Goal: Task Accomplishment & Management: Use online tool/utility

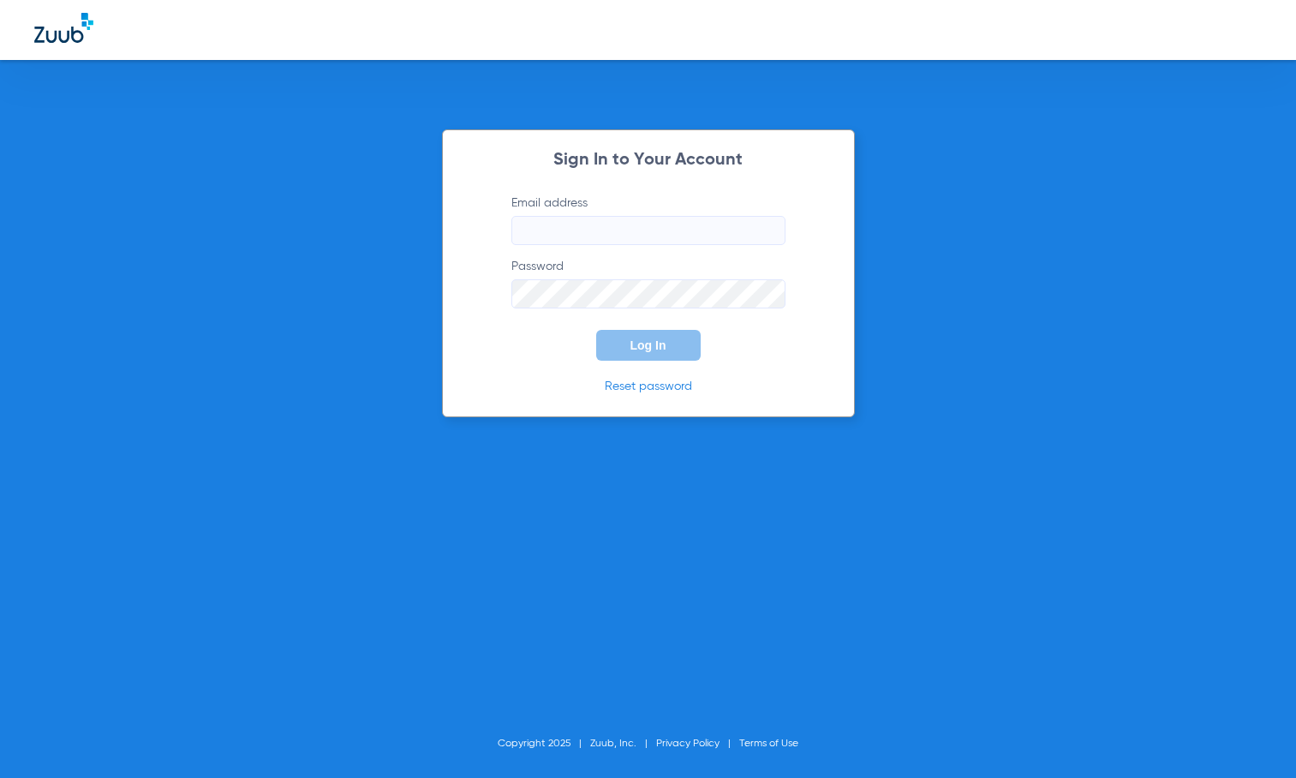
type input "[EMAIL_ADDRESS][DOMAIN_NAME]"
click at [582, 236] on input "[EMAIL_ADDRESS][DOMAIN_NAME]" at bounding box center [648, 230] width 274 height 29
drag, startPoint x: 572, startPoint y: 330, endPoint x: 584, endPoint y: 330, distance: 12.0
click at [573, 330] on form "Email address [EMAIL_ADDRESS][DOMAIN_NAME] Password Log In" at bounding box center [648, 277] width 325 height 166
click at [652, 339] on span "Log In" at bounding box center [648, 345] width 36 height 14
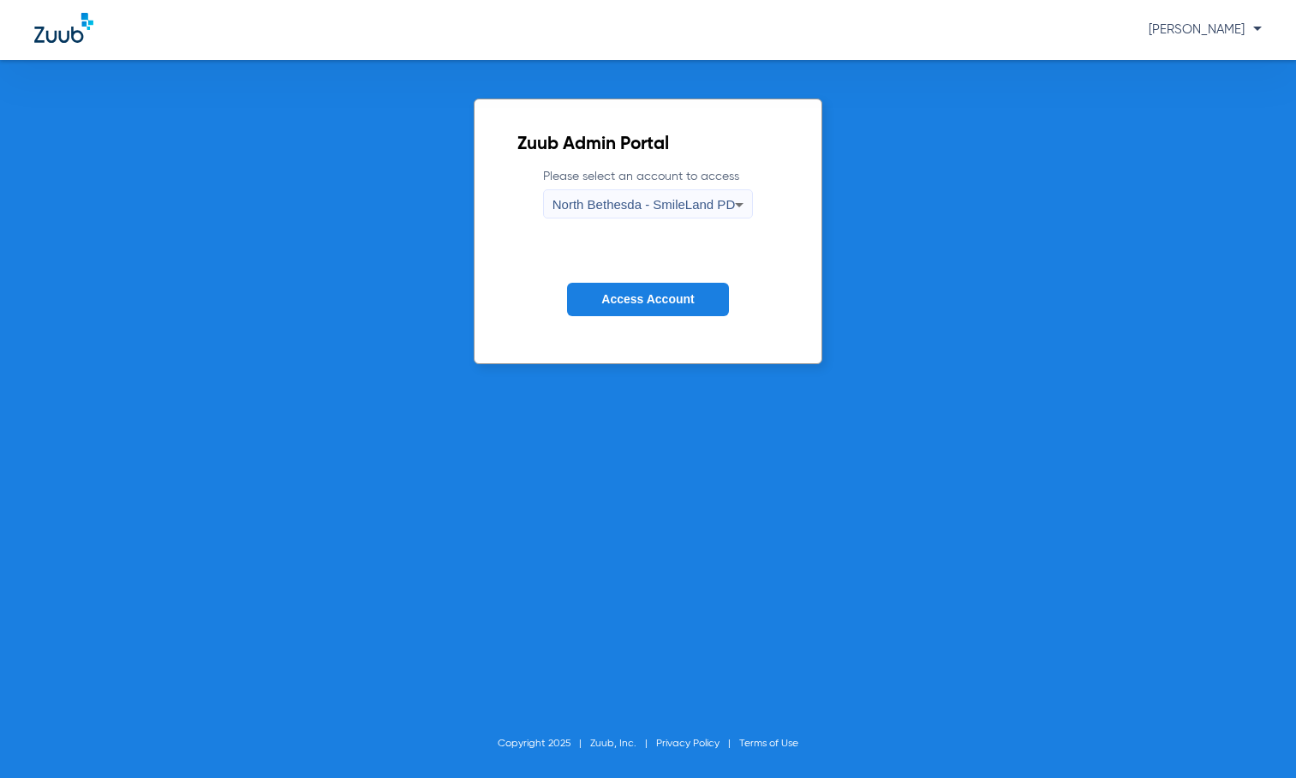
click at [545, 200] on div "North Bethesda - SmileLand PD" at bounding box center [648, 204] width 208 height 29
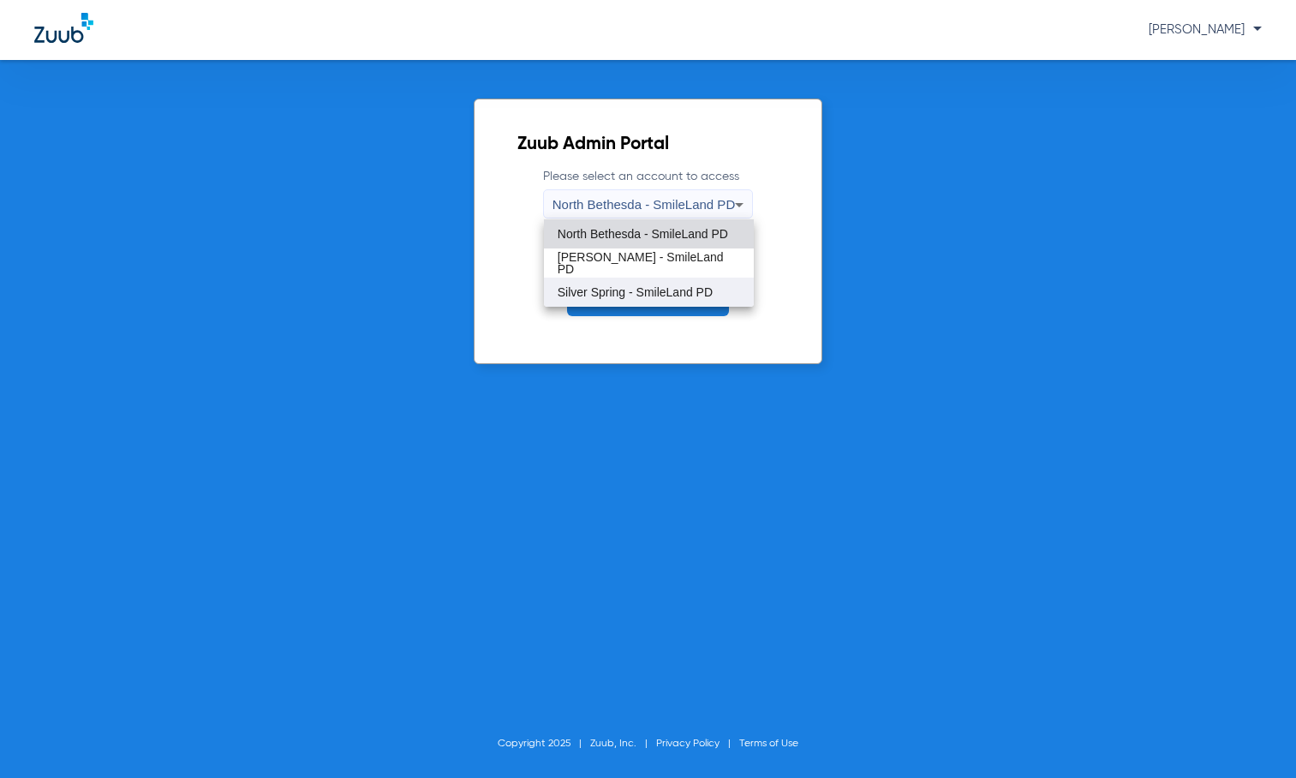
drag, startPoint x: 579, startPoint y: 229, endPoint x: 598, endPoint y: 297, distance: 71.1
click at [598, 297] on div "North Bethesda - SmileLand PD [PERSON_NAME] - SmileLand PD Silver Spring - Smil…" at bounding box center [649, 262] width 210 height 87
click at [601, 295] on span "Silver Spring - SmileLand PD" at bounding box center [634, 292] width 155 height 12
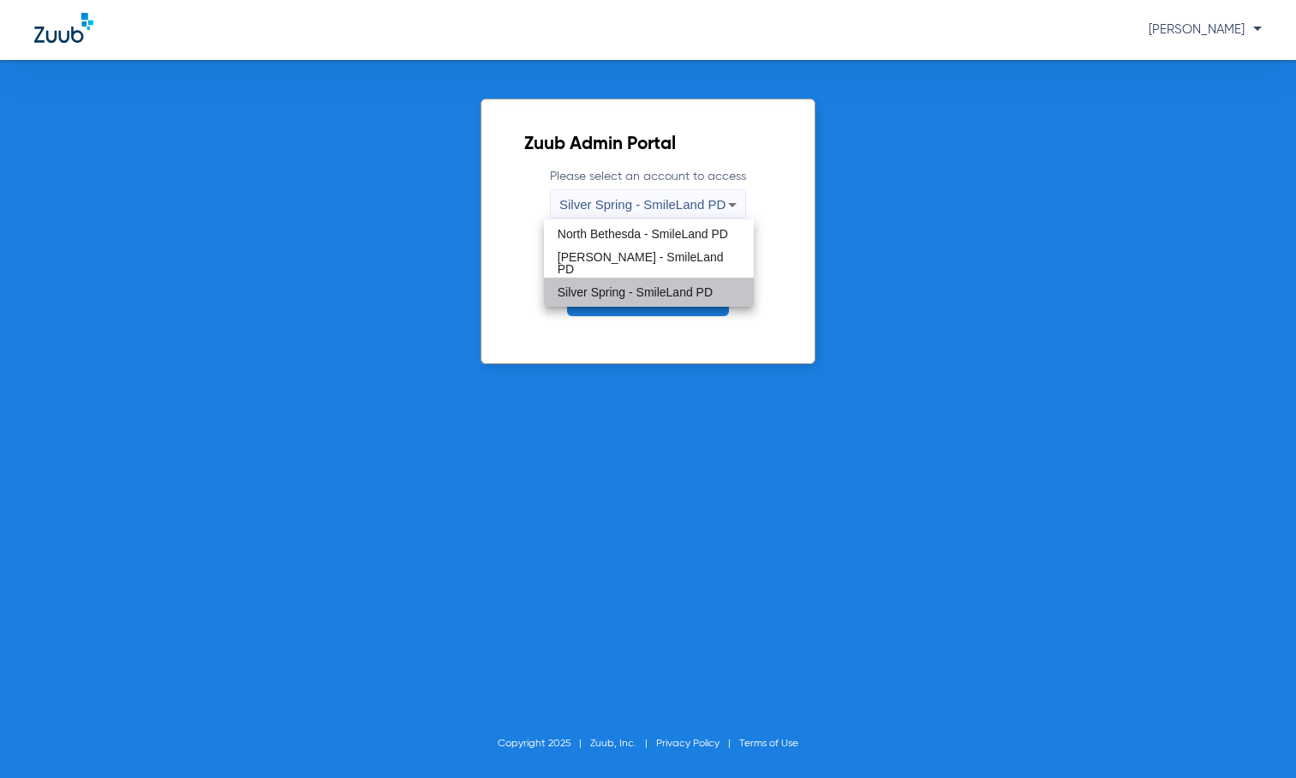
click at [612, 308] on button "Access Account" at bounding box center [647, 299] width 161 height 33
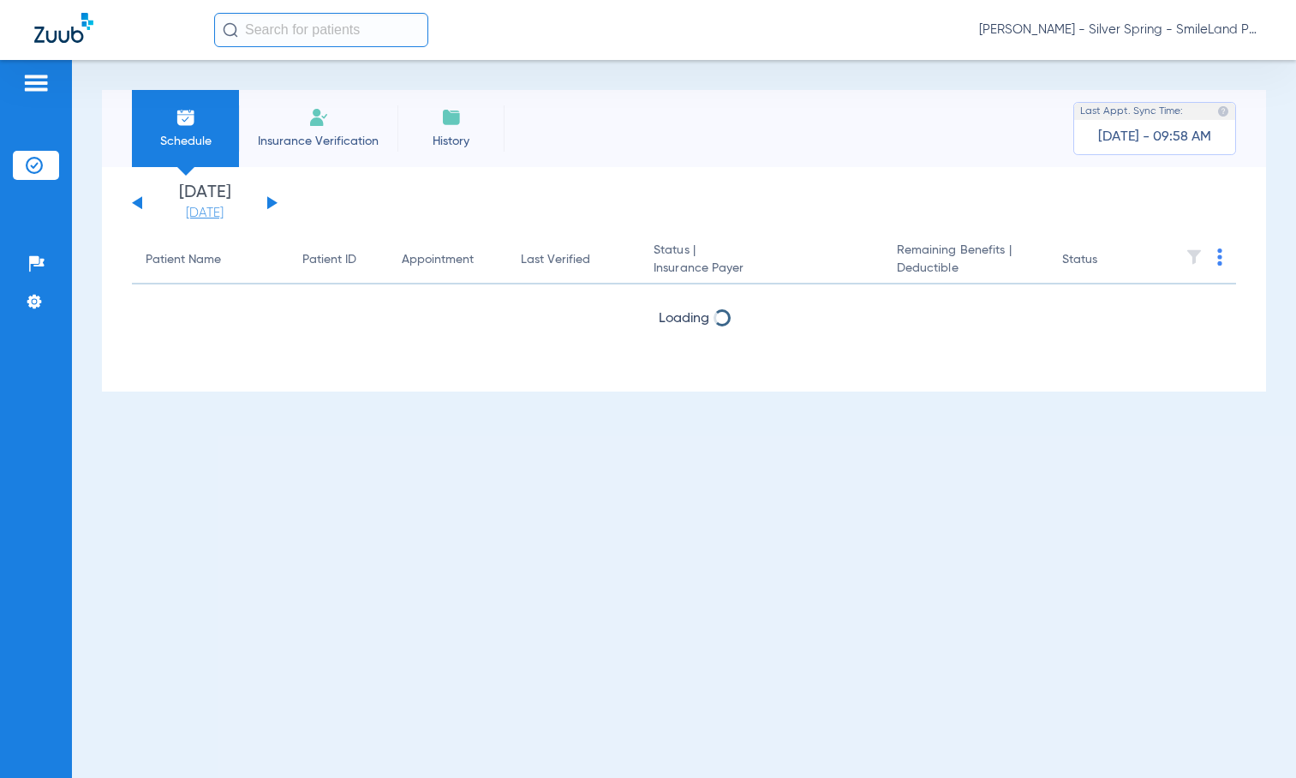
click at [218, 213] on link "[DATE]" at bounding box center [204, 213] width 103 height 17
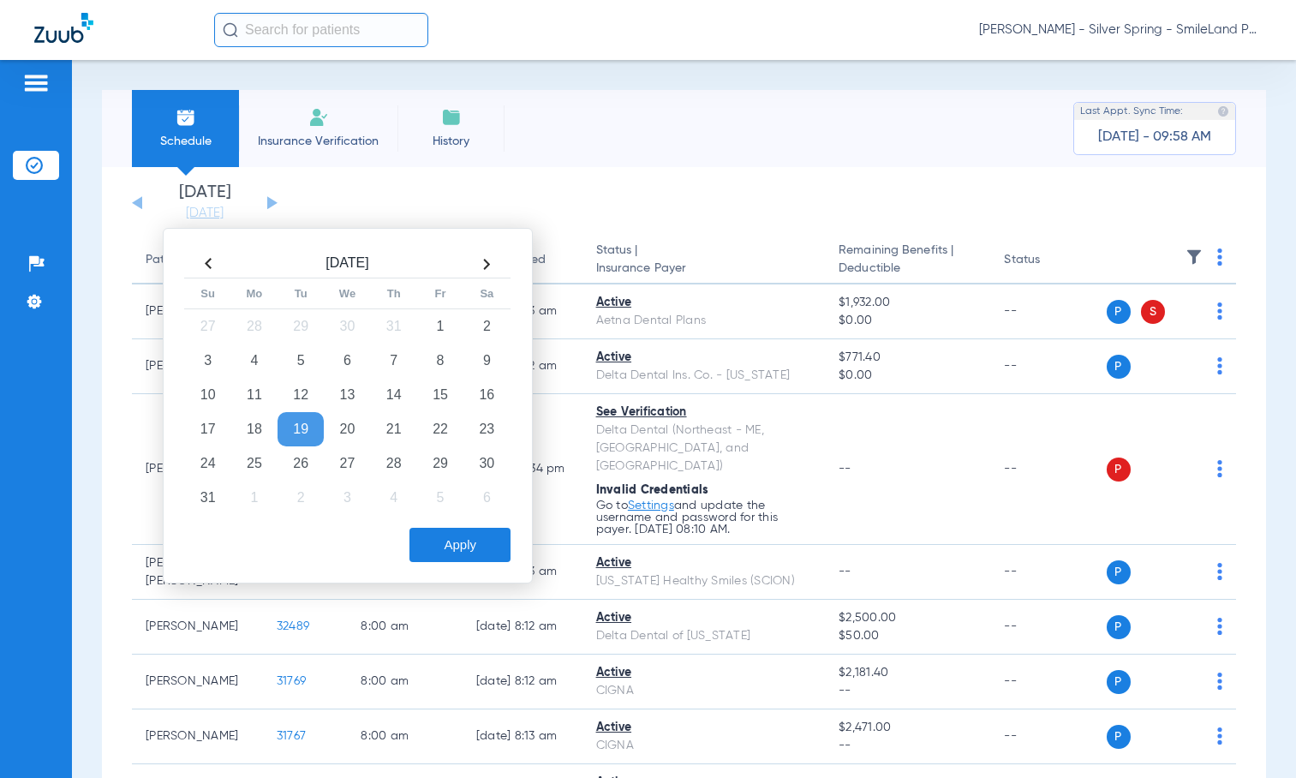
click at [337, 501] on td "3" at bounding box center [347, 497] width 46 height 34
click at [444, 548] on button "Apply" at bounding box center [459, 545] width 101 height 34
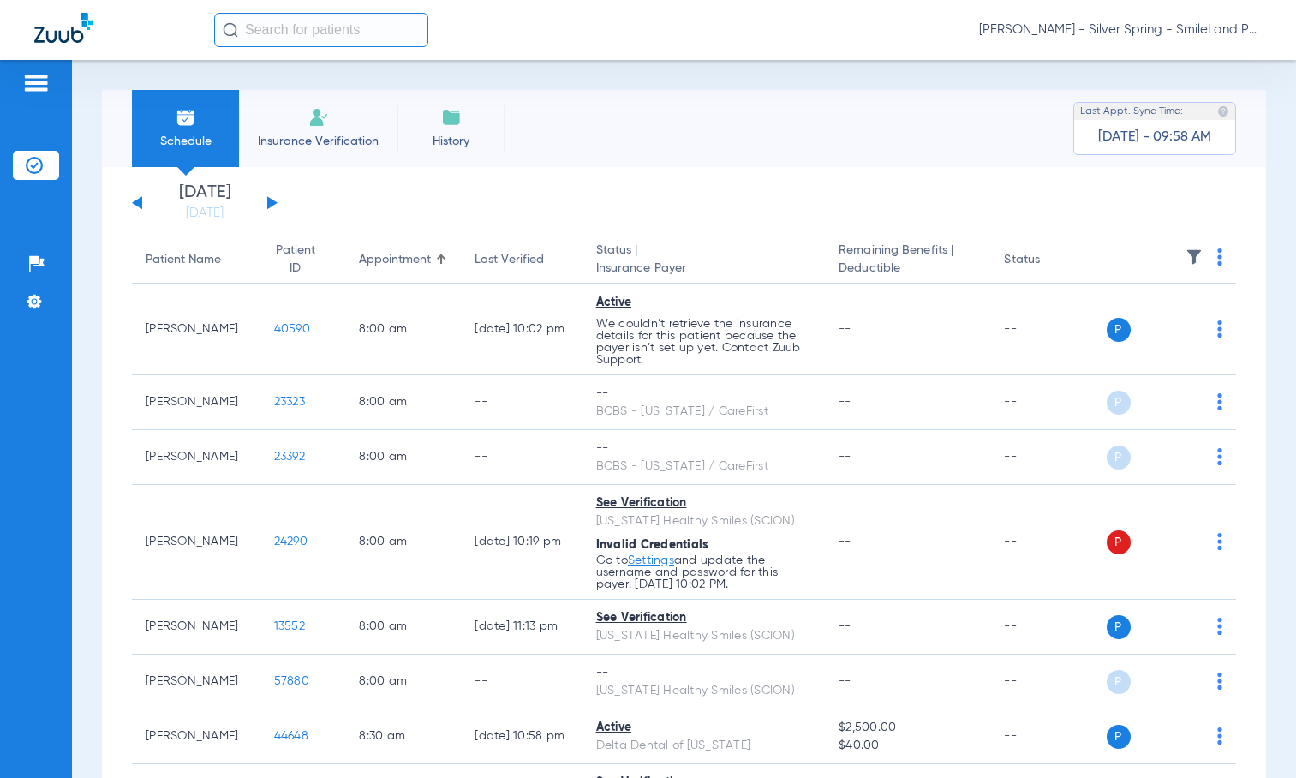
click at [1219, 259] on th at bounding box center [1171, 260] width 130 height 48
click at [1217, 261] on img at bounding box center [1219, 256] width 5 height 17
click at [1151, 319] on span "Verify All" at bounding box center [1141, 325] width 107 height 12
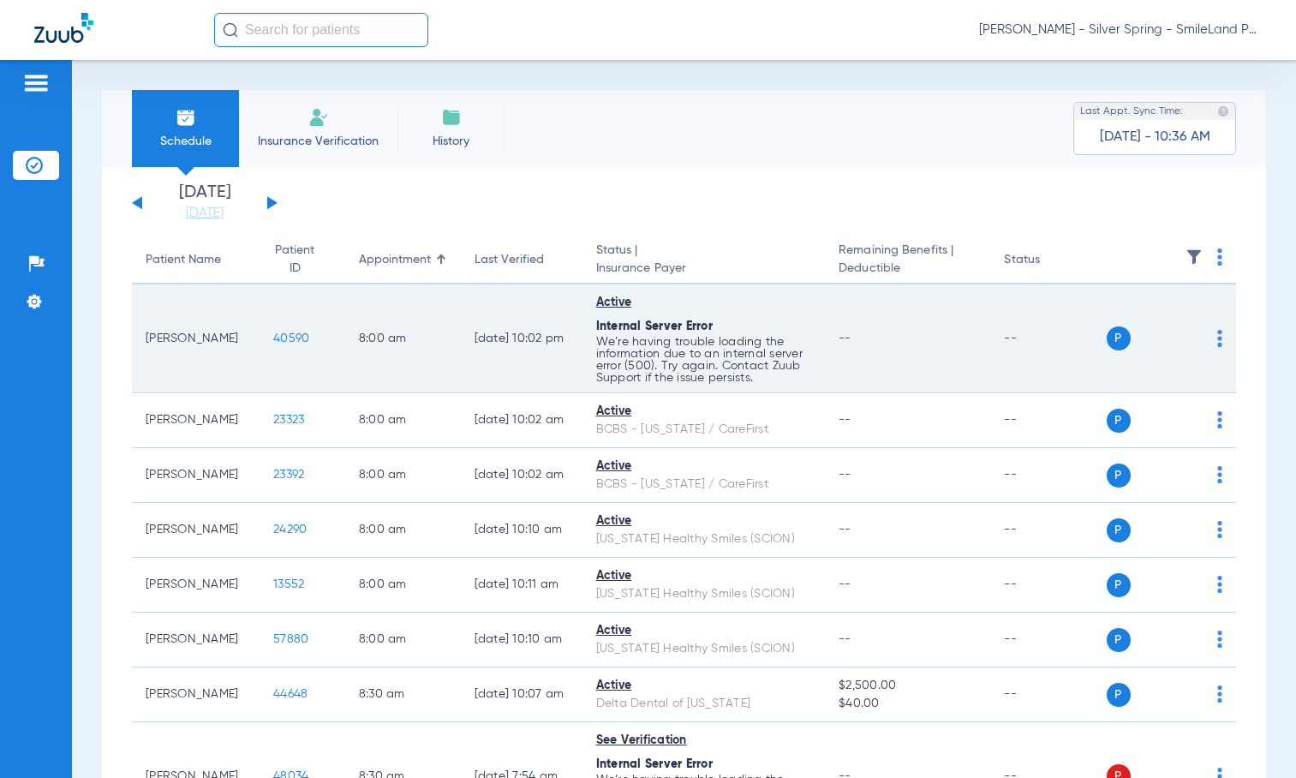
click at [273, 335] on span "40590" at bounding box center [291, 338] width 36 height 12
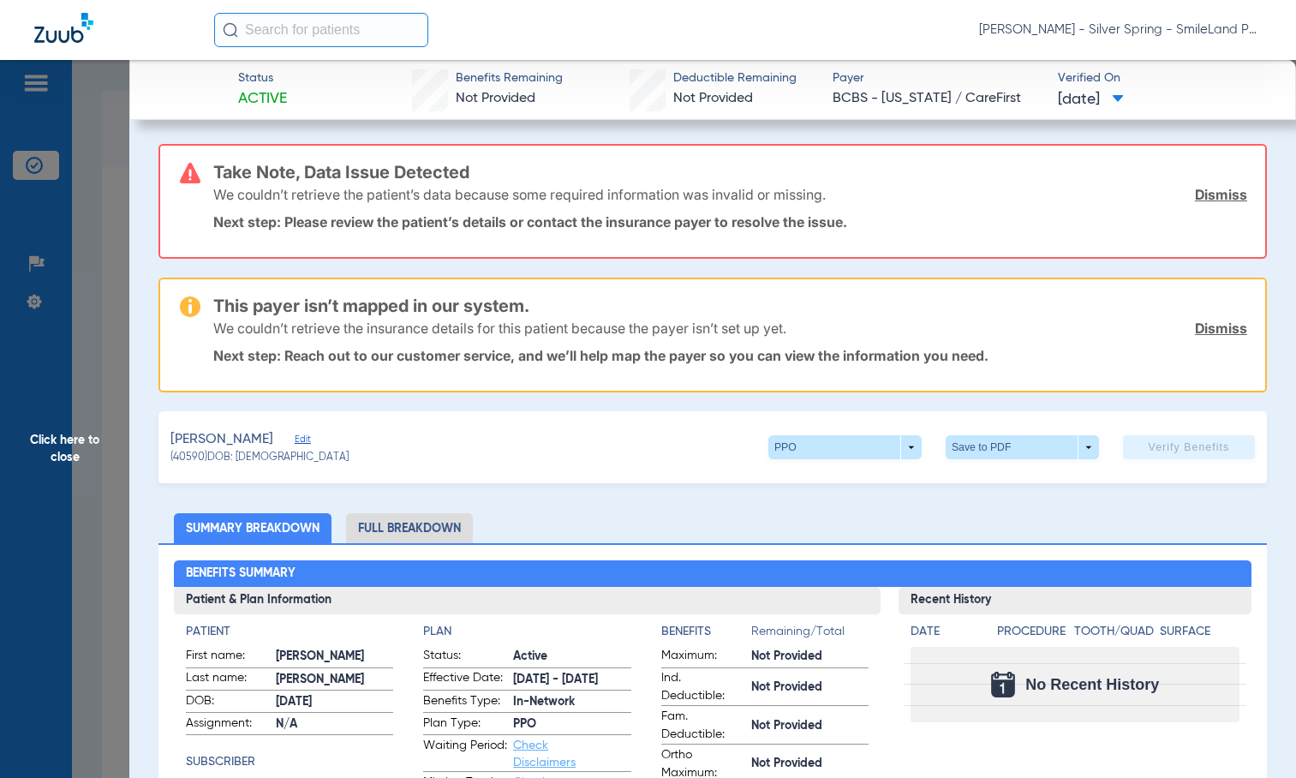
click at [126, 271] on span "Click here to close" at bounding box center [64, 449] width 129 height 778
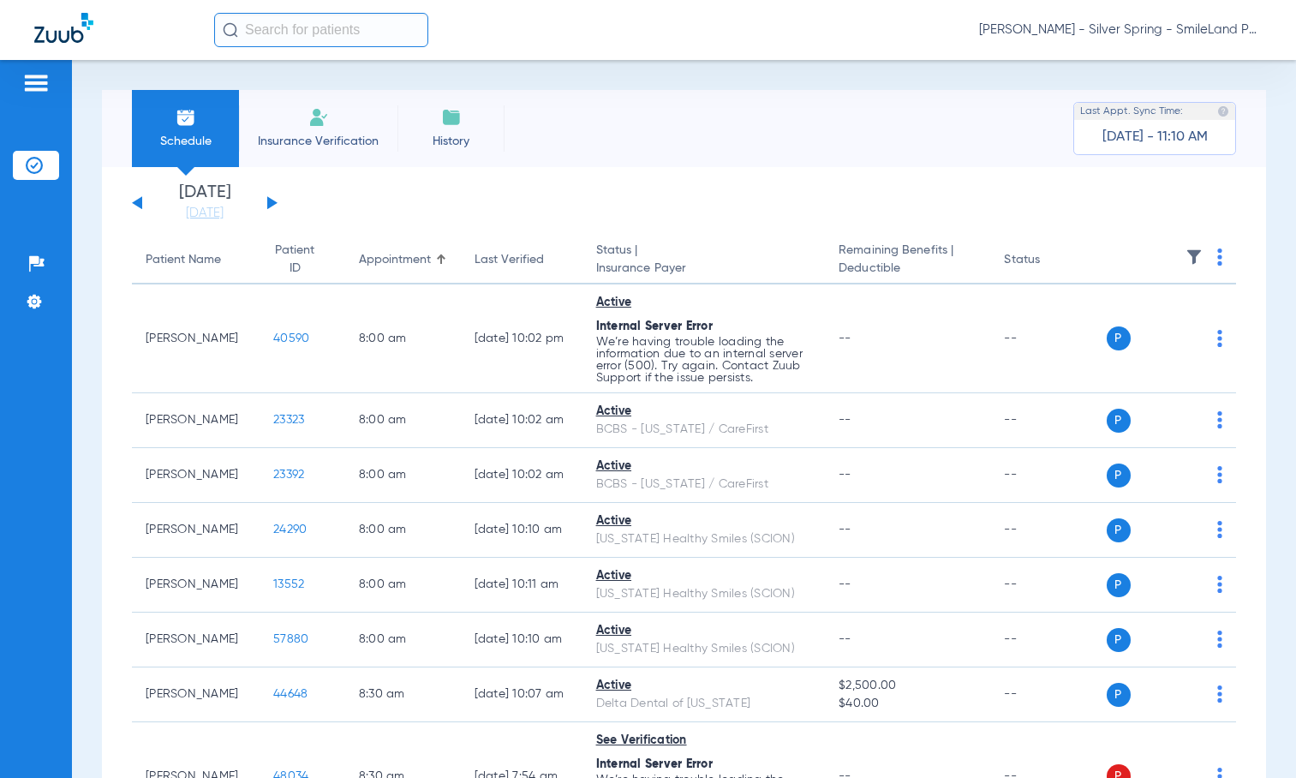
drag, startPoint x: 1248, startPoint y: 255, endPoint x: 1213, endPoint y: 277, distance: 41.6
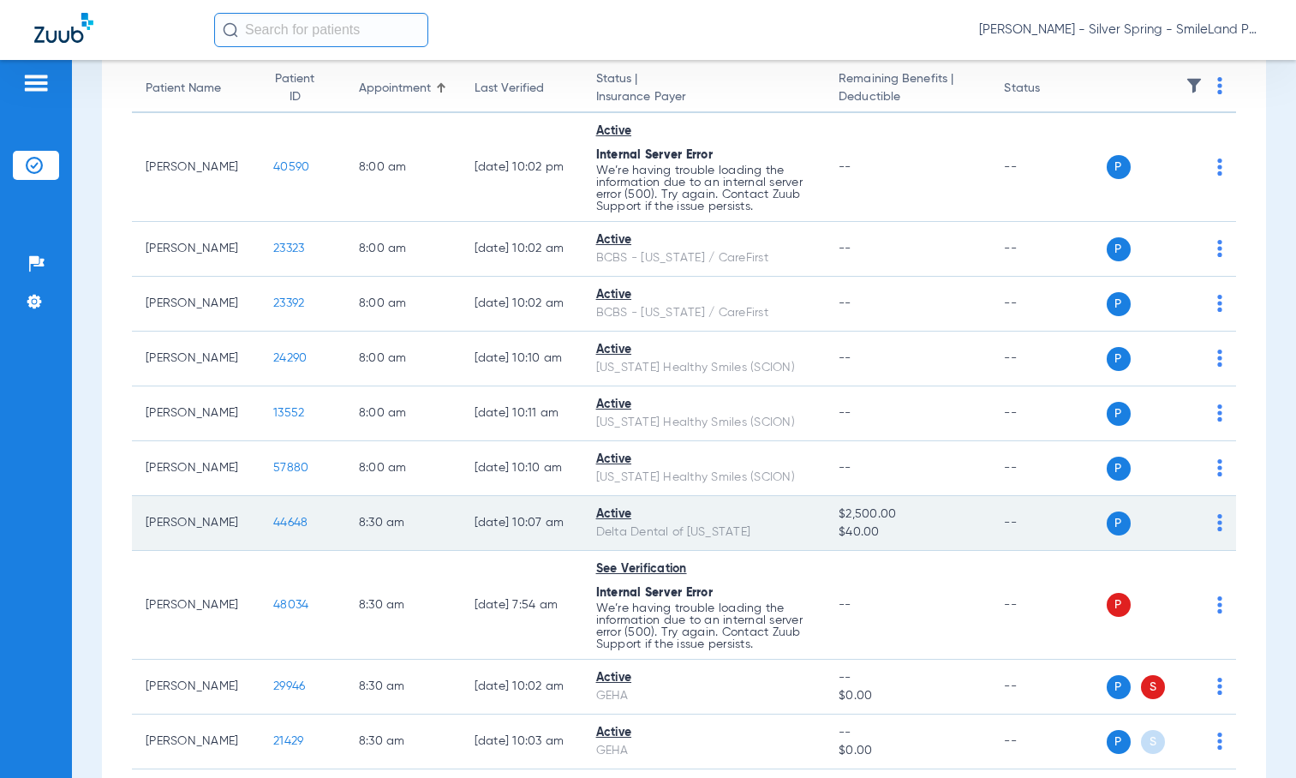
scroll to position [257, 0]
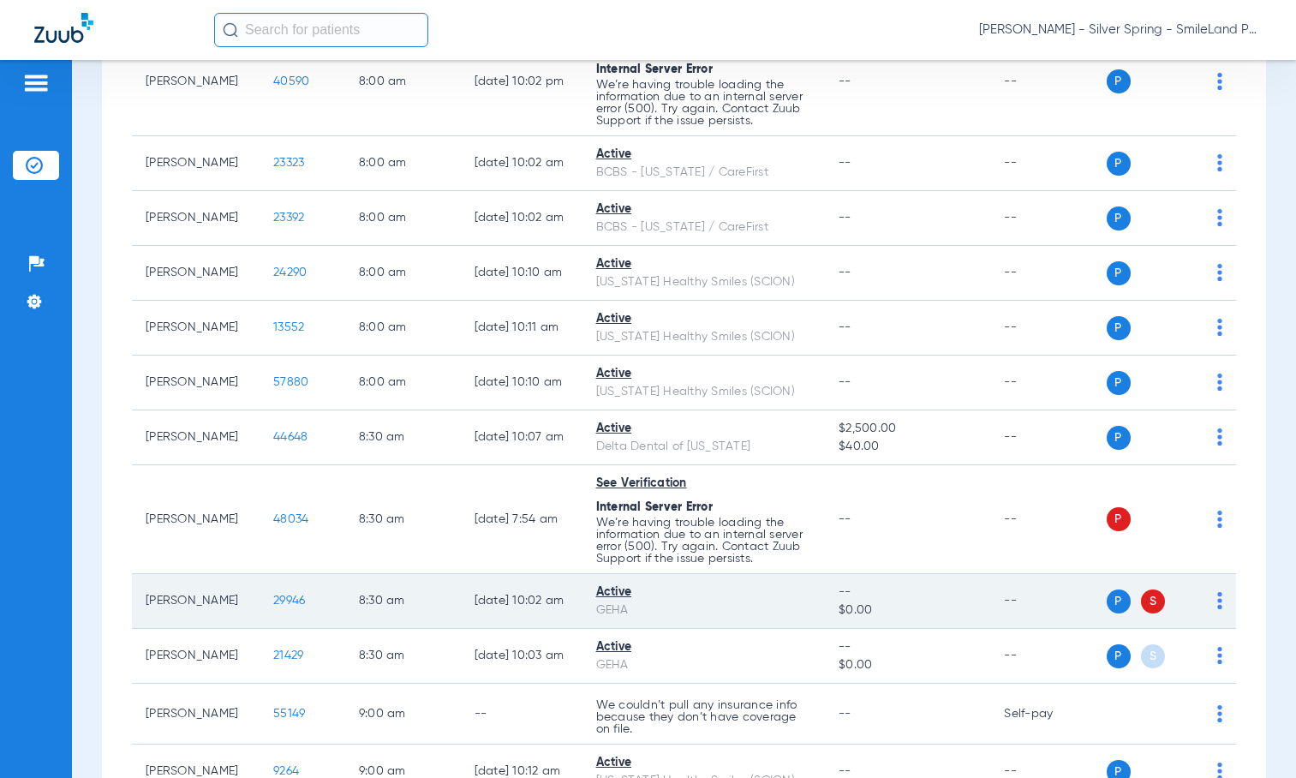
click at [273, 602] on span "29946" at bounding box center [289, 600] width 32 height 12
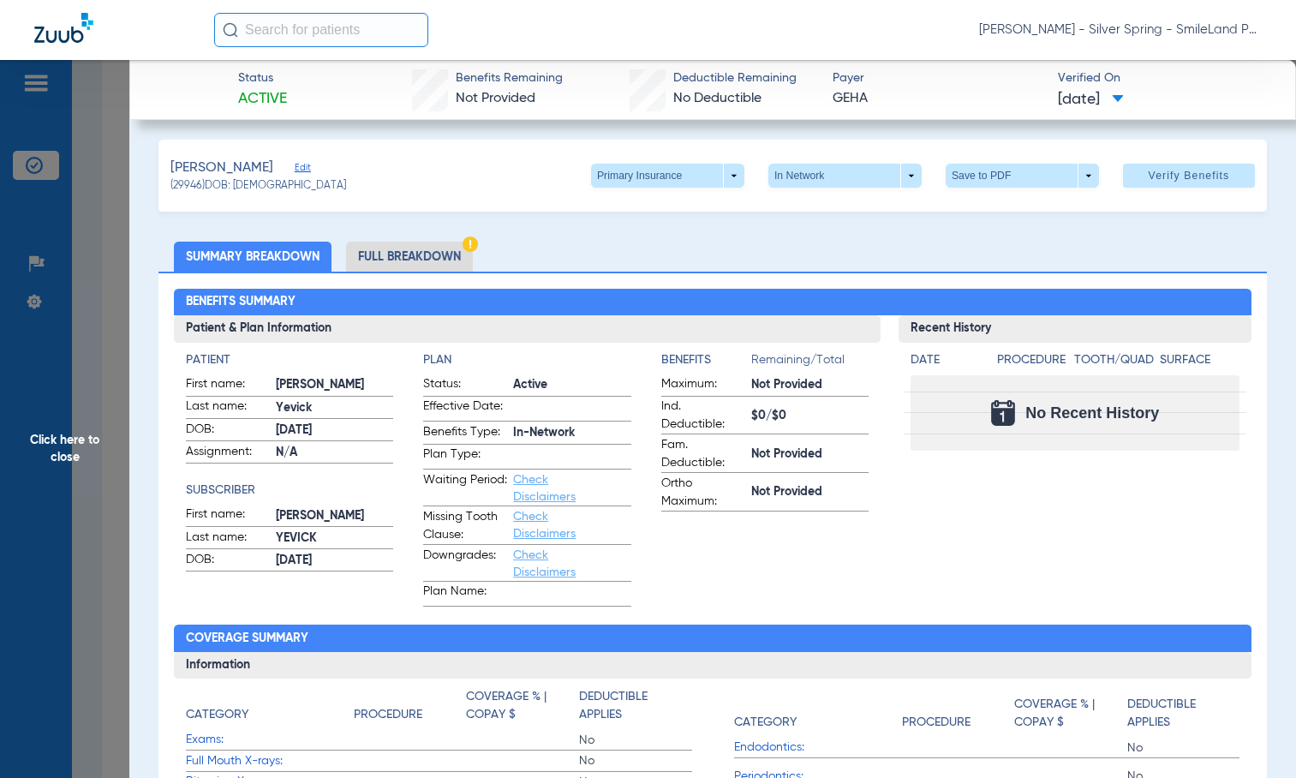
scroll to position [0, 0]
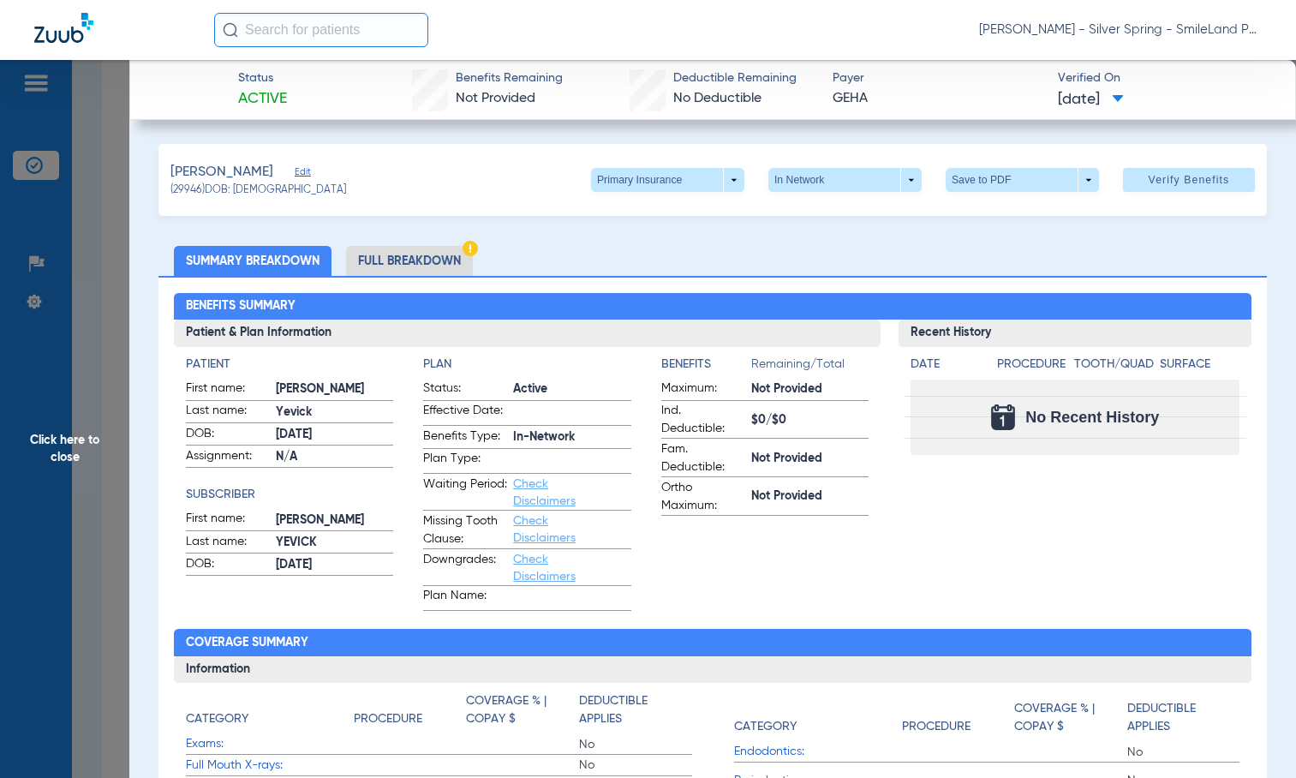
click at [1190, 415] on div "No Recent History" at bounding box center [1075, 416] width 330 height 75
click at [623, 188] on span at bounding box center [667, 180] width 153 height 24
click at [647, 268] on div at bounding box center [648, 389] width 1296 height 778
click at [647, 253] on ul "Summary Breakdown Full Breakdown" at bounding box center [712, 261] width 1108 height 30
click at [647, 194] on span at bounding box center [667, 179] width 41 height 41
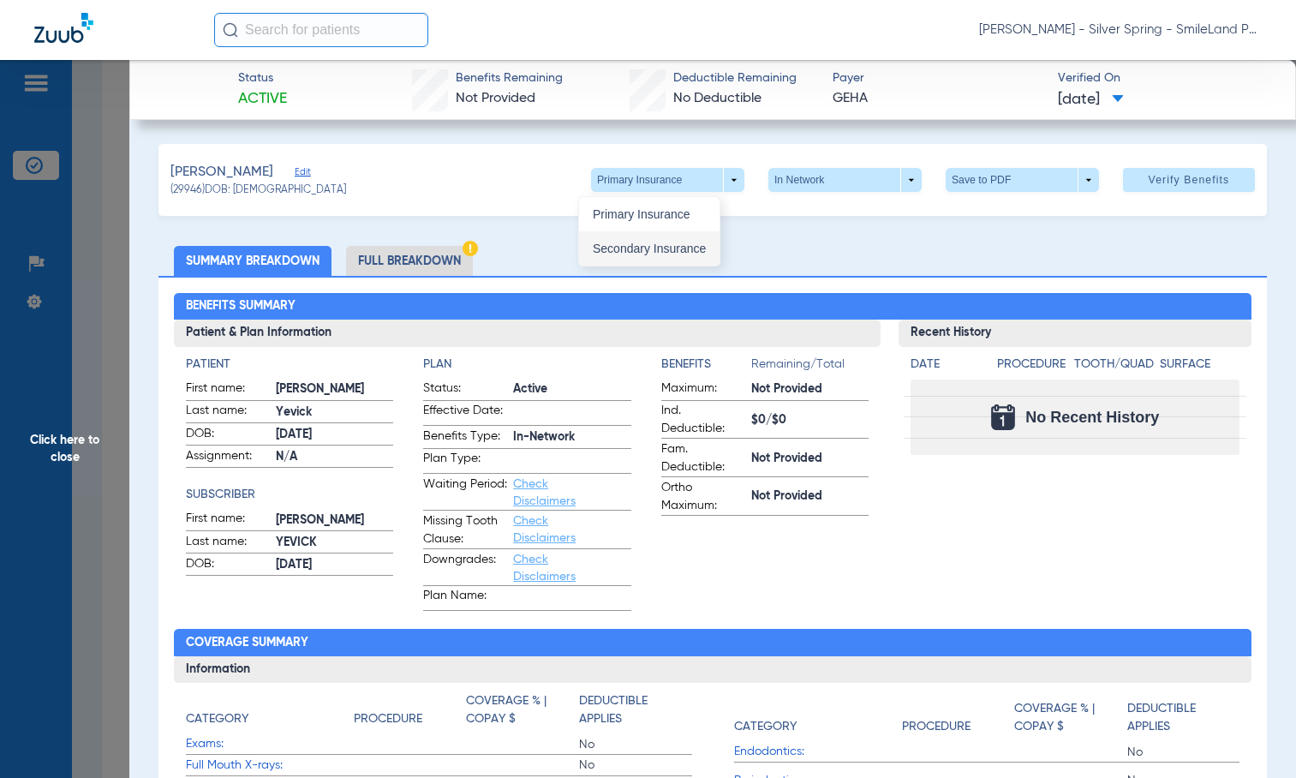
click at [657, 252] on span "Secondary Insurance" at bounding box center [649, 248] width 113 height 12
click at [647, 179] on span at bounding box center [667, 179] width 41 height 41
click at [643, 192] on div "Primary Insurance Secondary Insurance" at bounding box center [722, 229] width 288 height 75
click at [643, 188] on div at bounding box center [648, 389] width 1296 height 778
click at [647, 189] on span at bounding box center [667, 179] width 41 height 41
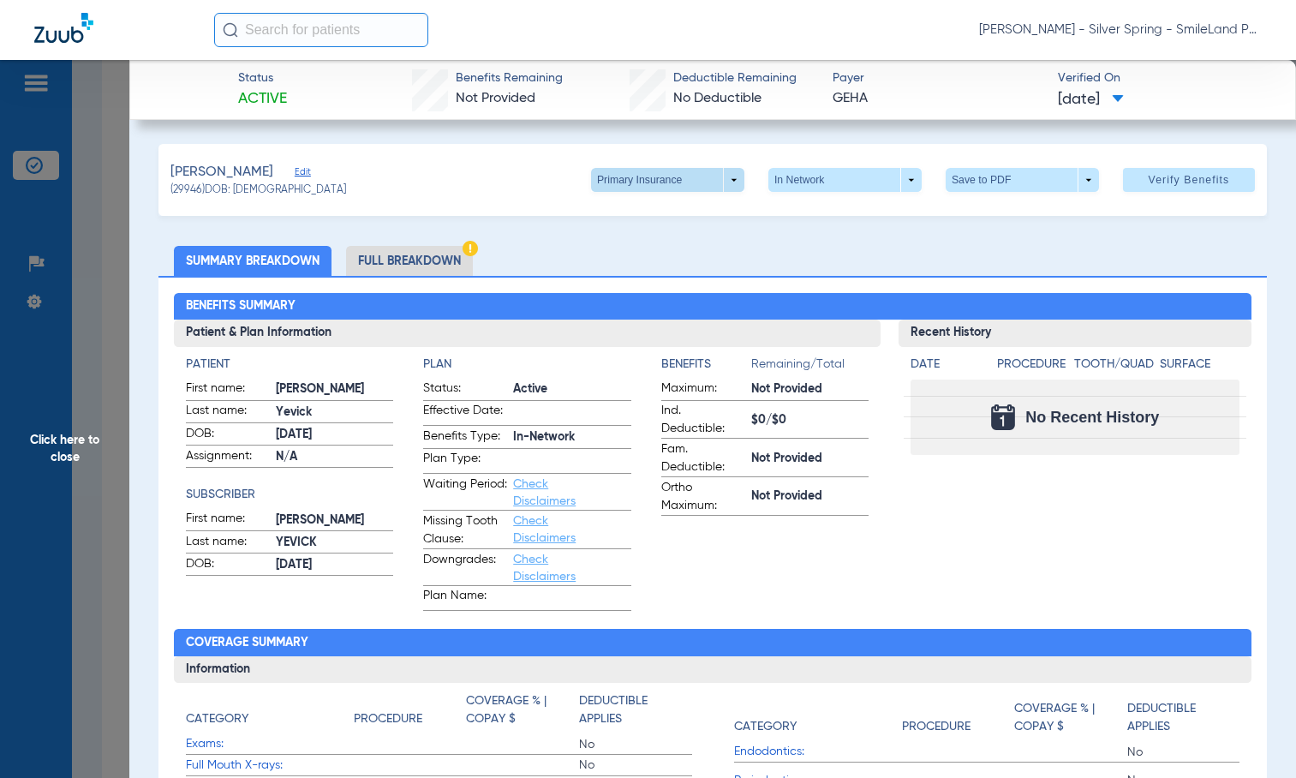
click at [631, 185] on div at bounding box center [648, 389] width 1296 height 778
click at [647, 182] on span at bounding box center [667, 179] width 41 height 41
click at [723, 182] on div at bounding box center [648, 389] width 1296 height 778
click at [123, 187] on span "Click here to close" at bounding box center [64, 449] width 129 height 778
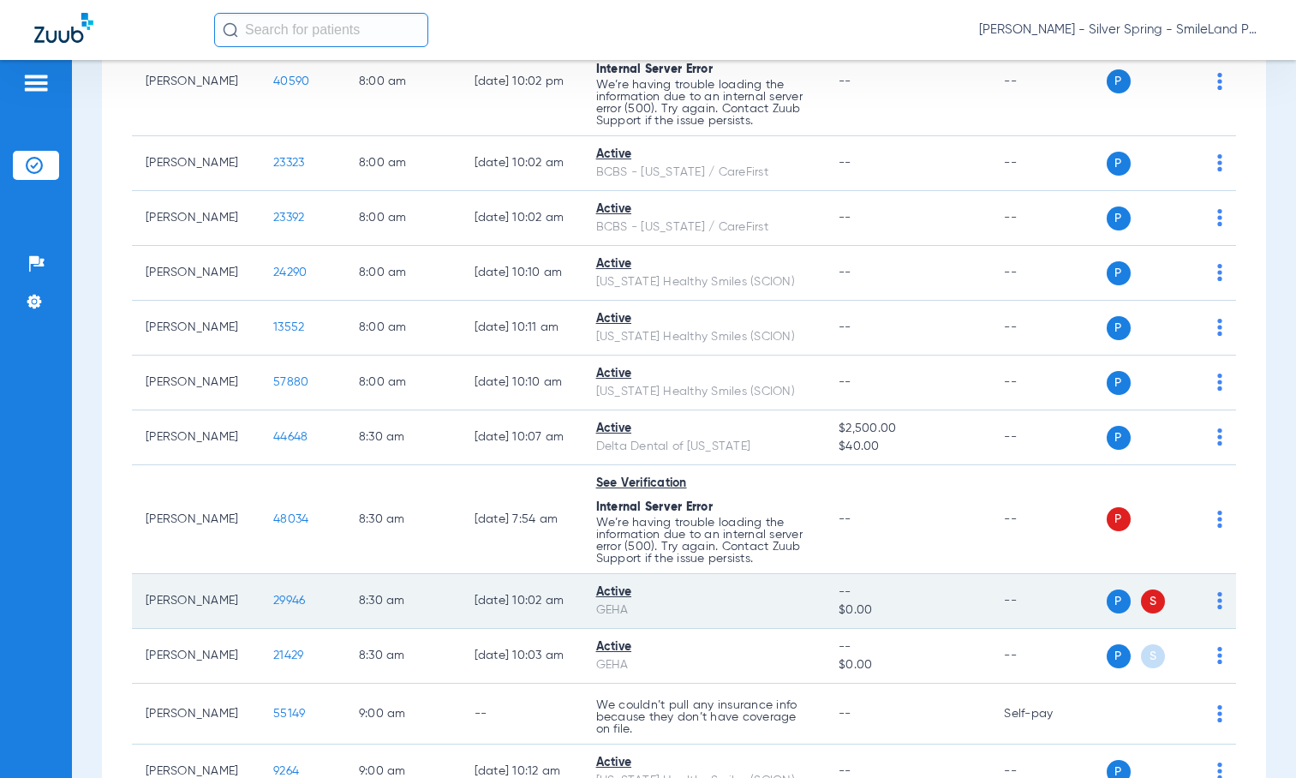
click at [277, 604] on span "29946" at bounding box center [289, 600] width 32 height 12
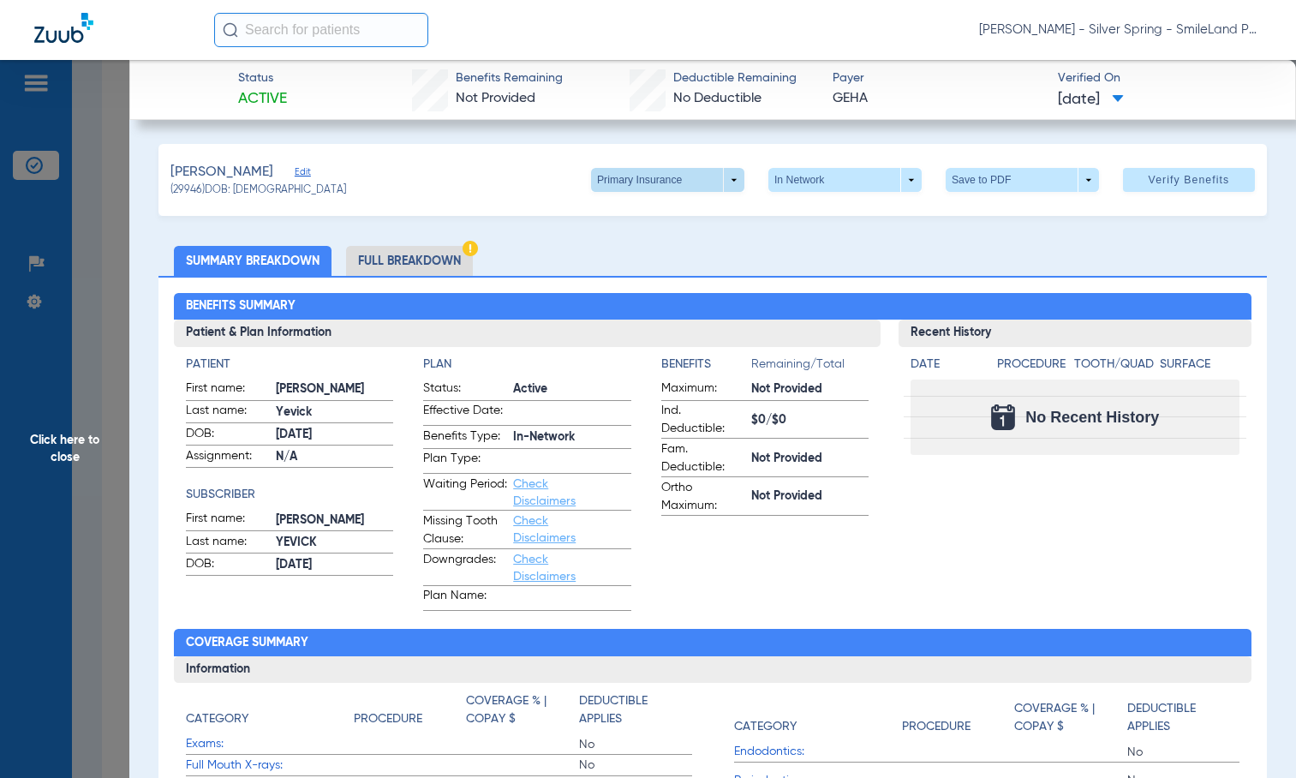
click at [670, 187] on span at bounding box center [667, 179] width 41 height 41
click at [673, 242] on span "Secondary Insurance" at bounding box center [649, 248] width 113 height 12
click at [111, 385] on span "Click here to close" at bounding box center [64, 449] width 129 height 778
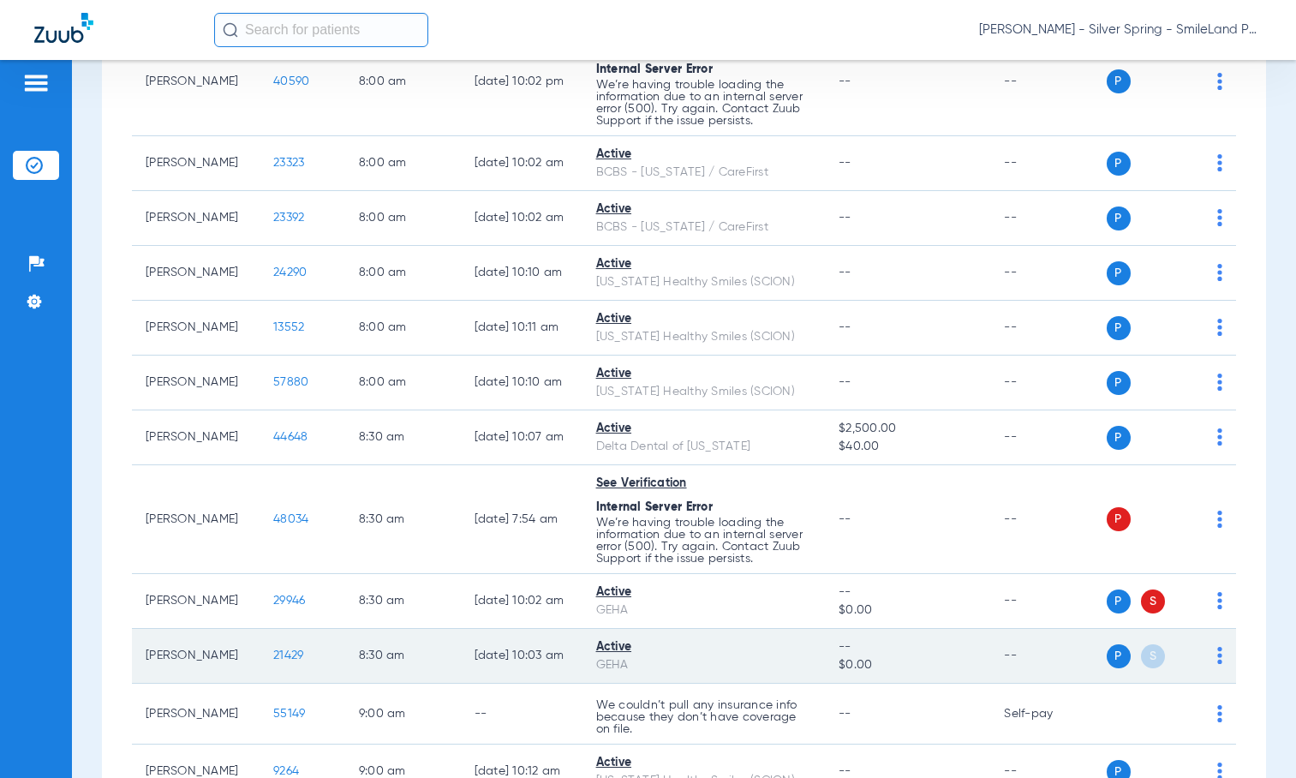
click at [273, 650] on span "21429" at bounding box center [288, 655] width 30 height 12
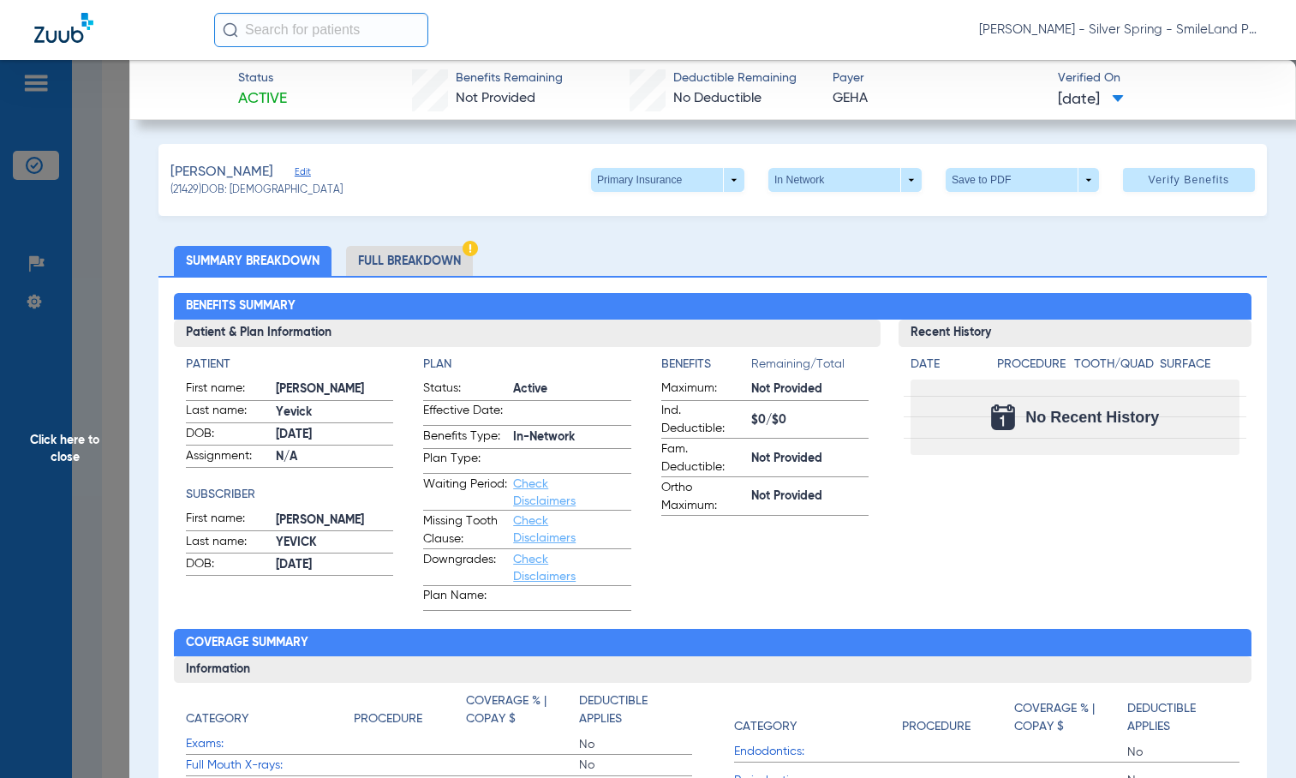
click at [183, 98] on div "Status Active Benefits Remaining Not Provided Deductible Remaining No Deductibl…" at bounding box center [712, 90] width 1166 height 60
click at [87, 296] on span "Click here to close" at bounding box center [64, 449] width 129 height 778
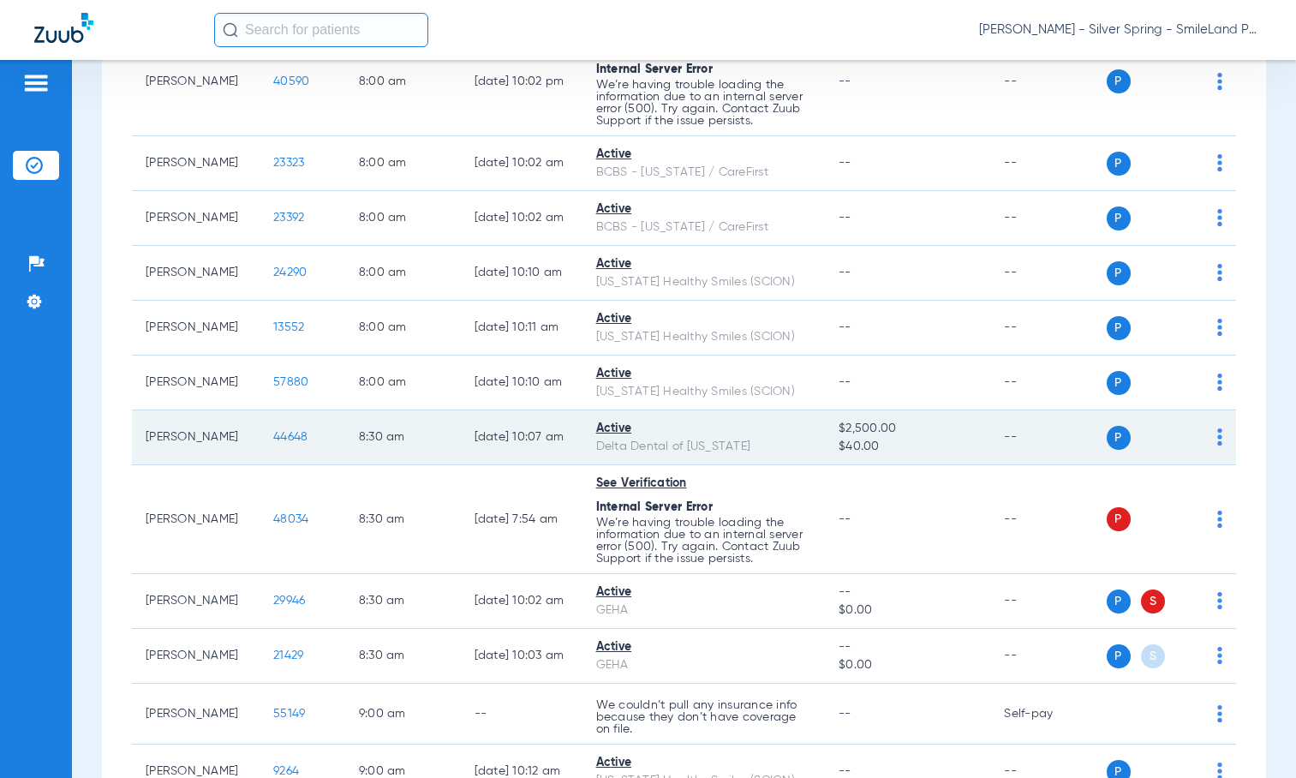
click at [273, 438] on span "44648" at bounding box center [290, 437] width 34 height 12
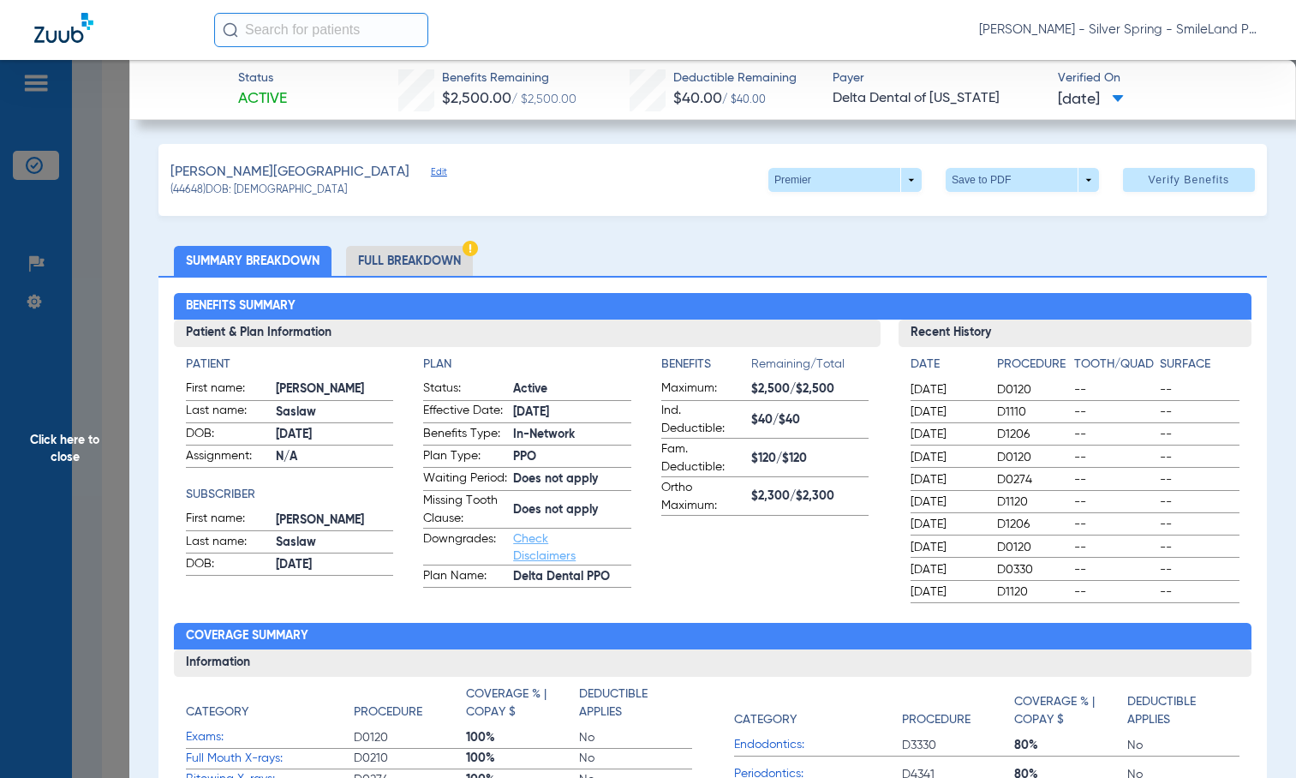
click at [1199, 280] on div "Benefits Summary Patient & Plan Information Patient First name: [PERSON_NAME] L…" at bounding box center [712, 614] width 1108 height 677
drag, startPoint x: 1166, startPoint y: 248, endPoint x: 536, endPoint y: 219, distance: 630.9
click at [1166, 248] on ul "Summary Breakdown Full Breakdown" at bounding box center [712, 261] width 1108 height 30
click at [87, 191] on span "Click here to close" at bounding box center [64, 449] width 129 height 778
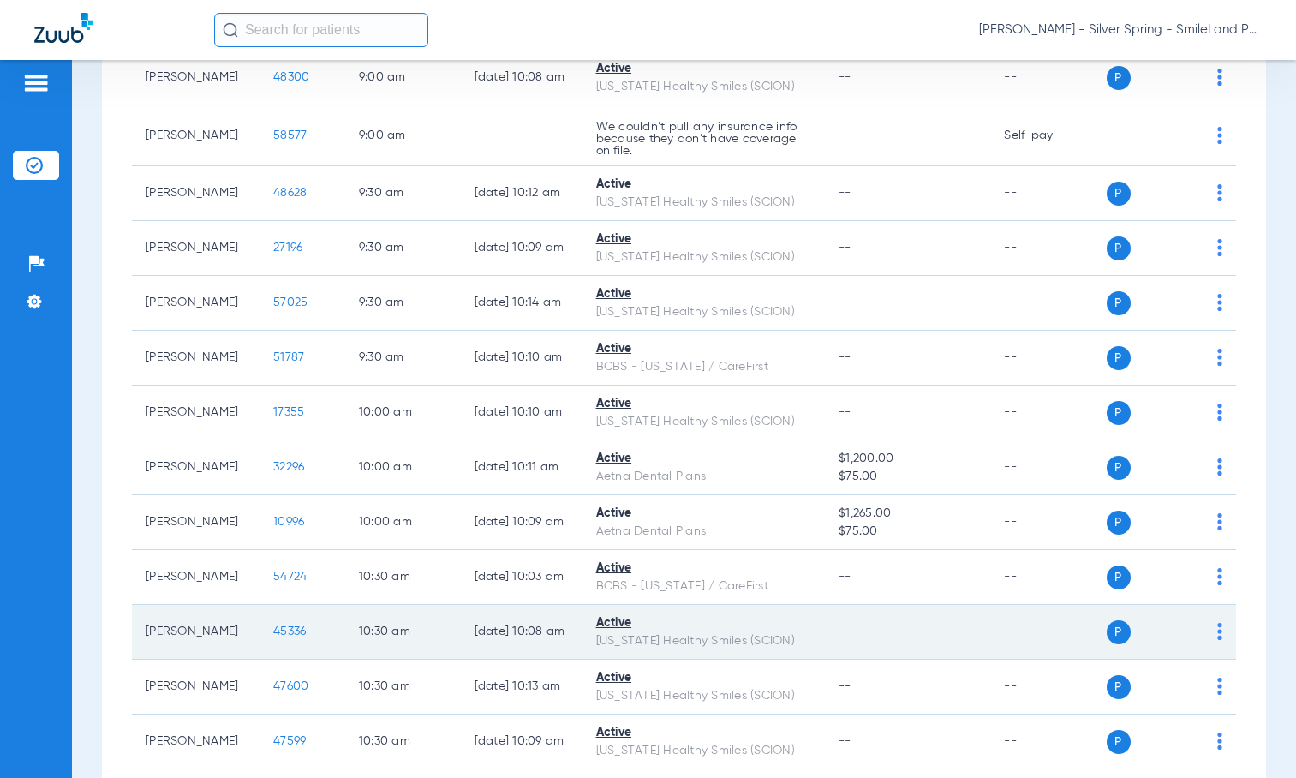
scroll to position [1285, 0]
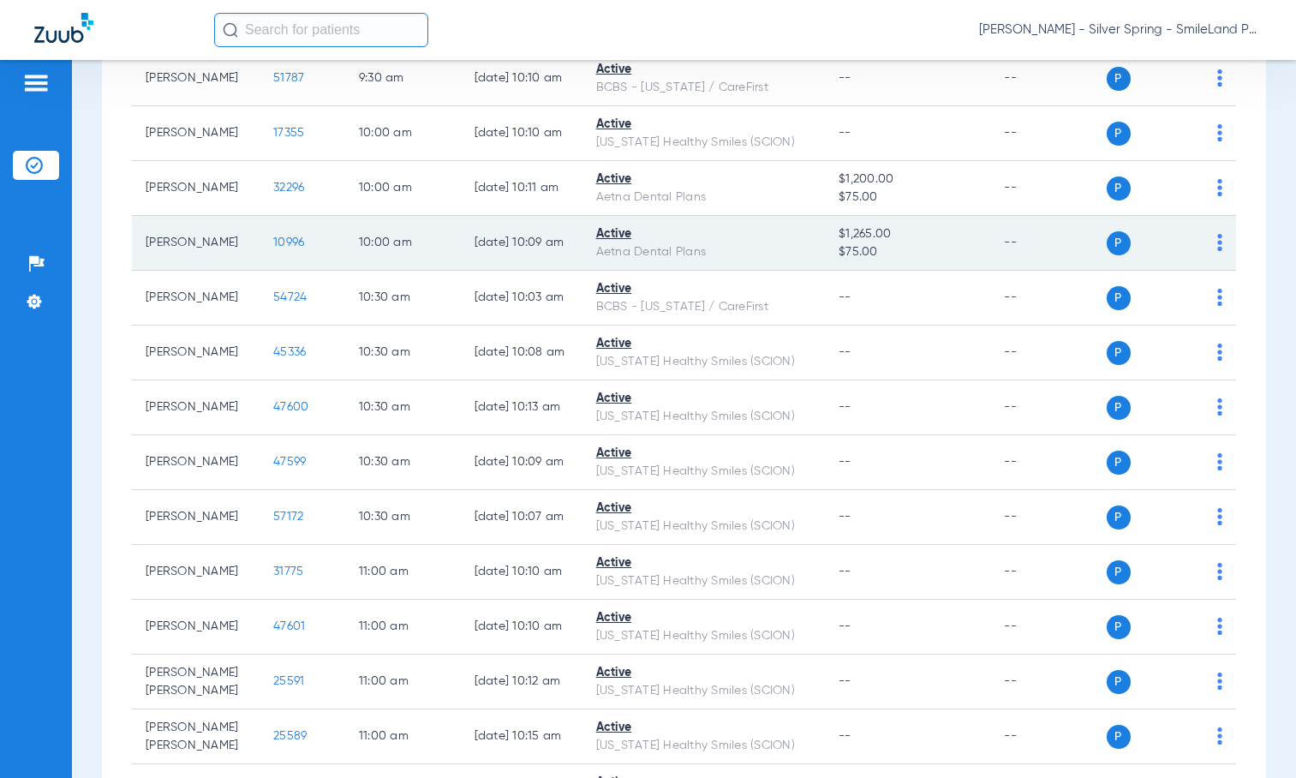
click at [259, 271] on td "10996" at bounding box center [302, 243] width 86 height 55
click at [273, 248] on span "10996" at bounding box center [288, 242] width 31 height 12
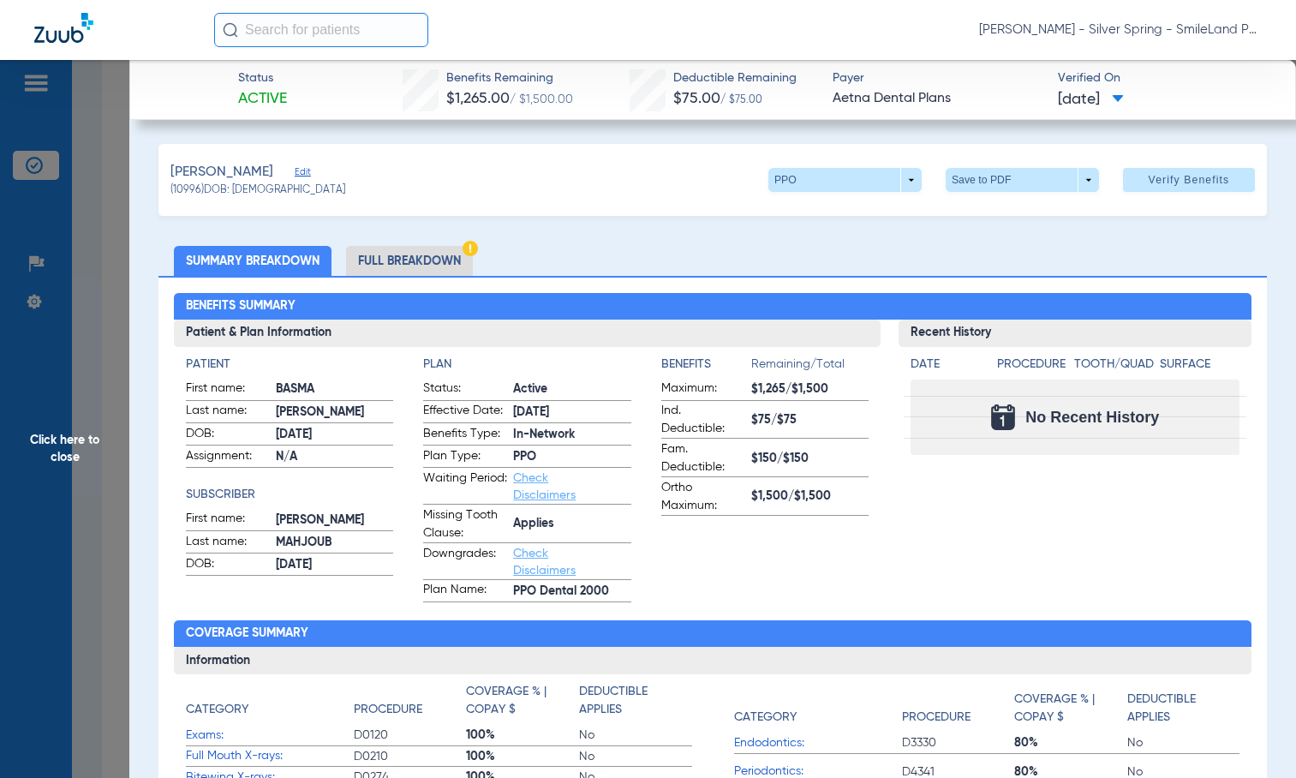
click at [75, 185] on span "Click here to close" at bounding box center [64, 449] width 129 height 778
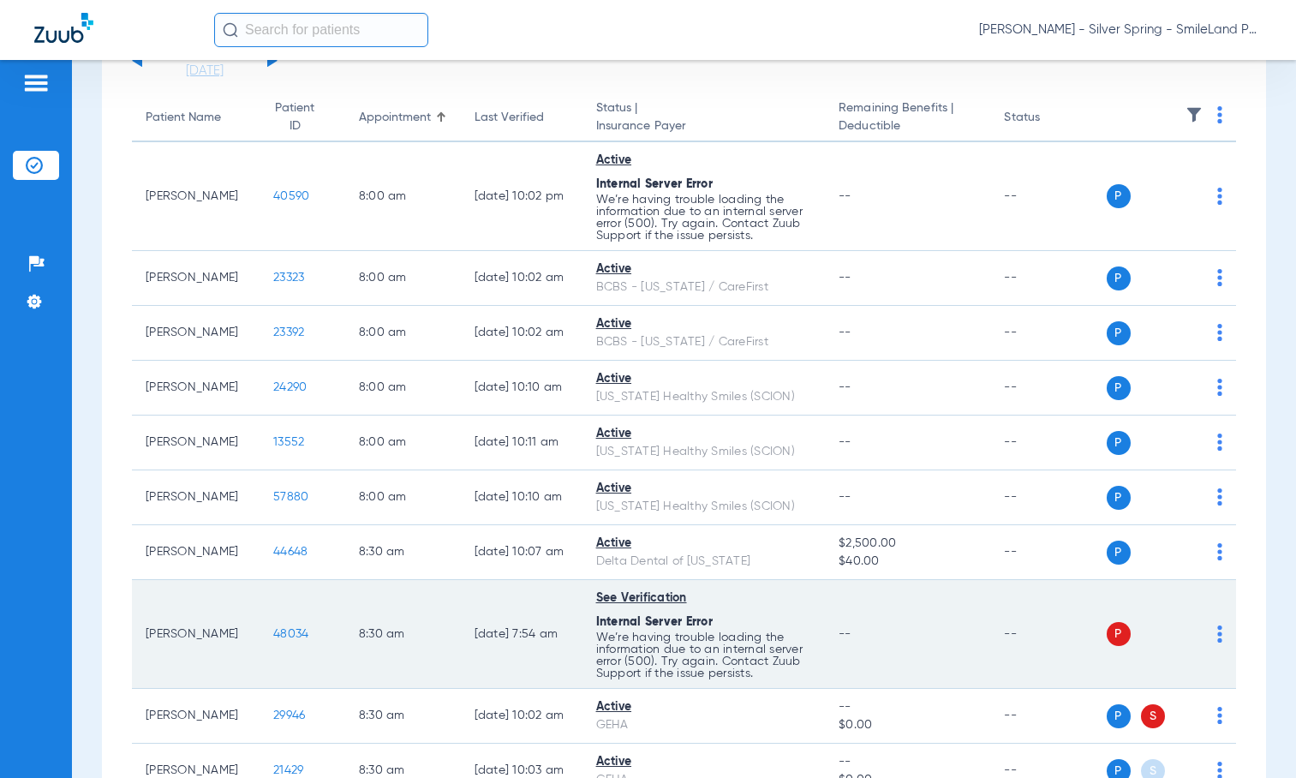
scroll to position [343, 0]
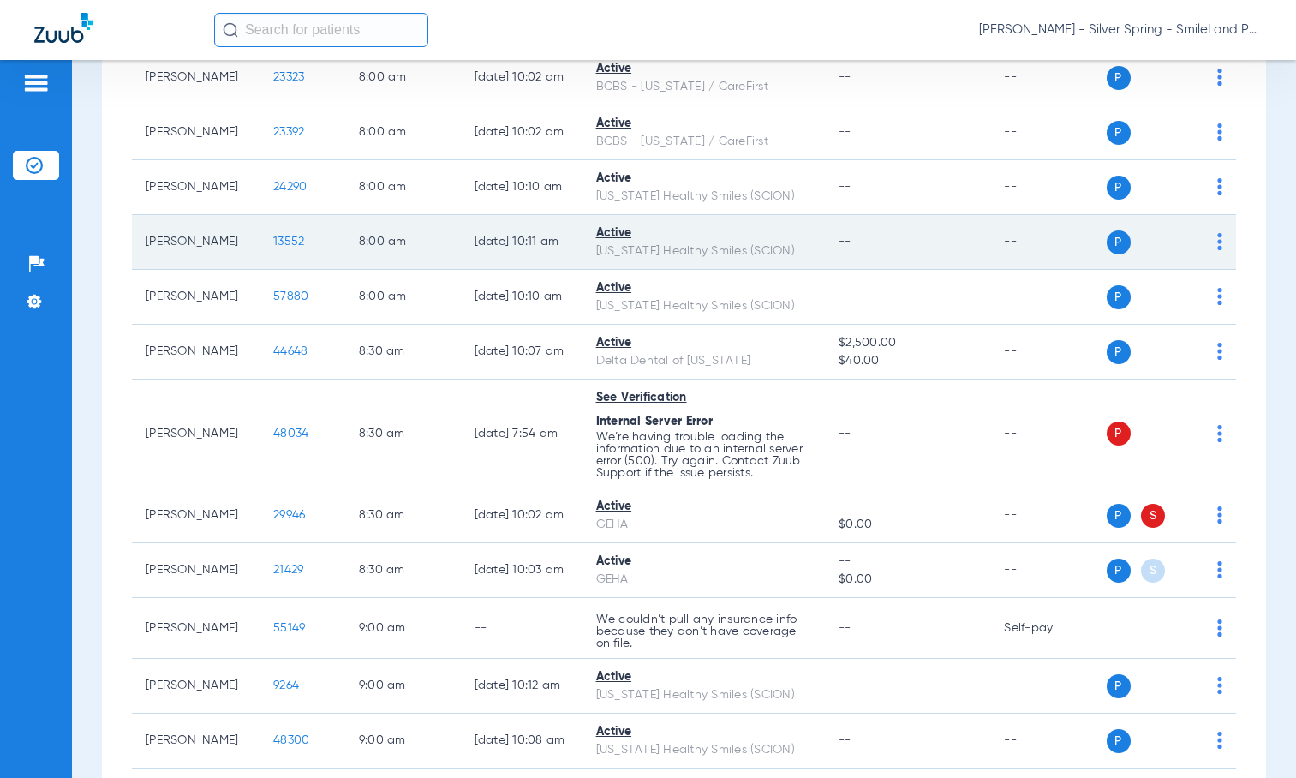
click at [273, 244] on span "13552" at bounding box center [288, 241] width 31 height 12
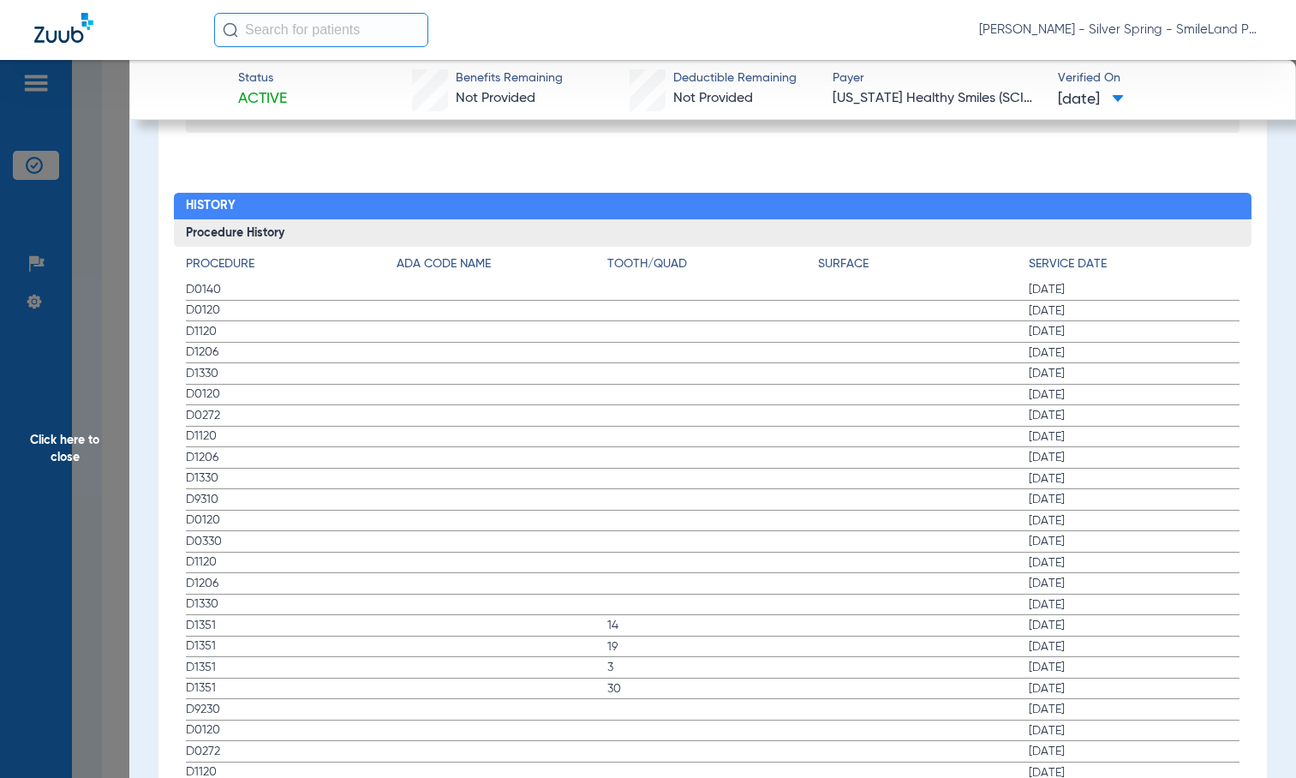
scroll to position [1713, 0]
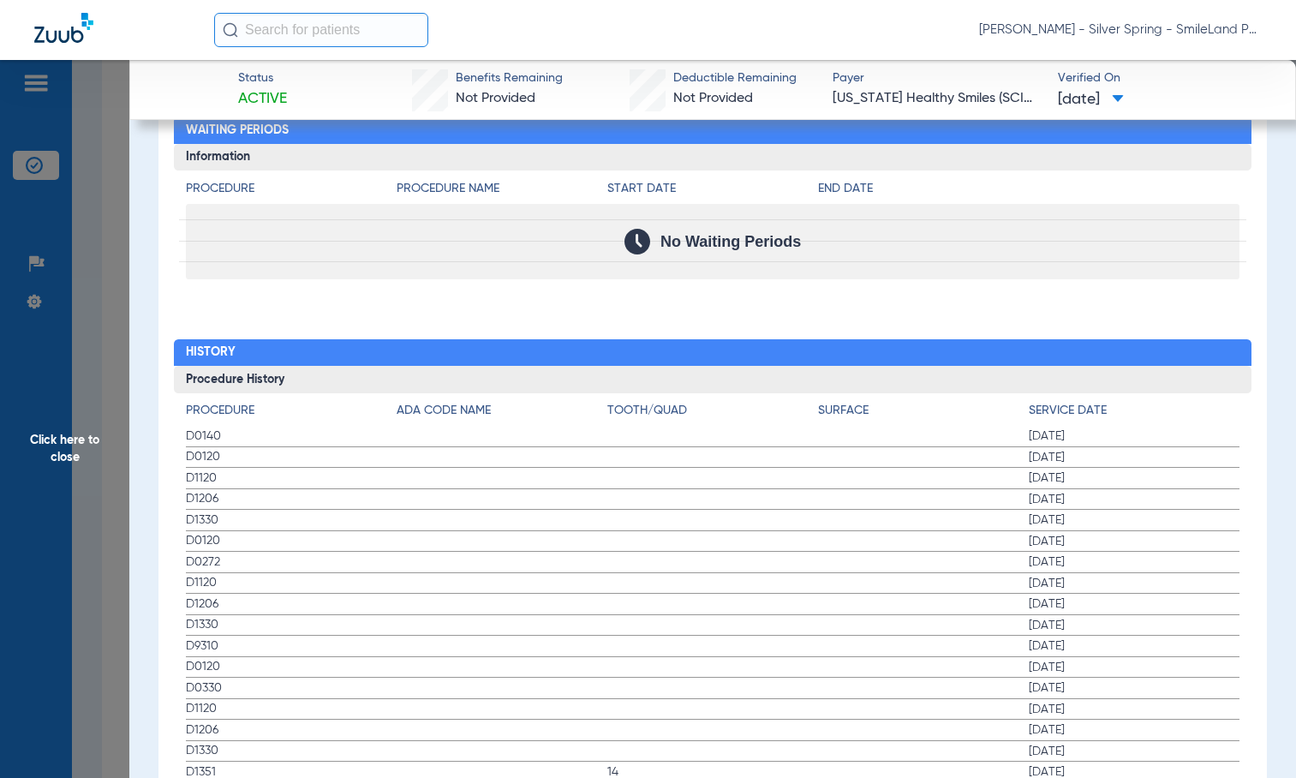
click at [1244, 250] on div "Procedure Benefits Disclaimers The Service History displayed above is the last …" at bounding box center [712, 643] width 1108 height 2735
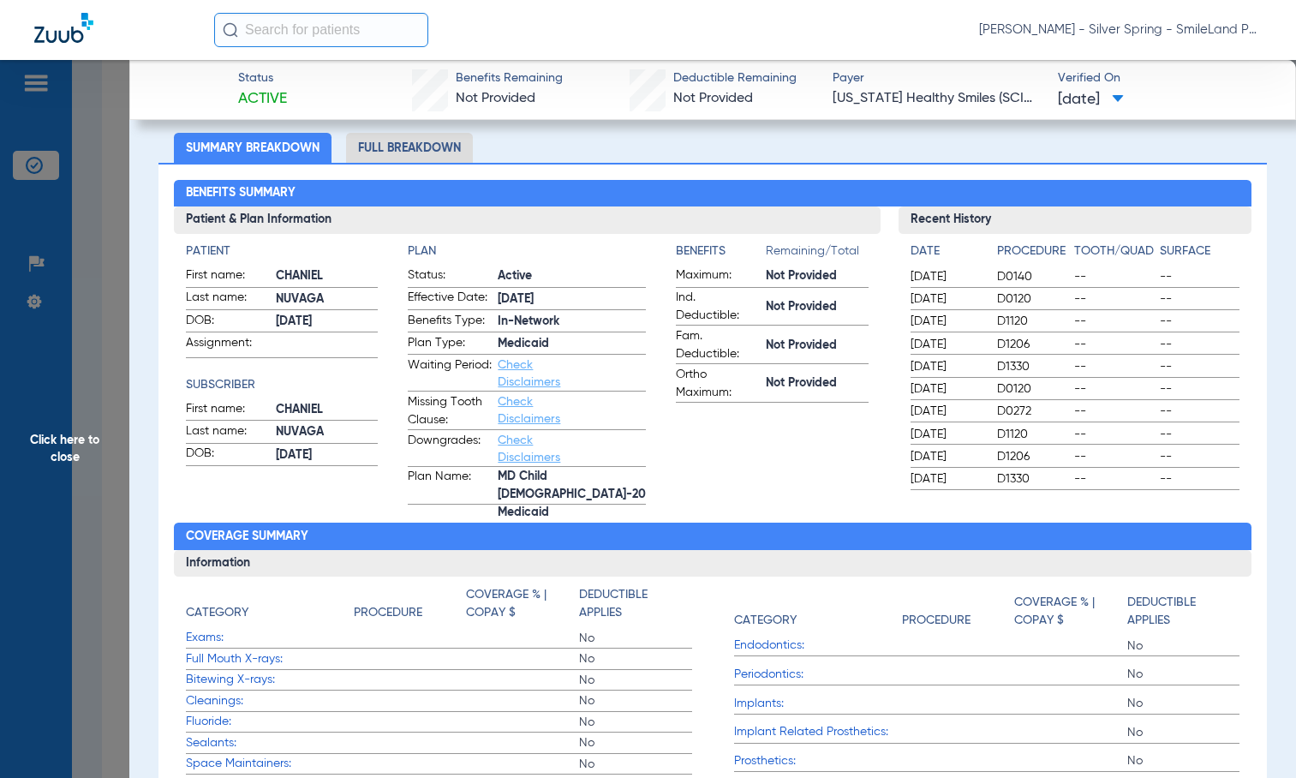
scroll to position [0, 0]
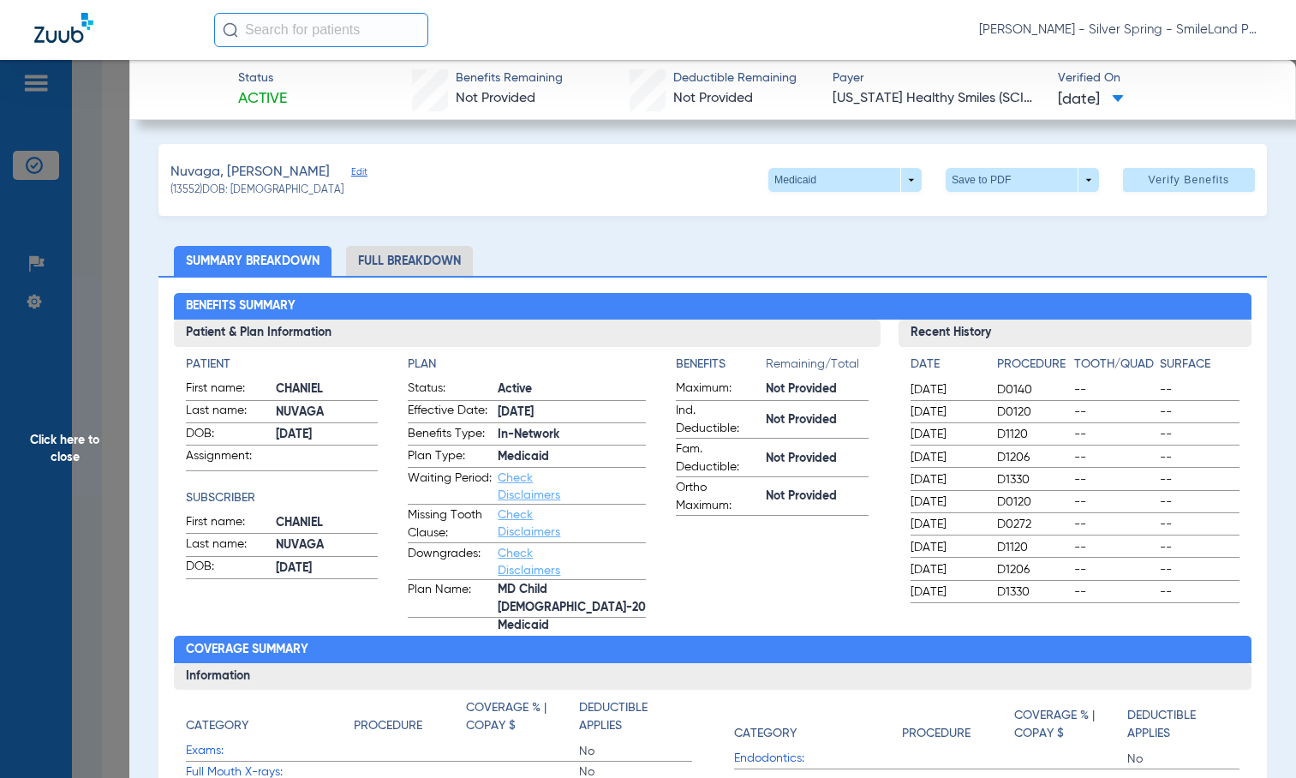
click at [117, 228] on span "Click here to close" at bounding box center [64, 449] width 129 height 778
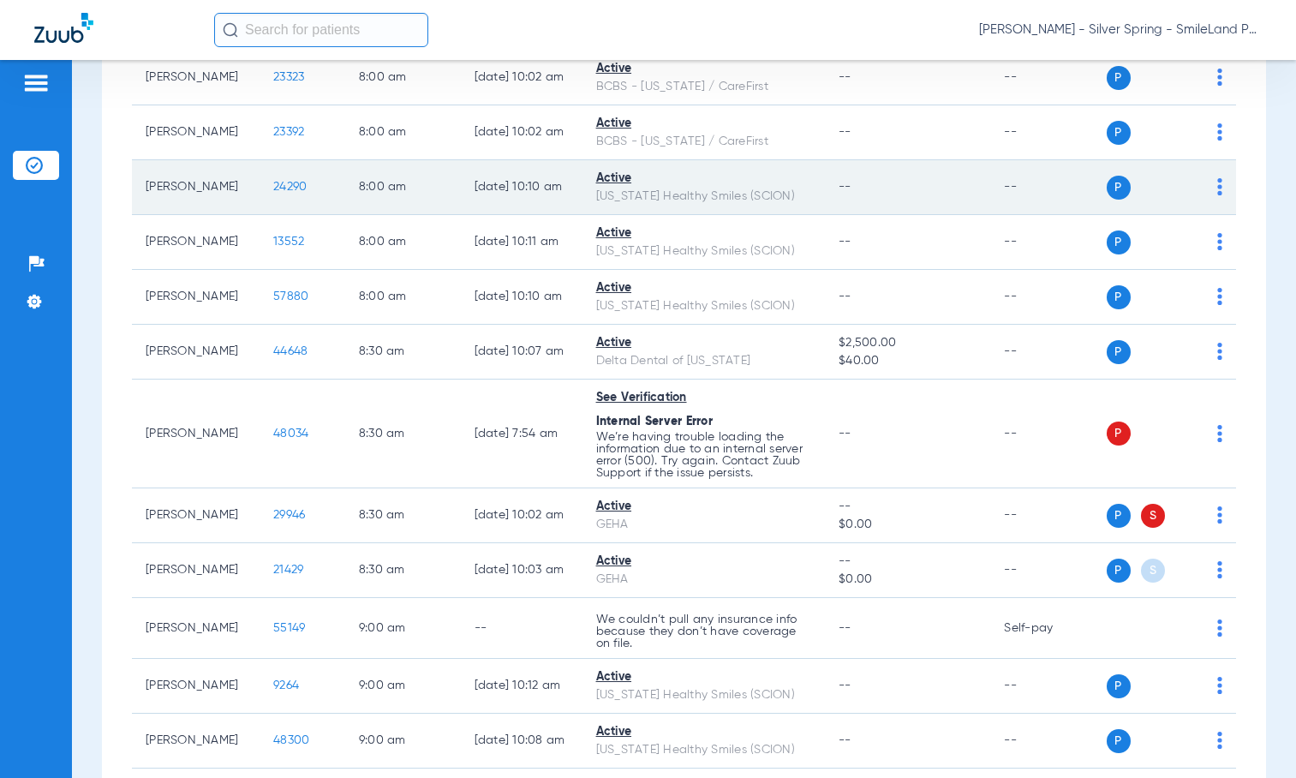
click at [270, 193] on td "24290" at bounding box center [302, 187] width 86 height 55
click at [273, 191] on span "24290" at bounding box center [289, 187] width 33 height 12
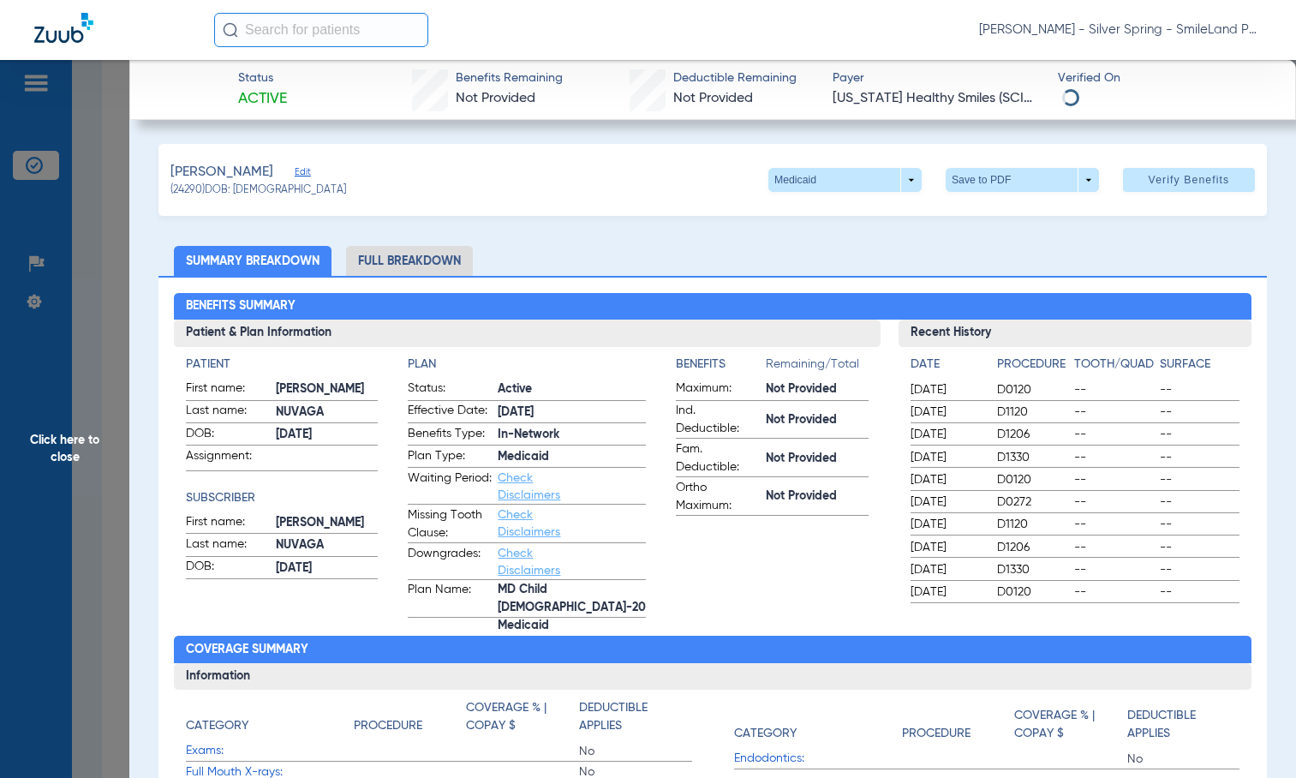
scroll to position [685, 0]
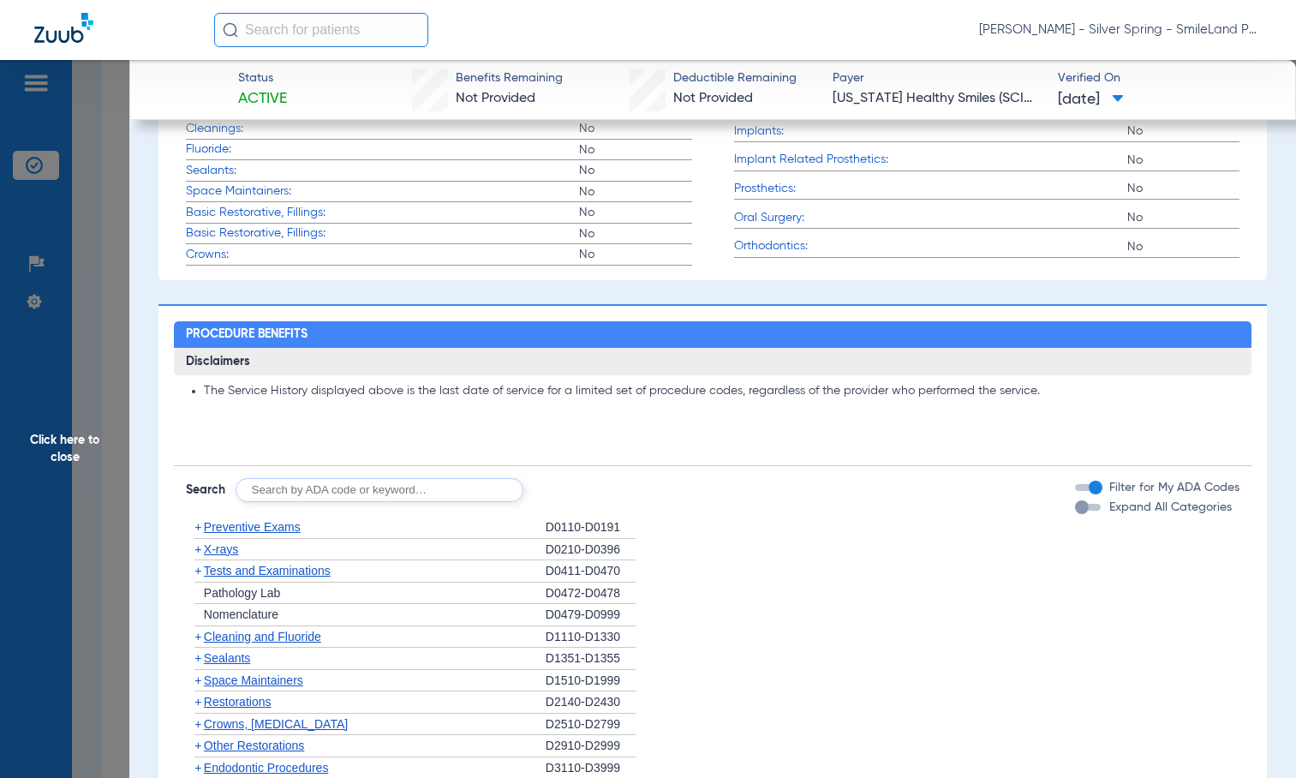
click at [1201, 429] on div "The Service History displayed above is the last date of service for a limited s…" at bounding box center [713, 411] width 1078 height 72
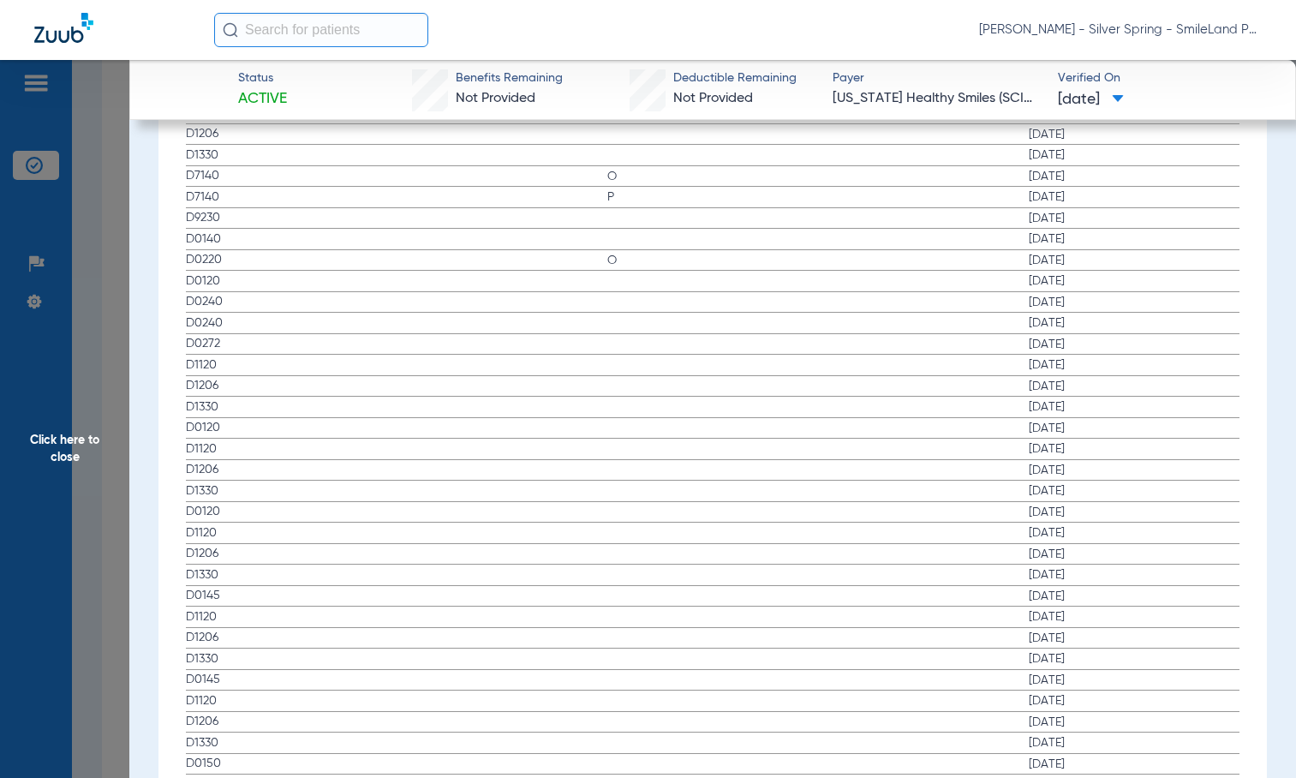
scroll to position [2227, 0]
click at [362, 319] on app-history-list "Procedure ADA Code Name Tooth/Quad Surface Service Date D0120 [DATE] D1120 [DAT…" at bounding box center [713, 382] width 1054 height 989
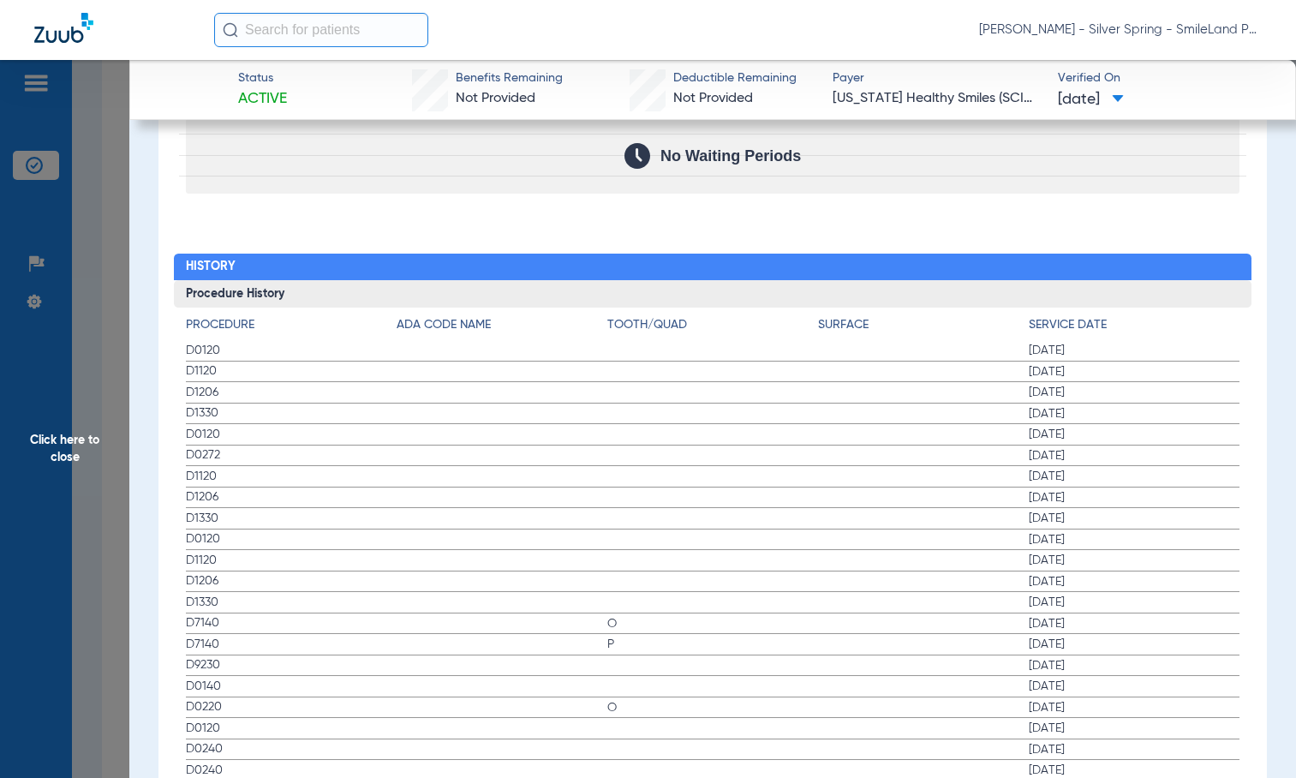
scroll to position [1713, 0]
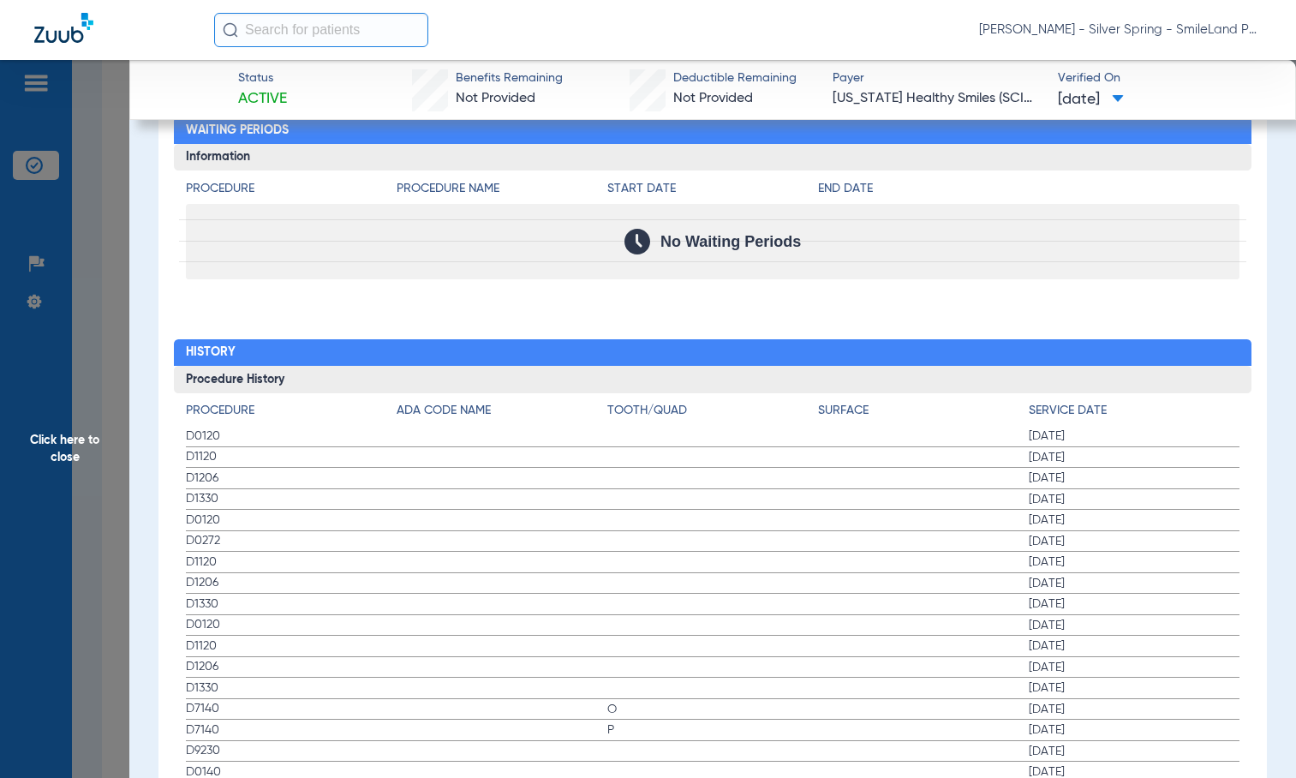
drag, startPoint x: 1271, startPoint y: 203, endPoint x: 433, endPoint y: 233, distance: 838.0
click at [84, 236] on span "Click here to close" at bounding box center [64, 449] width 129 height 778
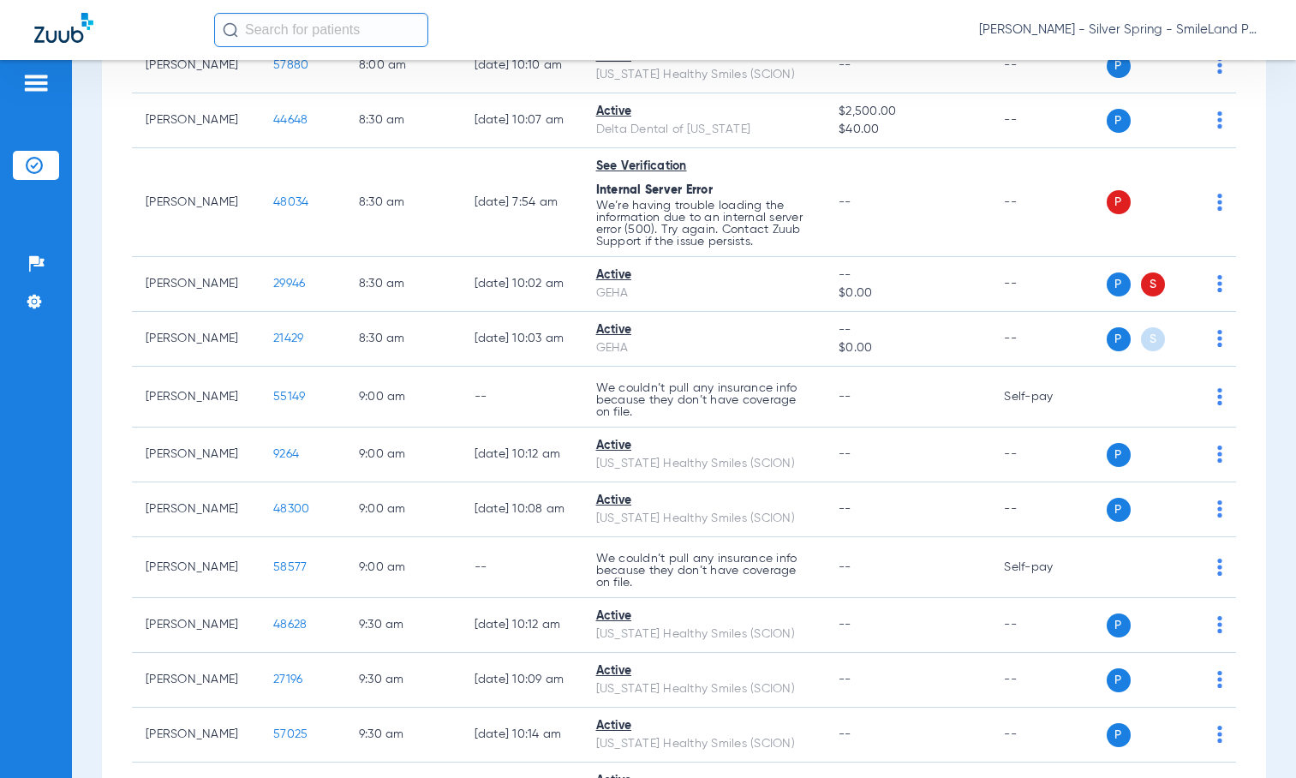
scroll to position [599, 0]
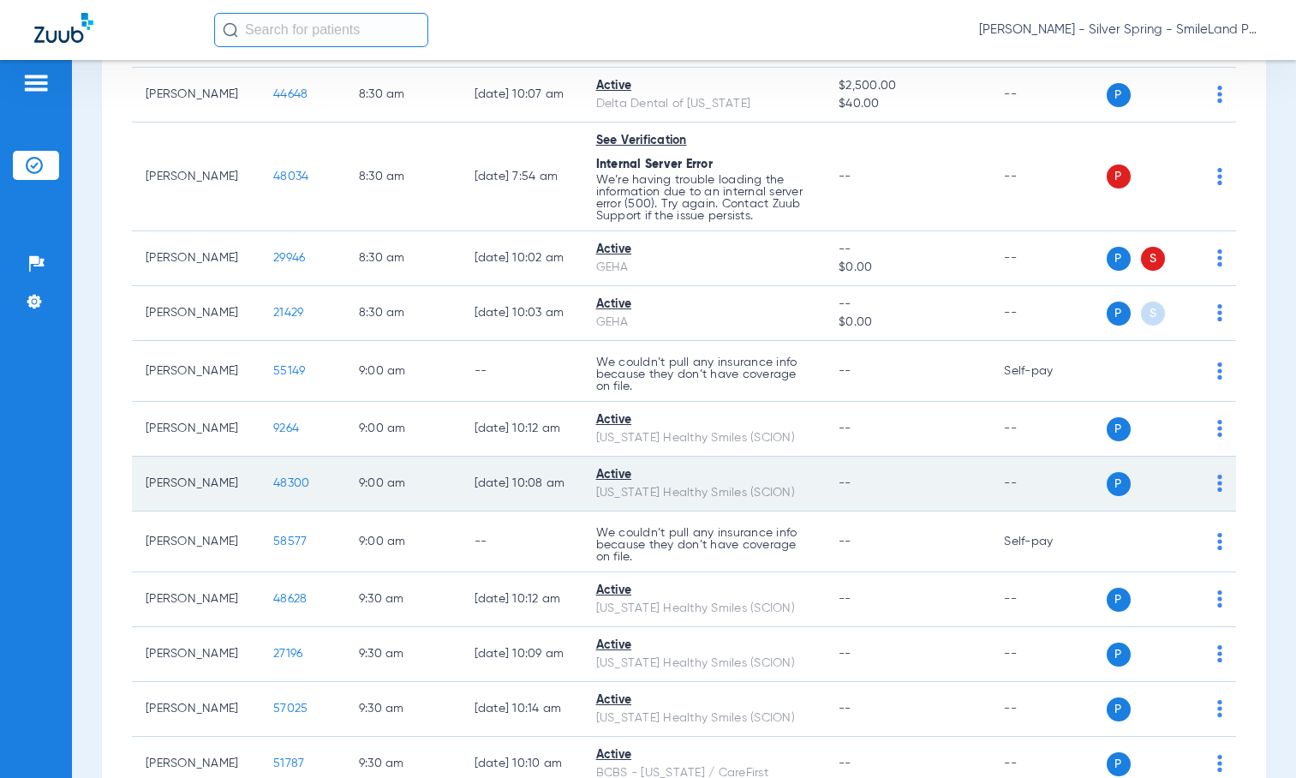
click at [273, 477] on span "48300" at bounding box center [291, 483] width 36 height 12
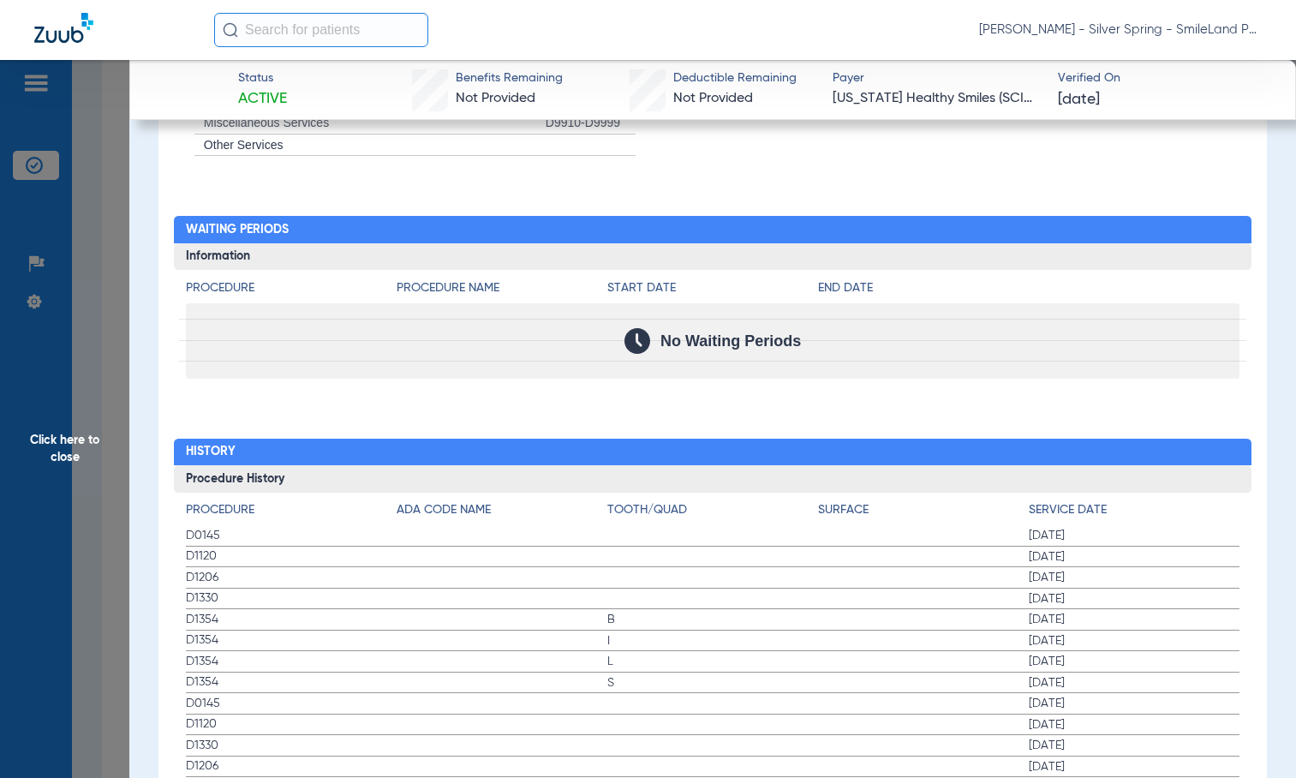
scroll to position [1788, 0]
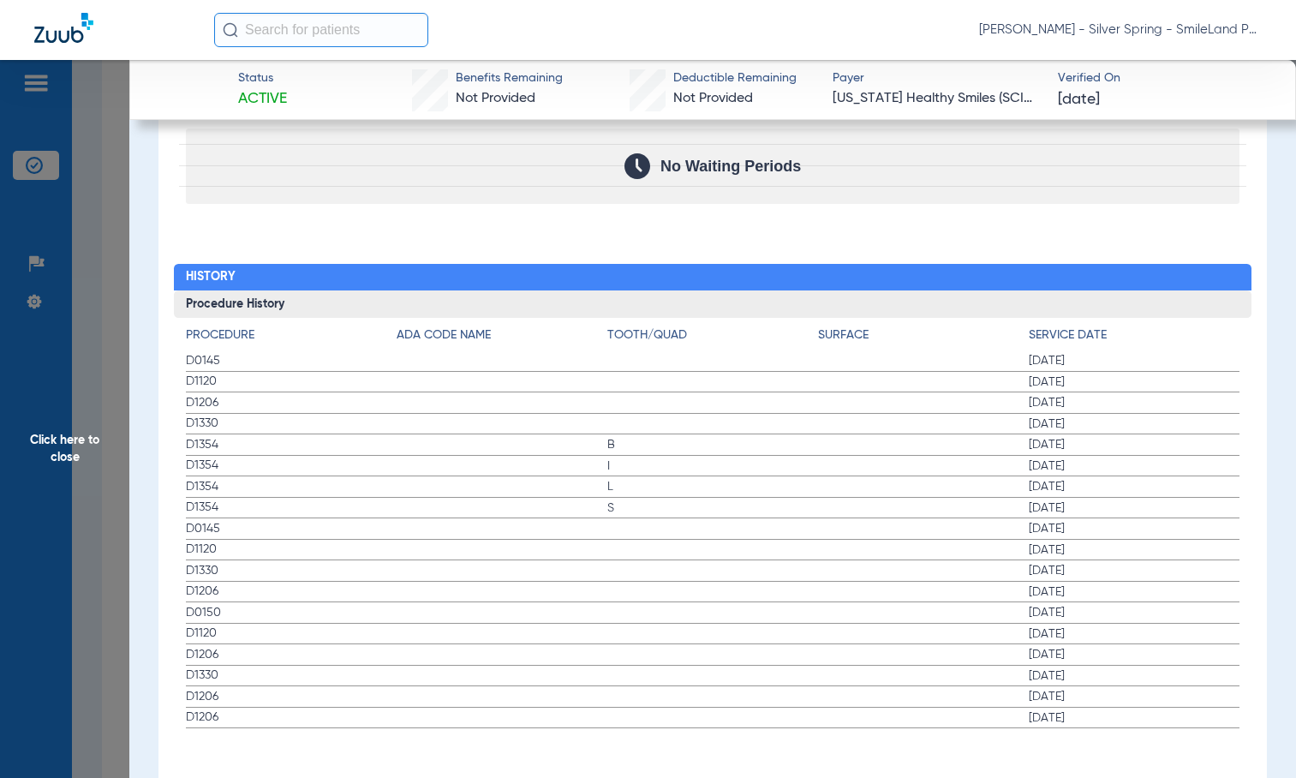
click at [1186, 160] on div "No Waiting Periods" at bounding box center [713, 165] width 1054 height 75
click at [1184, 541] on span "[DATE]" at bounding box center [1133, 549] width 211 height 17
click at [103, 197] on span "Click here to close" at bounding box center [64, 449] width 129 height 778
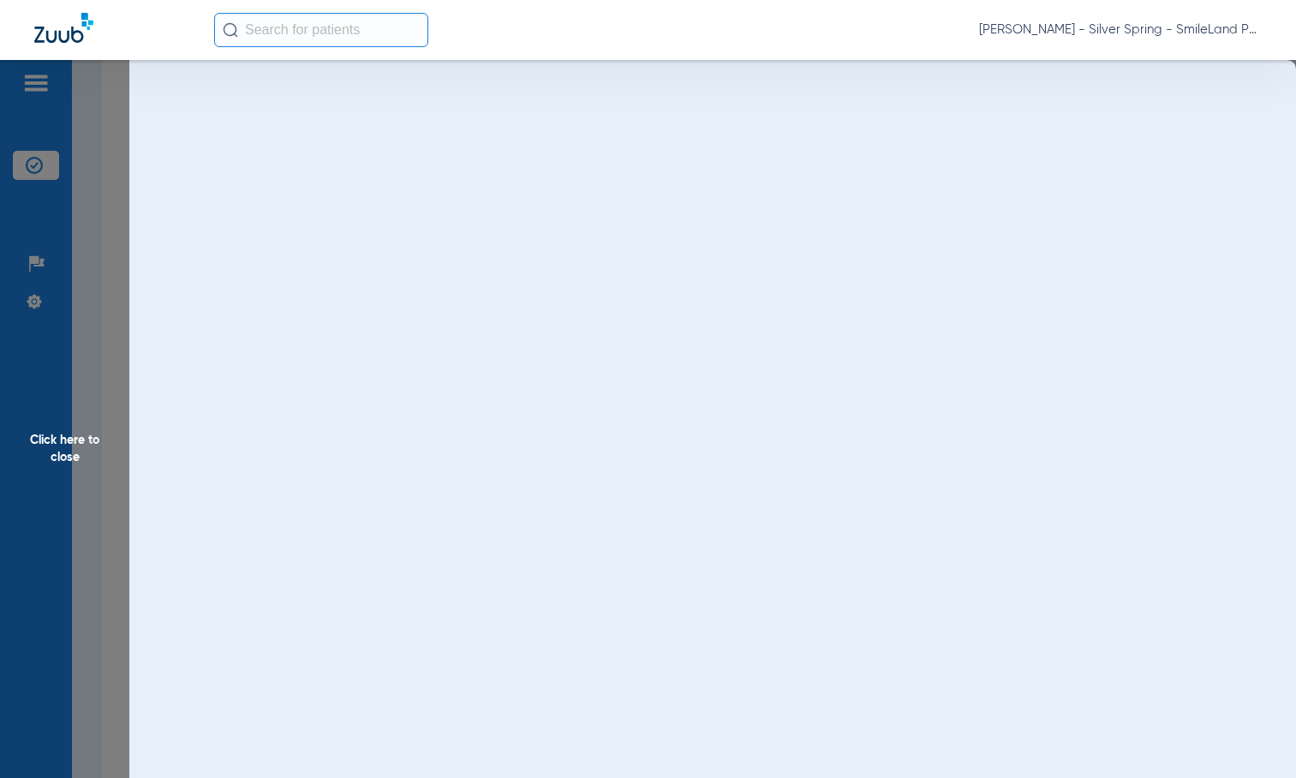
scroll to position [0, 0]
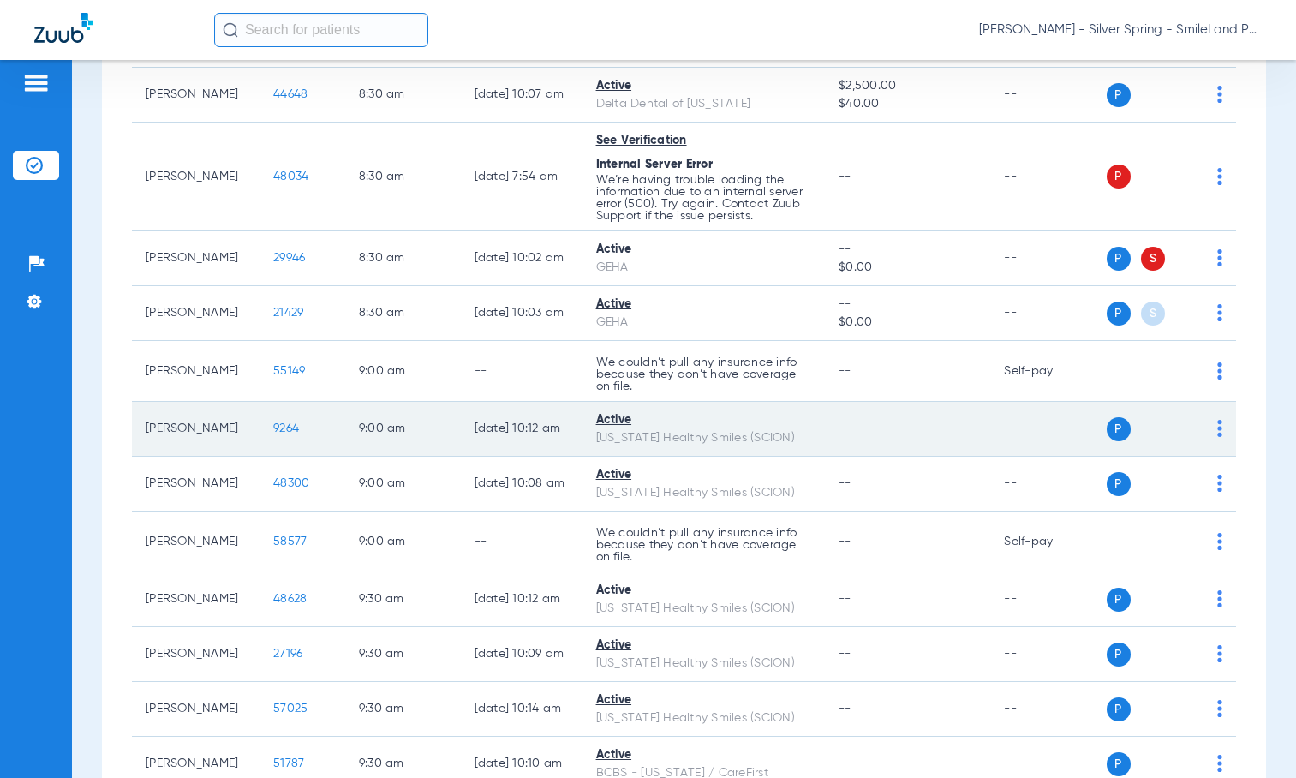
click at [268, 434] on td "9264" at bounding box center [302, 429] width 86 height 55
click at [273, 426] on span "9264" at bounding box center [286, 428] width 26 height 12
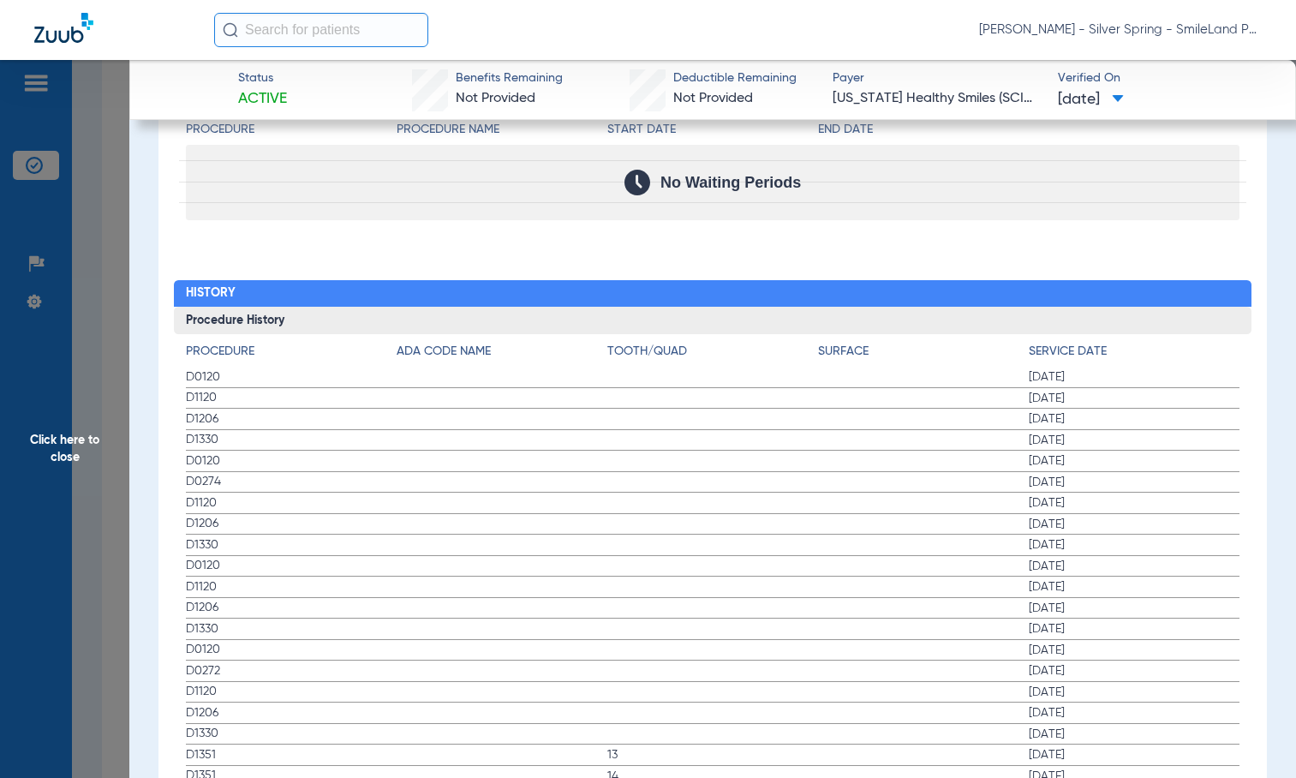
scroll to position [1905, 0]
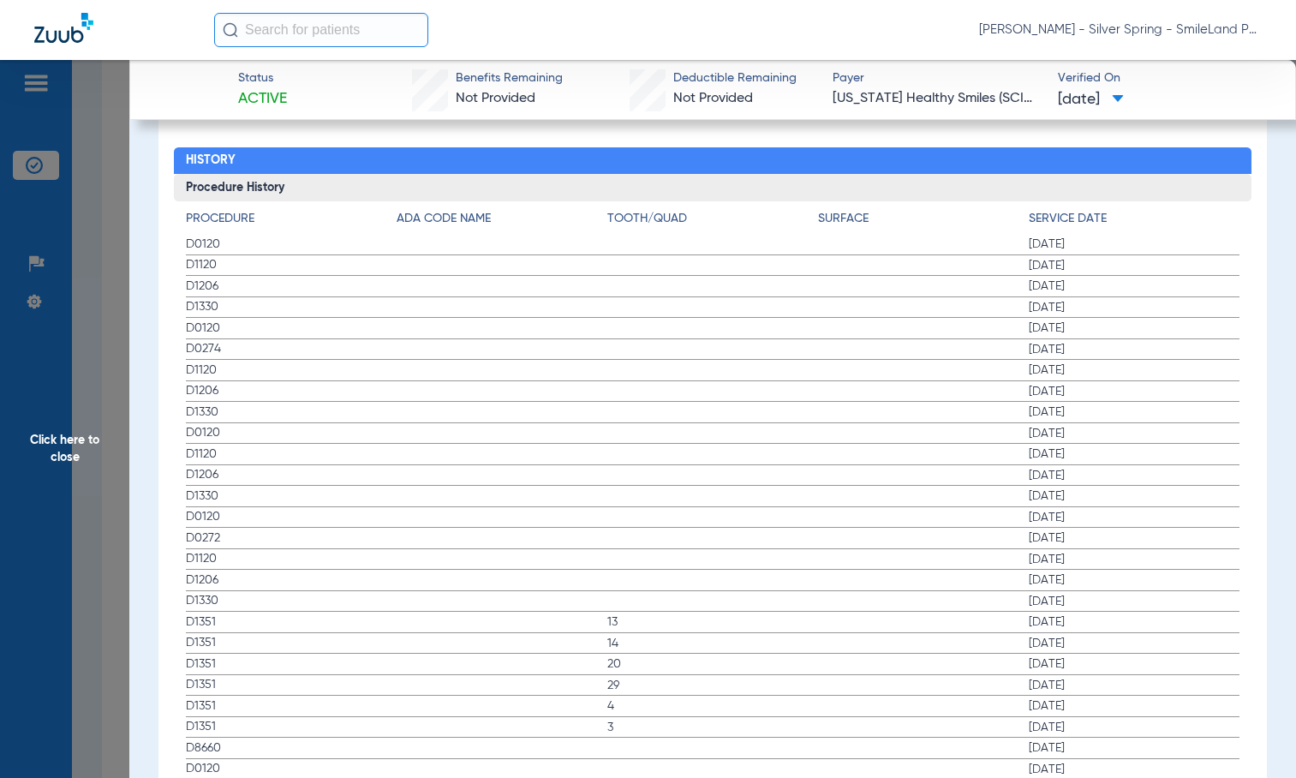
click at [1207, 212] on h4 "Service Date" at bounding box center [1133, 219] width 211 height 18
click at [112, 211] on span "Click here to close" at bounding box center [64, 449] width 129 height 778
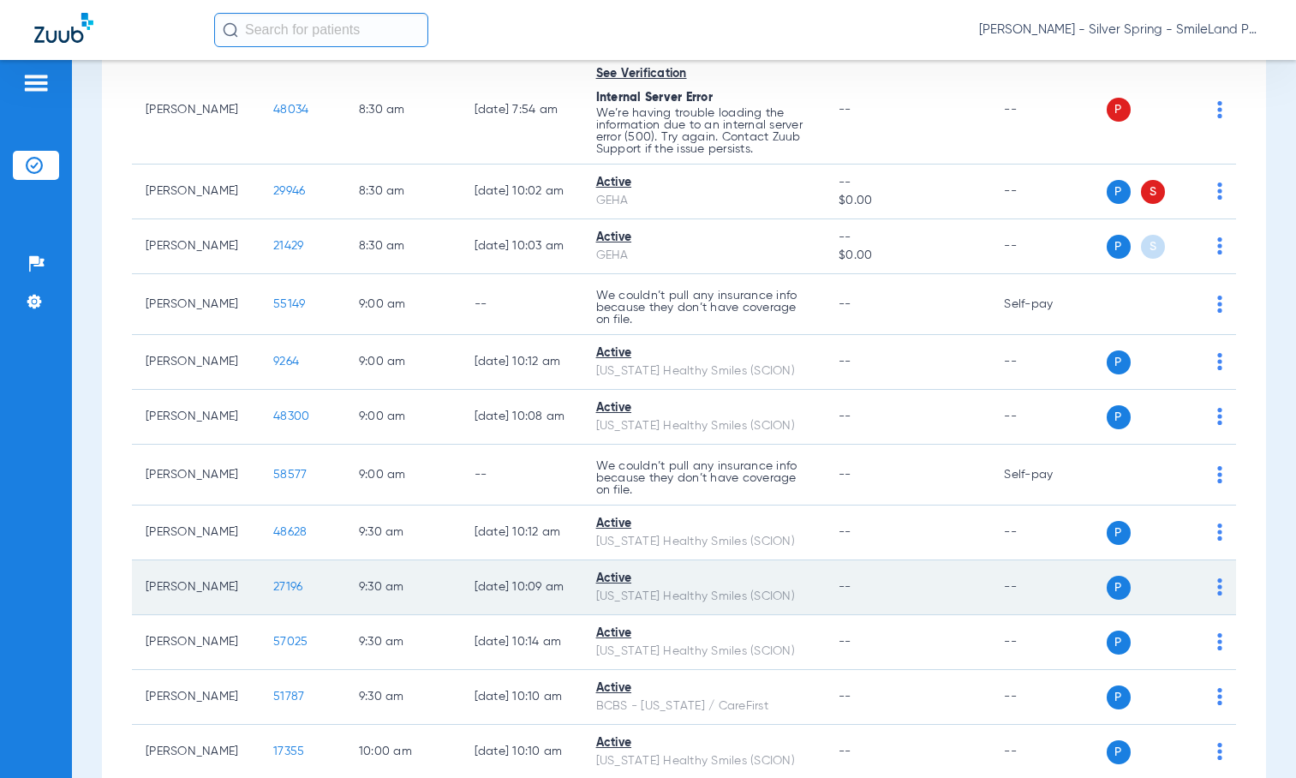
scroll to position [856, 0]
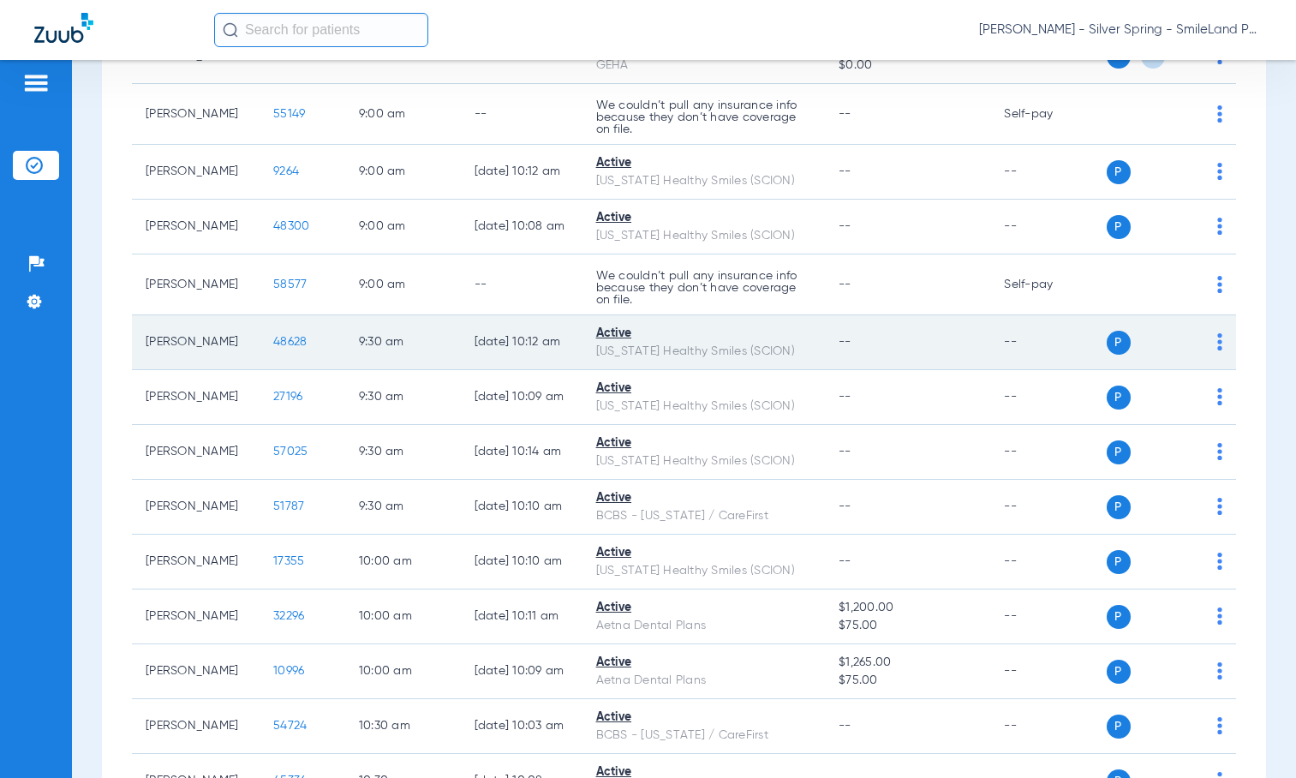
click at [274, 348] on span "48628" at bounding box center [289, 342] width 33 height 12
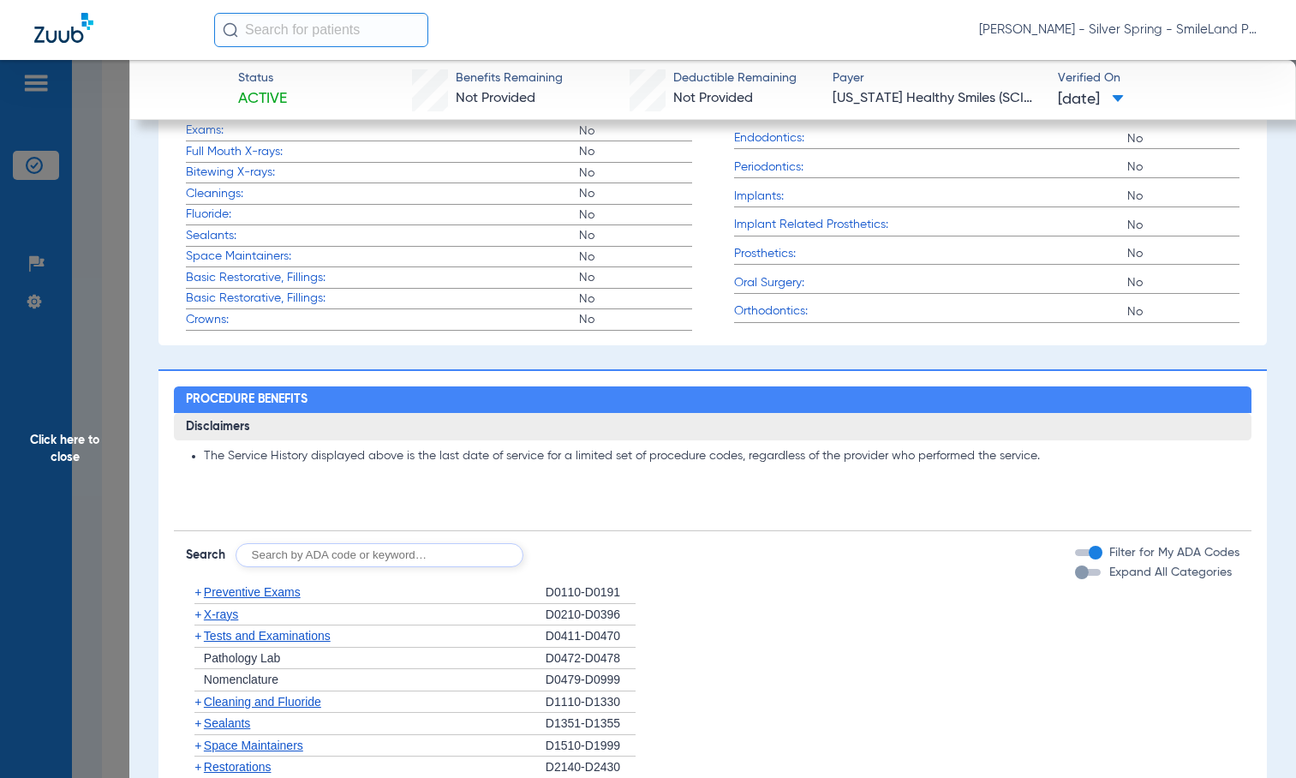
scroll to position [1476, 0]
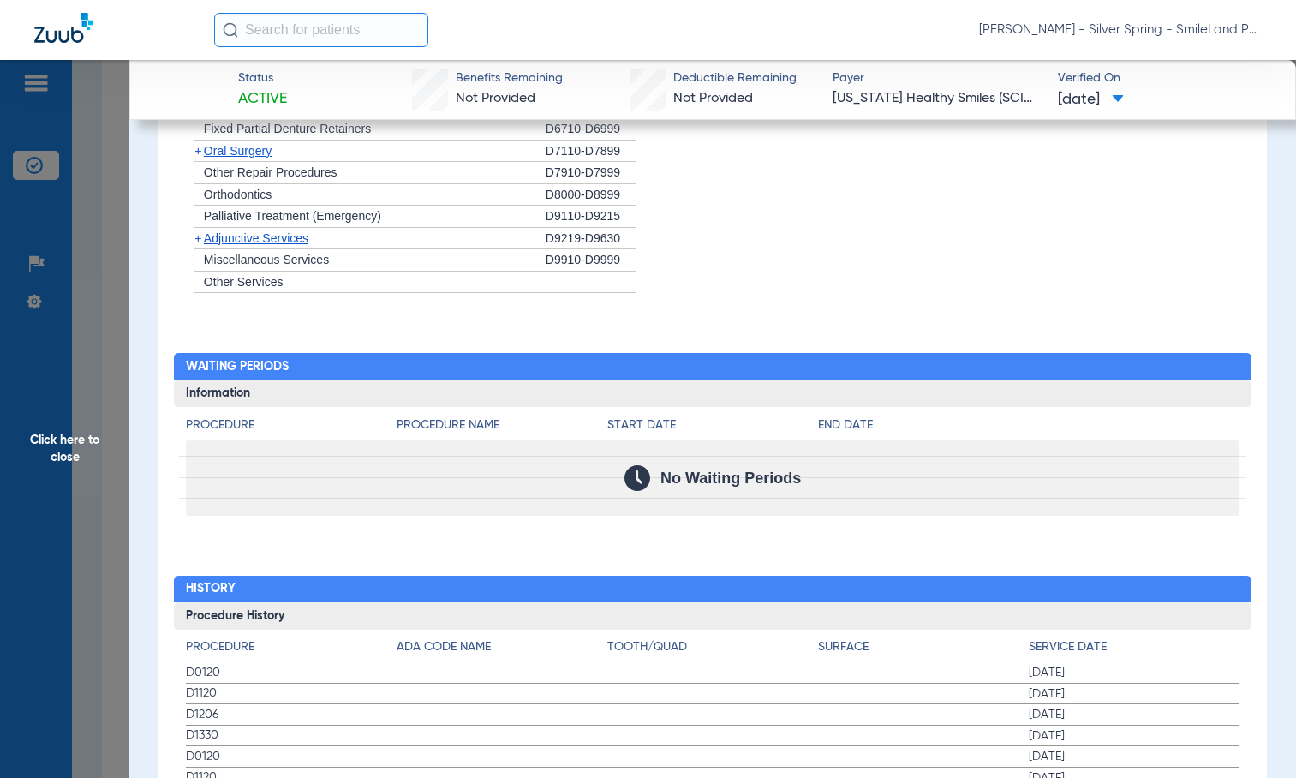
click at [1213, 73] on span "Verified On" at bounding box center [1163, 78] width 210 height 18
drag, startPoint x: 1258, startPoint y: 126, endPoint x: 992, endPoint y: 185, distance: 272.8
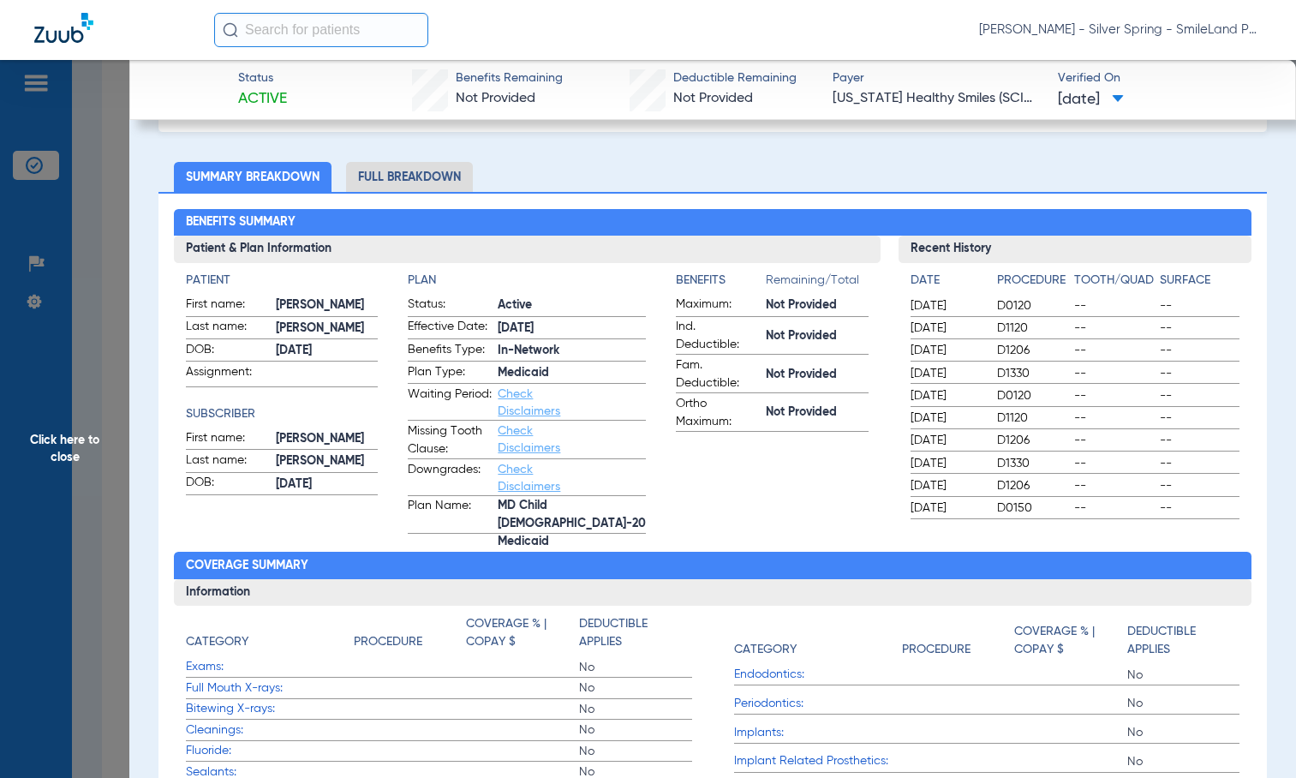
scroll to position [0, 0]
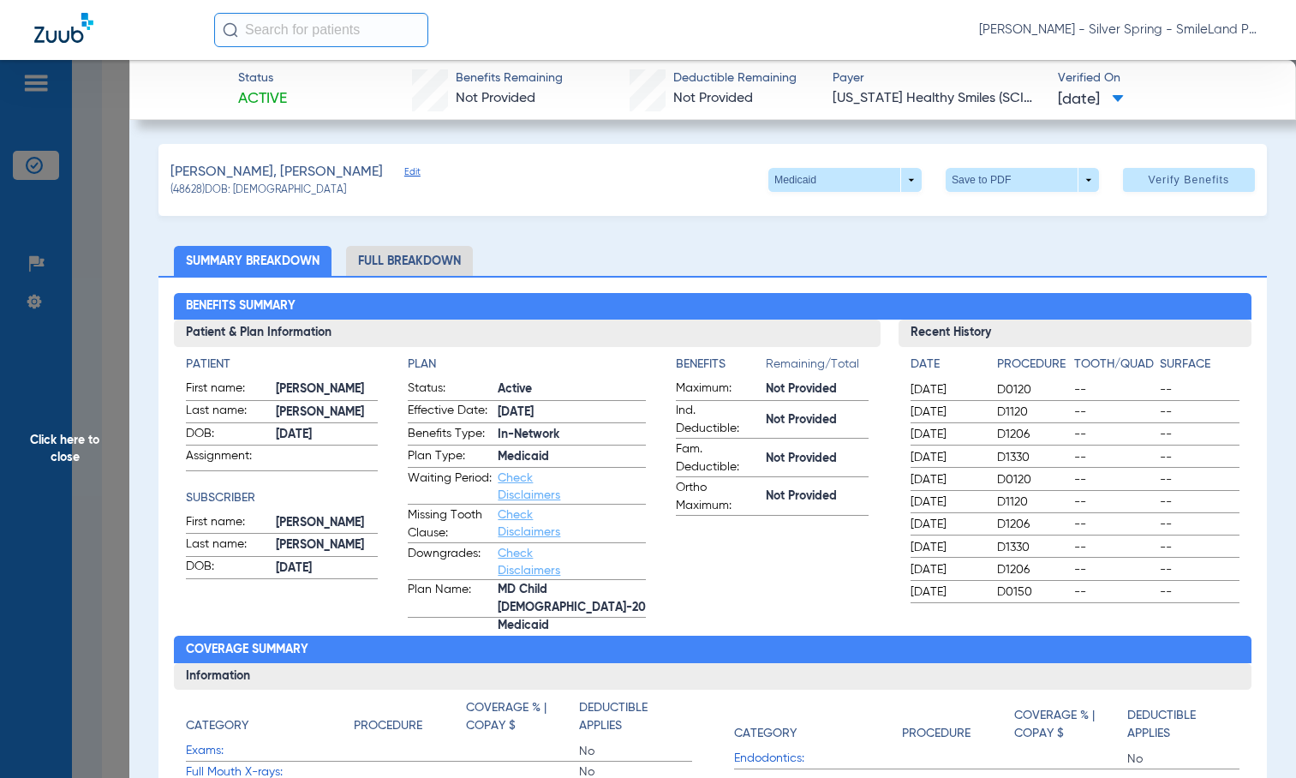
click at [89, 227] on span "Click here to close" at bounding box center [64, 449] width 129 height 778
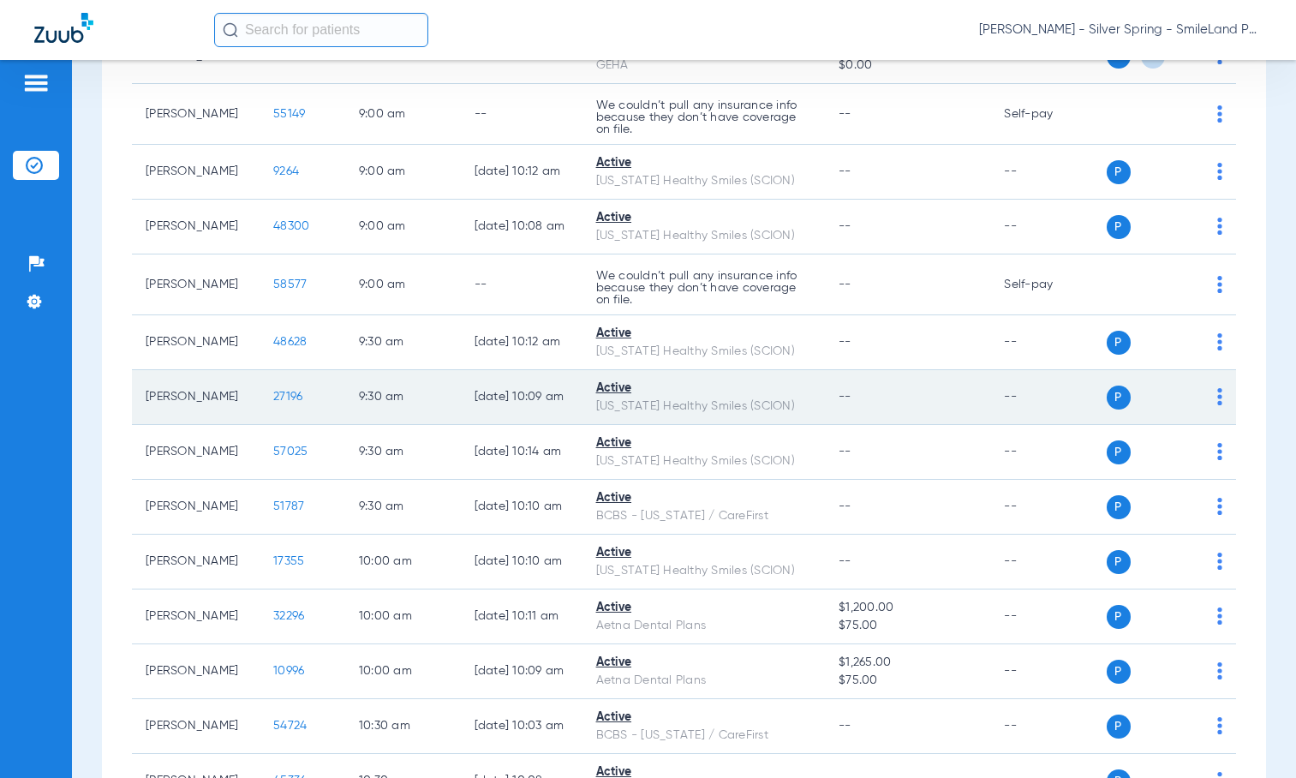
click at [259, 407] on td "27196" at bounding box center [302, 397] width 86 height 55
click at [273, 402] on span "27196" at bounding box center [287, 396] width 29 height 12
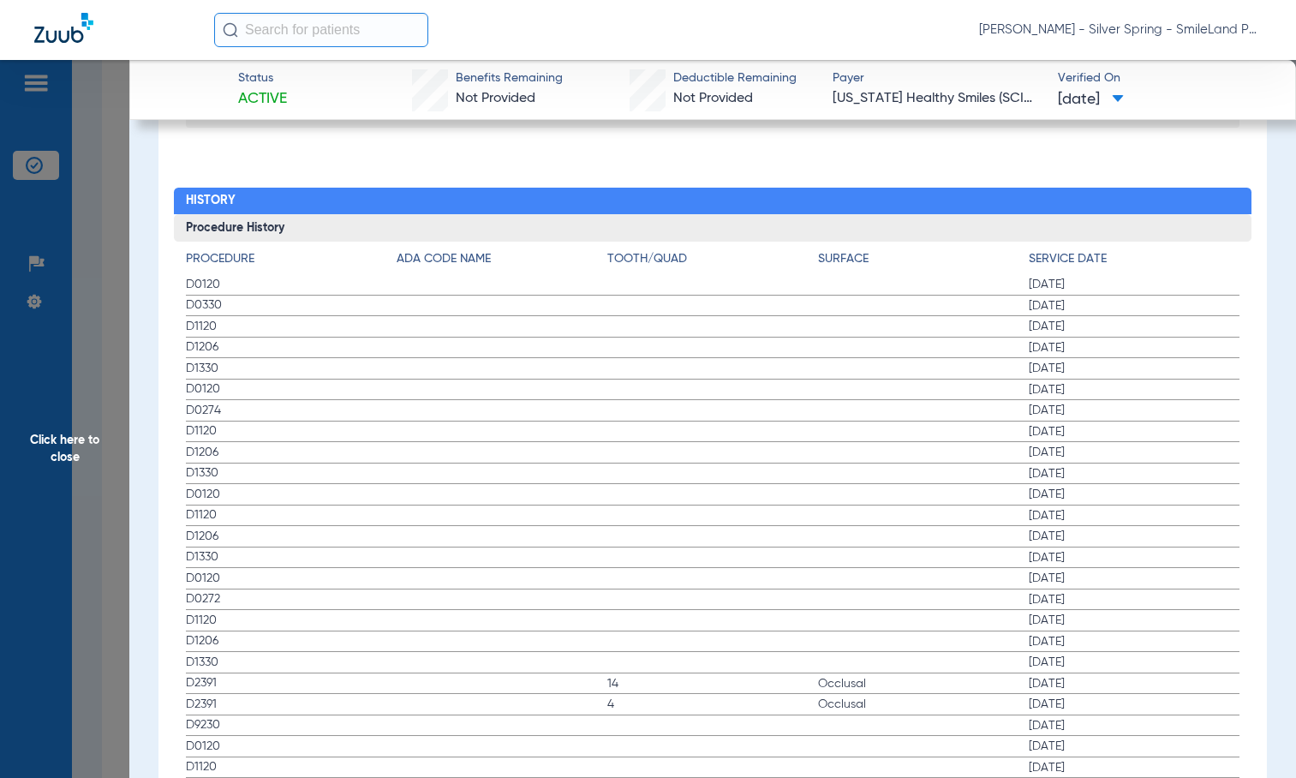
scroll to position [1884, 0]
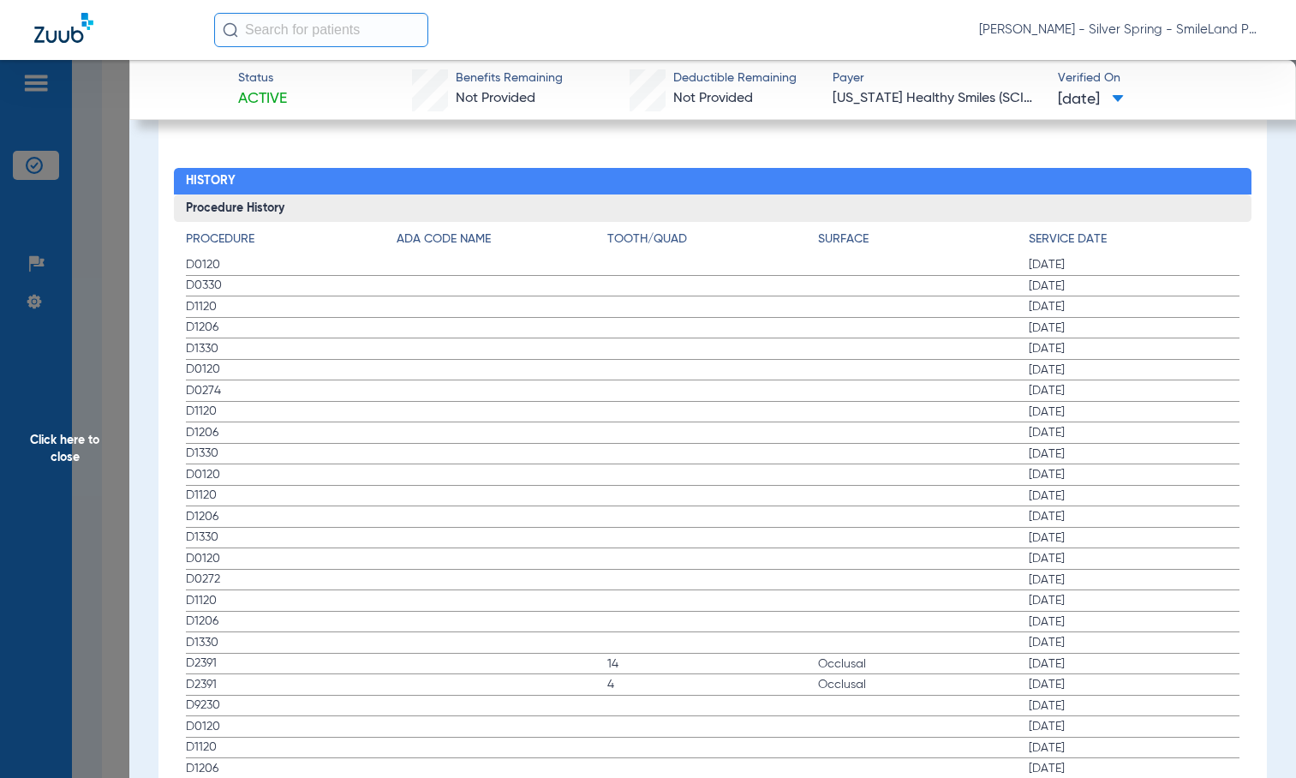
drag, startPoint x: 1267, startPoint y: 204, endPoint x: 275, endPoint y: 248, distance: 992.7
click at [1267, 203] on app-member-insurance-verification-view "Status Active Benefits Remaining Not Provided Deductible Remaining Not Provided…" at bounding box center [712, 333] width 1166 height 4314
click at [32, 198] on span "Click here to close" at bounding box center [64, 449] width 129 height 778
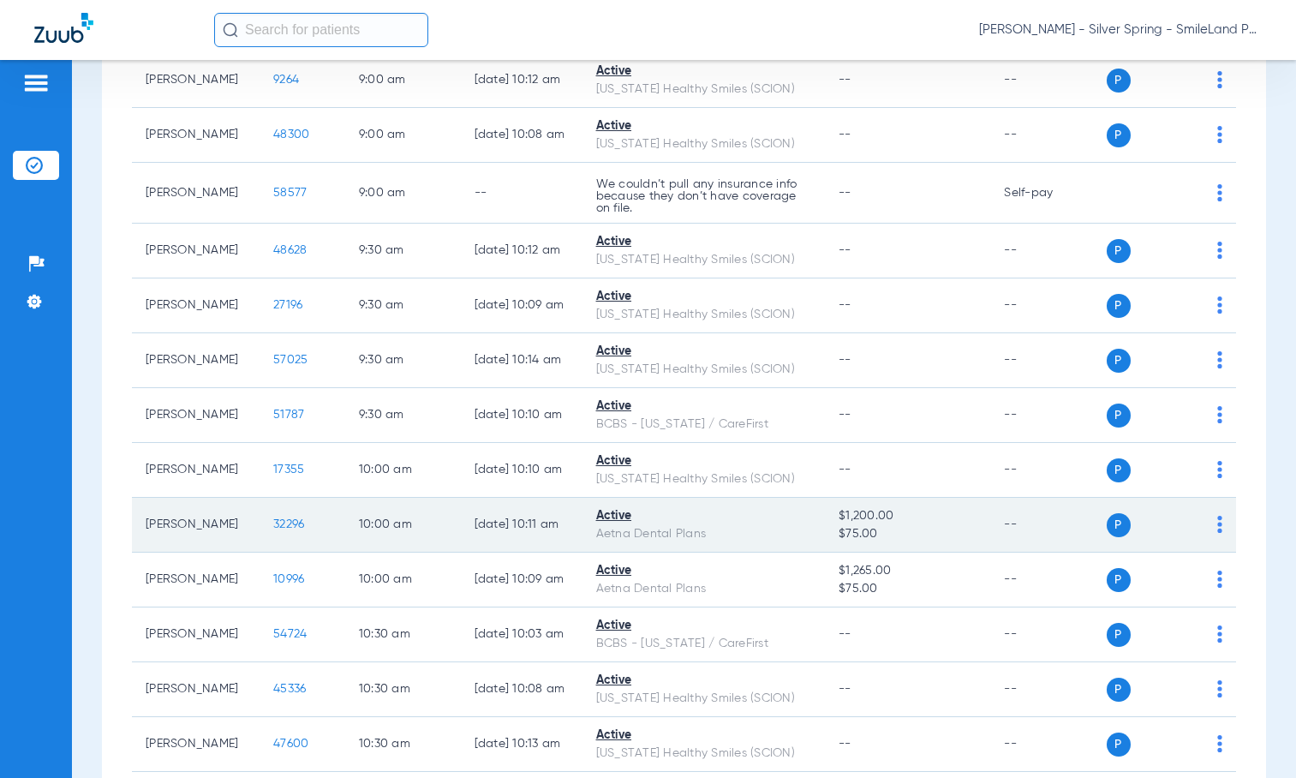
scroll to position [1113, 0]
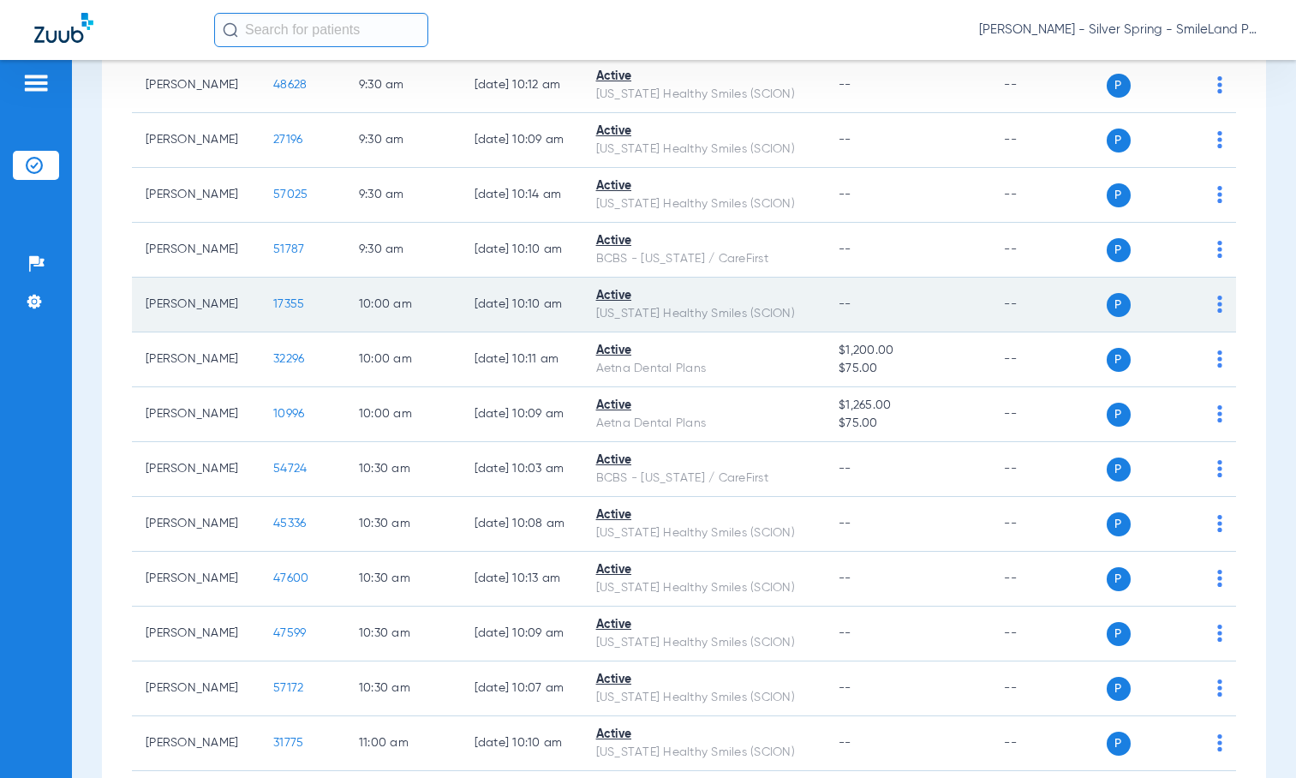
click at [273, 310] on span "17355" at bounding box center [288, 304] width 31 height 12
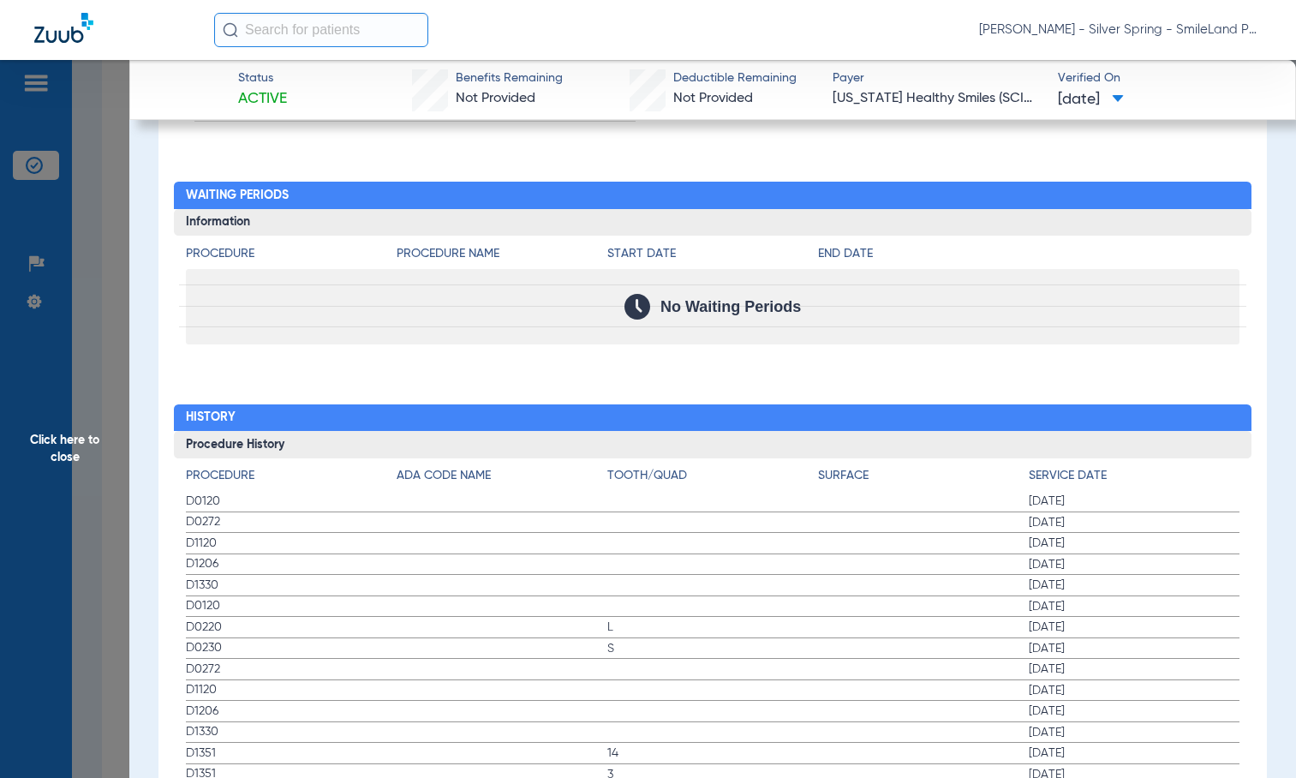
scroll to position [1733, 0]
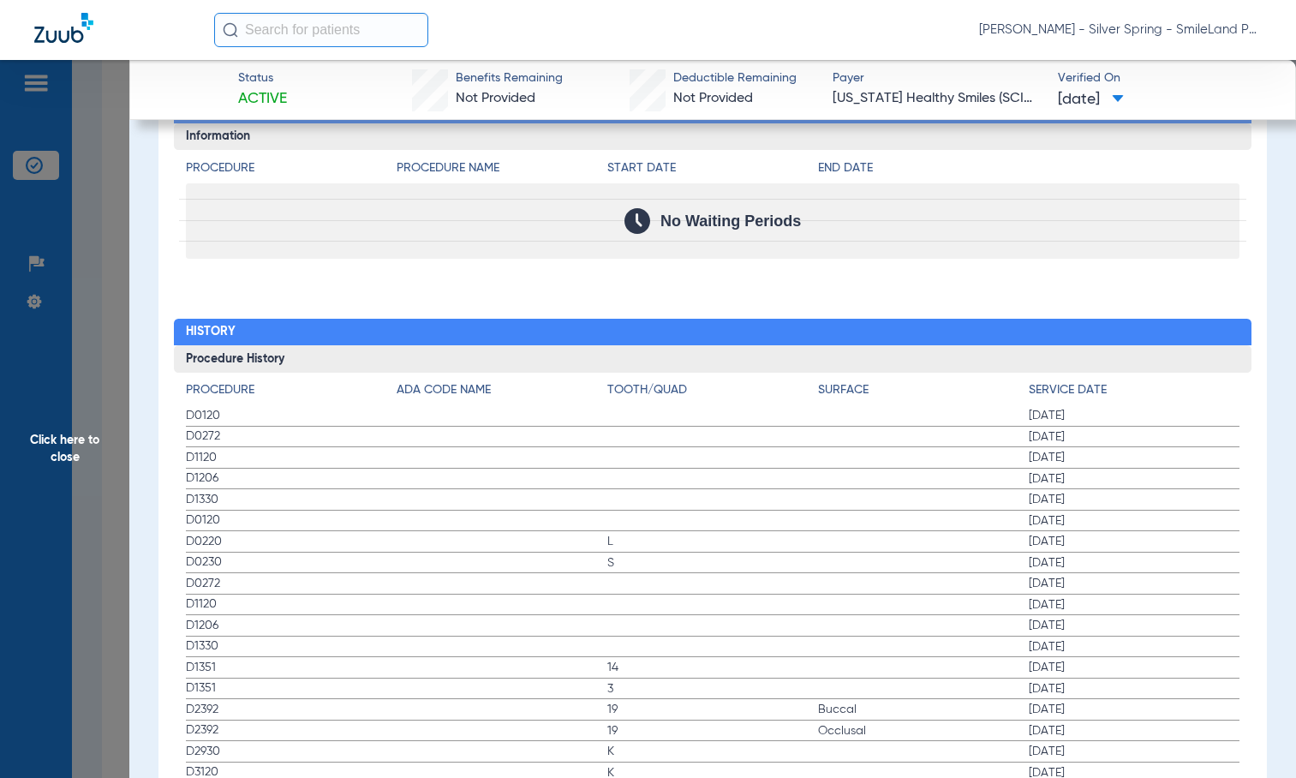
drag, startPoint x: 1238, startPoint y: 194, endPoint x: 472, endPoint y: 114, distance: 770.7
click at [1238, 194] on div "Procedure Procedure Name Start Date End Date No Waiting Periods" at bounding box center [713, 204] width 1078 height 109
drag, startPoint x: 59, startPoint y: 137, endPoint x: 176, endPoint y: 249, distance: 162.3
click at [59, 137] on span "Click here to close" at bounding box center [64, 449] width 129 height 778
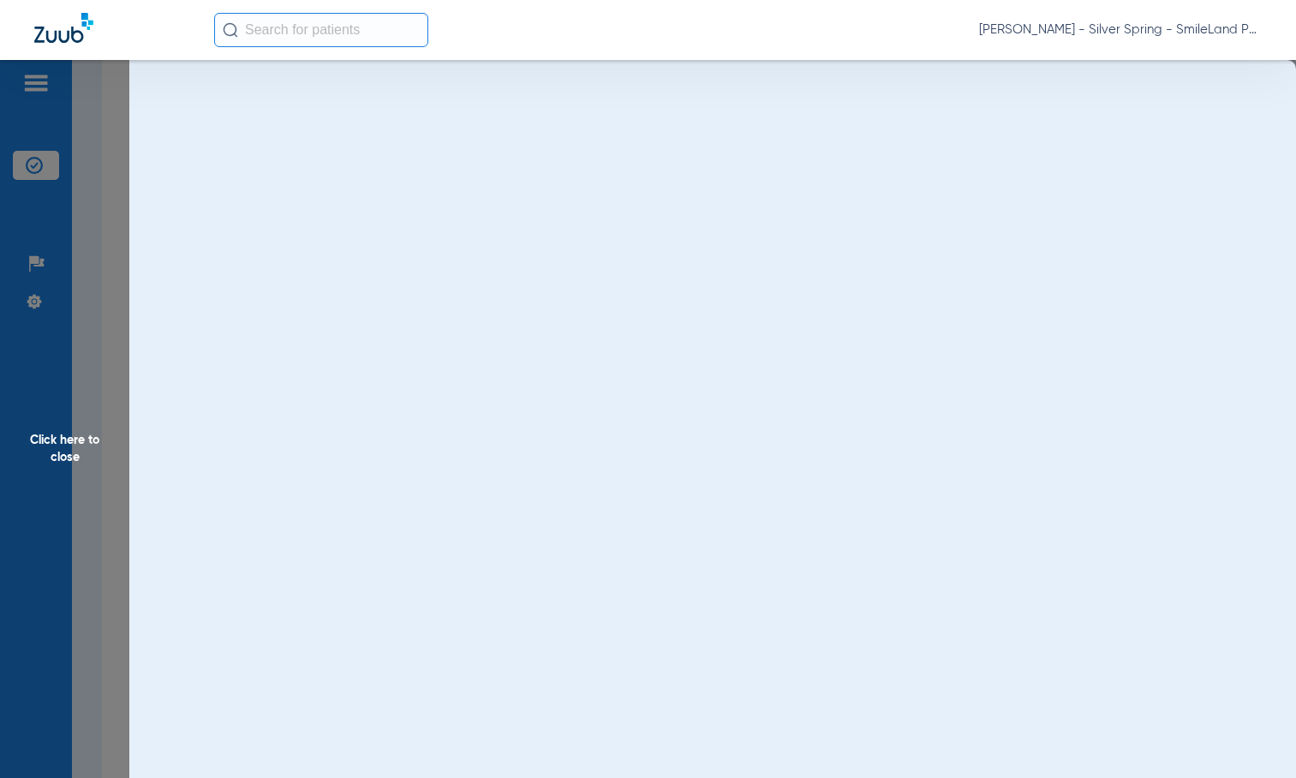
scroll to position [0, 0]
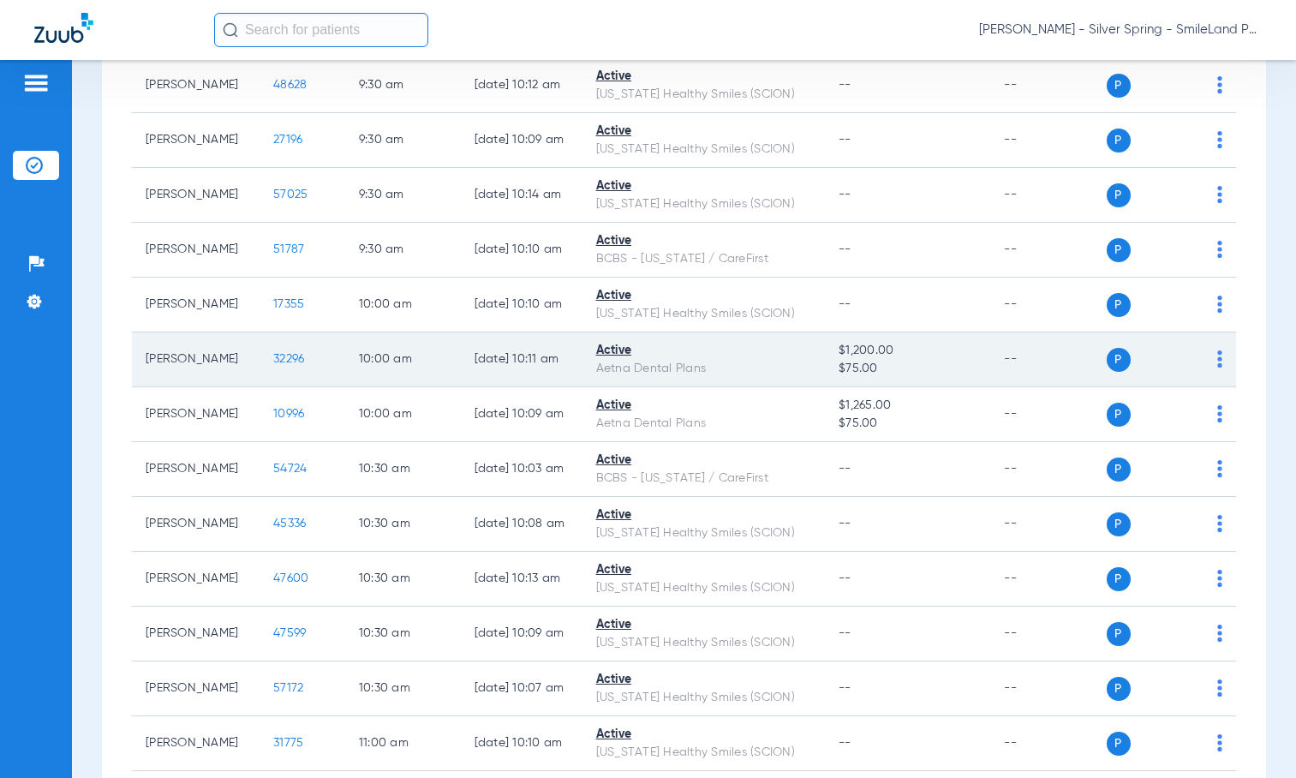
drag, startPoint x: 287, startPoint y: 386, endPoint x: 267, endPoint y: 397, distance: 22.6
click at [282, 386] on td "32296" at bounding box center [302, 359] width 86 height 55
click at [273, 365] on span "32296" at bounding box center [288, 359] width 31 height 12
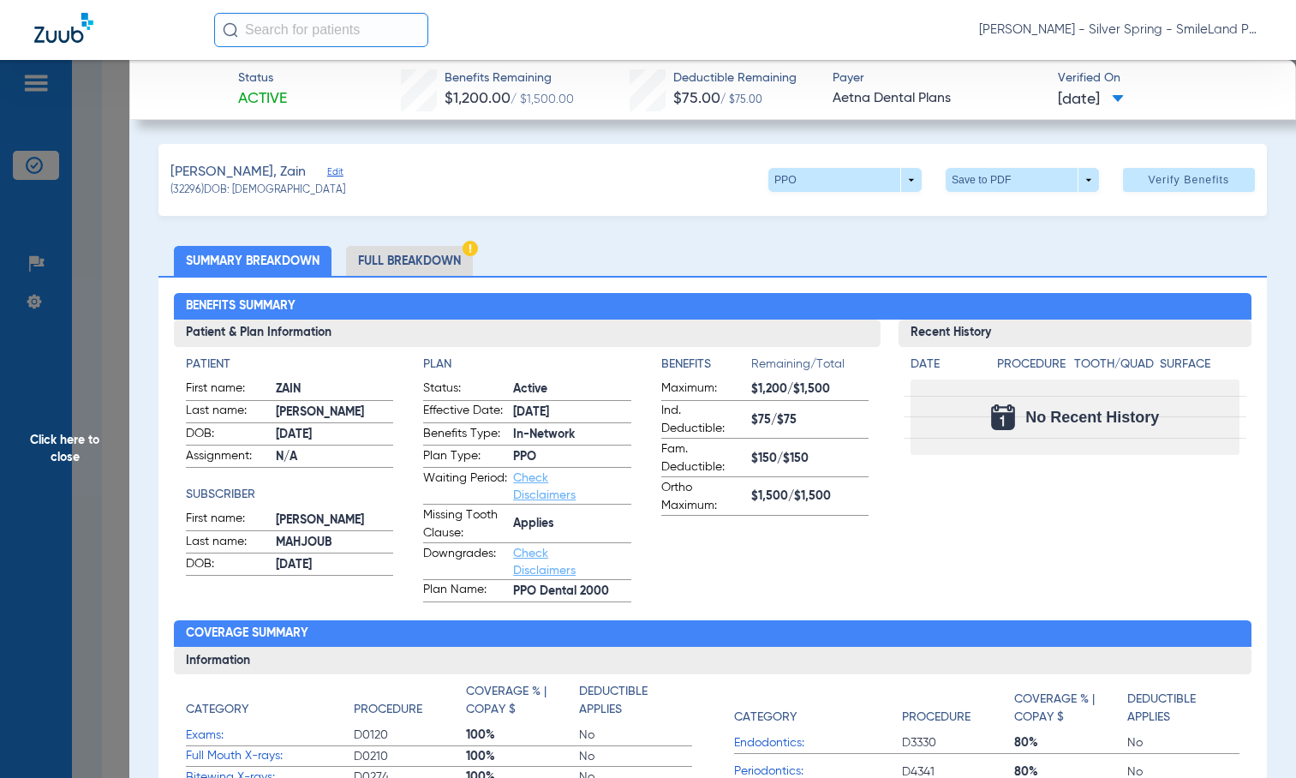
drag, startPoint x: 1267, startPoint y: 195, endPoint x: 585, endPoint y: 253, distance: 684.1
click at [106, 275] on span "Click here to close" at bounding box center [64, 449] width 129 height 778
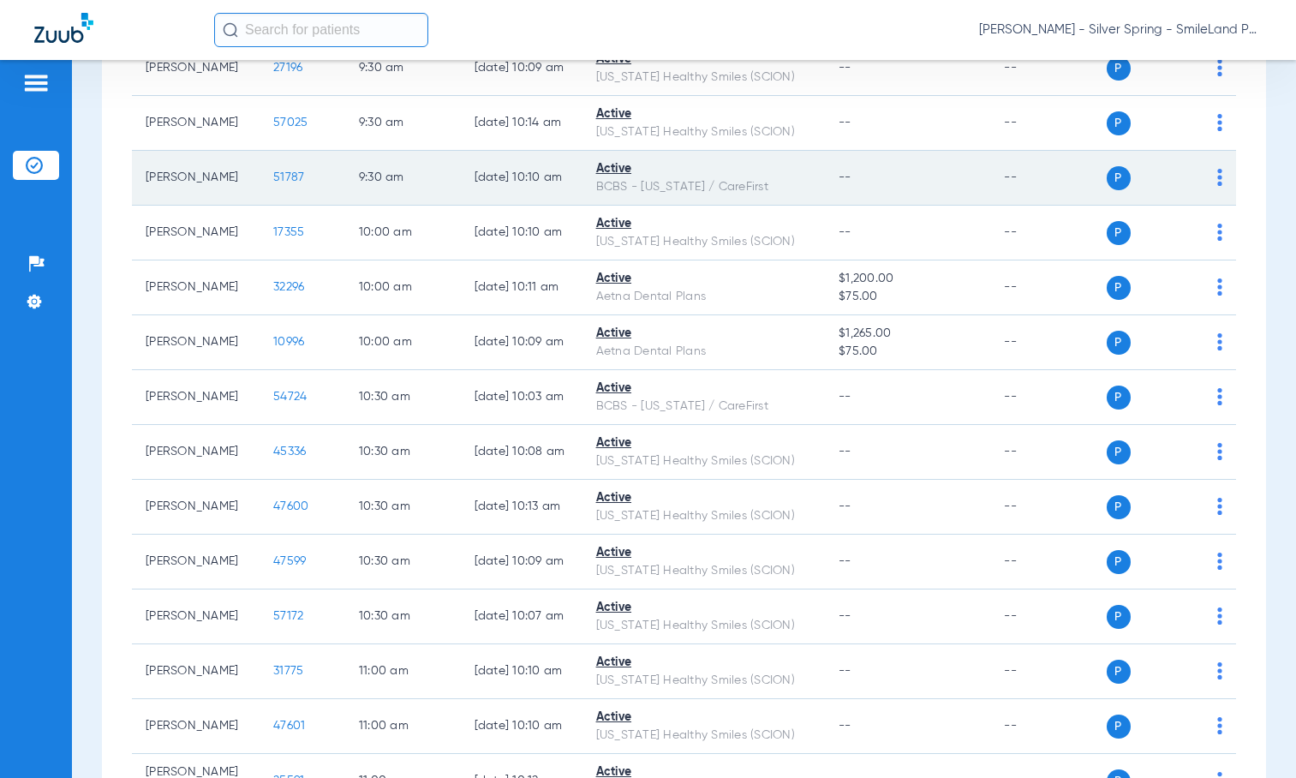
scroll to position [1285, 0]
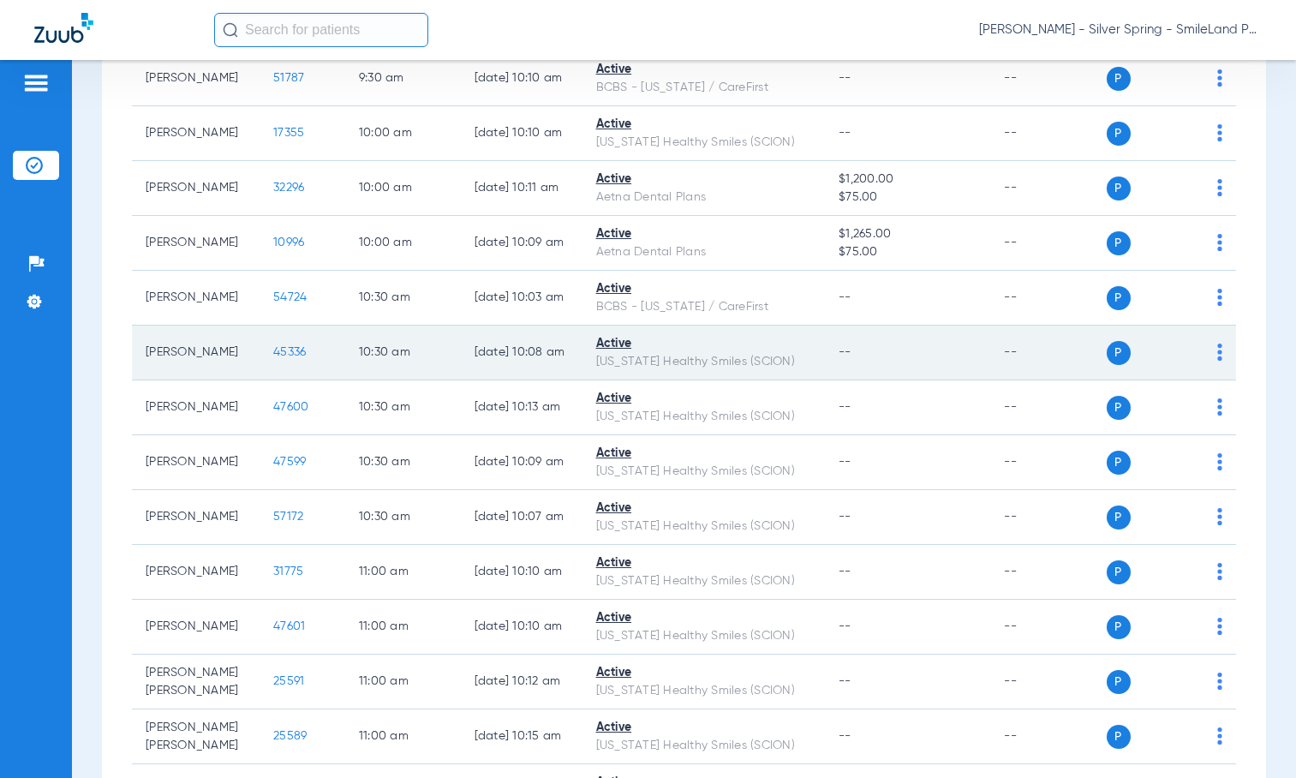
click at [283, 358] on span "45336" at bounding box center [289, 352] width 33 height 12
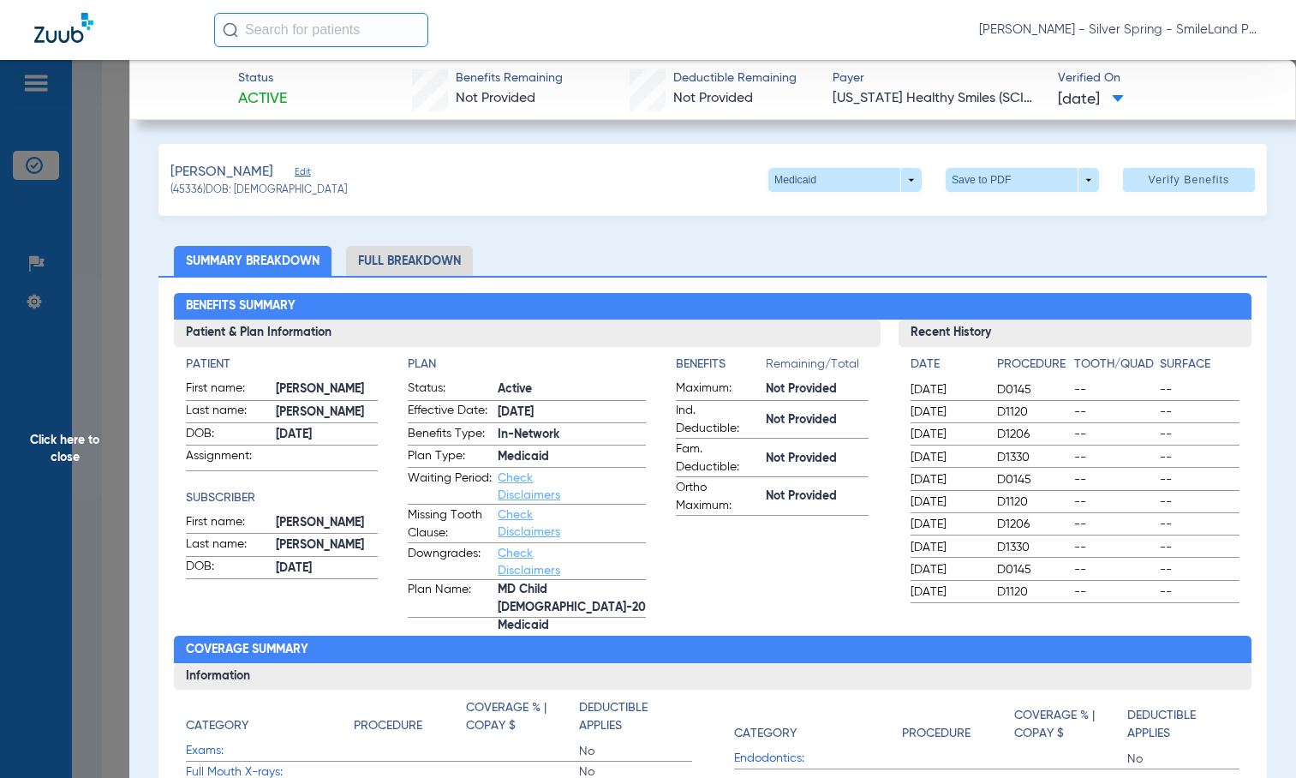
click at [1202, 253] on ul "Summary Breakdown Full Breakdown" at bounding box center [712, 261] width 1108 height 30
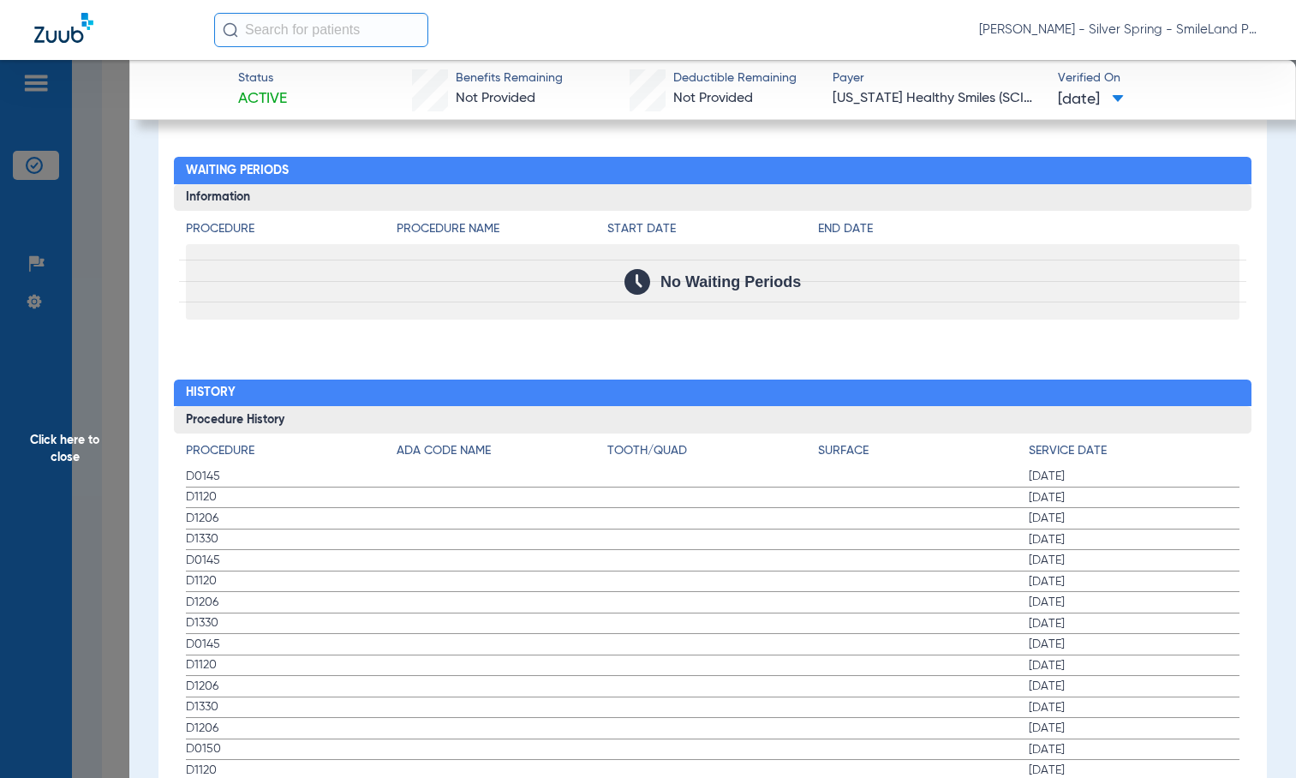
scroll to position [1788, 0]
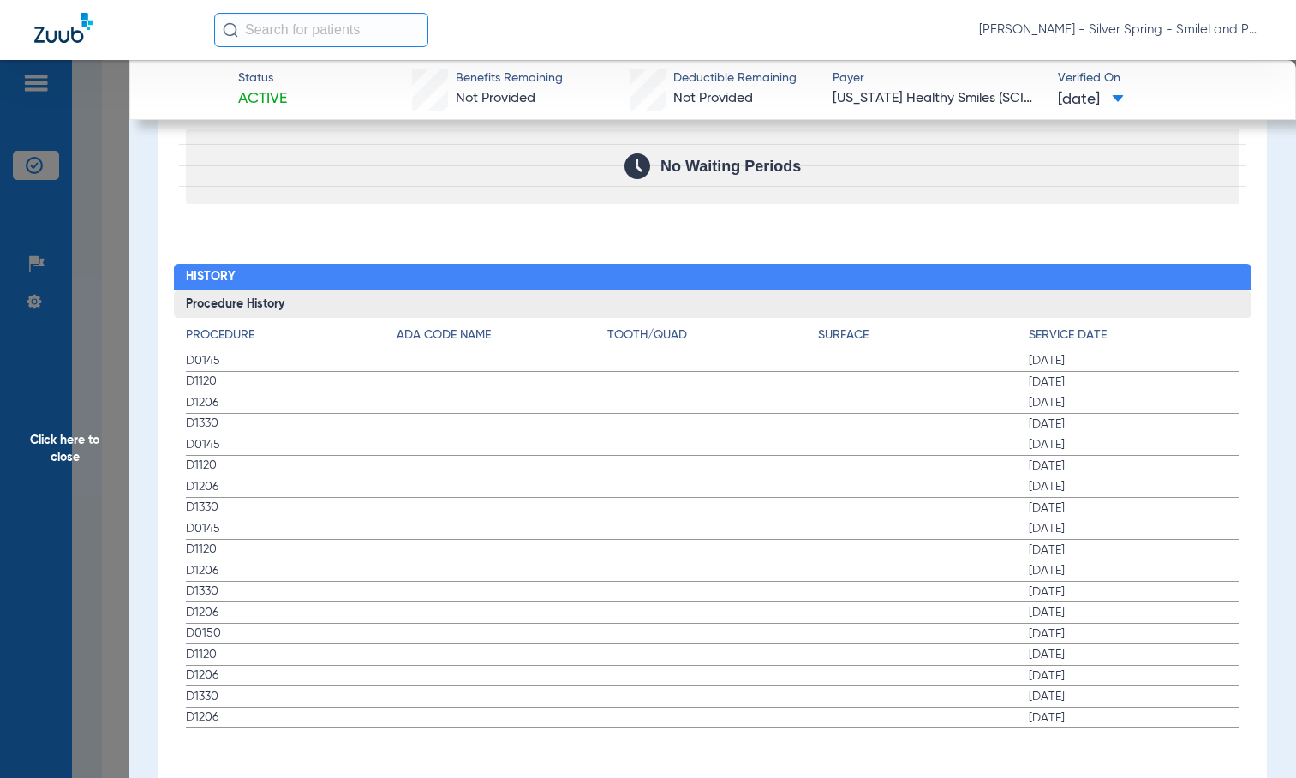
drag, startPoint x: 1216, startPoint y: 203, endPoint x: 539, endPoint y: 233, distance: 678.0
click at [1216, 202] on div "Procedure Benefits Disclaimers The Service History displayed above is the last …" at bounding box center [712, 2] width 1108 height 1602
click at [60, 231] on span "Click here to close" at bounding box center [64, 449] width 129 height 778
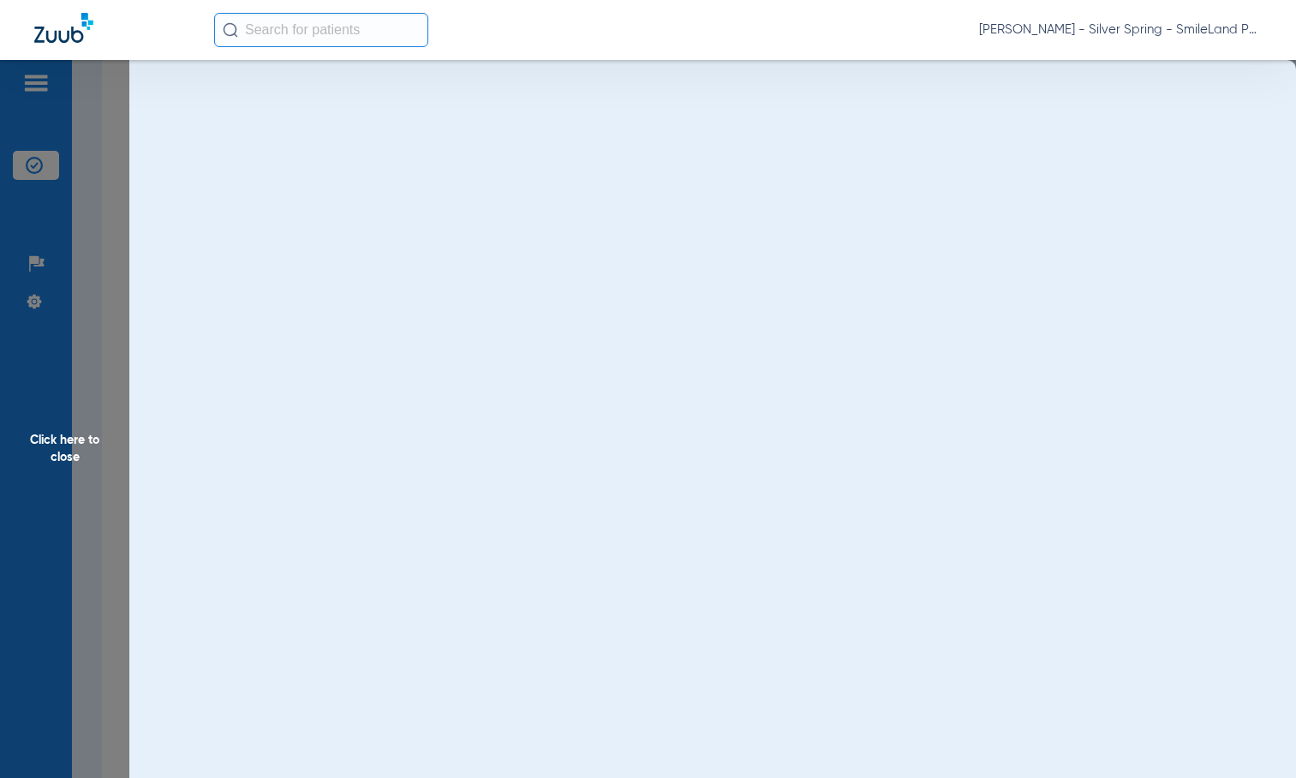
scroll to position [0, 0]
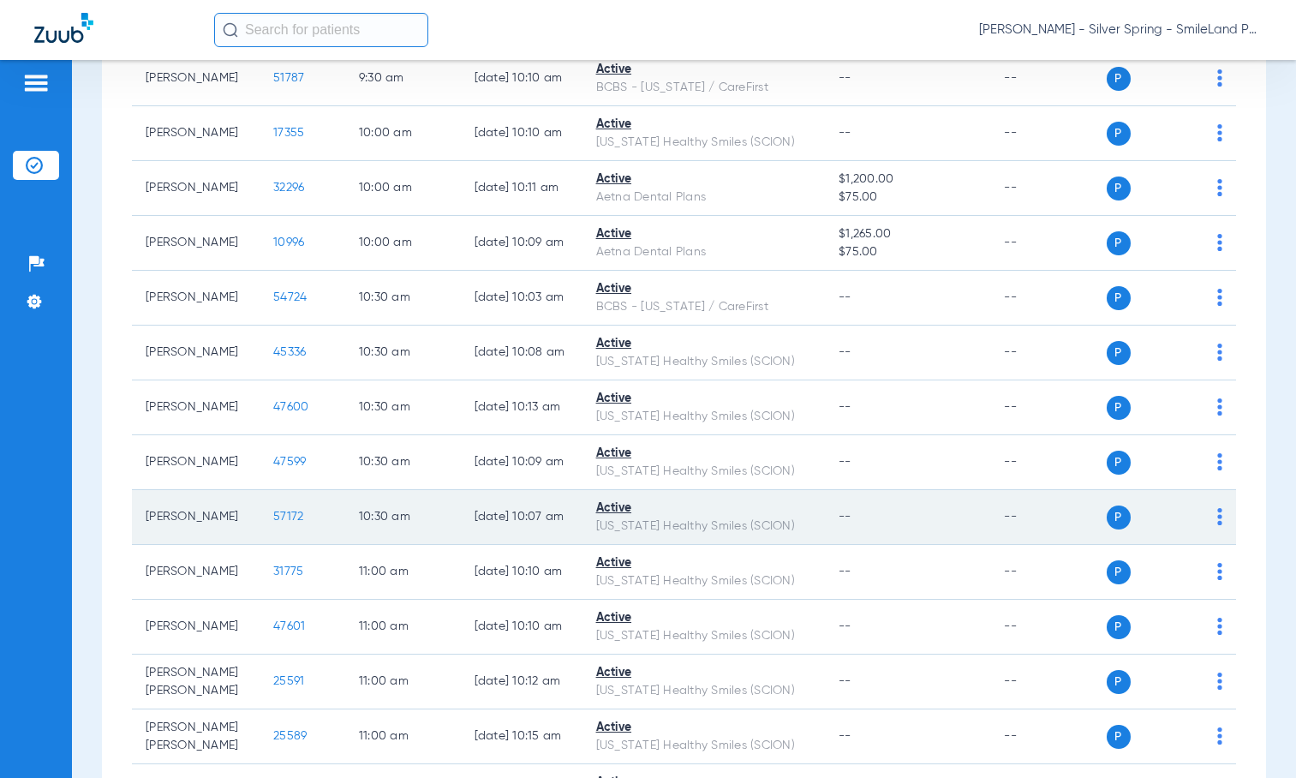
click at [277, 522] on span "57172" at bounding box center [288, 516] width 30 height 12
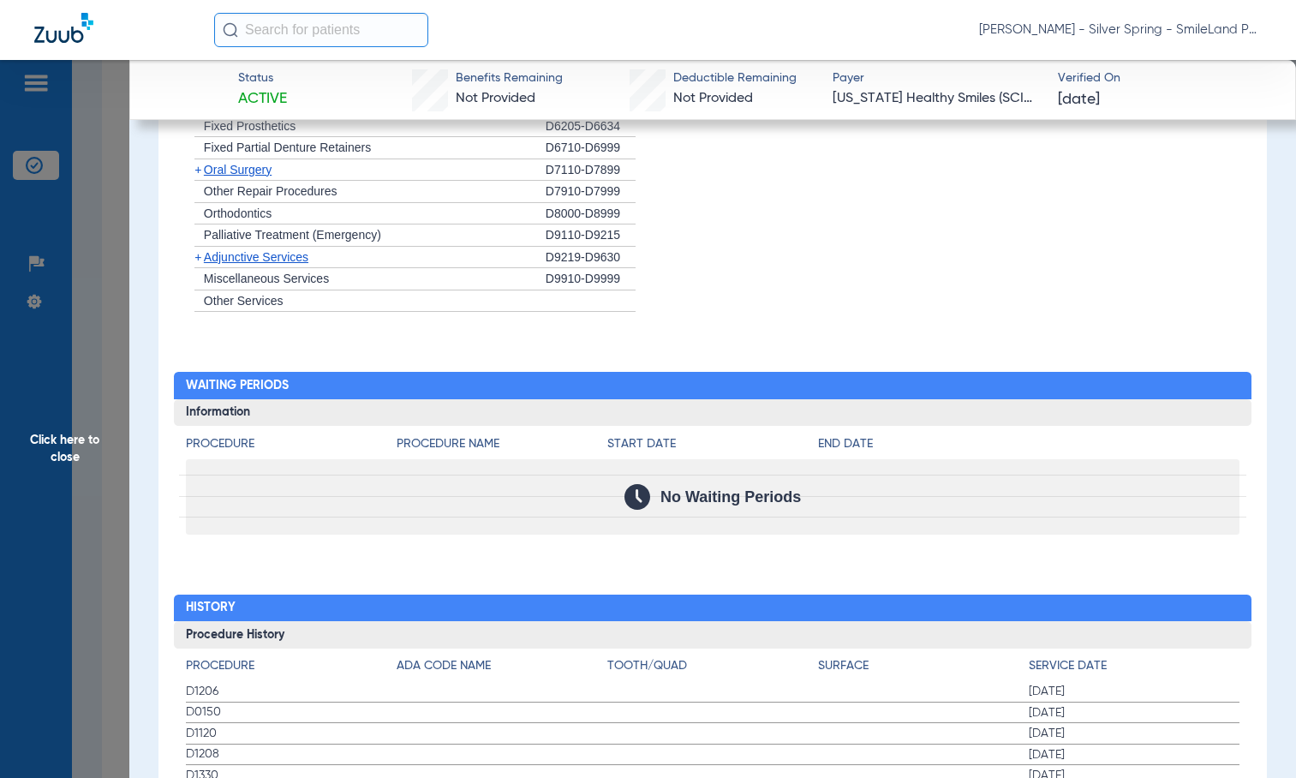
scroll to position [1516, 0]
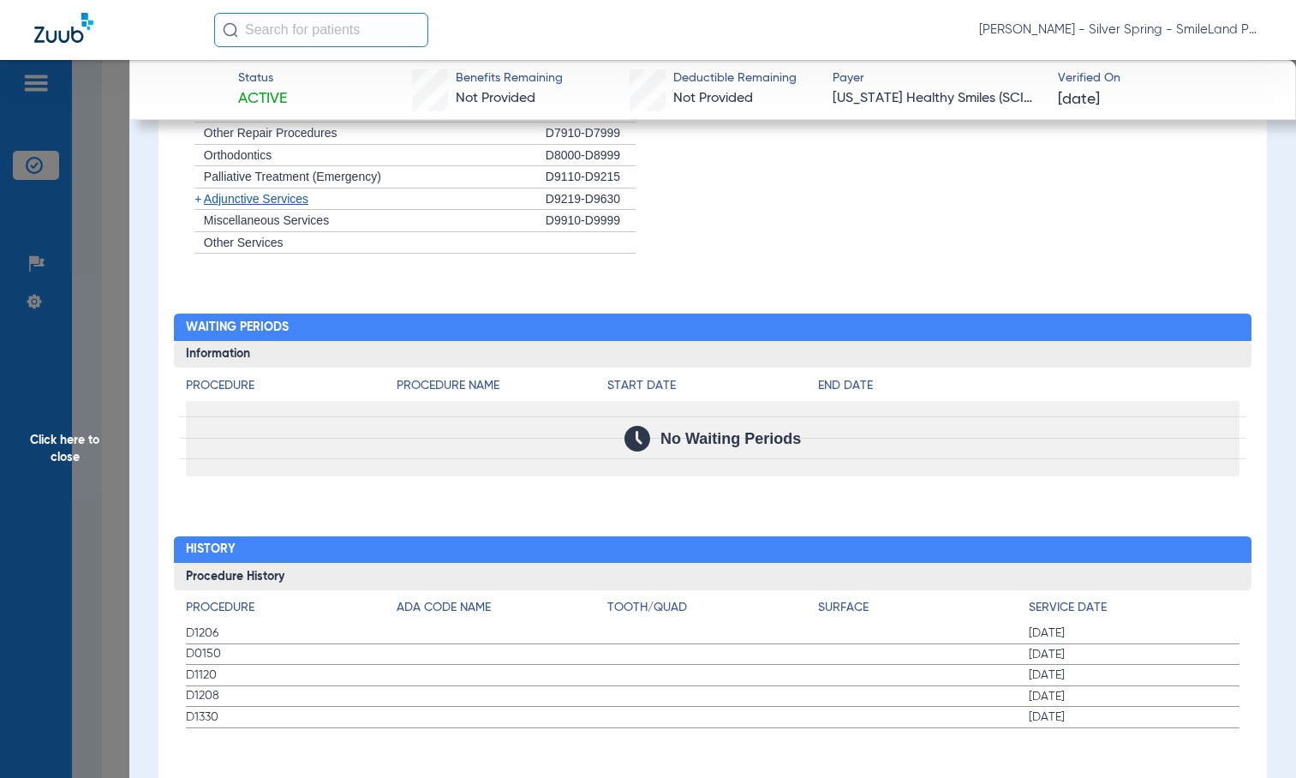
drag, startPoint x: 1223, startPoint y: 231, endPoint x: 260, endPoint y: 277, distance: 963.6
click at [1223, 232] on li "+ Other Services" at bounding box center [713, 243] width 1054 height 22
click at [125, 182] on span "Click here to close" at bounding box center [64, 449] width 129 height 778
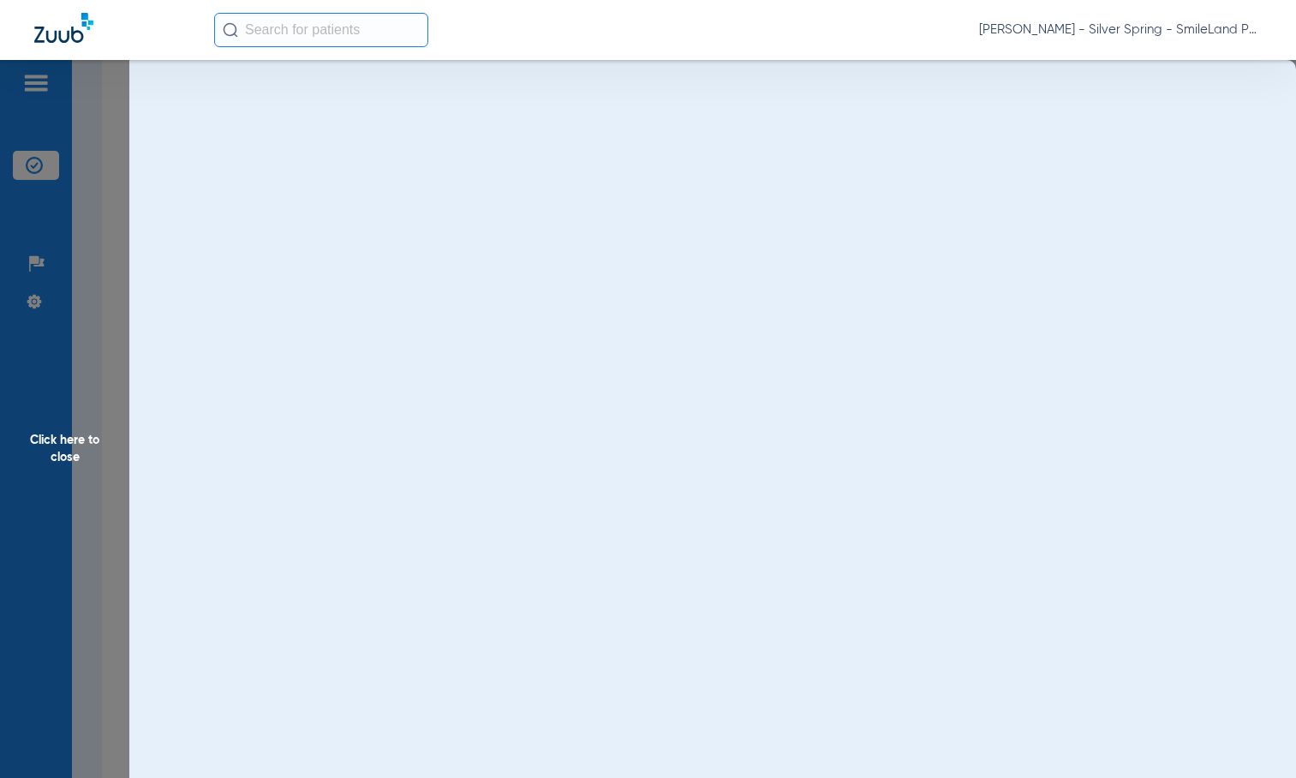
scroll to position [0, 0]
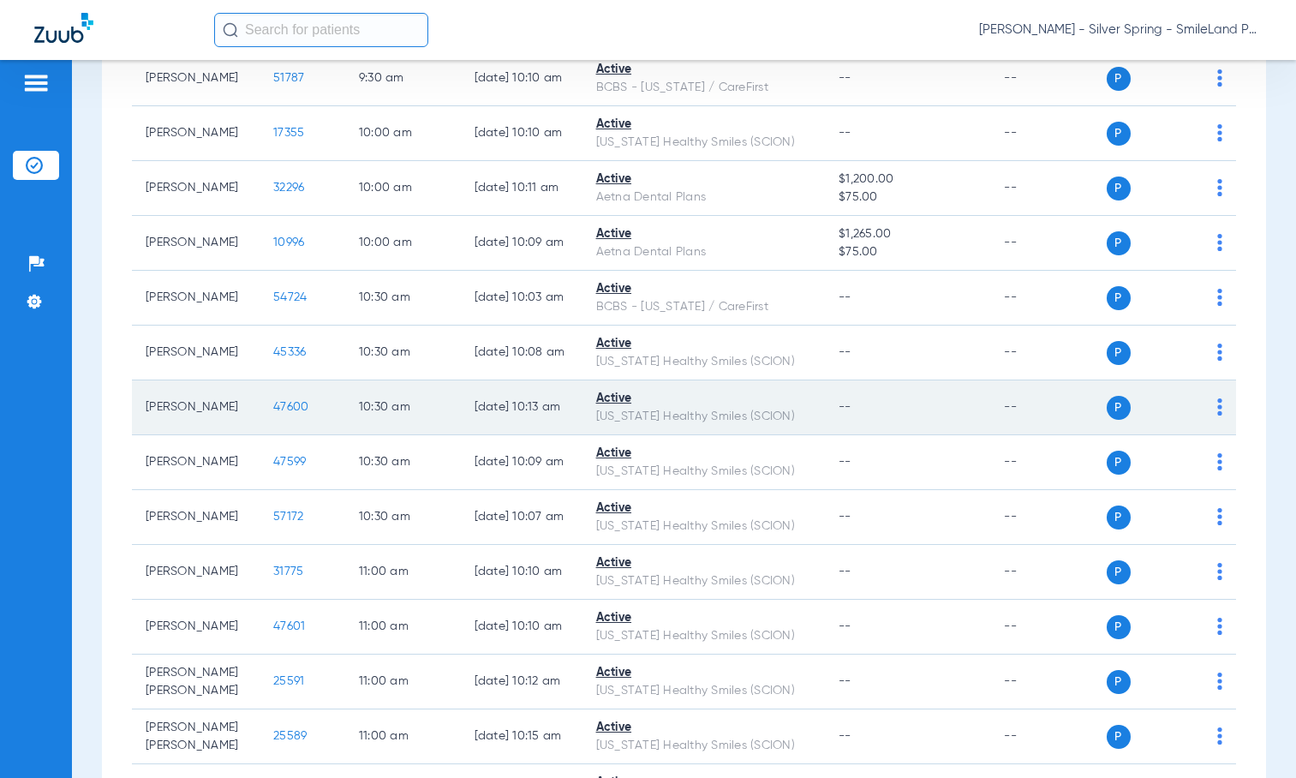
click at [273, 413] on span "47600" at bounding box center [290, 407] width 35 height 12
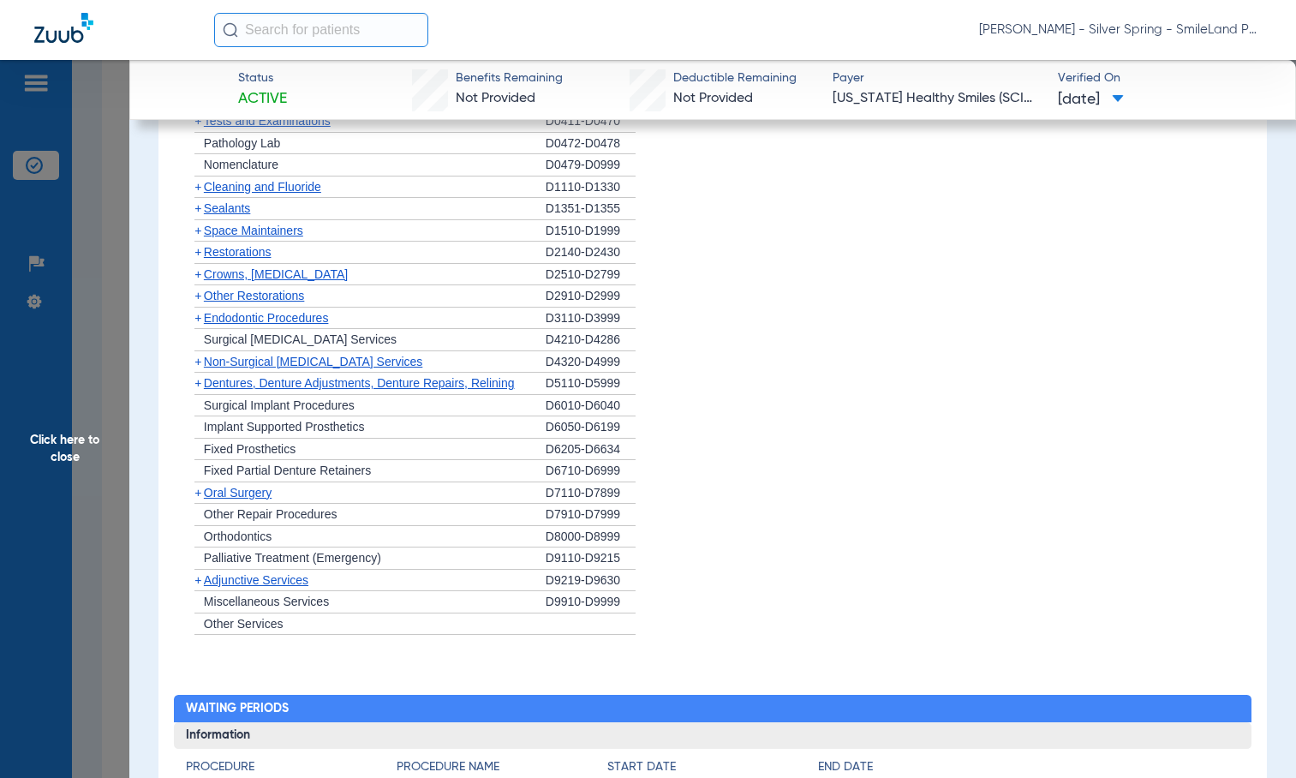
scroll to position [1648, 0]
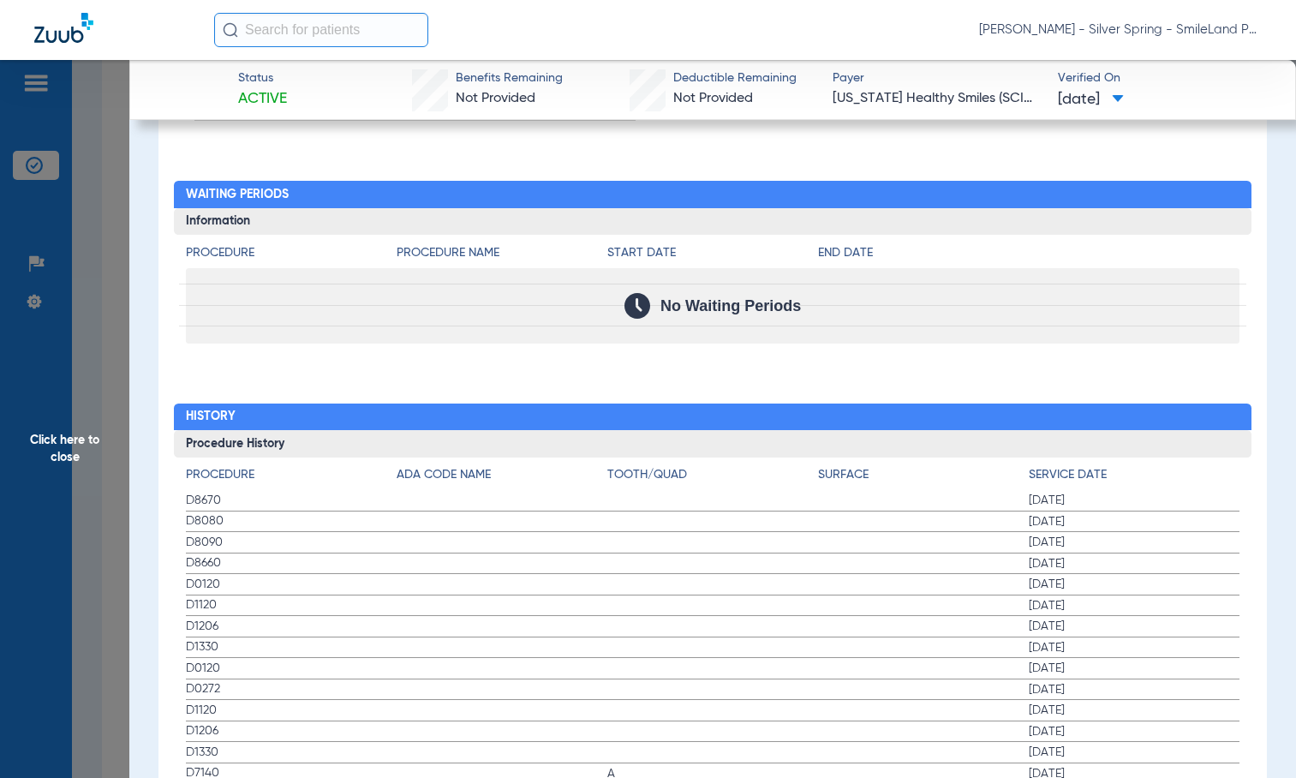
click at [1173, 153] on div "Procedure Benefits Disclaimers The Service History displayed above is the last …" at bounding box center [712, 226] width 1108 height 1770
click at [127, 127] on span "Click here to close" at bounding box center [64, 449] width 129 height 778
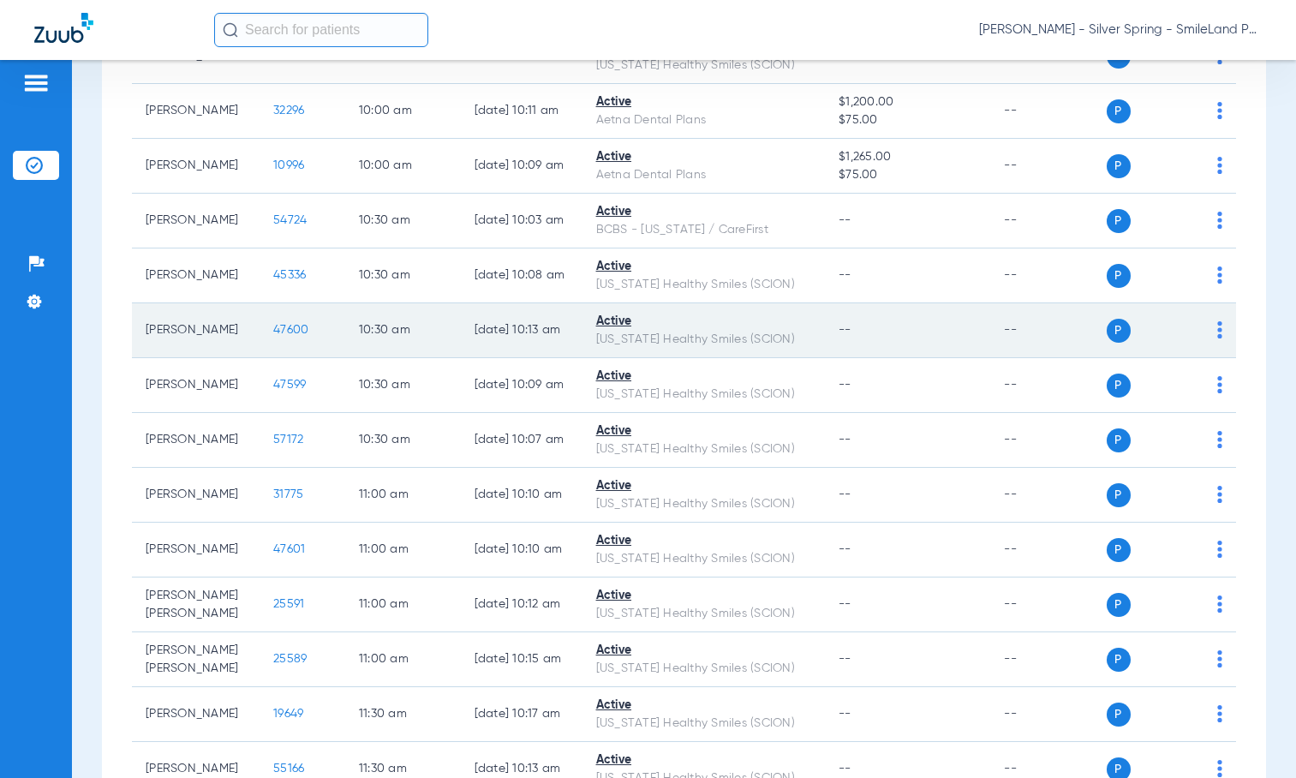
scroll to position [1456, 0]
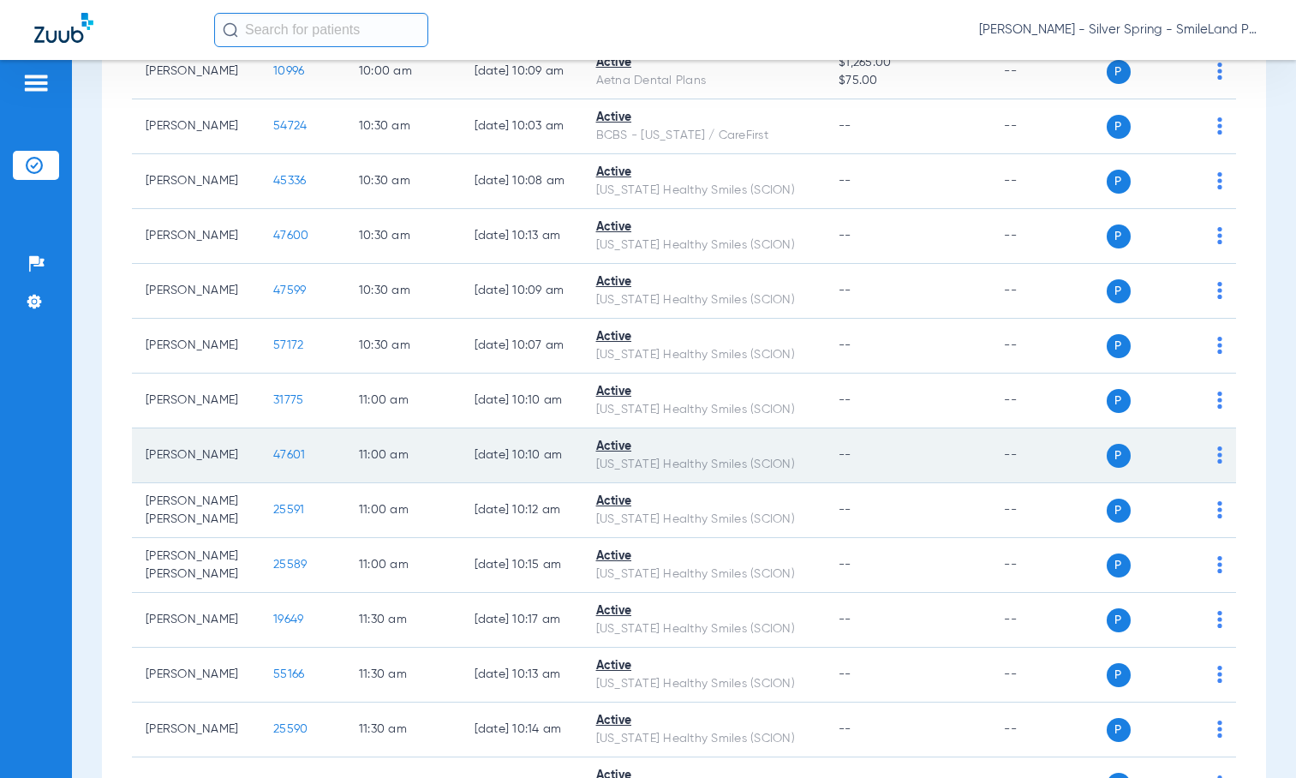
click at [277, 461] on span "47601" at bounding box center [289, 455] width 32 height 12
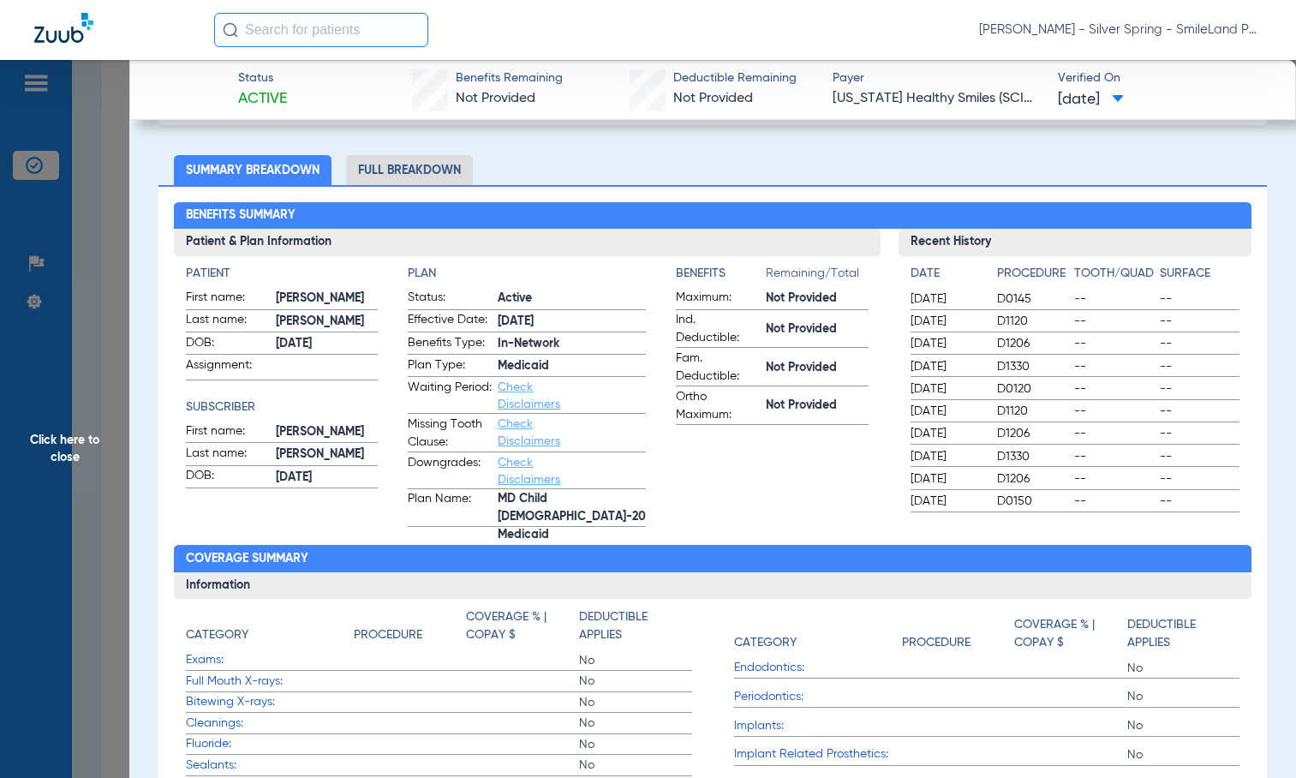
scroll to position [86, 0]
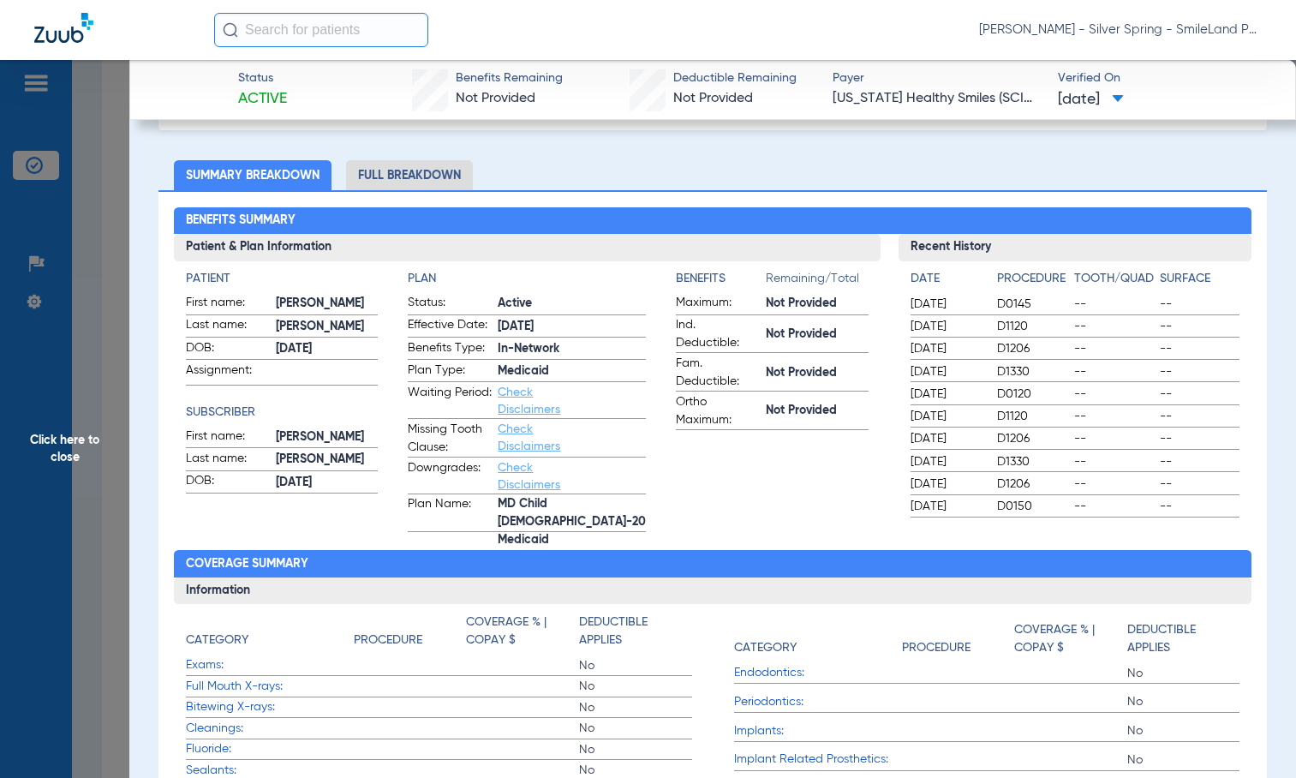
click at [1218, 172] on ul "Summary Breakdown Full Breakdown" at bounding box center [712, 175] width 1108 height 30
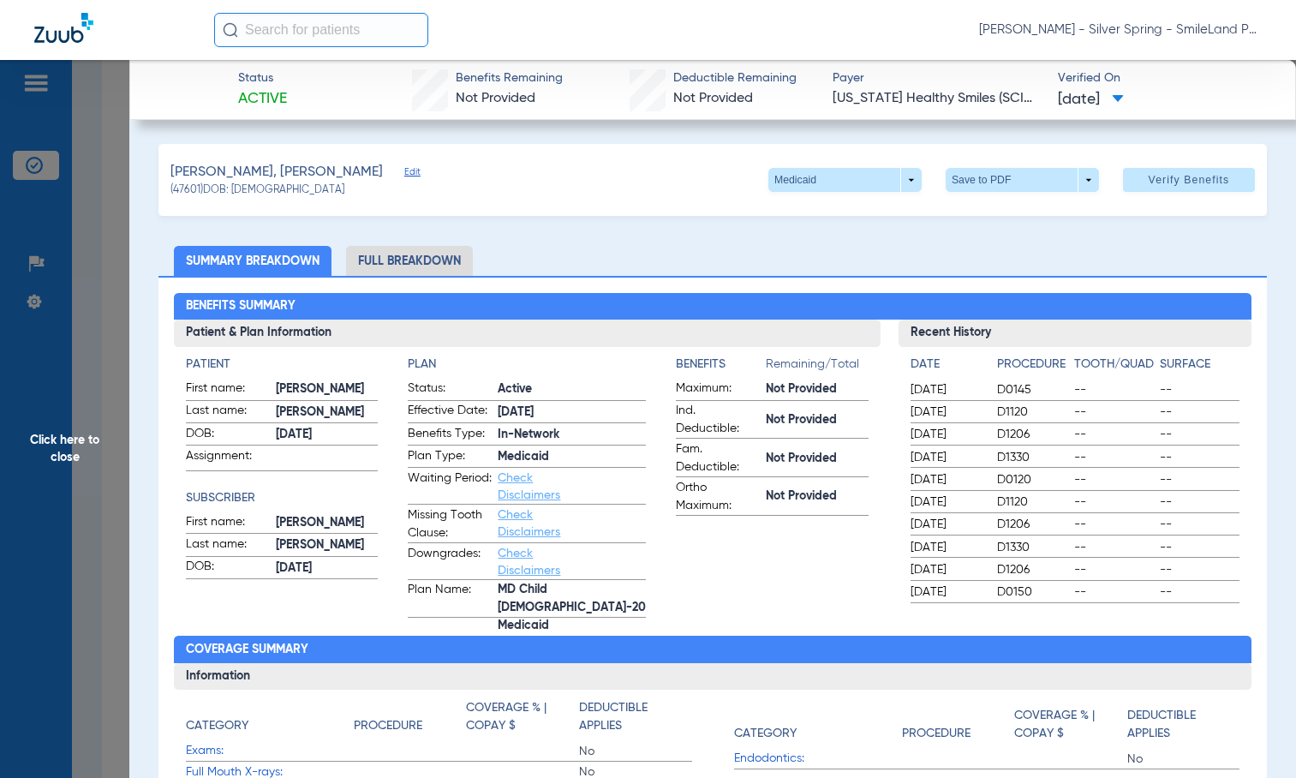
scroll to position [257, 0]
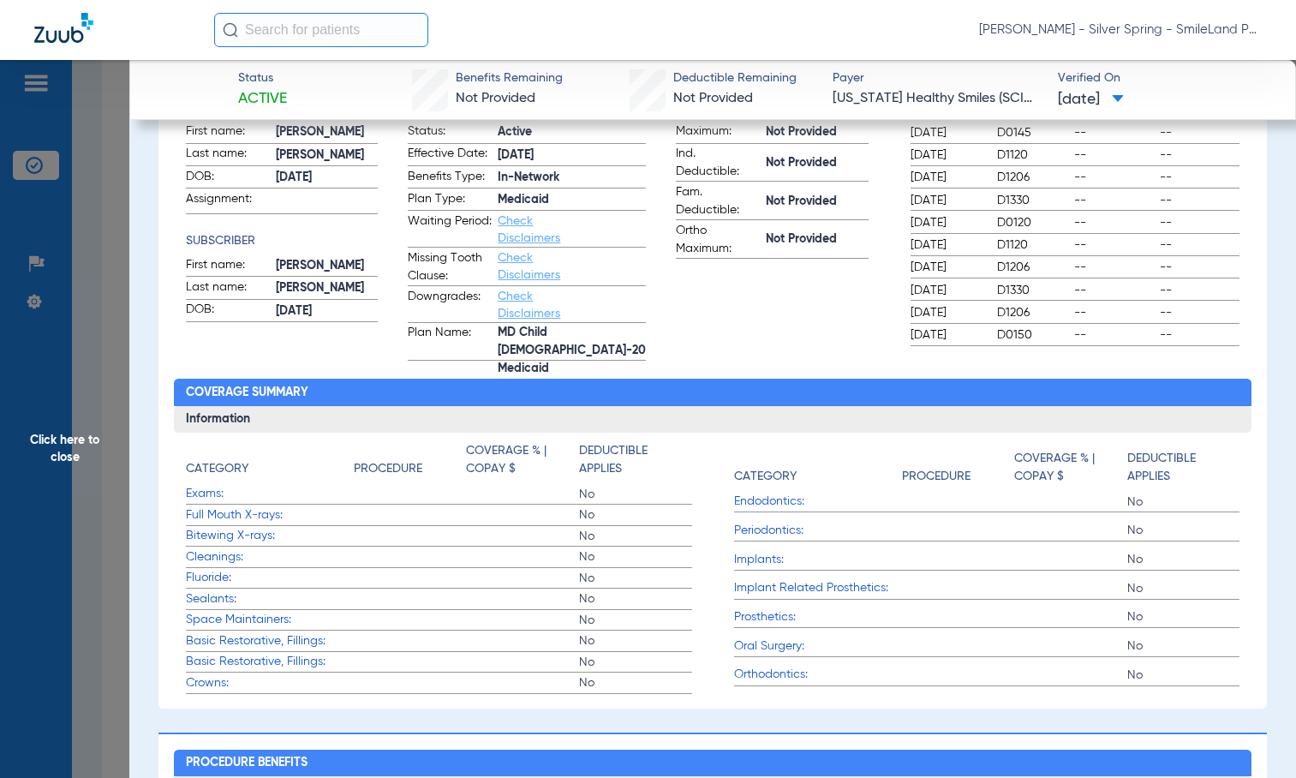
click at [1128, 193] on span "--" at bounding box center [1114, 200] width 80 height 17
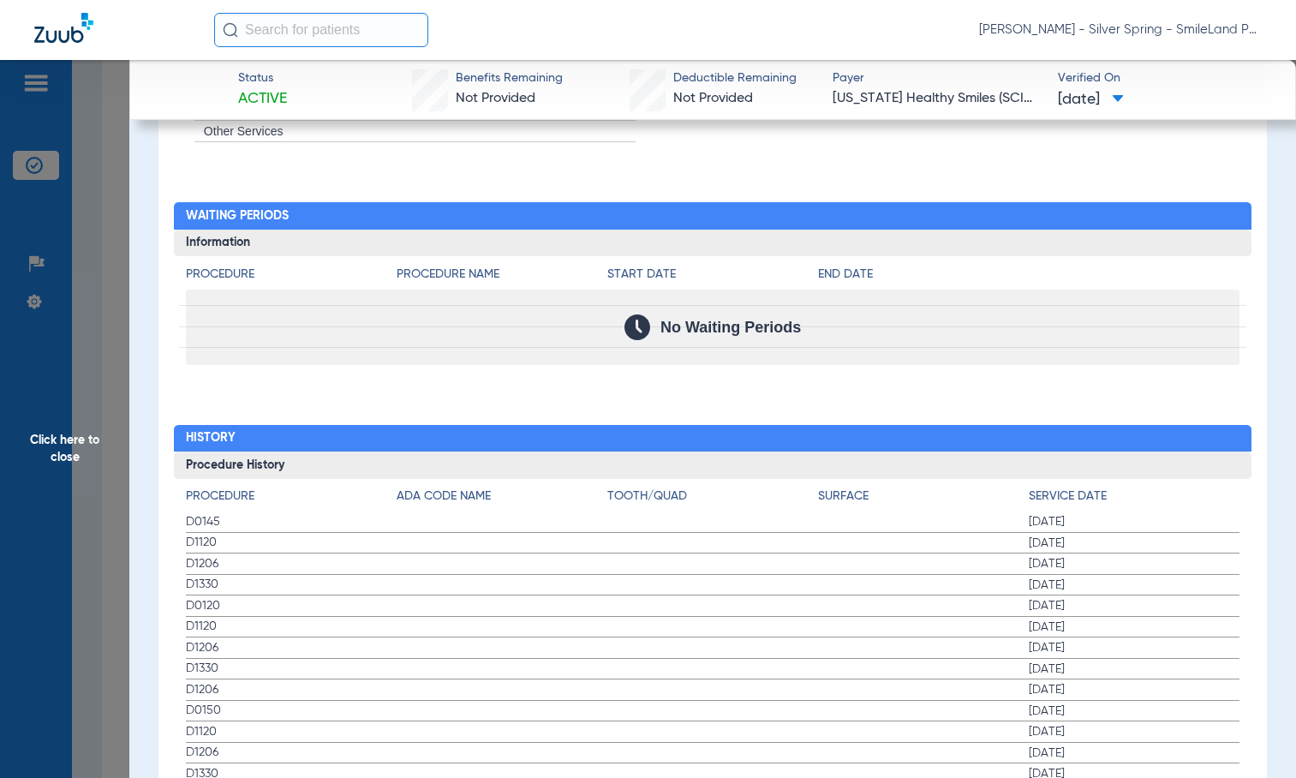
scroll to position [1684, 0]
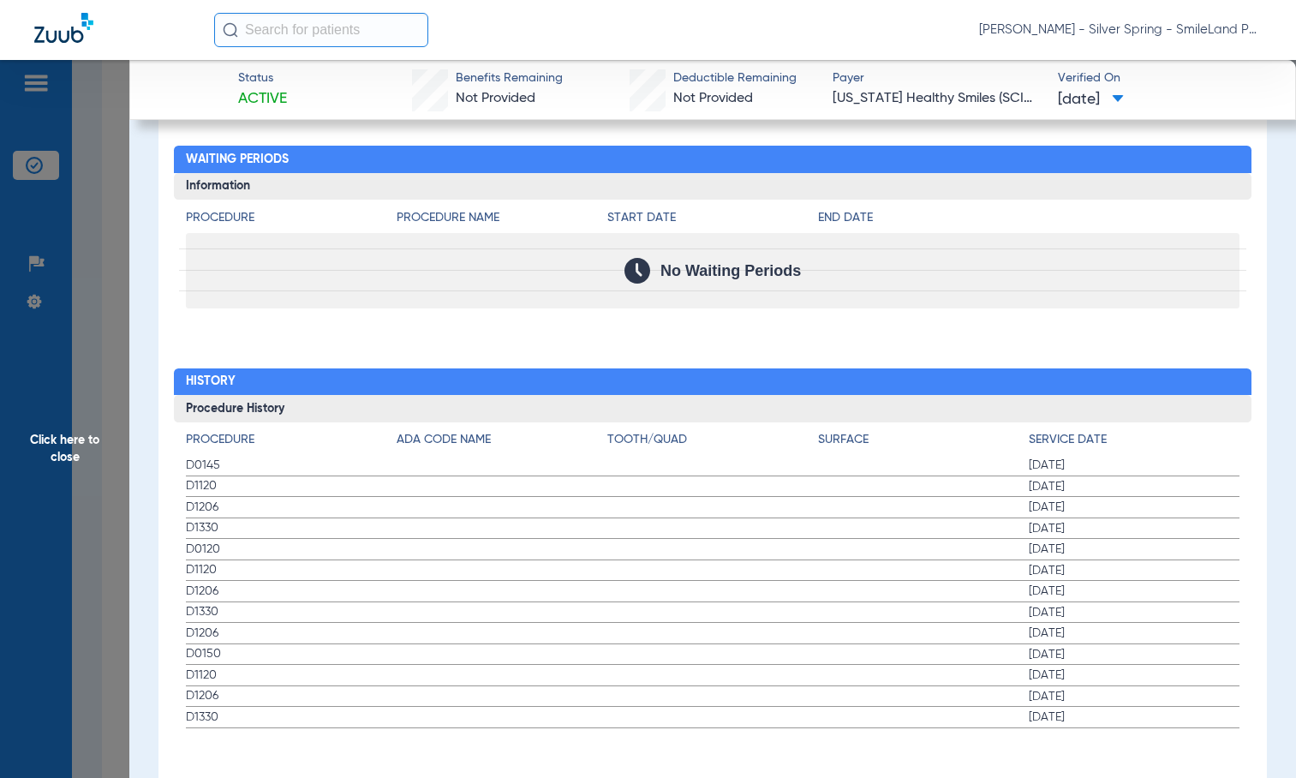
click at [1234, 289] on div "Procedure Procedure Name Start Date End Date No Waiting Periods" at bounding box center [713, 254] width 1078 height 109
click at [111, 247] on span "Click here to close" at bounding box center [64, 449] width 129 height 778
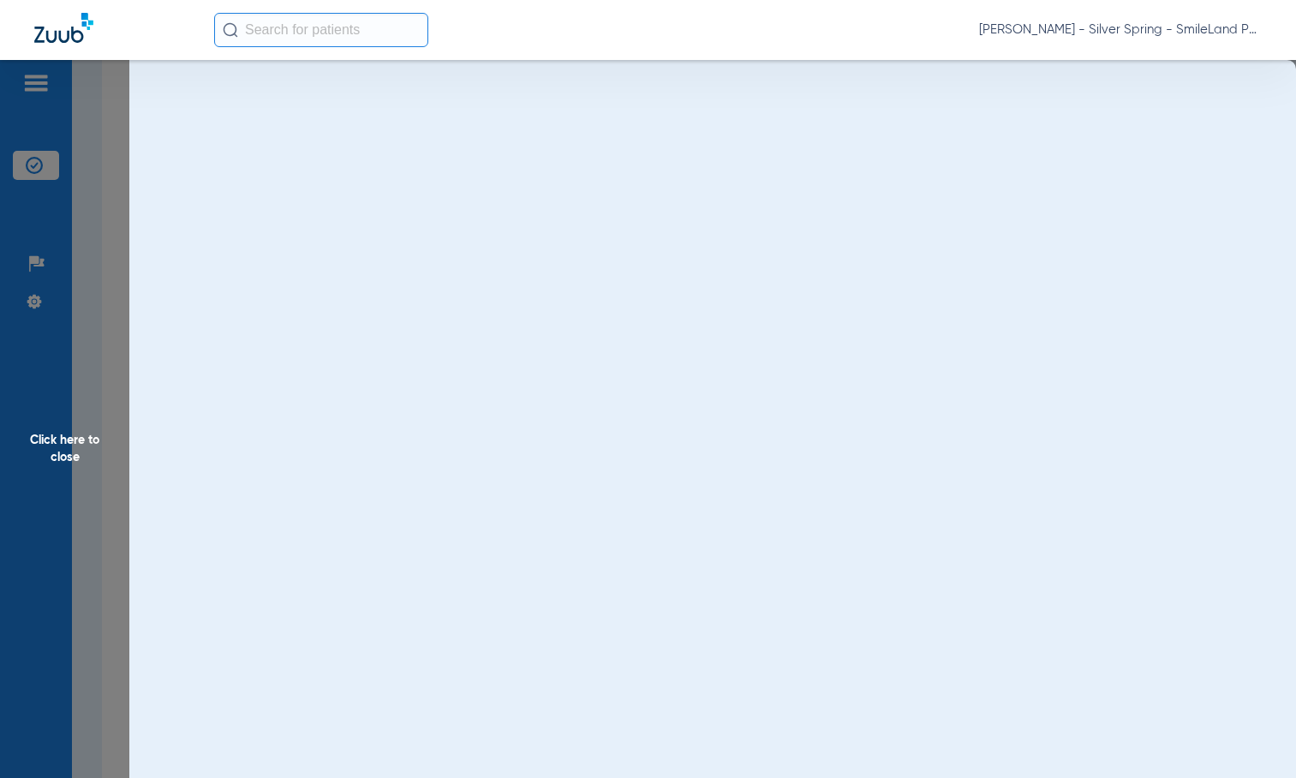
scroll to position [0, 0]
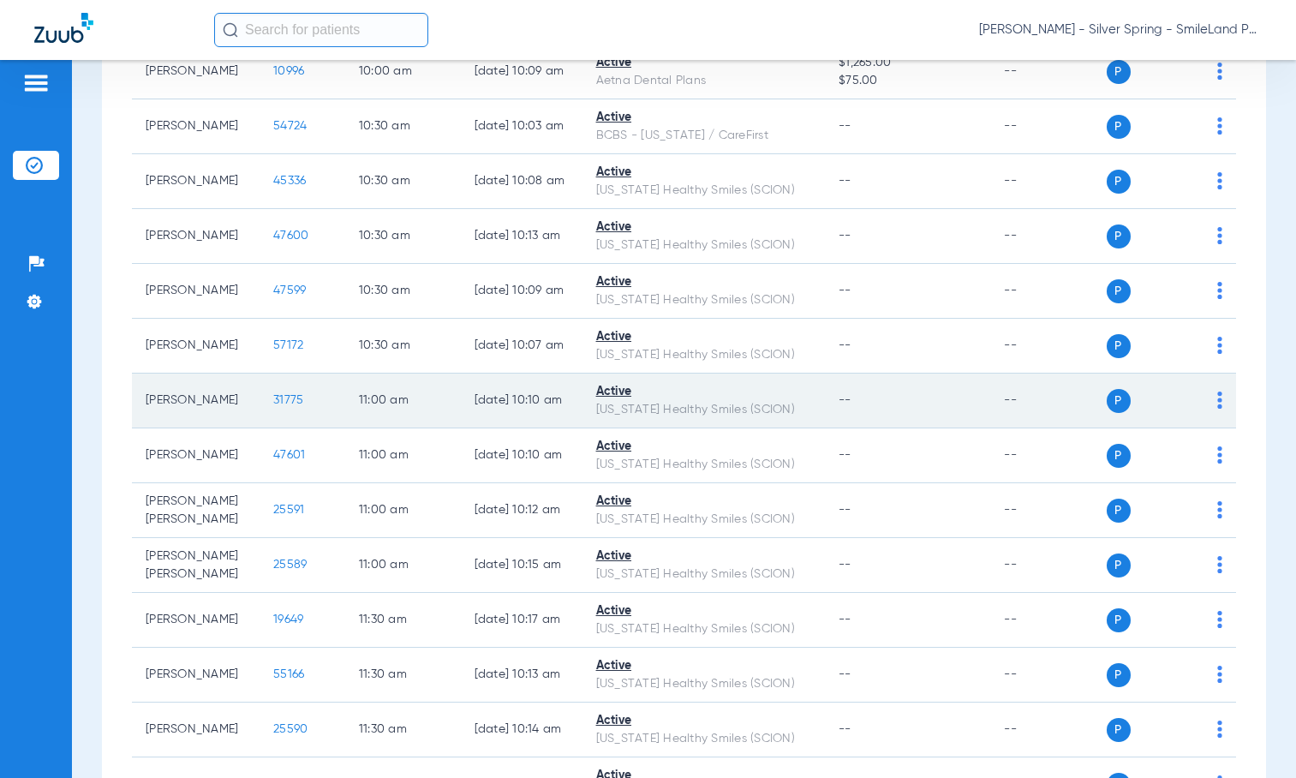
click at [273, 406] on span "31775" at bounding box center [288, 400] width 30 height 12
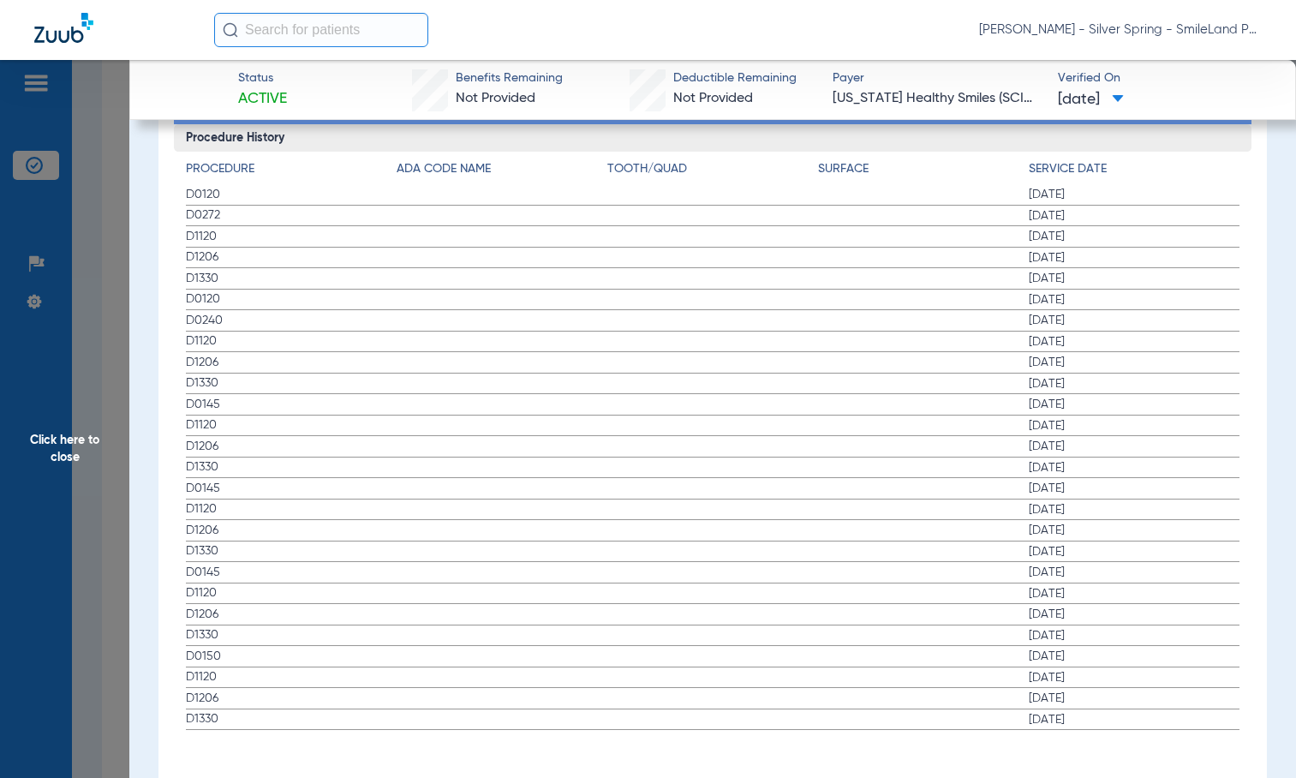
scroll to position [1956, 0]
click at [1159, 230] on span "[DATE]" at bounding box center [1133, 234] width 211 height 17
click at [122, 277] on span "Click here to close" at bounding box center [64, 449] width 129 height 778
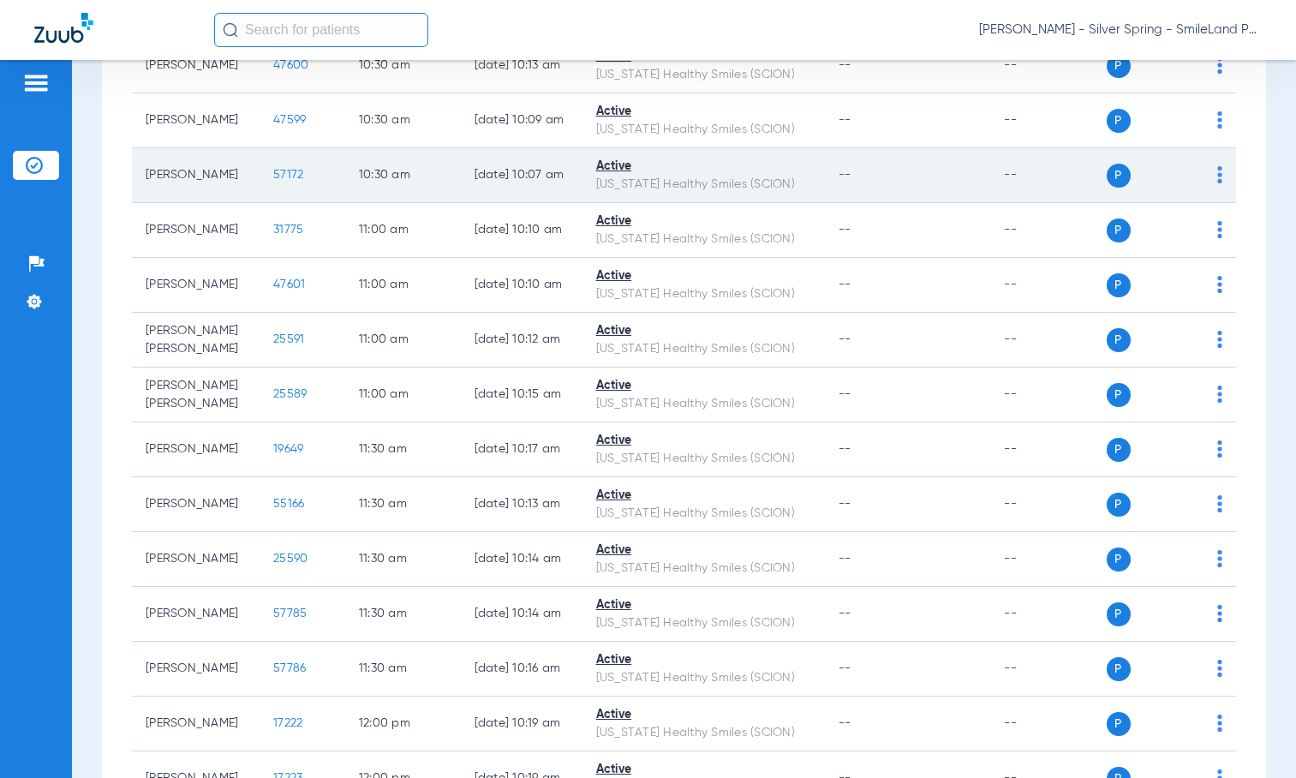
scroll to position [1627, 0]
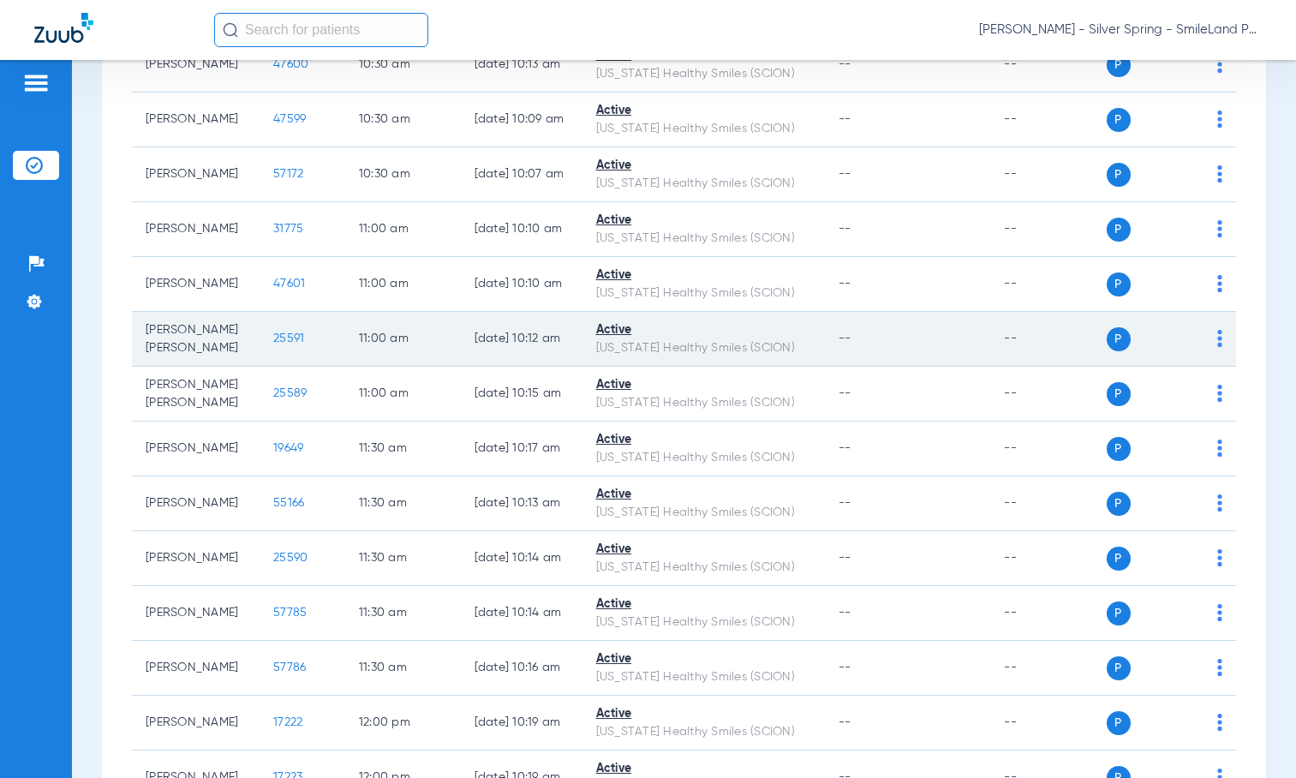
click at [280, 344] on span "25591" at bounding box center [288, 338] width 31 height 12
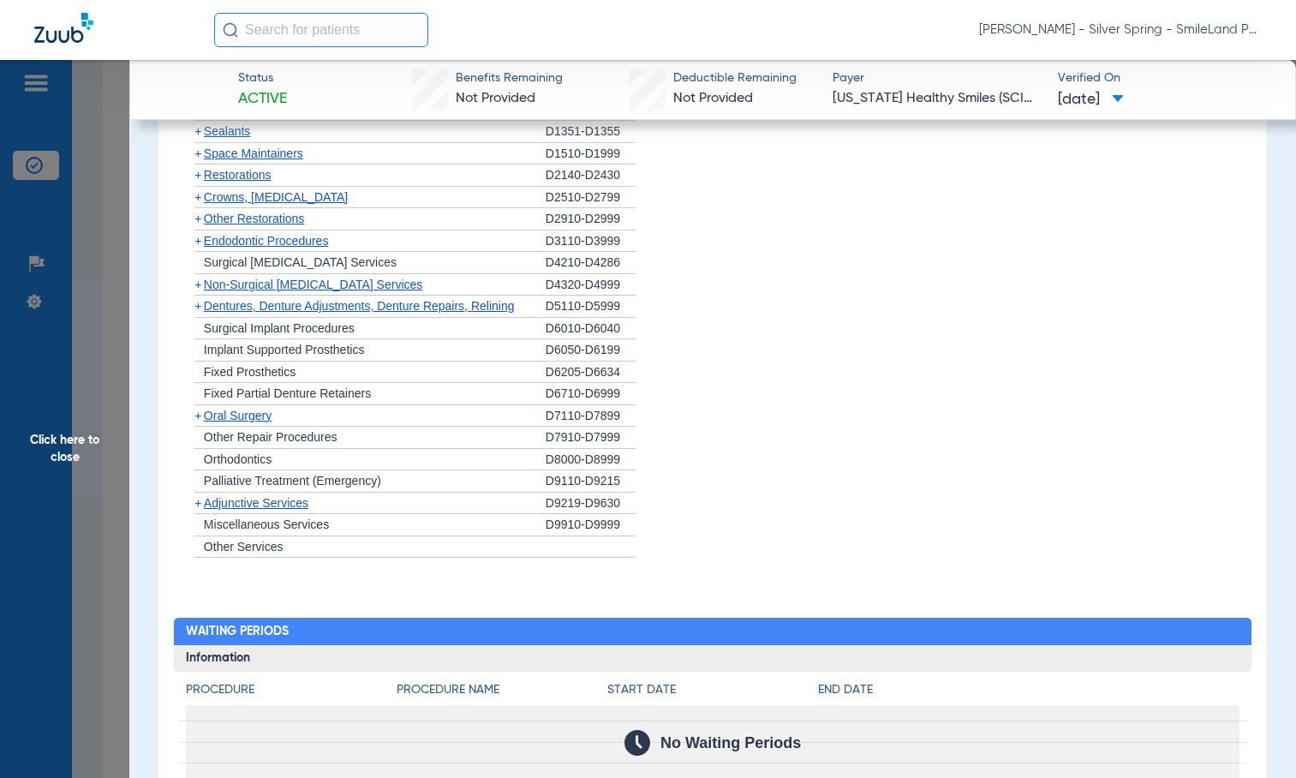
scroll to position [1726, 0]
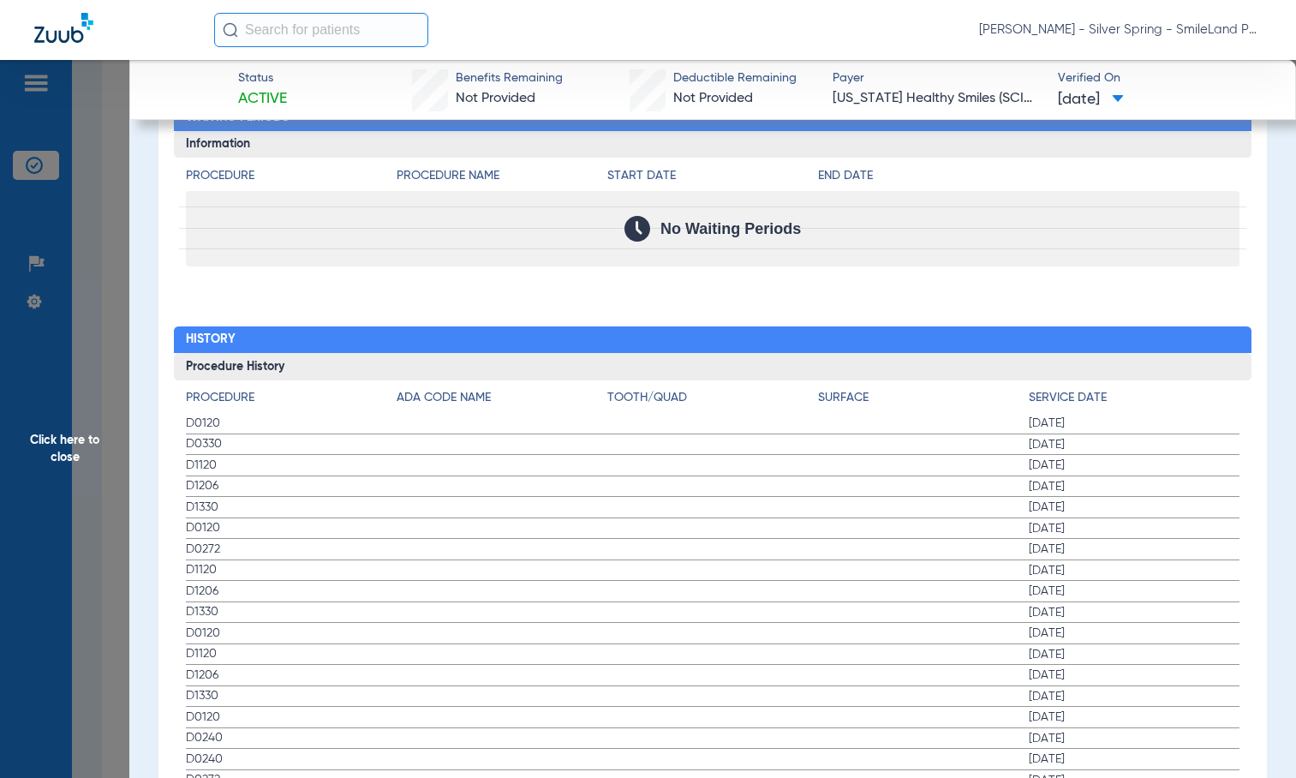
click at [1140, 261] on div "Procedure Benefits Disclaimers The Service History displayed above is the last …" at bounding box center [712, 422] width 1108 height 2316
click at [115, 245] on span "Click here to close" at bounding box center [64, 449] width 129 height 778
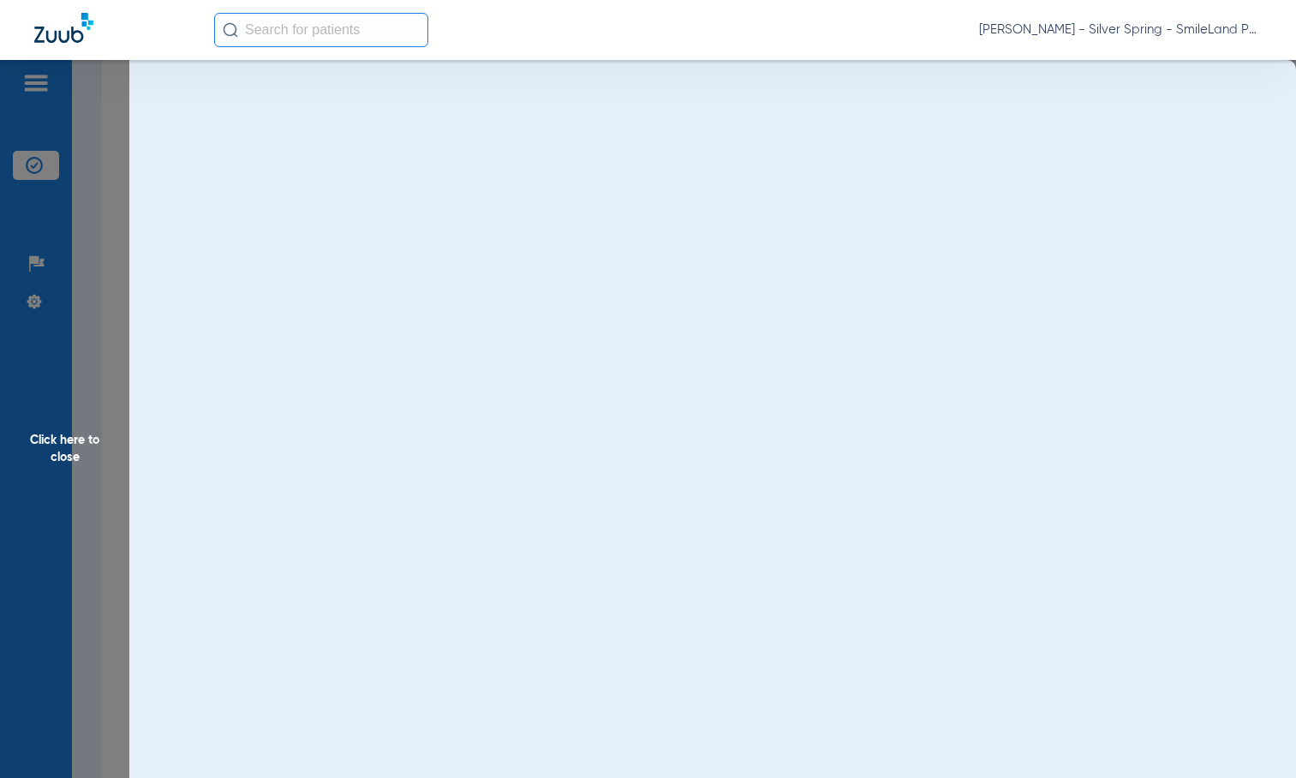
scroll to position [0, 0]
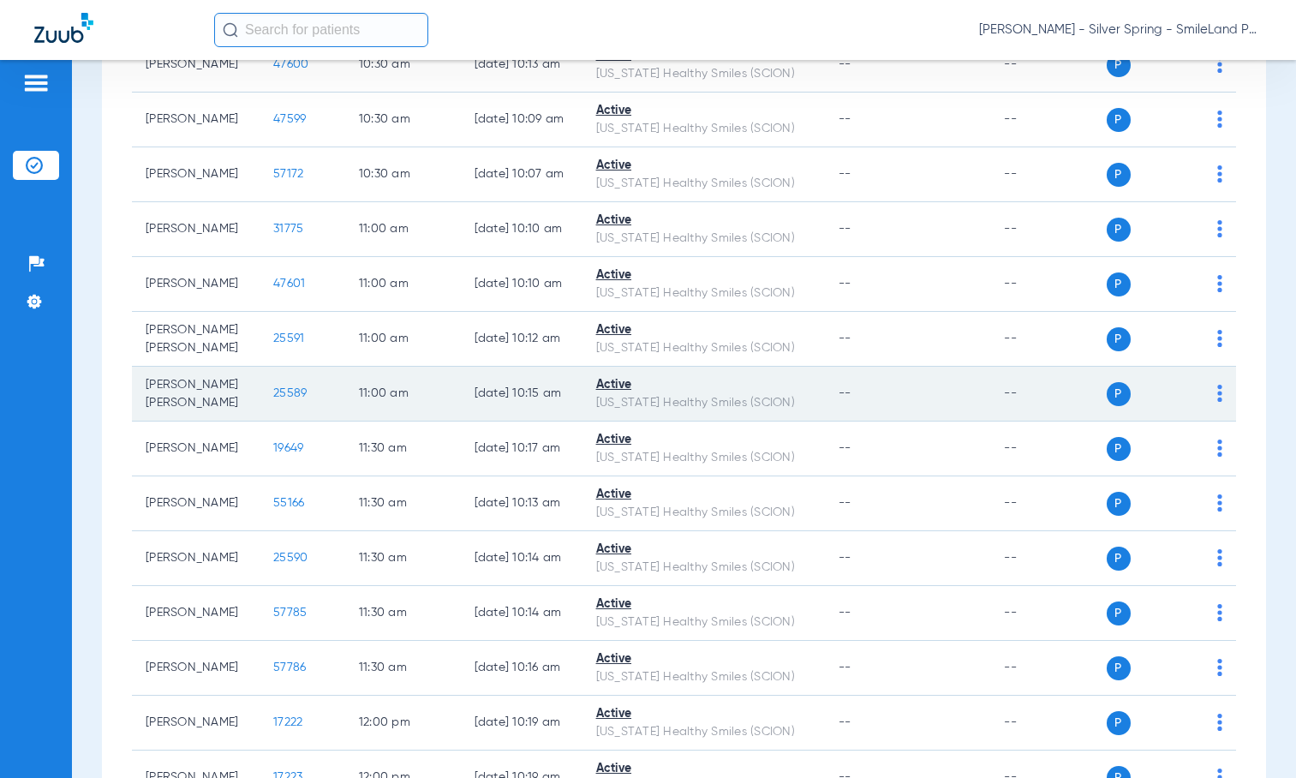
click at [273, 399] on span "25589" at bounding box center [289, 393] width 33 height 12
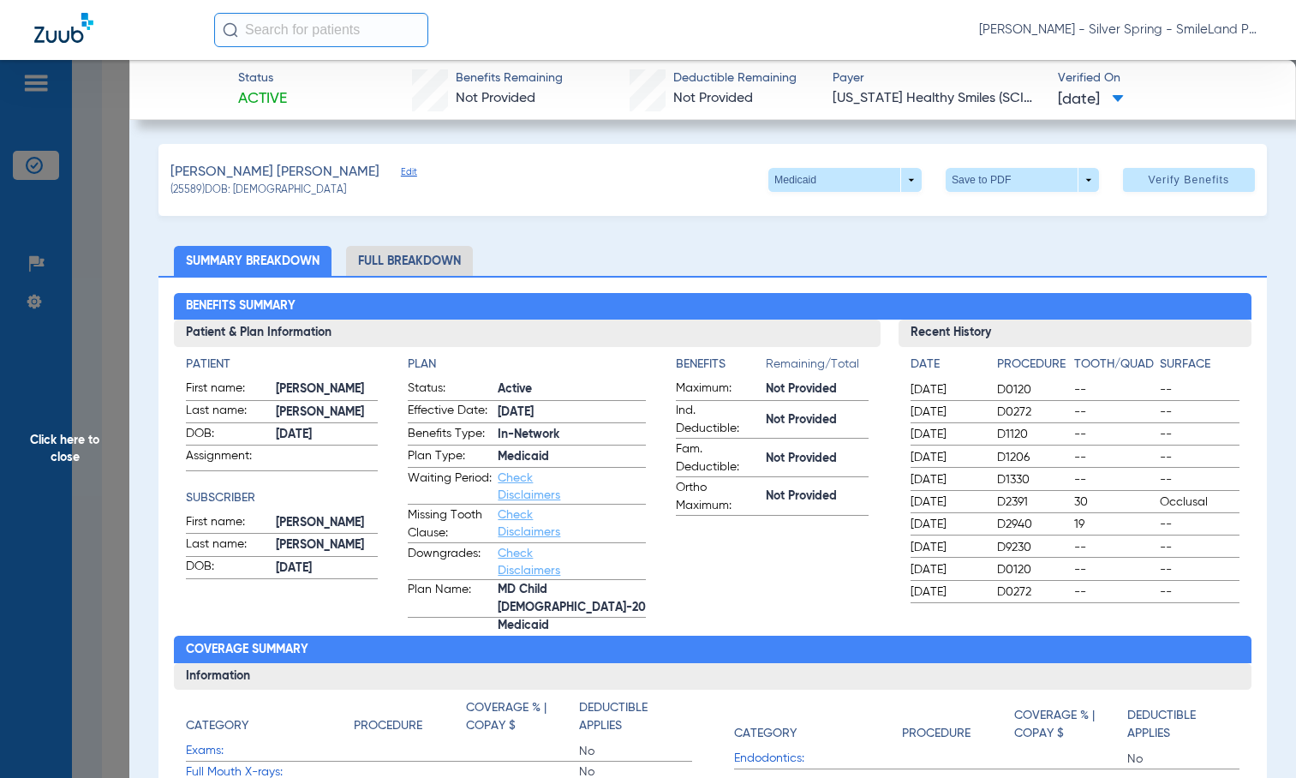
click at [27, 202] on span "Click here to close" at bounding box center [64, 449] width 129 height 778
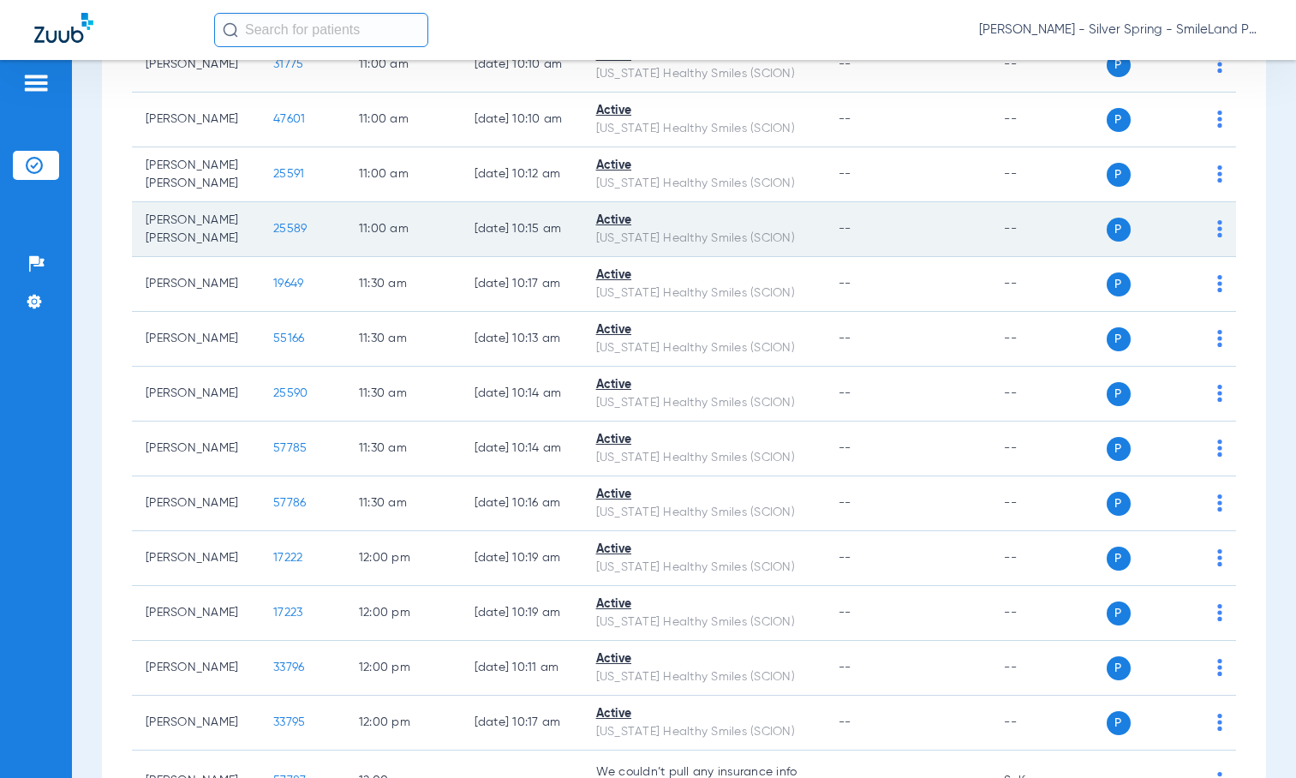
scroll to position [1798, 0]
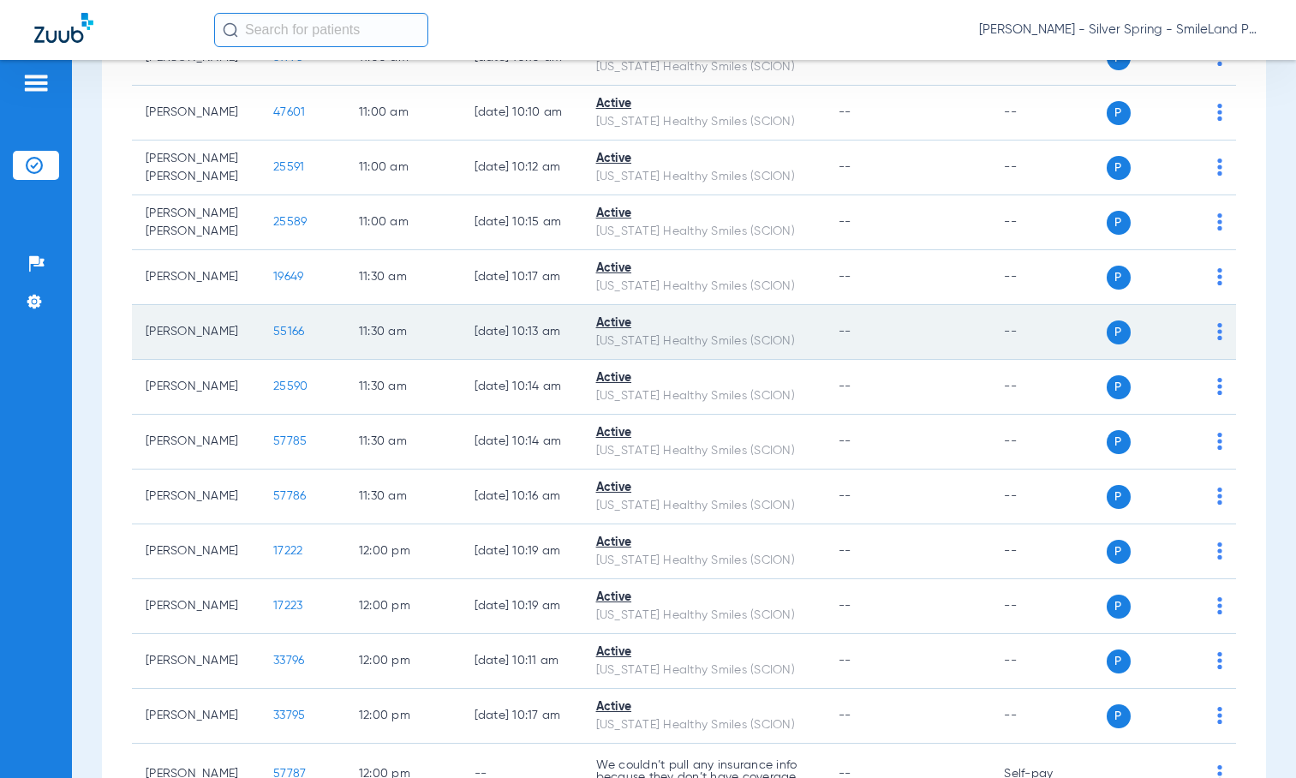
click at [280, 337] on span "55166" at bounding box center [288, 331] width 31 height 12
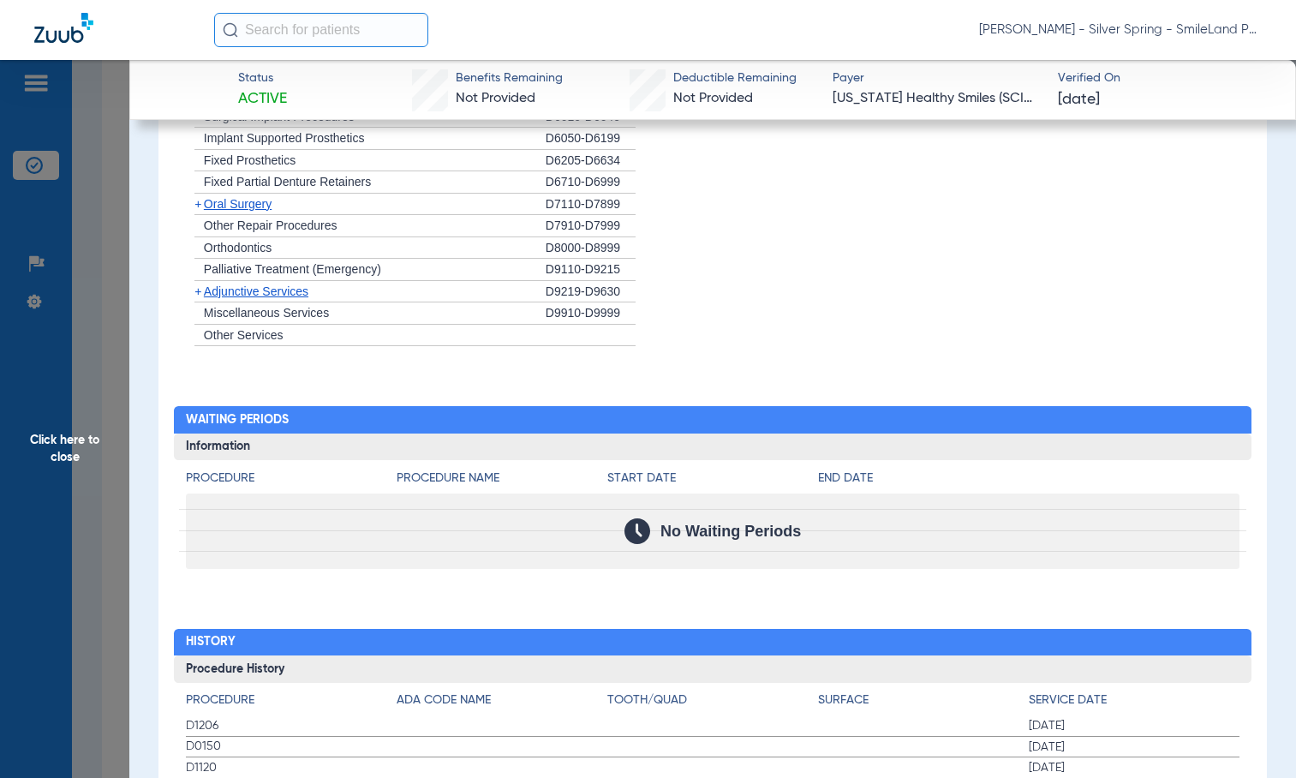
scroll to position [1558, 0]
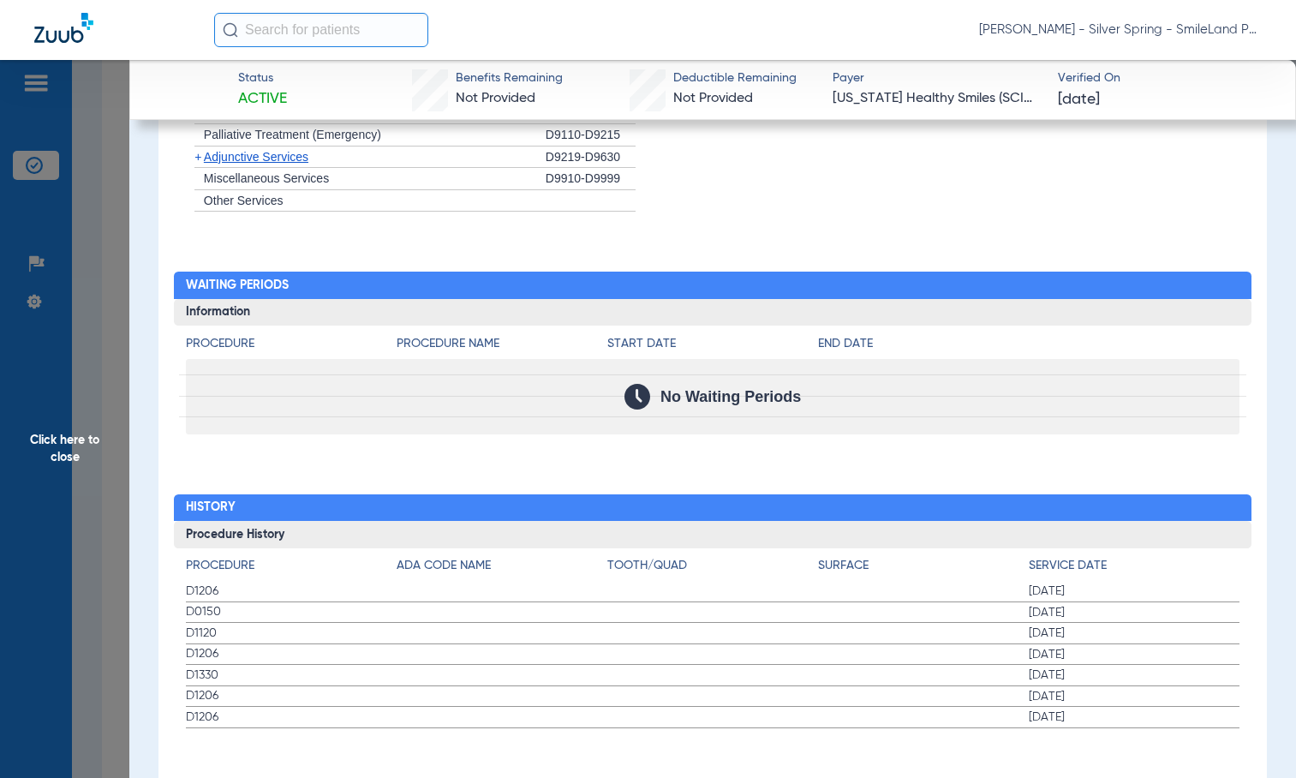
drag, startPoint x: 1213, startPoint y: 178, endPoint x: 349, endPoint y: 190, distance: 863.3
click at [1213, 178] on li "+ Miscellaneous Services D9910-D9999" at bounding box center [713, 179] width 1054 height 22
click at [38, 301] on span "Click here to close" at bounding box center [64, 449] width 129 height 778
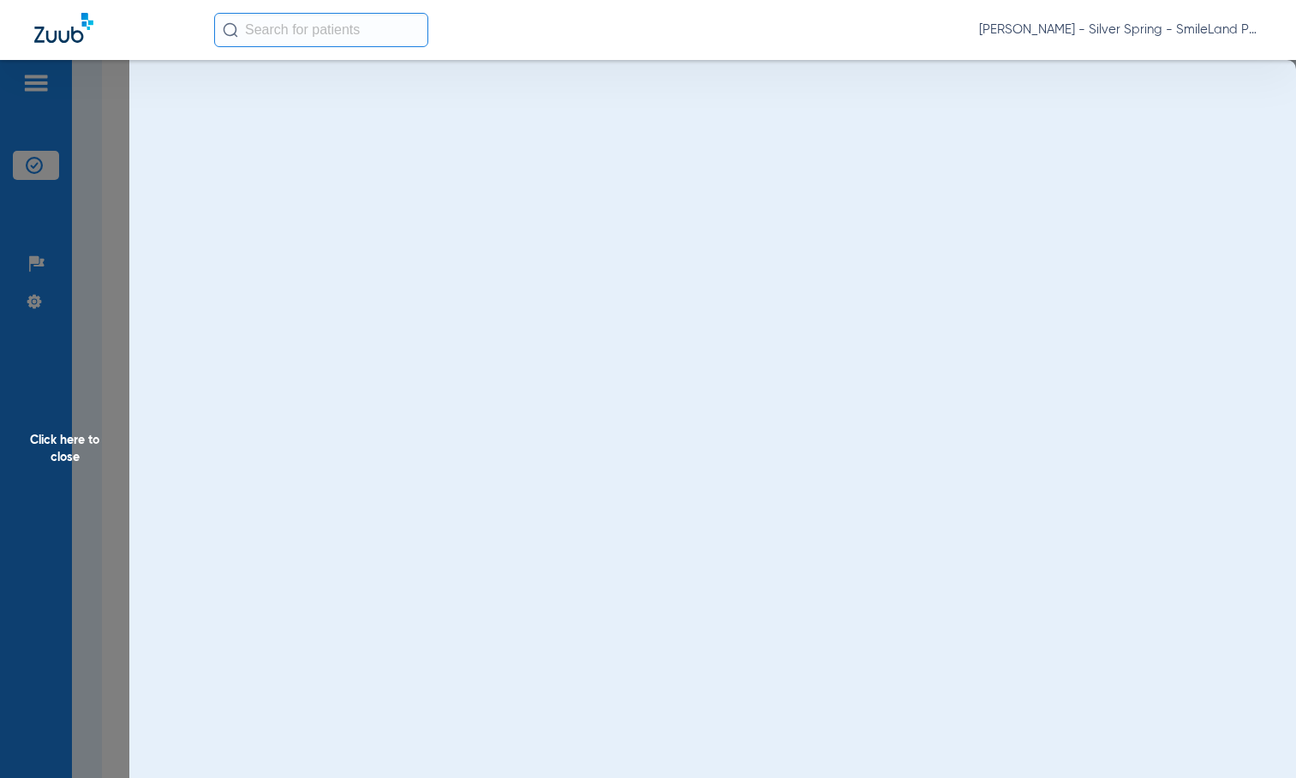
scroll to position [0, 0]
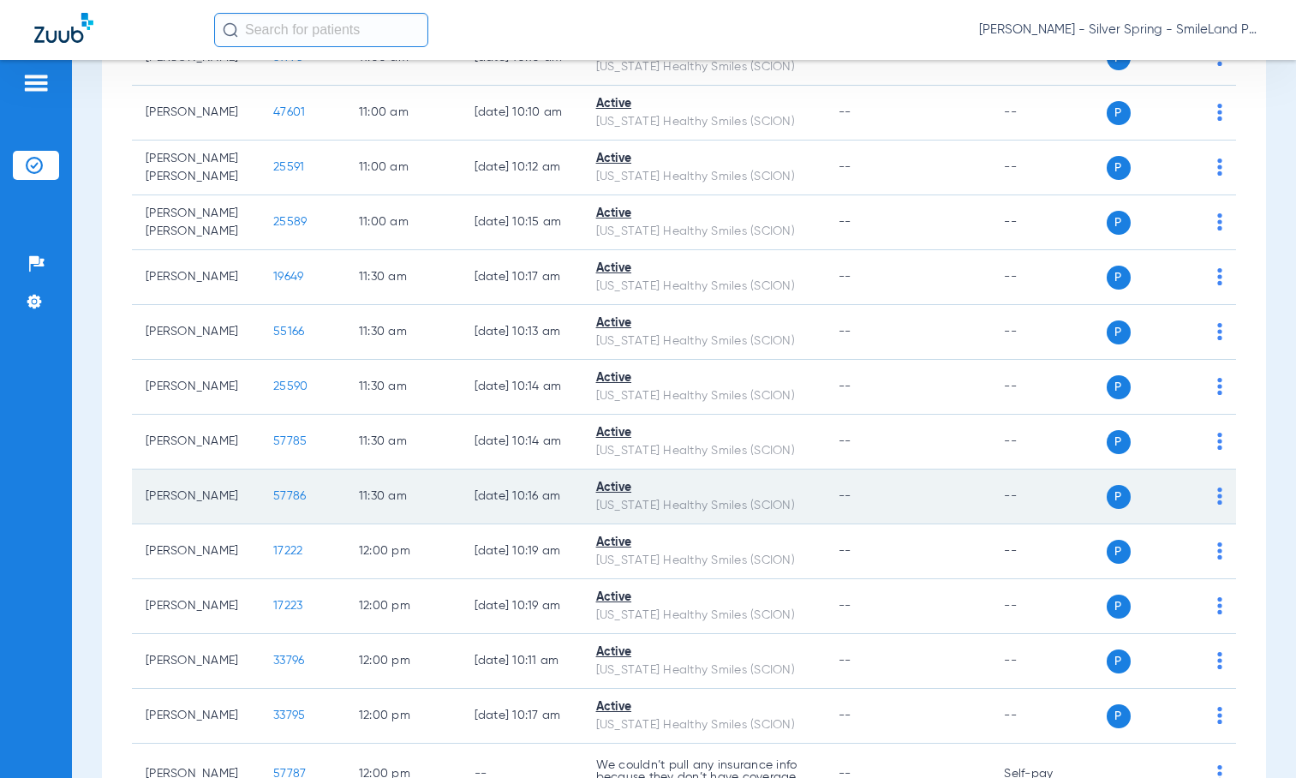
click at [276, 524] on td "57786" at bounding box center [302, 496] width 86 height 55
click at [275, 502] on span "57786" at bounding box center [289, 496] width 33 height 12
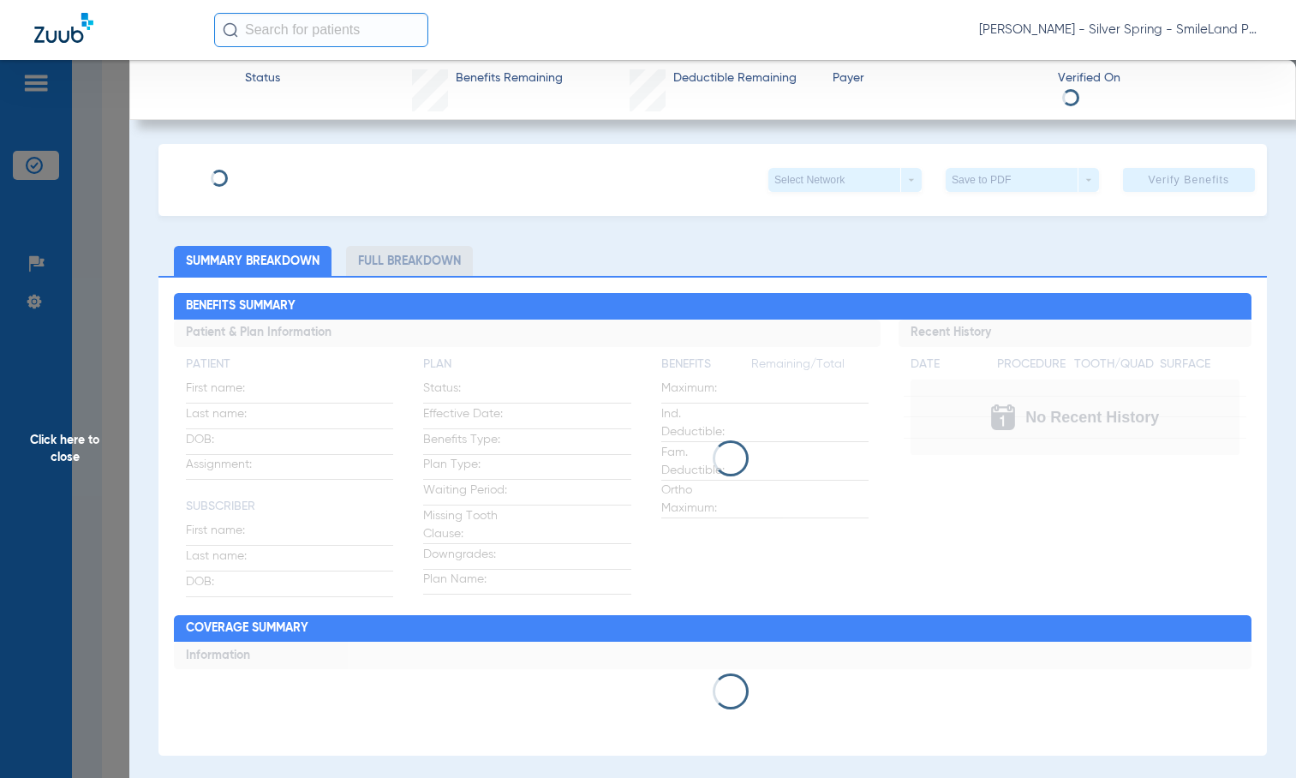
click at [280, 679] on div "Click here to close" at bounding box center [648, 449] width 1296 height 778
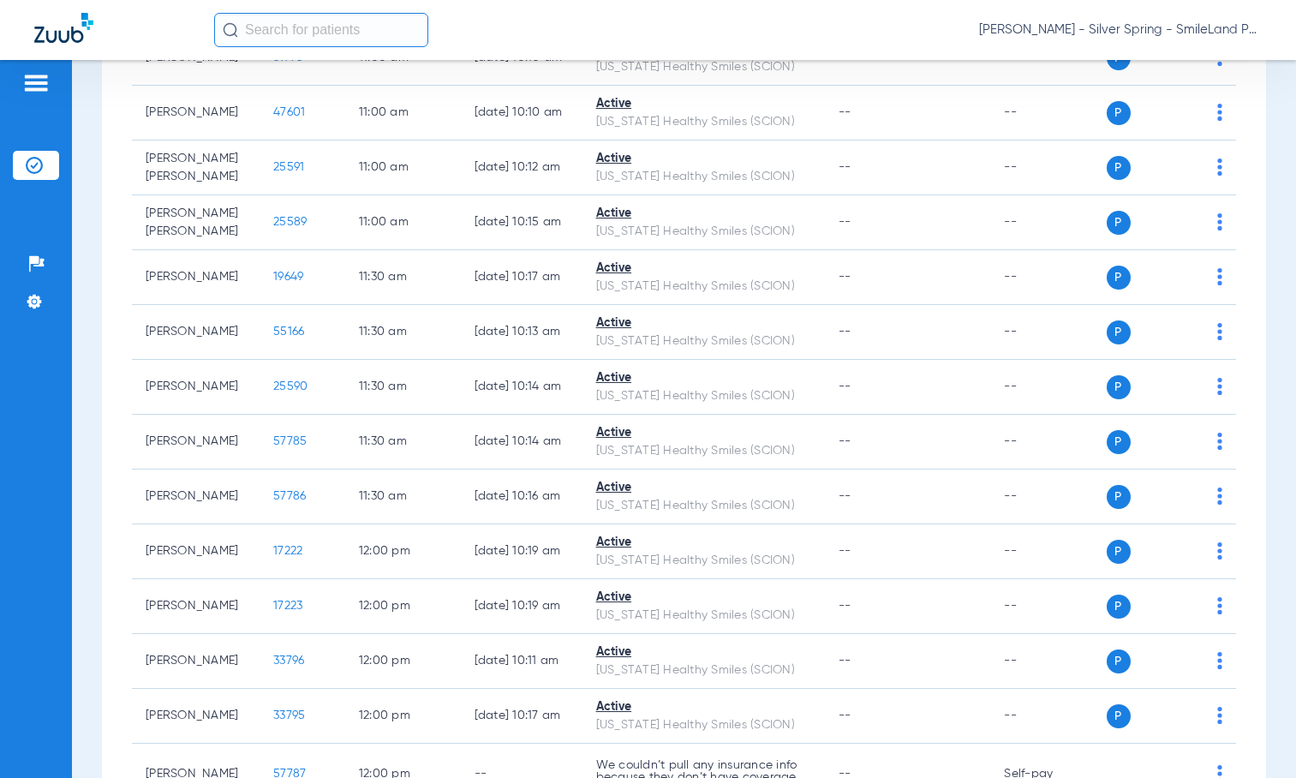
click at [273, 502] on span "57786" at bounding box center [289, 496] width 33 height 12
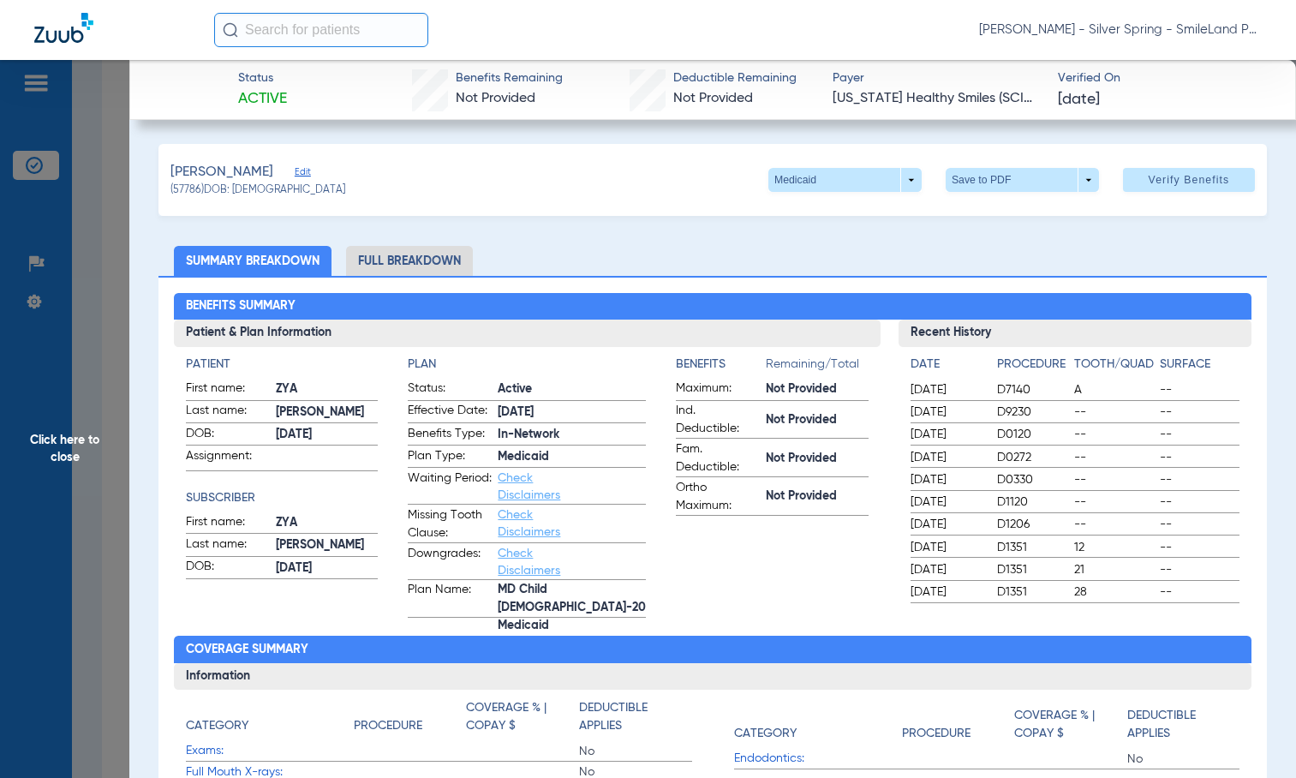
click at [1246, 447] on div "Benefits Summary Patient & Plan Information Patient First name: ZYA Last name: …" at bounding box center [712, 620] width 1108 height 689
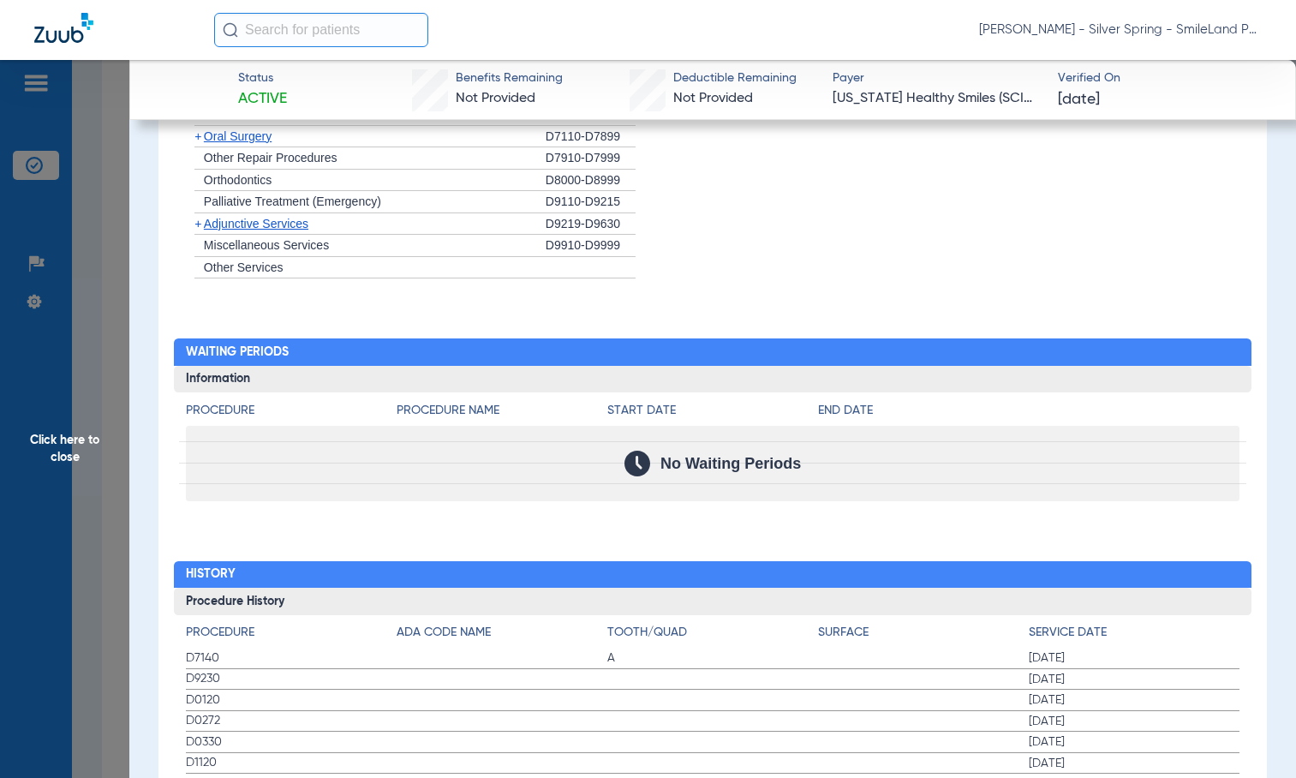
scroll to position [1541, 0]
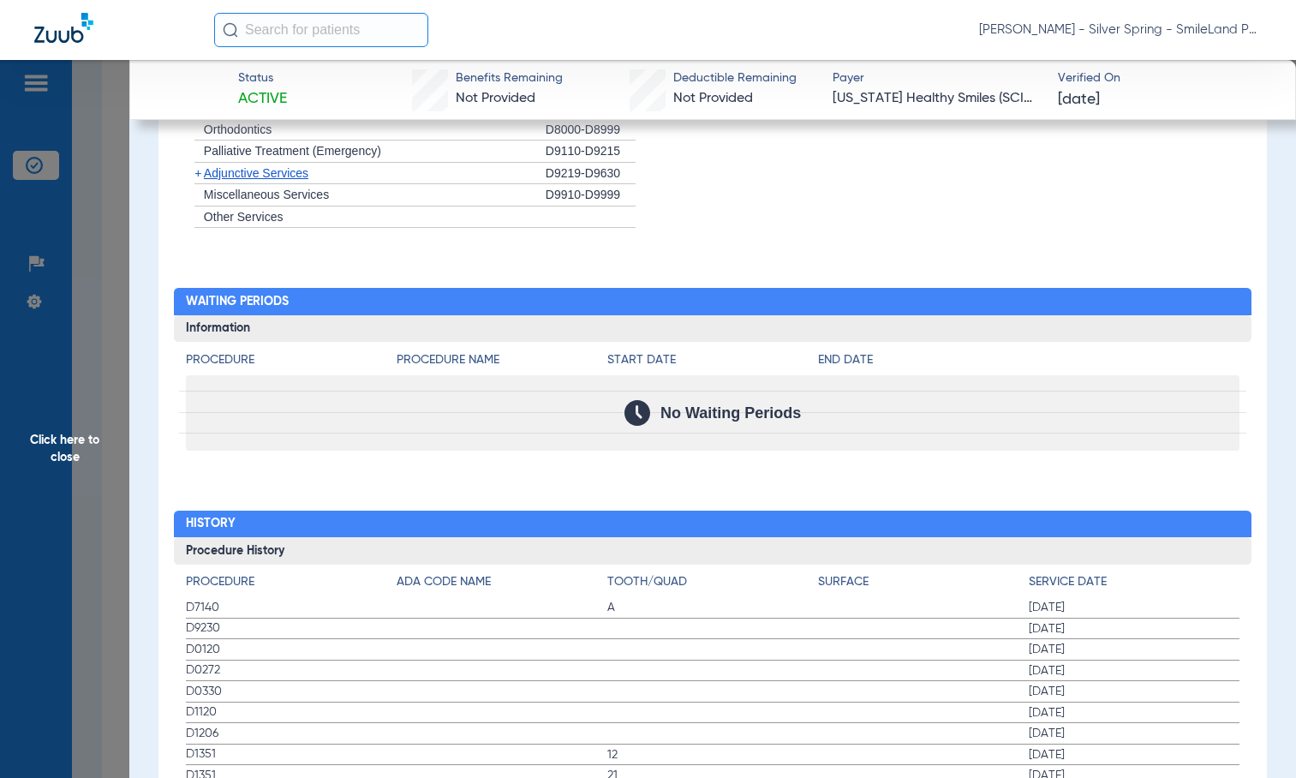
click at [1158, 206] on li "+ Other Services" at bounding box center [713, 217] width 1054 height 22
click at [87, 264] on span "Click here to close" at bounding box center [64, 449] width 129 height 778
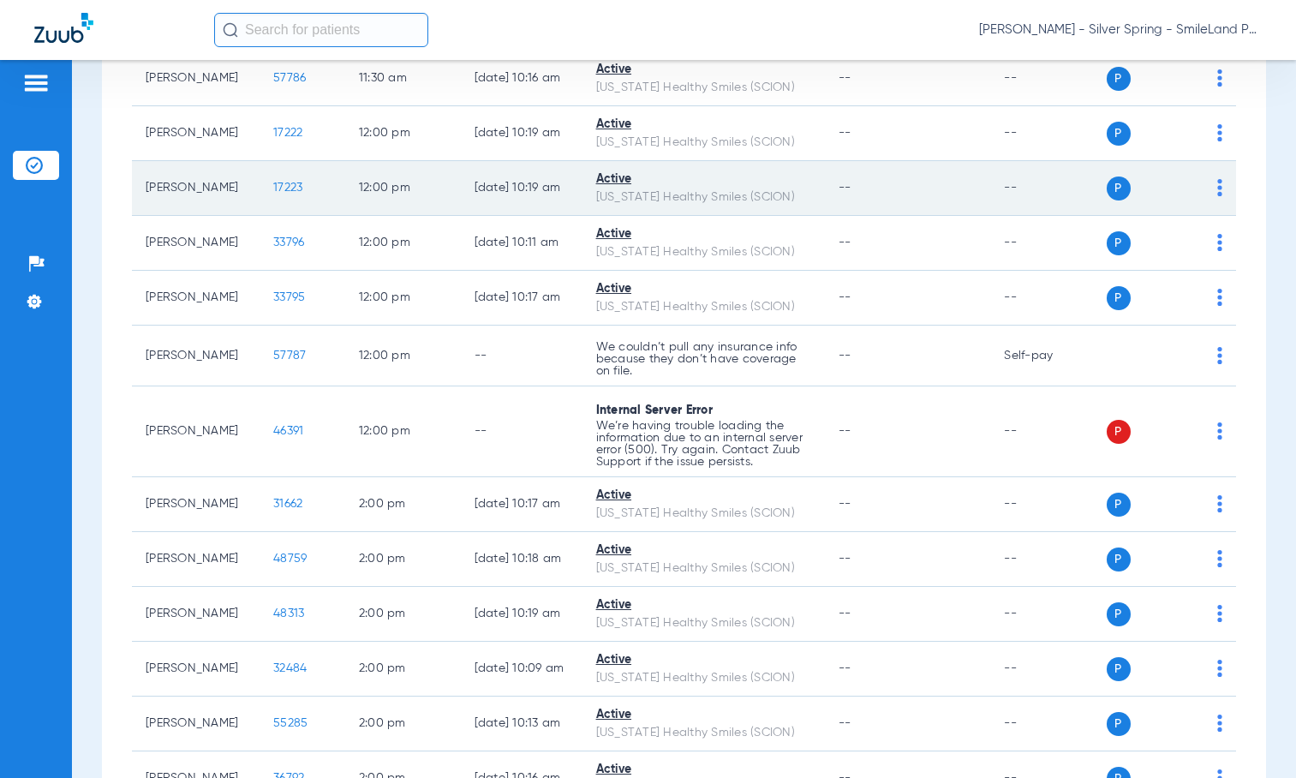
scroll to position [2227, 0]
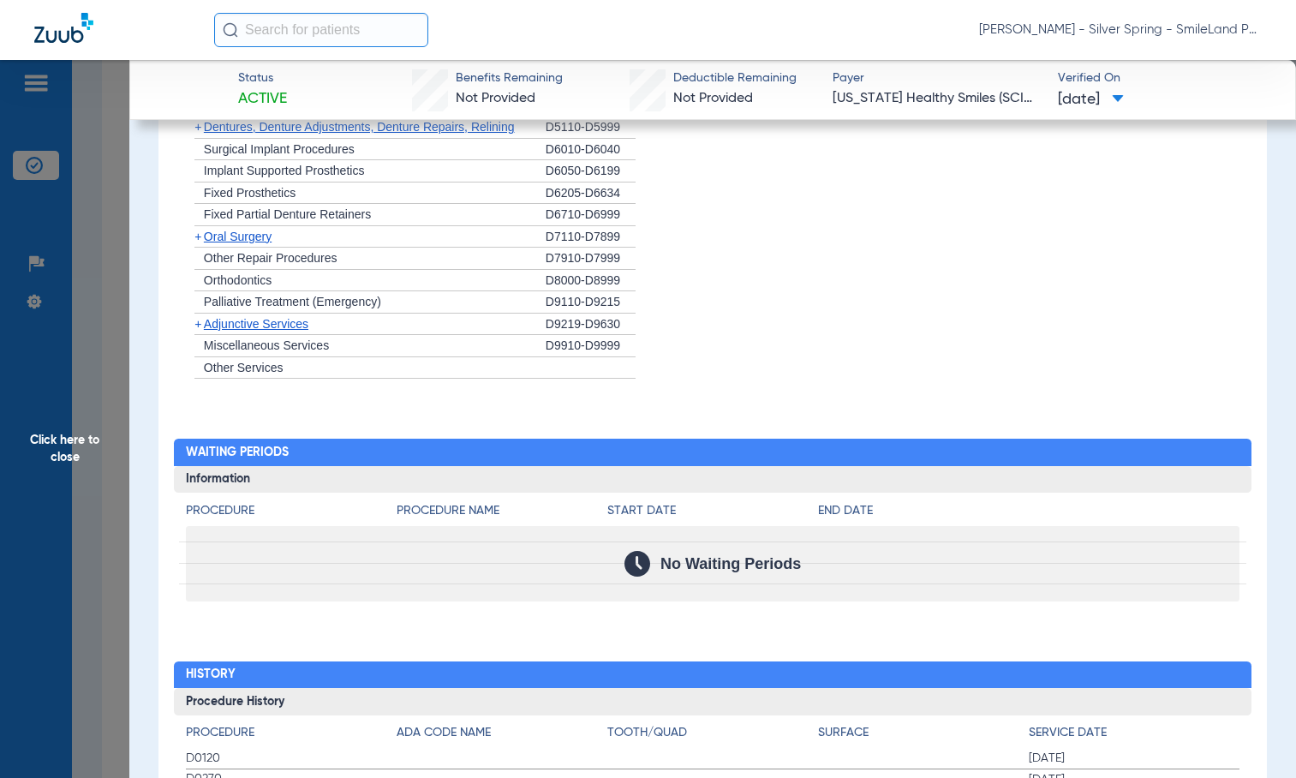
scroll to position [1627, 0]
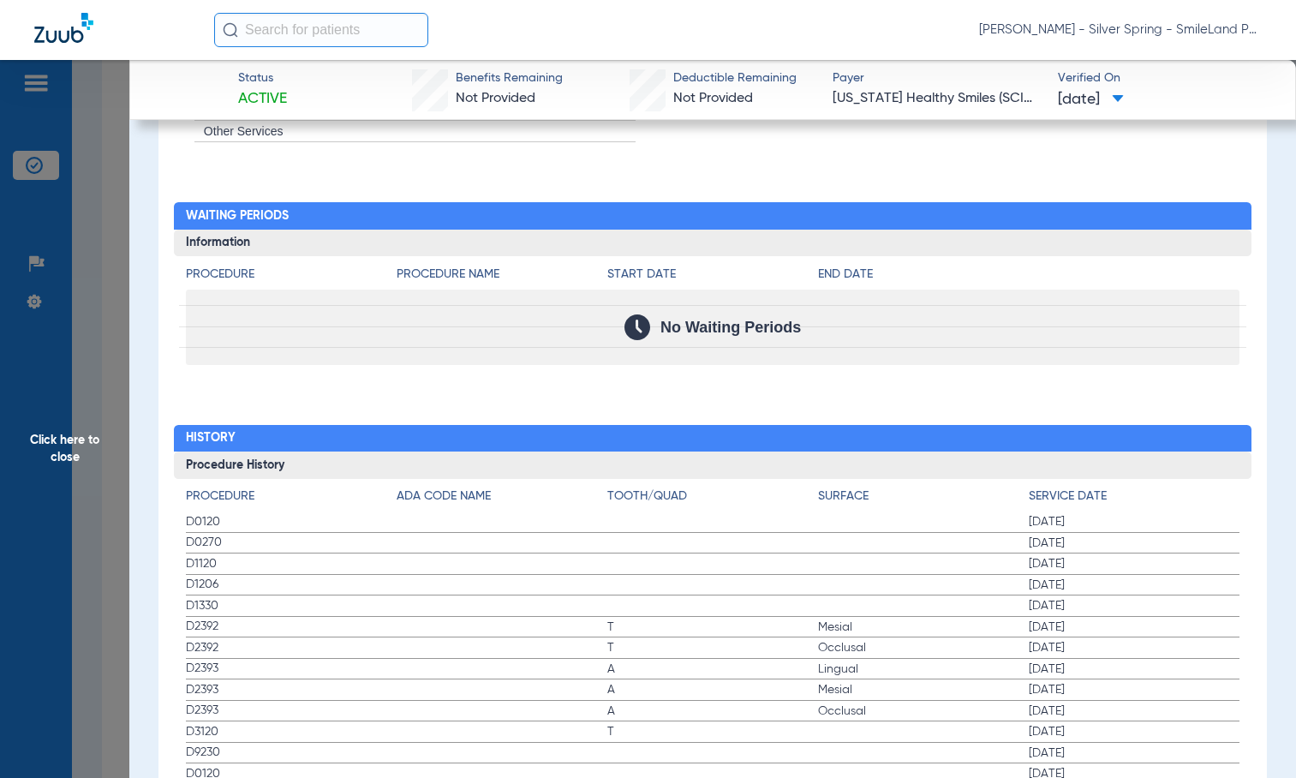
click at [66, 174] on span "Click here to close" at bounding box center [64, 449] width 129 height 778
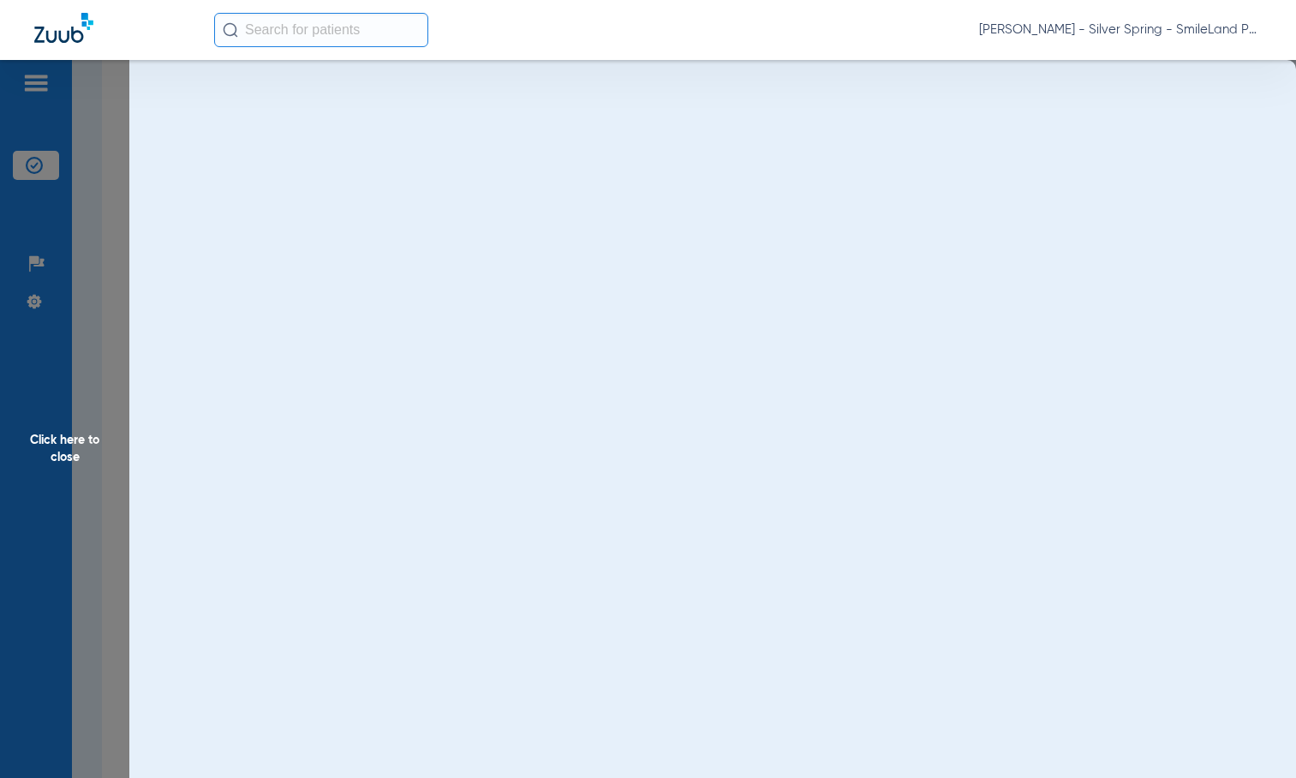
scroll to position [0, 0]
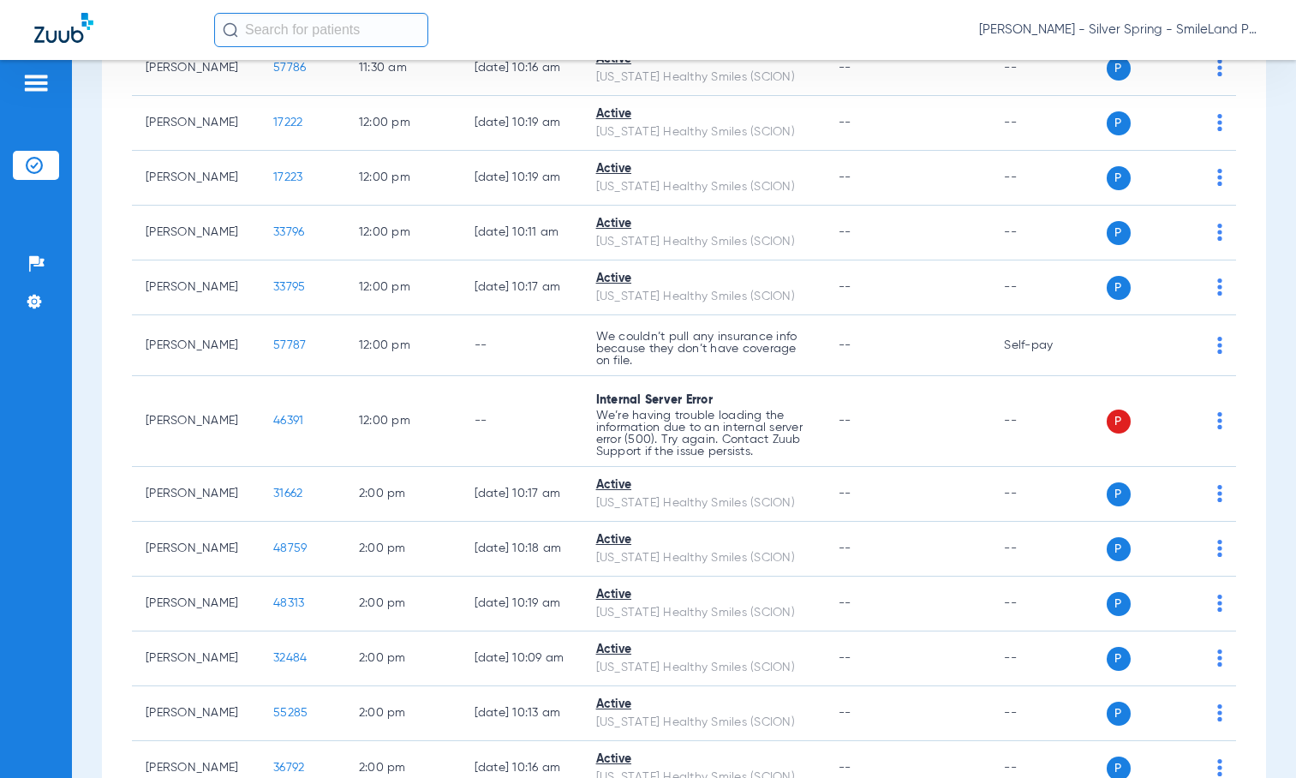
click at [273, 19] on span "57785" at bounding box center [289, 13] width 33 height 12
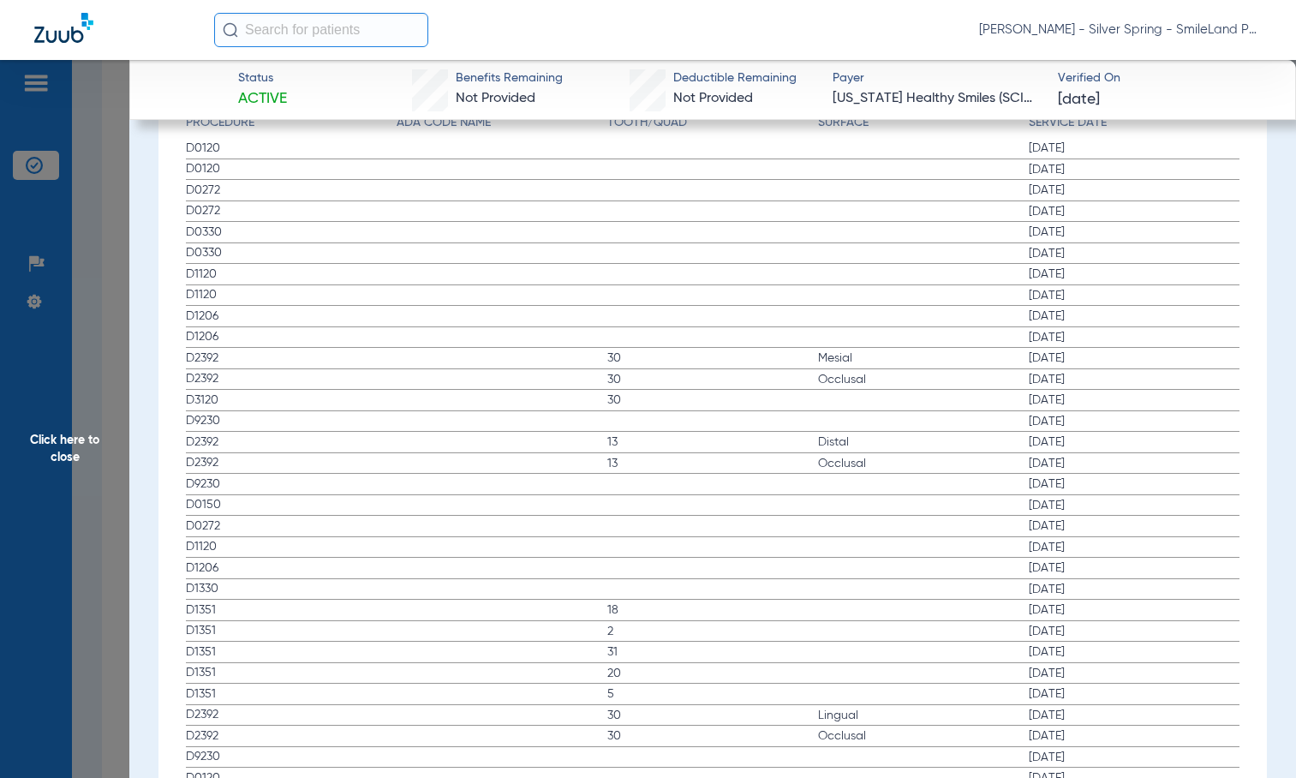
scroll to position [1990, 0]
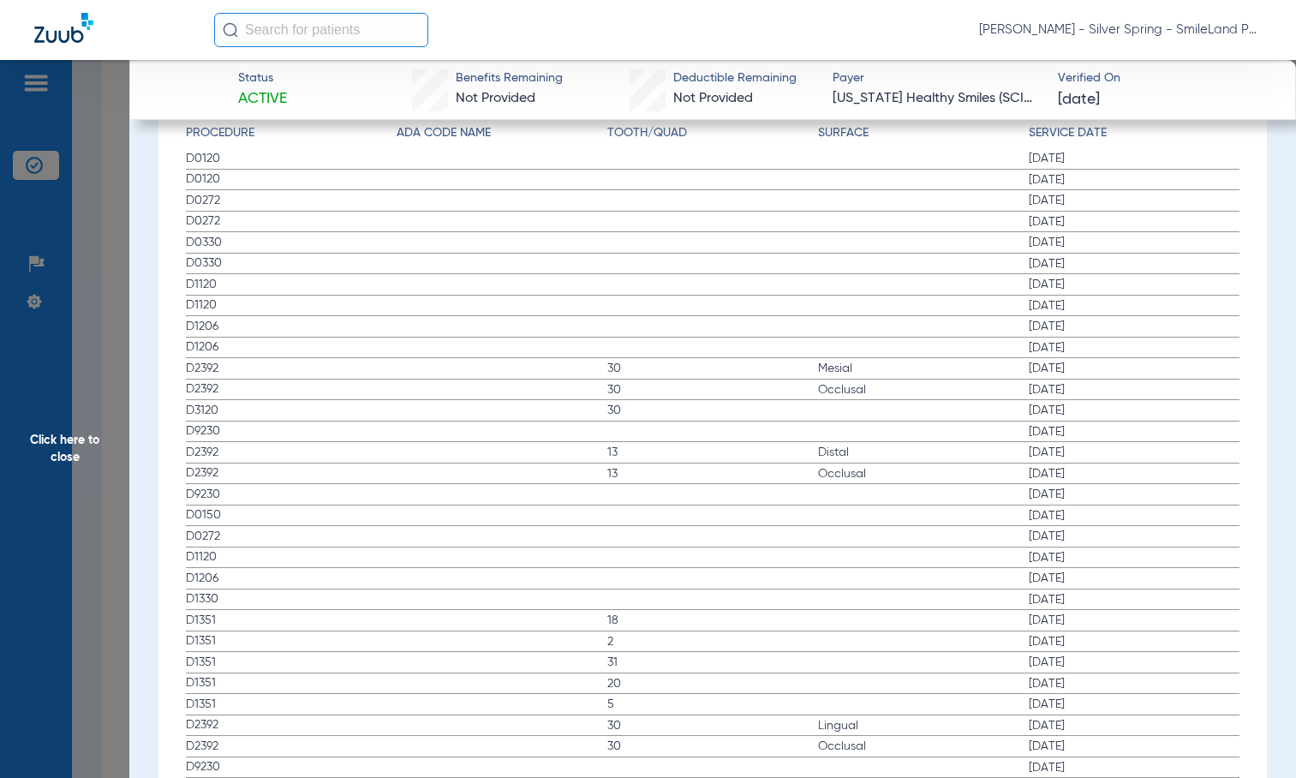
click at [221, 278] on span "D1120" at bounding box center [291, 285] width 211 height 18
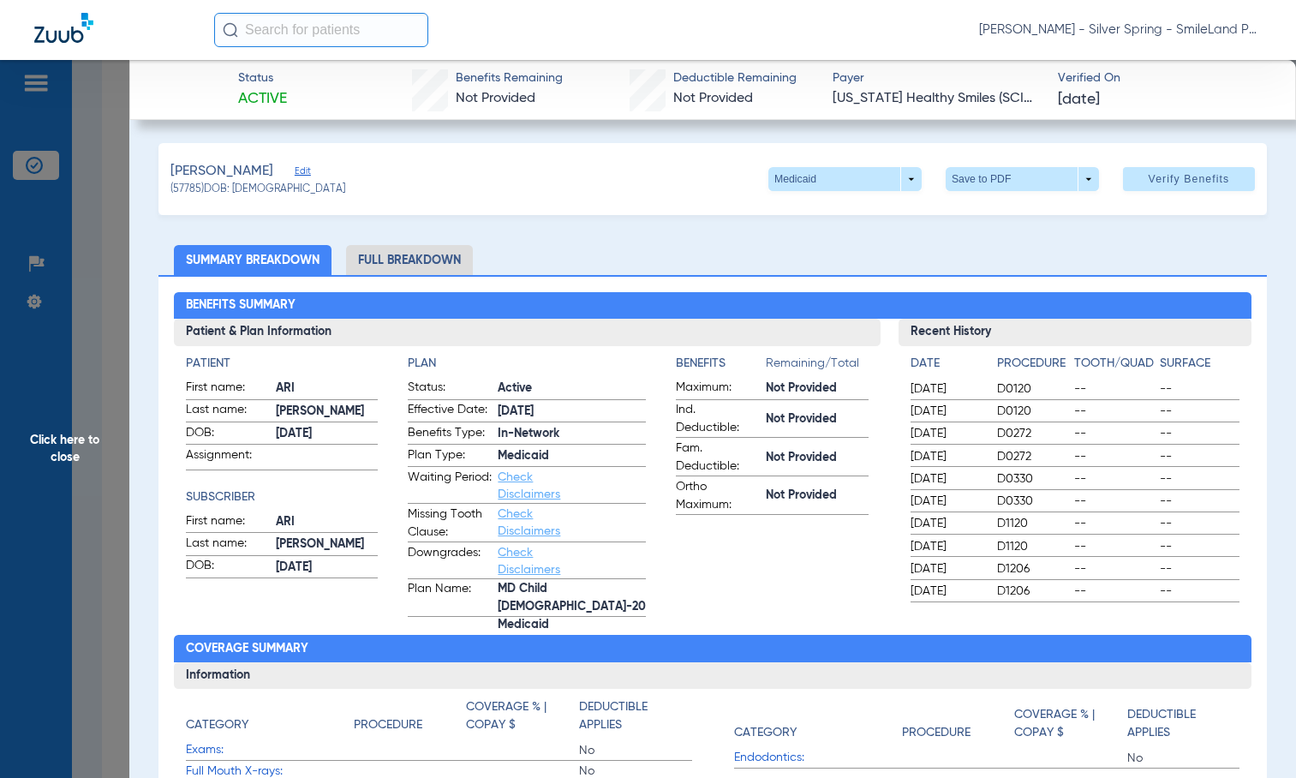
scroll to position [0, 0]
drag, startPoint x: 73, startPoint y: 290, endPoint x: 215, endPoint y: 420, distance: 192.7
click at [73, 289] on span "Click here to close" at bounding box center [64, 449] width 129 height 778
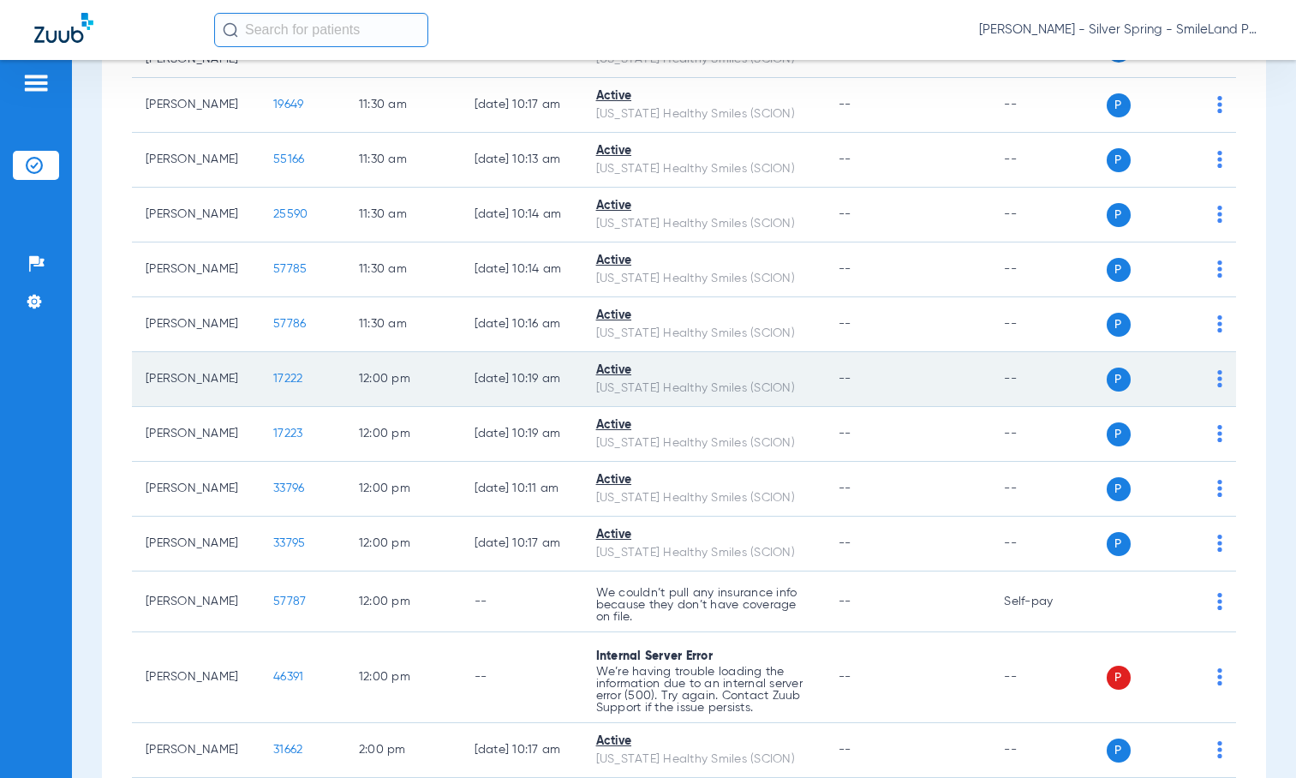
scroll to position [1970, 0]
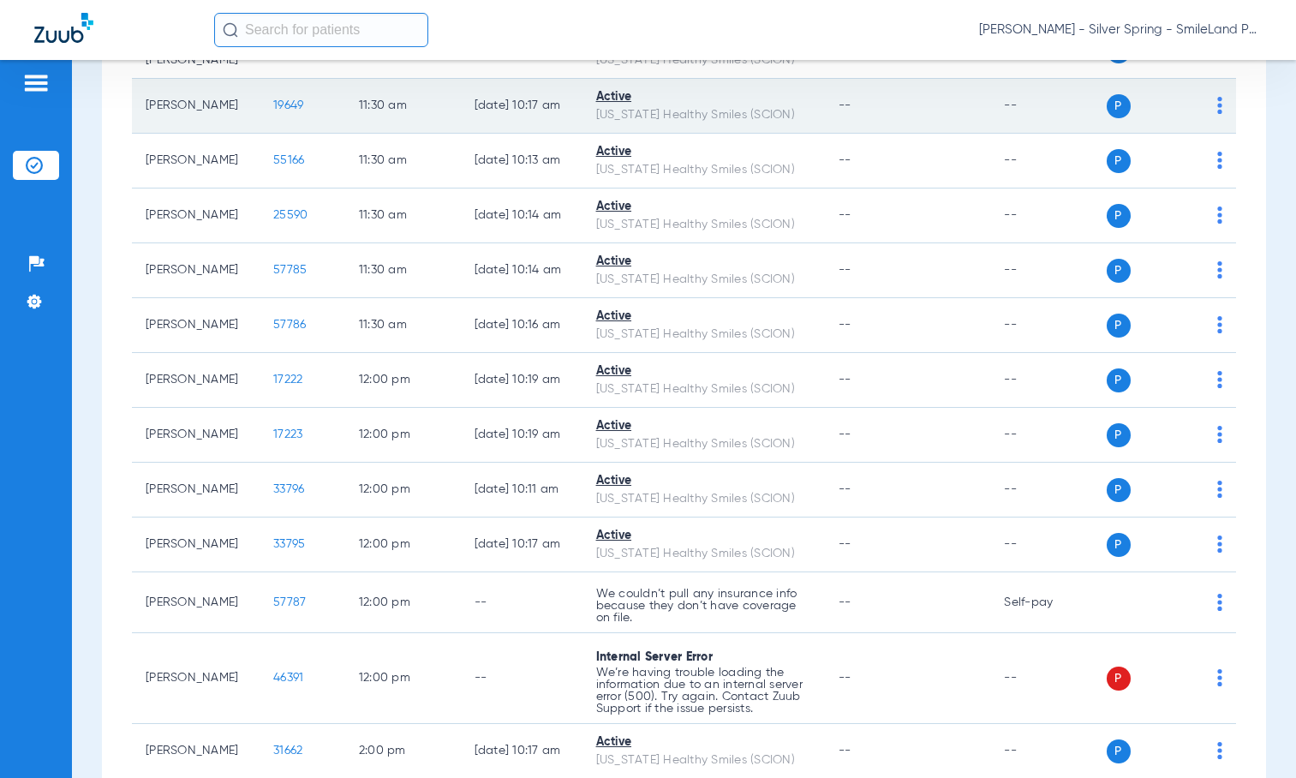
click at [273, 111] on span "19649" at bounding box center [288, 105] width 30 height 12
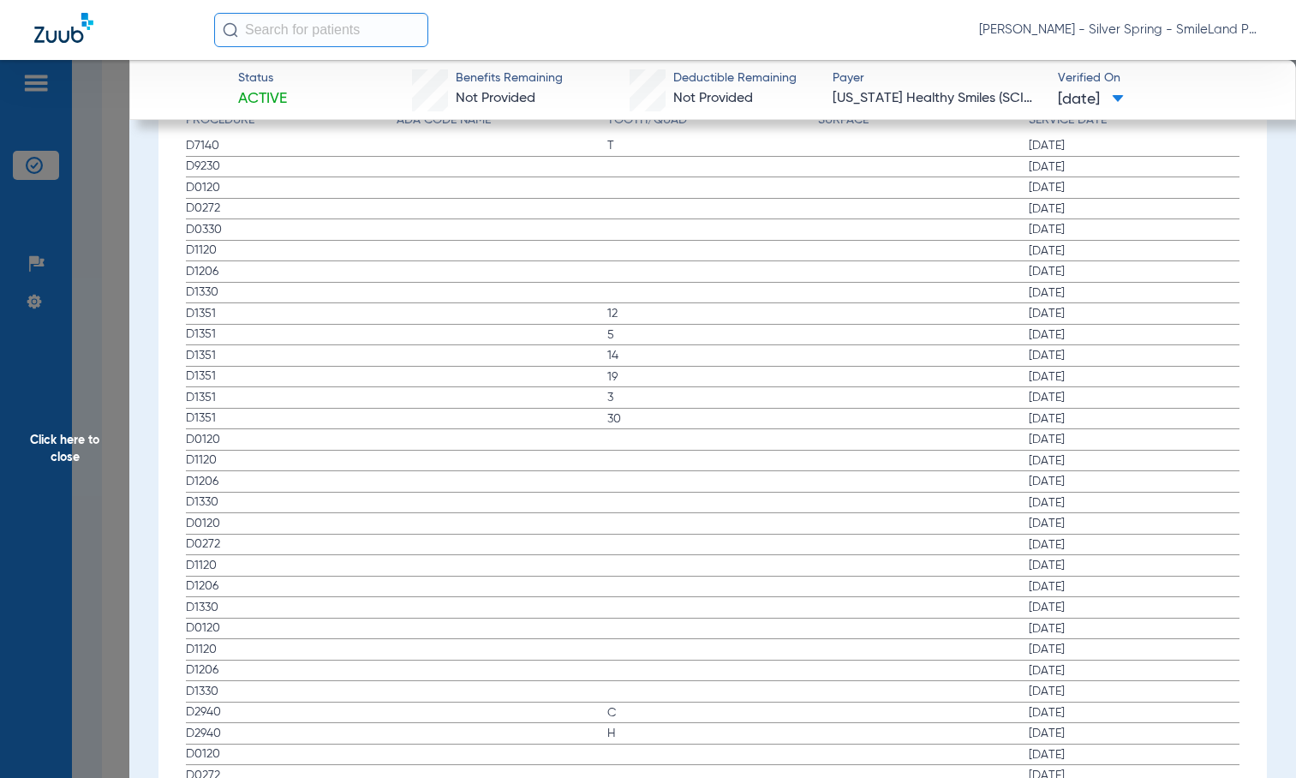
scroll to position [1990, 0]
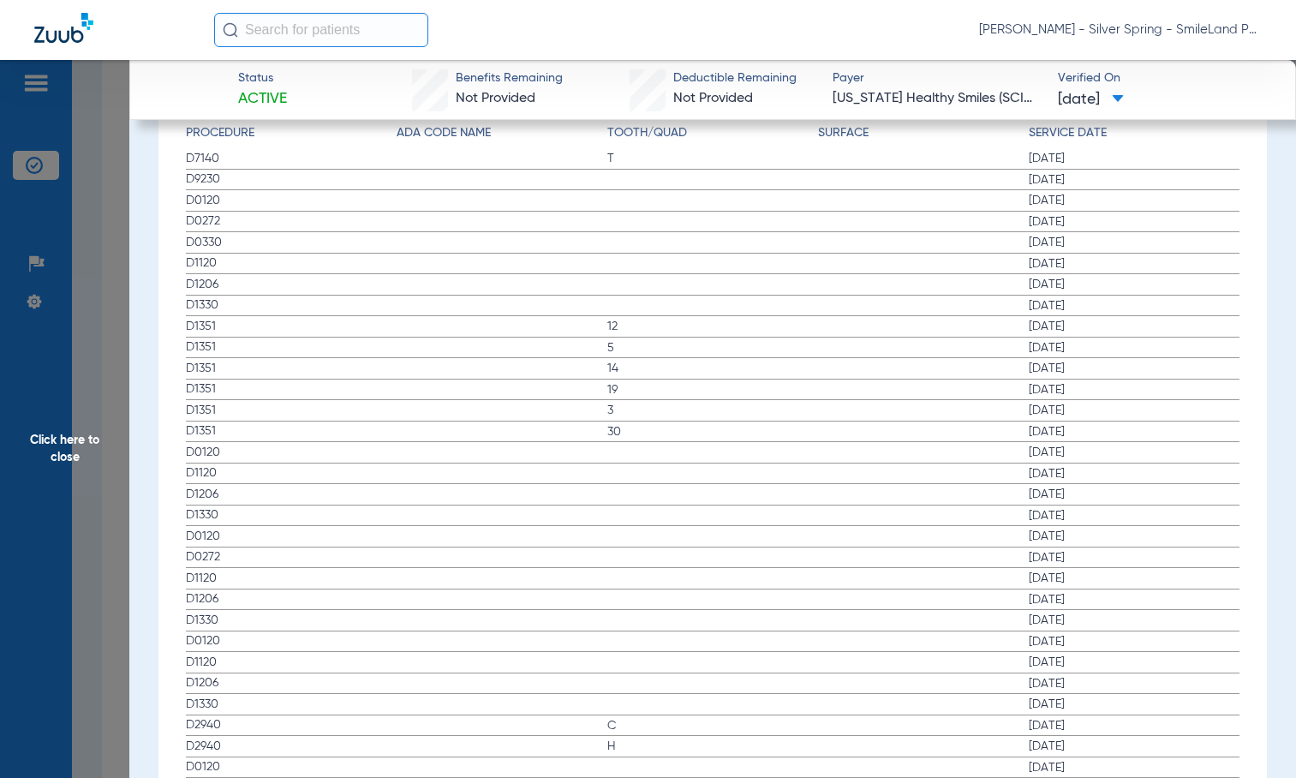
click at [125, 325] on span "Click here to close" at bounding box center [64, 449] width 129 height 778
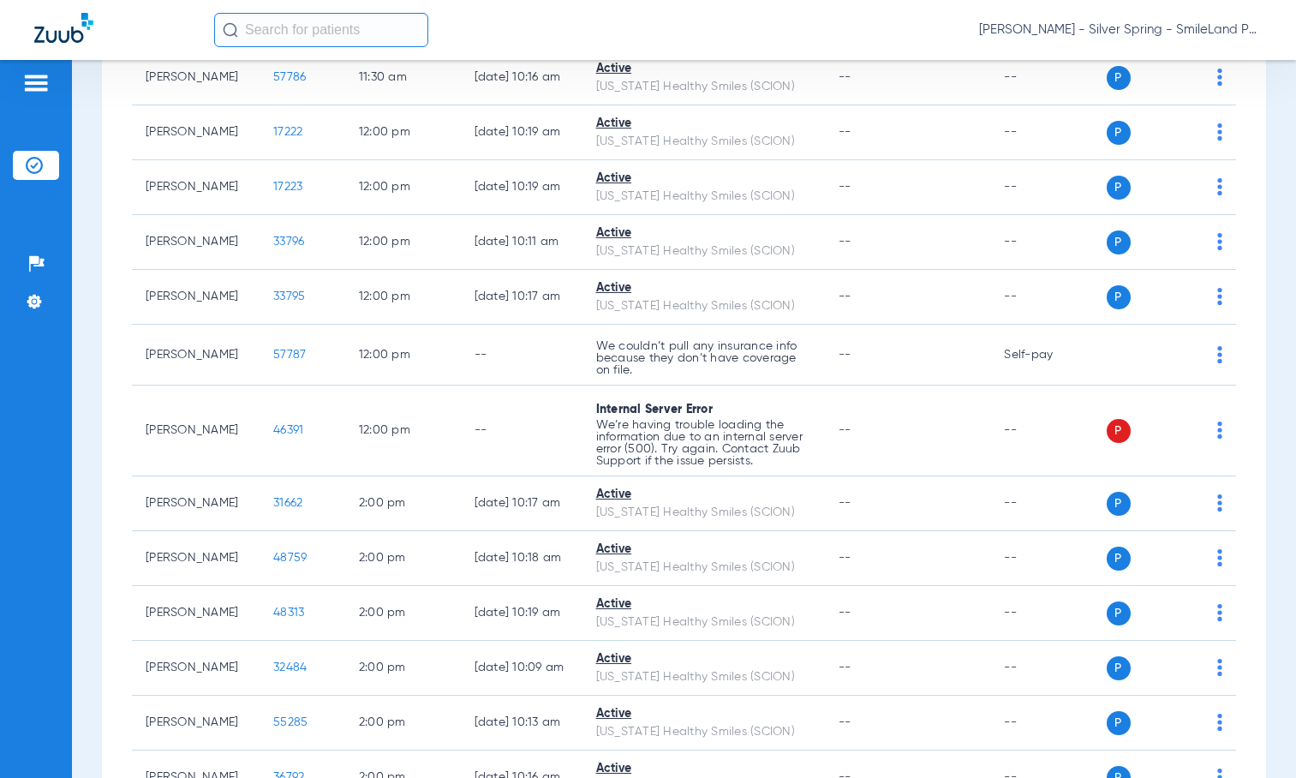
scroll to position [2227, 0]
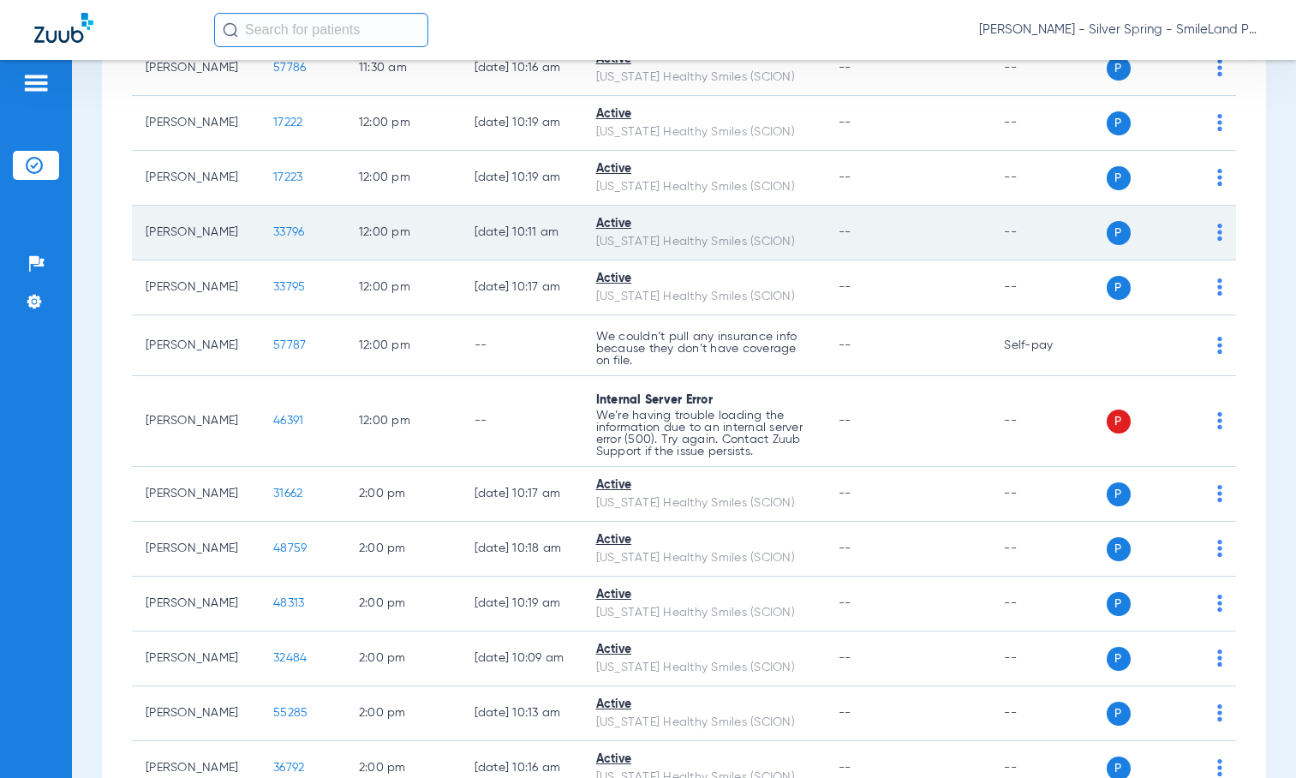
click at [270, 260] on td "33796" at bounding box center [302, 233] width 86 height 55
click at [273, 238] on span "33796" at bounding box center [288, 232] width 31 height 12
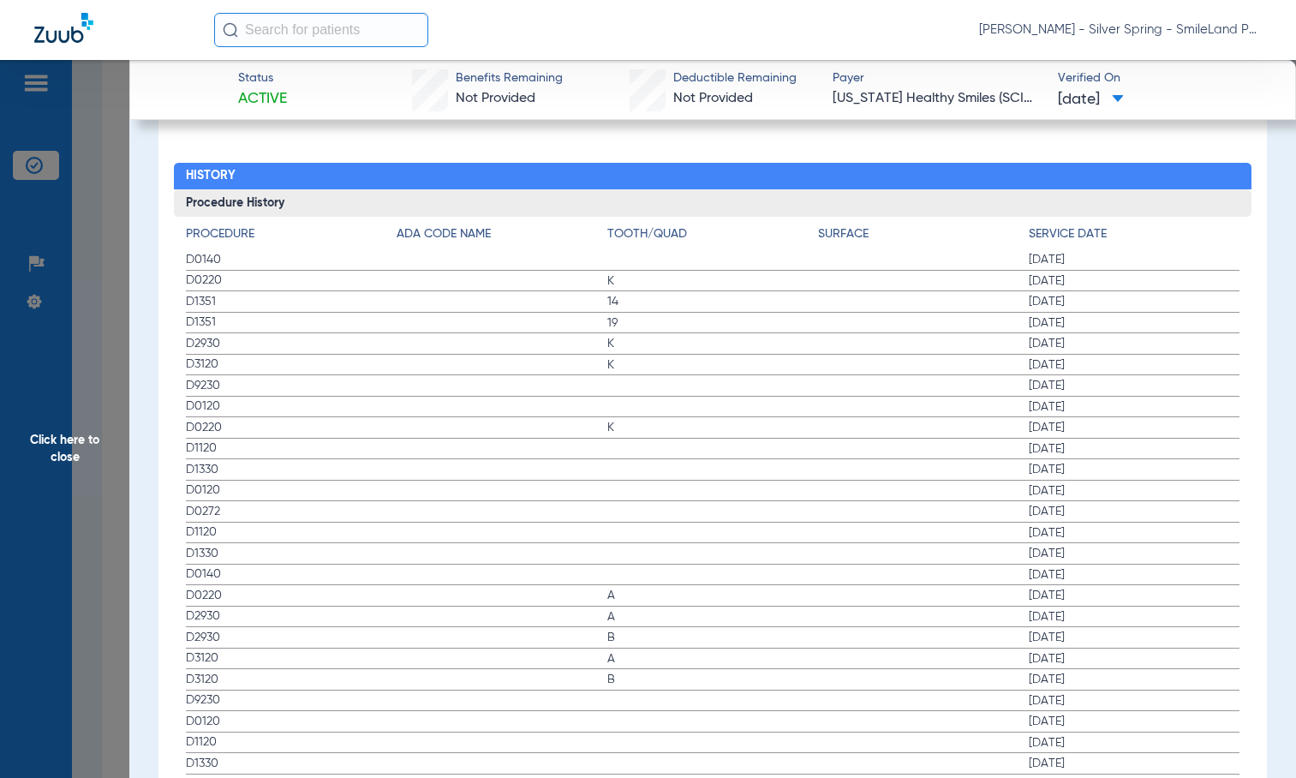
scroll to position [1884, 0]
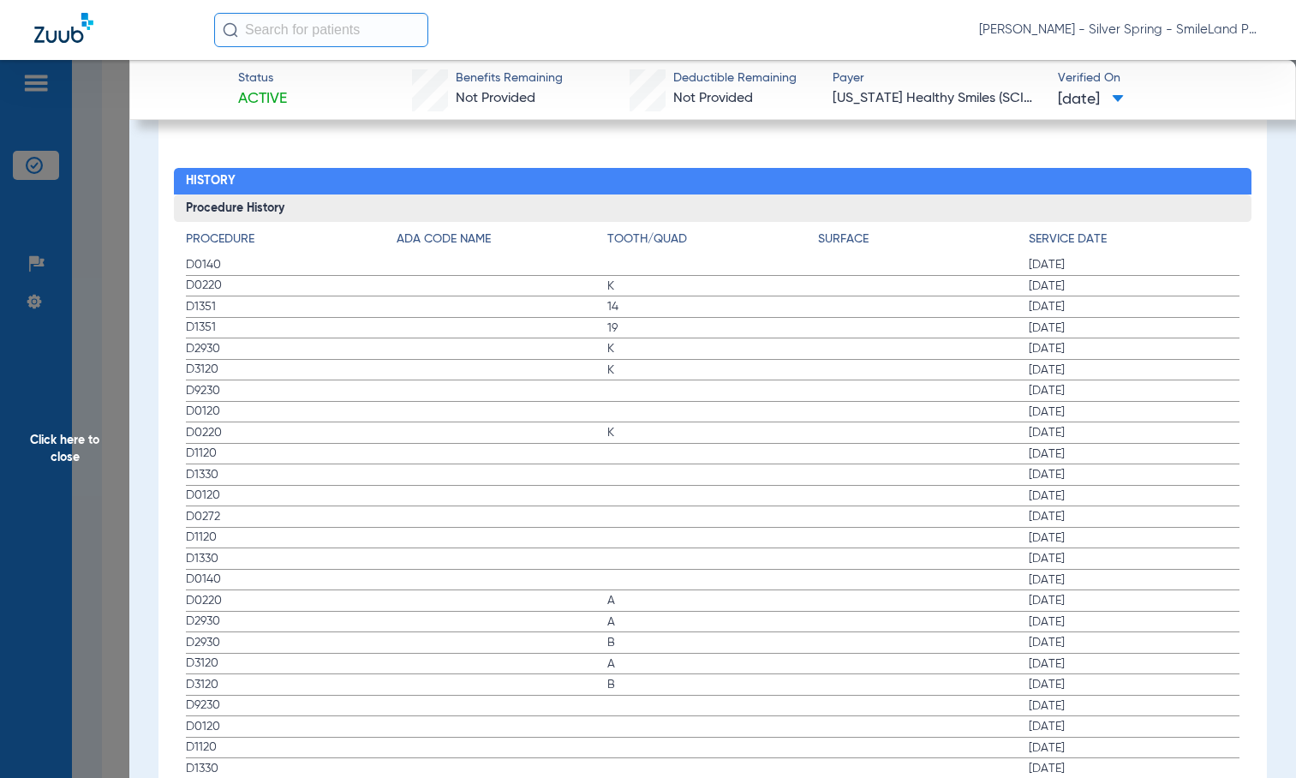
click at [218, 447] on span "D1120" at bounding box center [291, 453] width 211 height 18
click at [1237, 132] on div "Procedure Benefits Disclaimers The Service History displayed above is the last …" at bounding box center [712, 388] width 1108 height 2567
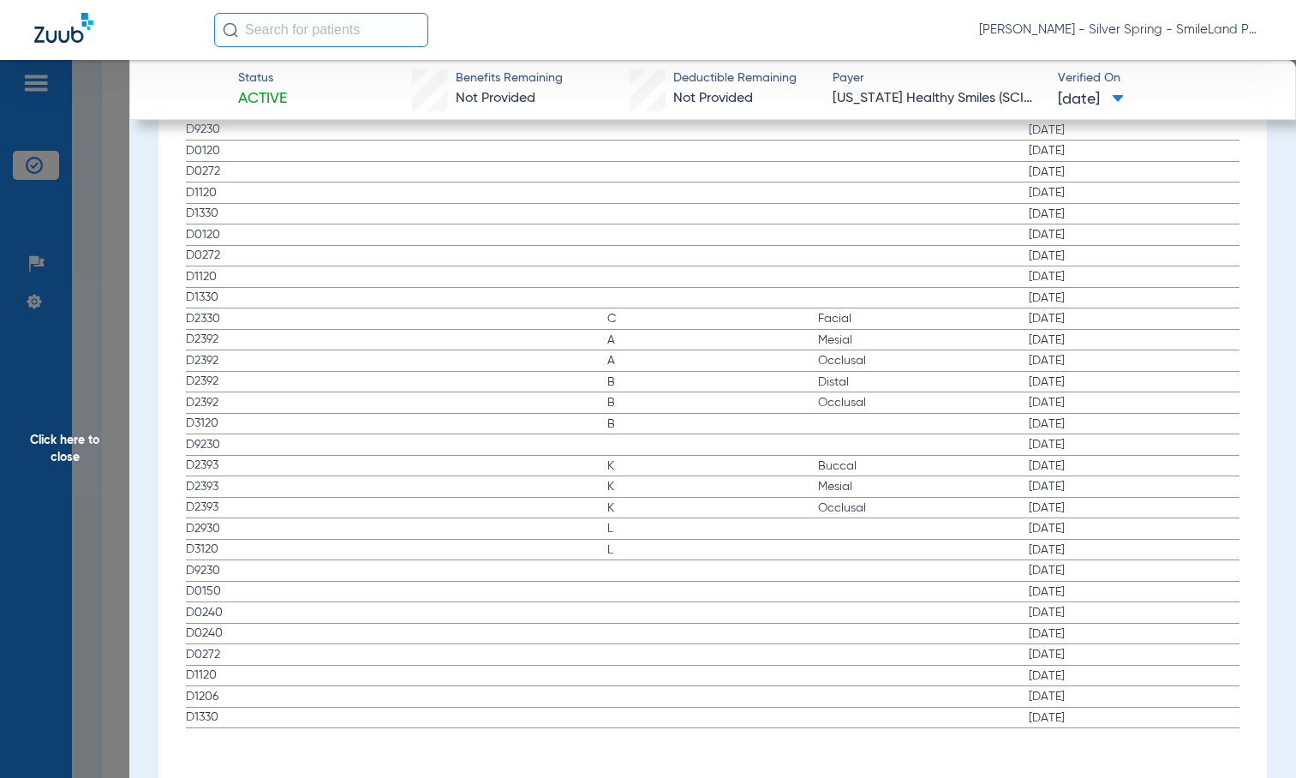
scroll to position [1897, 0]
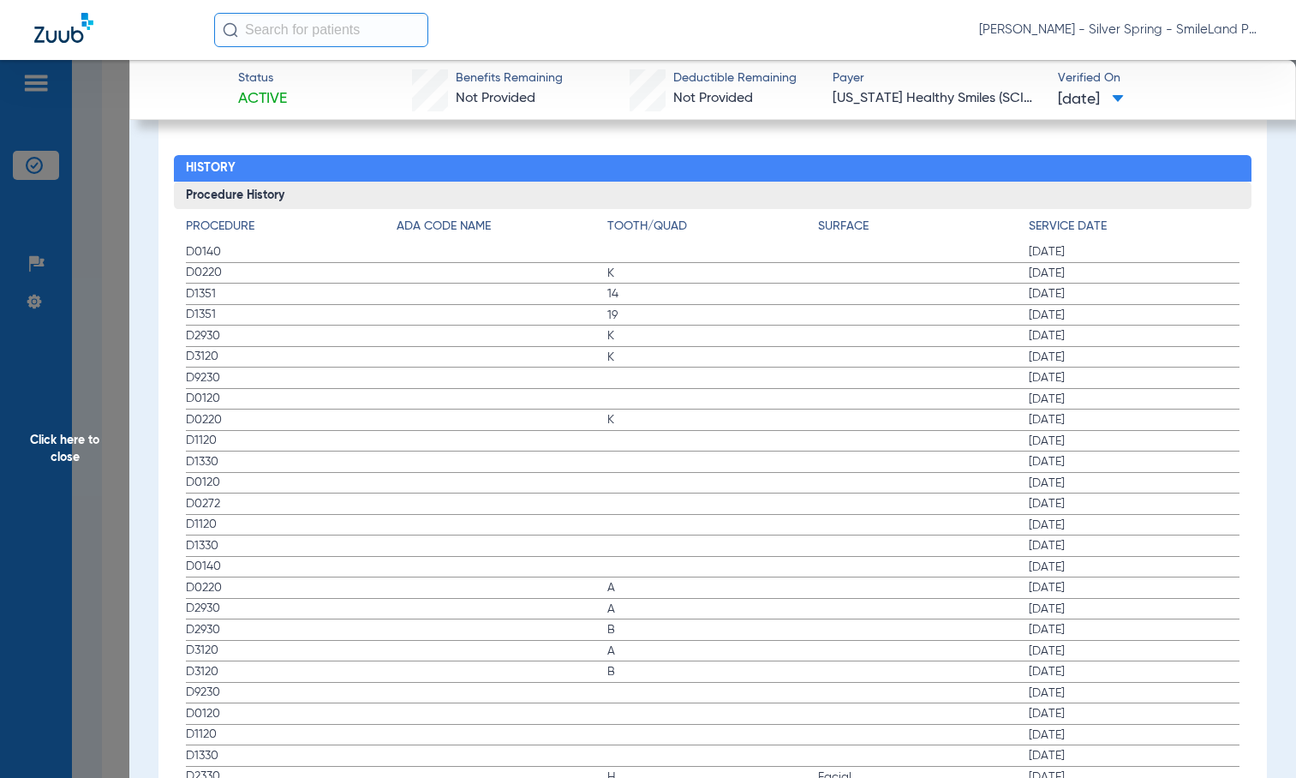
click at [1028, 224] on h4 "Service Date" at bounding box center [1133, 227] width 211 height 18
click at [72, 256] on span "Click here to close" at bounding box center [64, 449] width 129 height 778
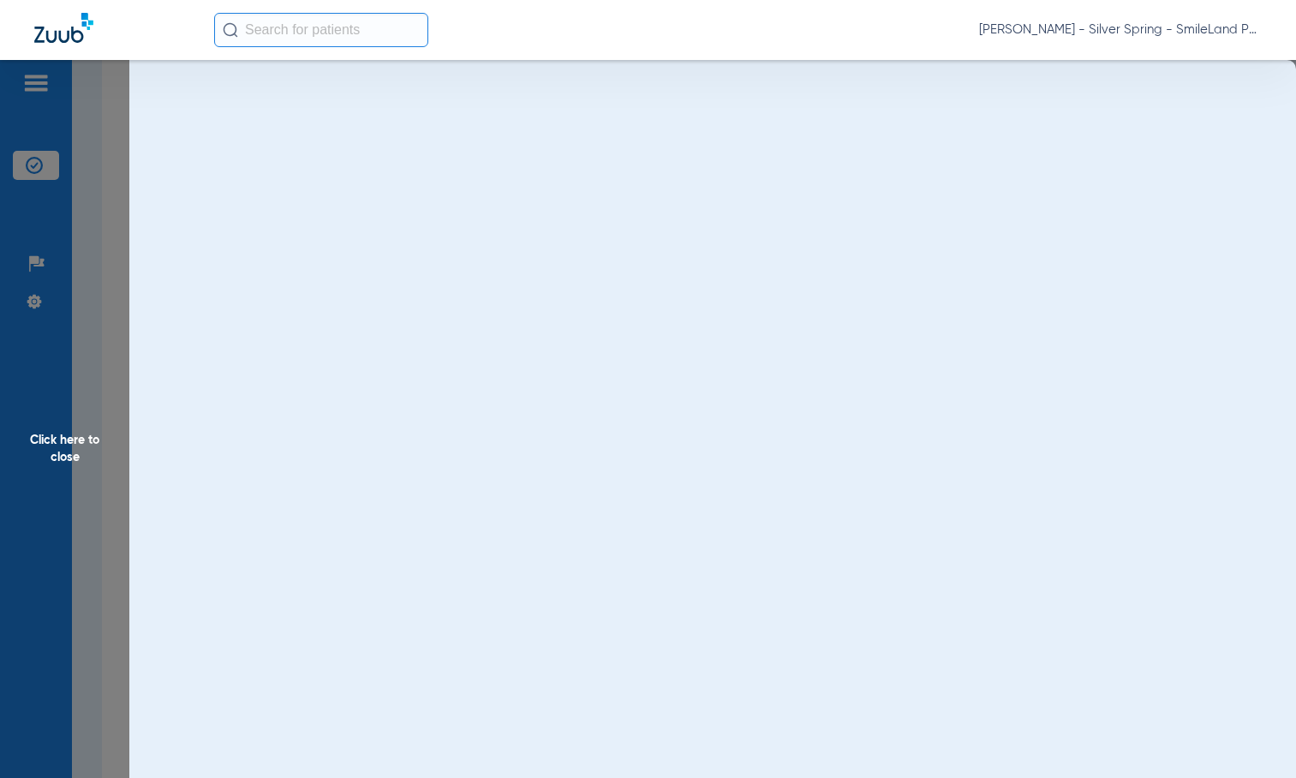
scroll to position [0, 0]
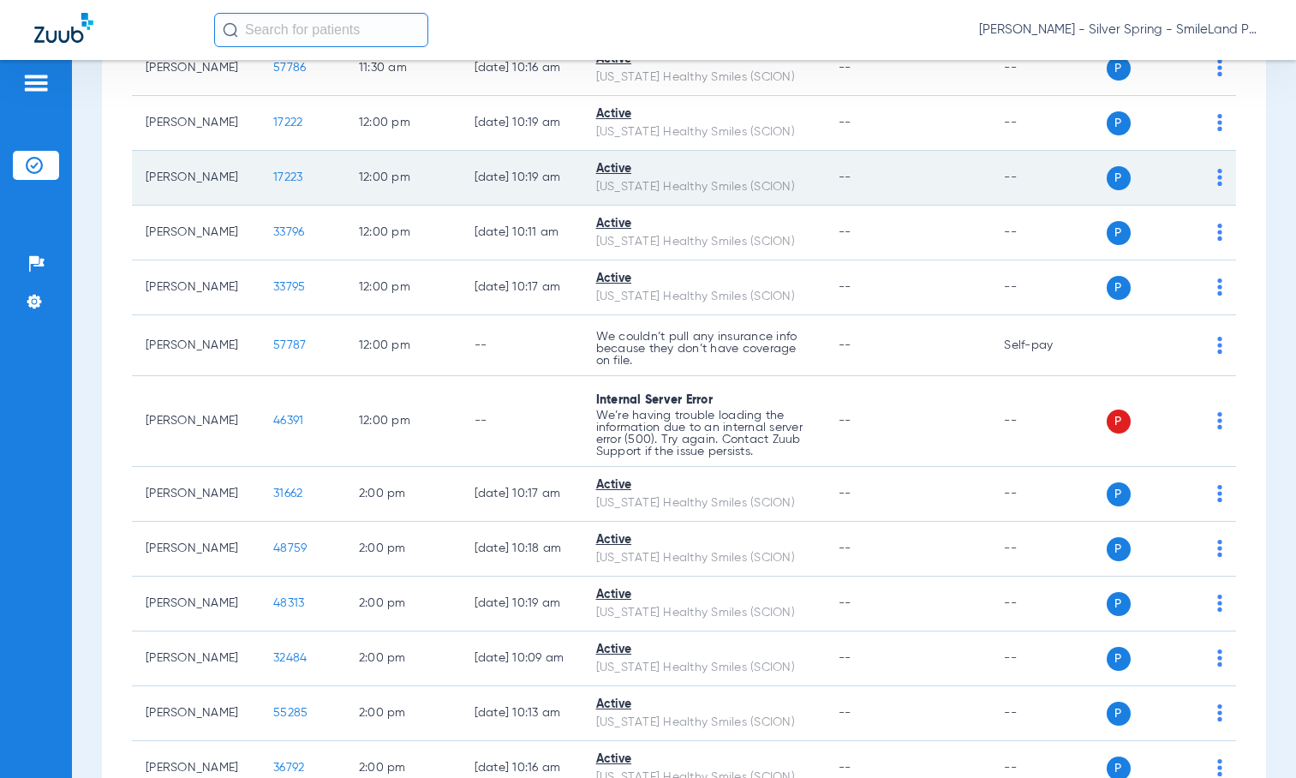
click at [273, 183] on span "17223" at bounding box center [287, 177] width 29 height 12
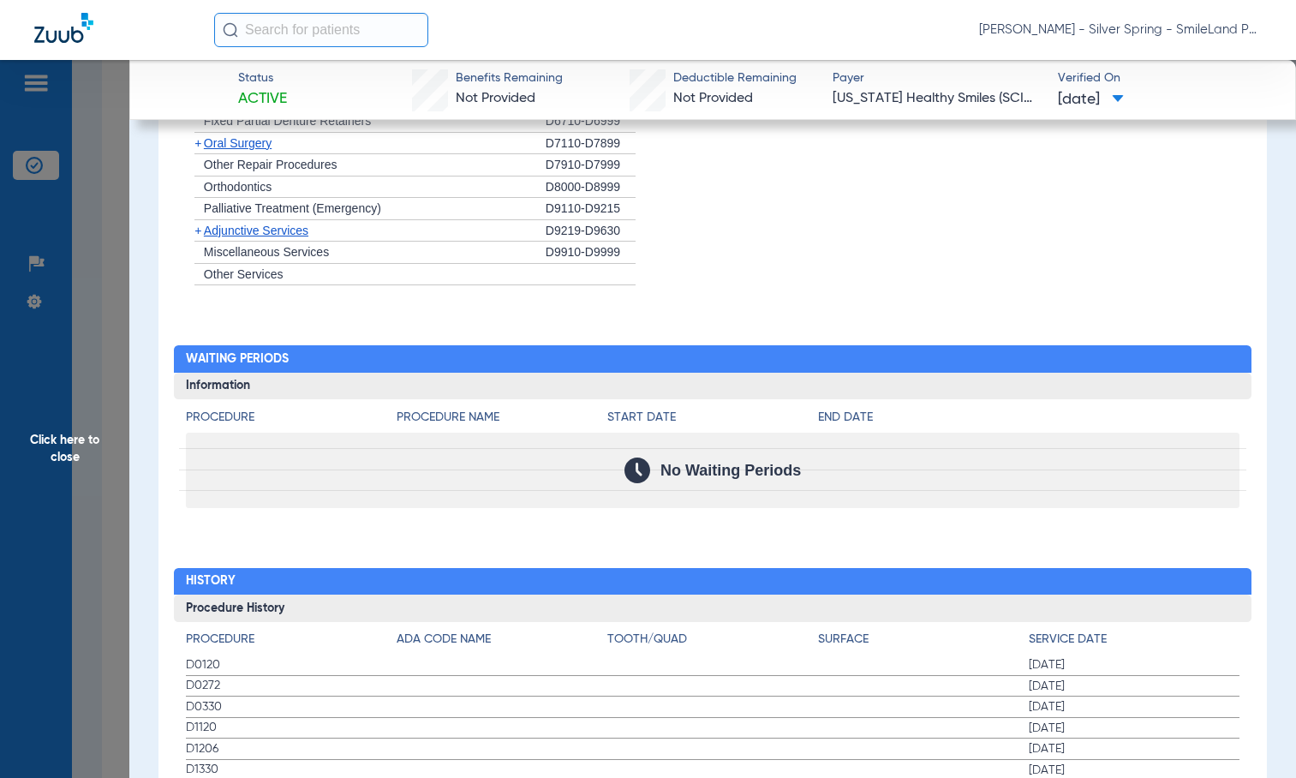
scroll to position [1733, 0]
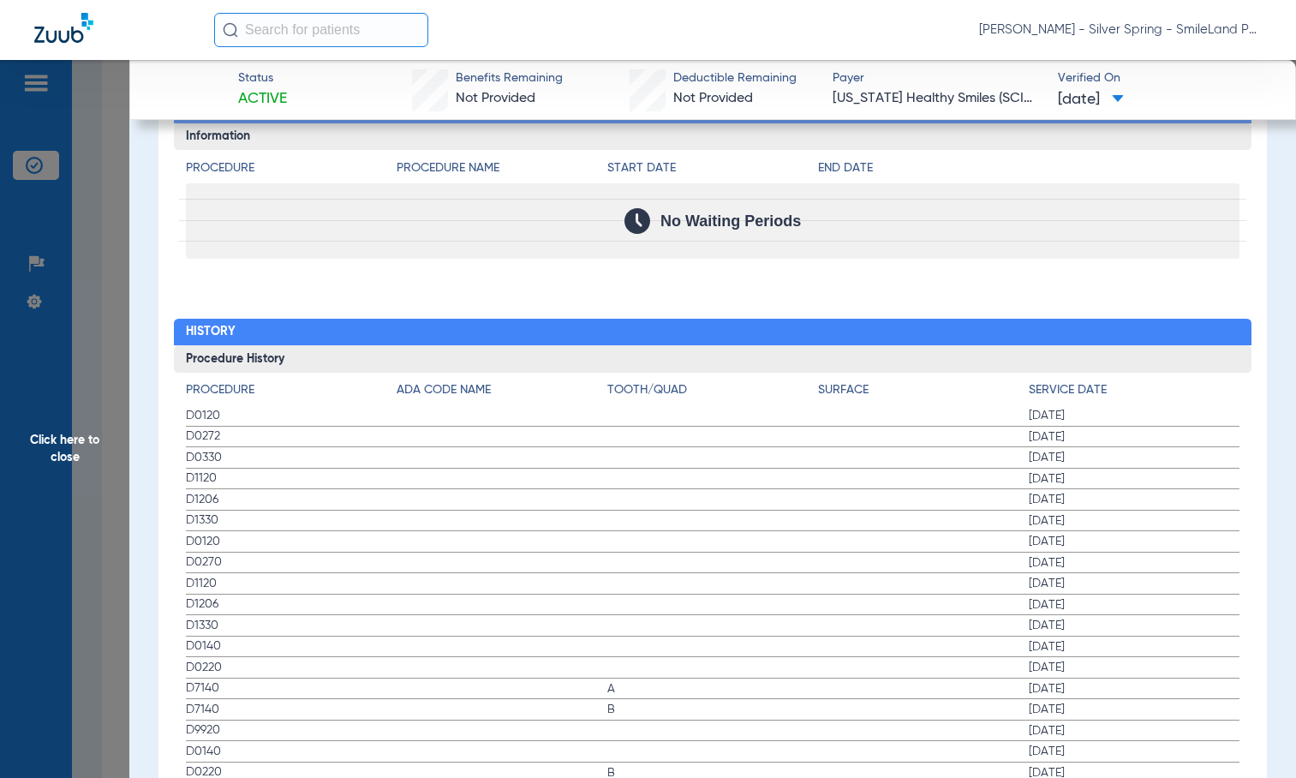
click at [1130, 159] on h4 "End Date" at bounding box center [1028, 168] width 421 height 18
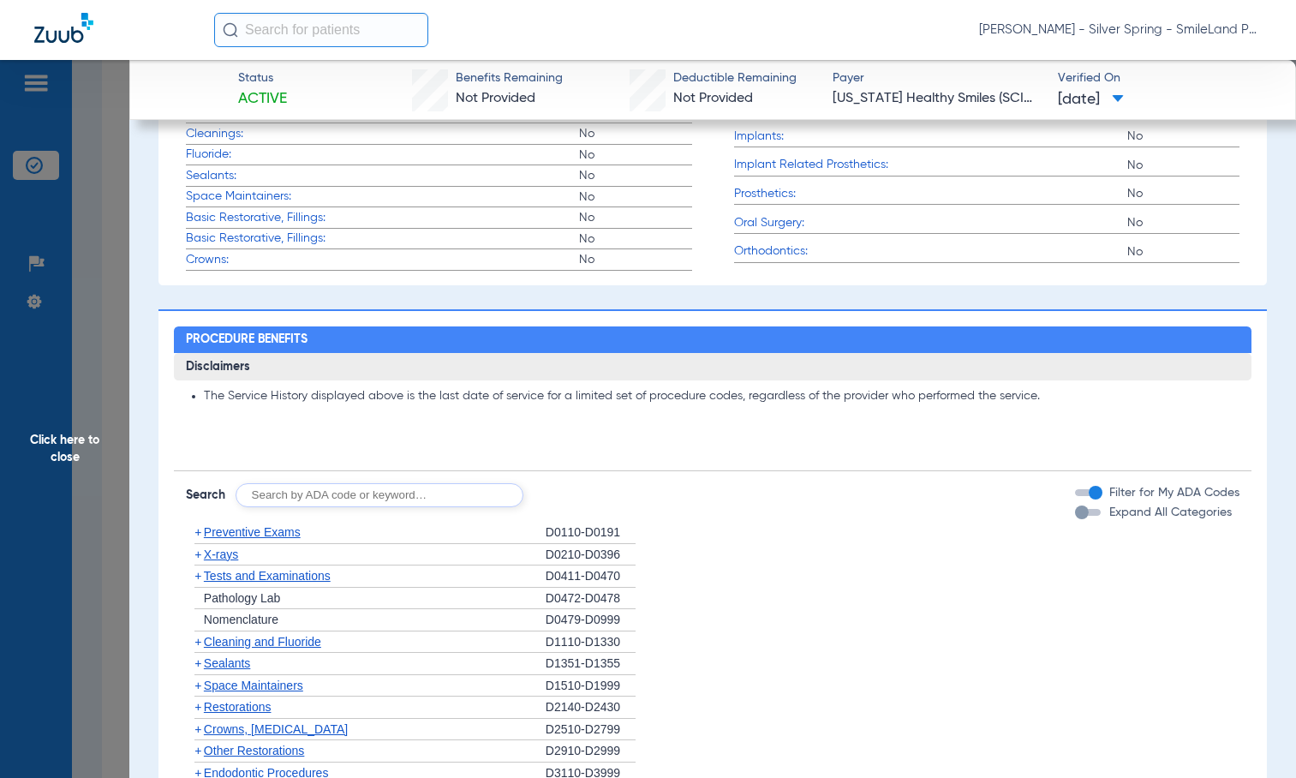
scroll to position [0, 0]
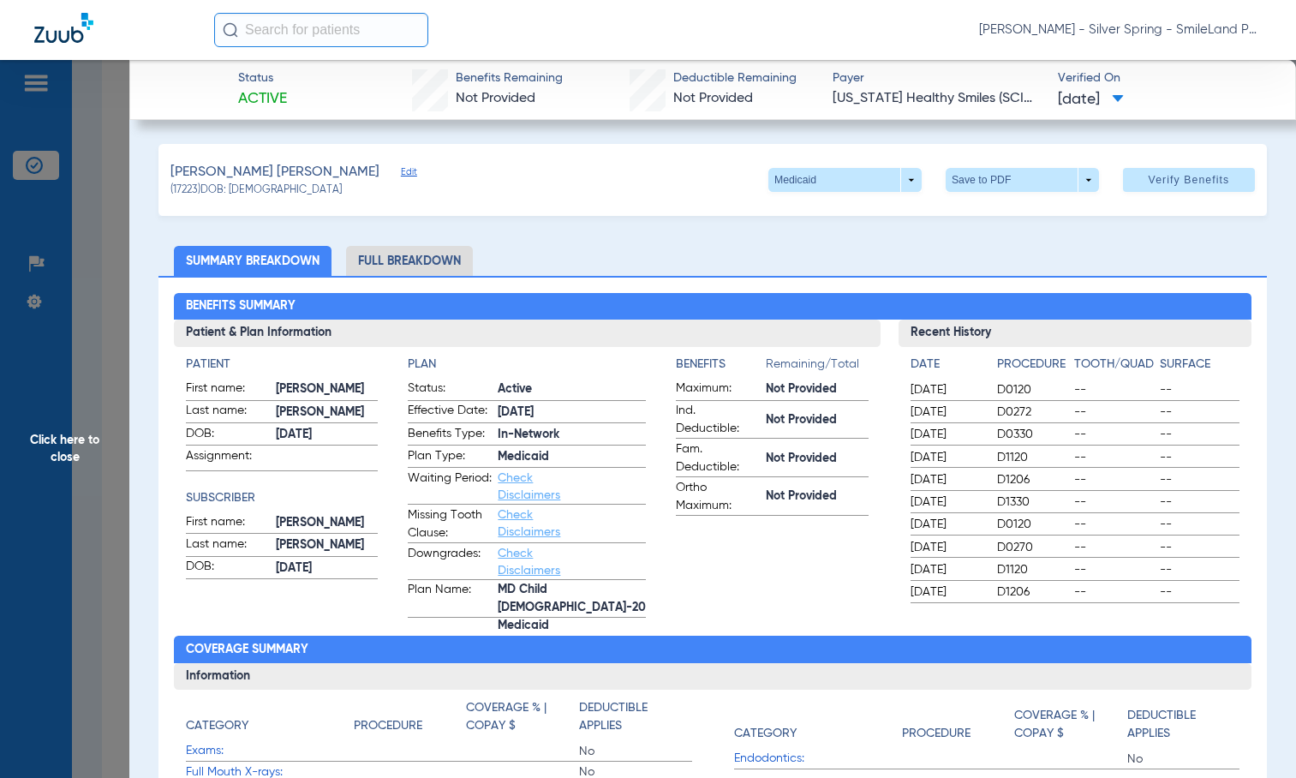
click at [86, 266] on span "Click here to close" at bounding box center [64, 449] width 129 height 778
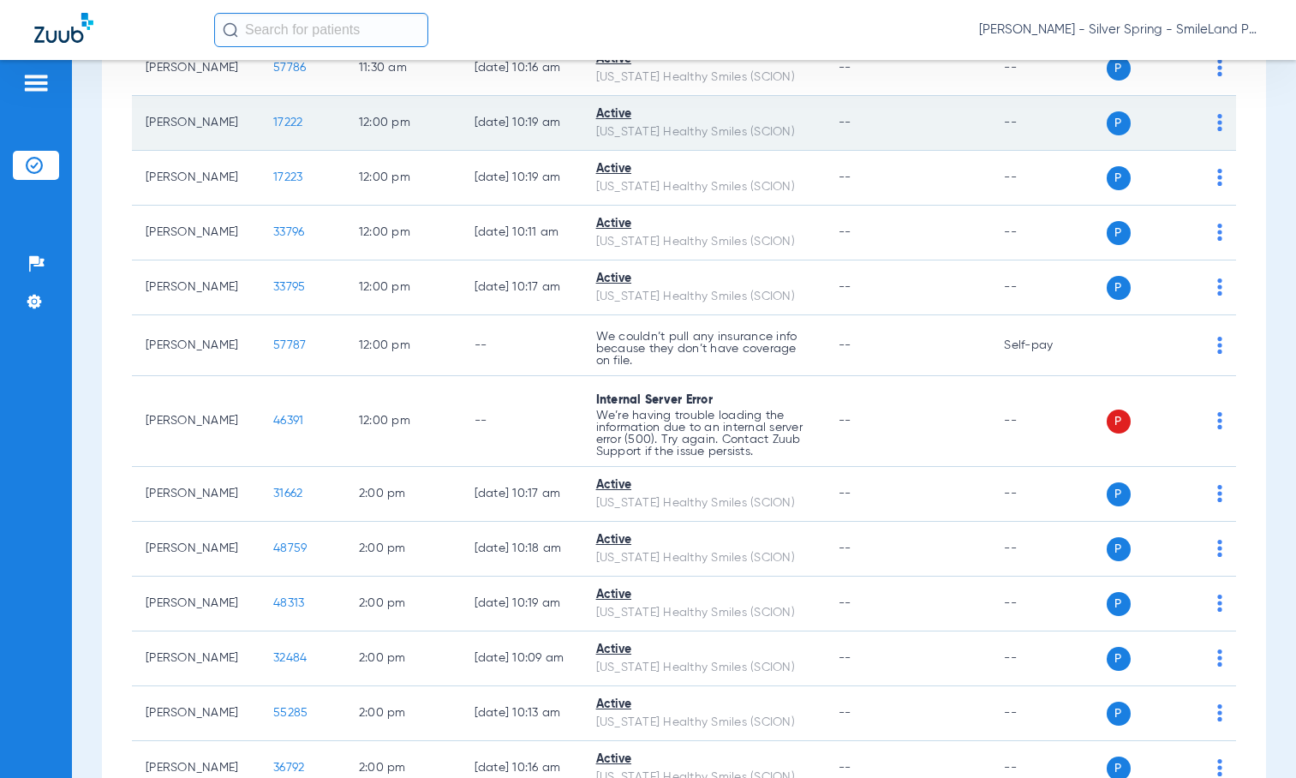
click at [273, 128] on span "17222" at bounding box center [287, 122] width 29 height 12
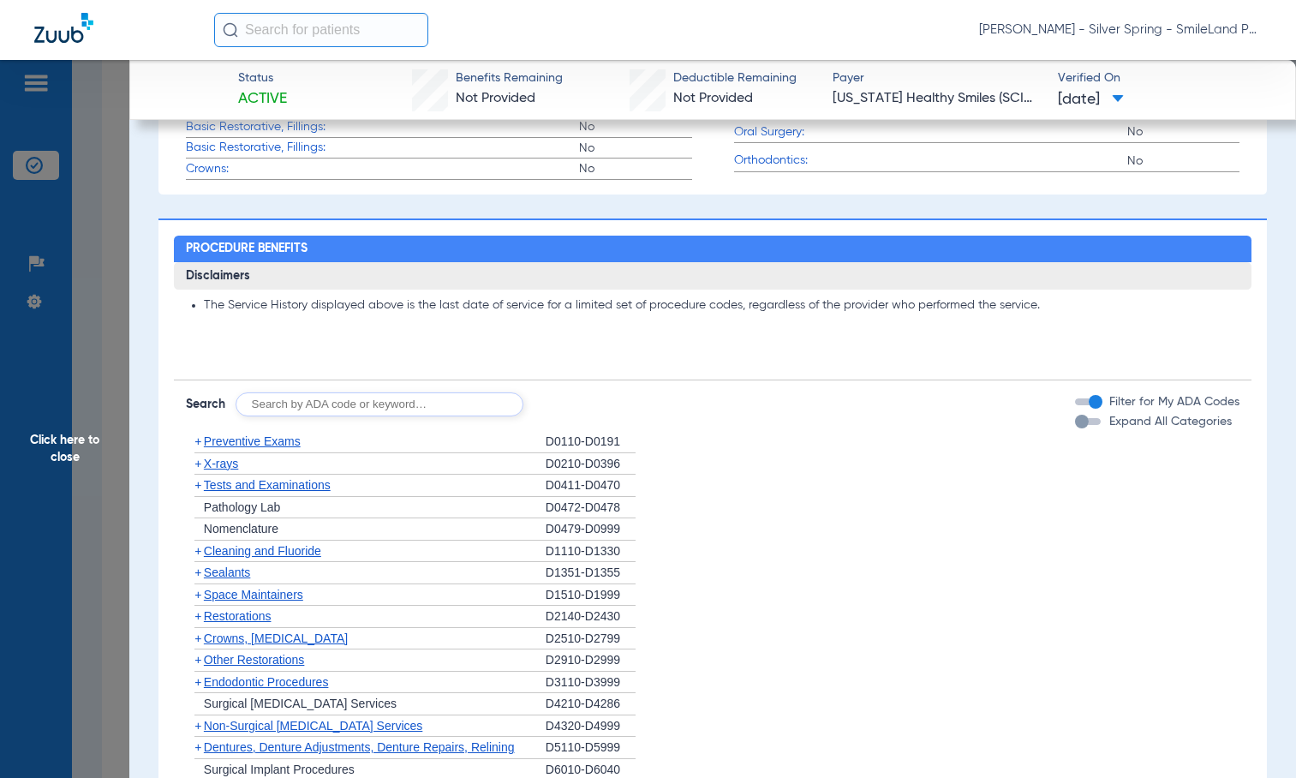
scroll to position [1627, 0]
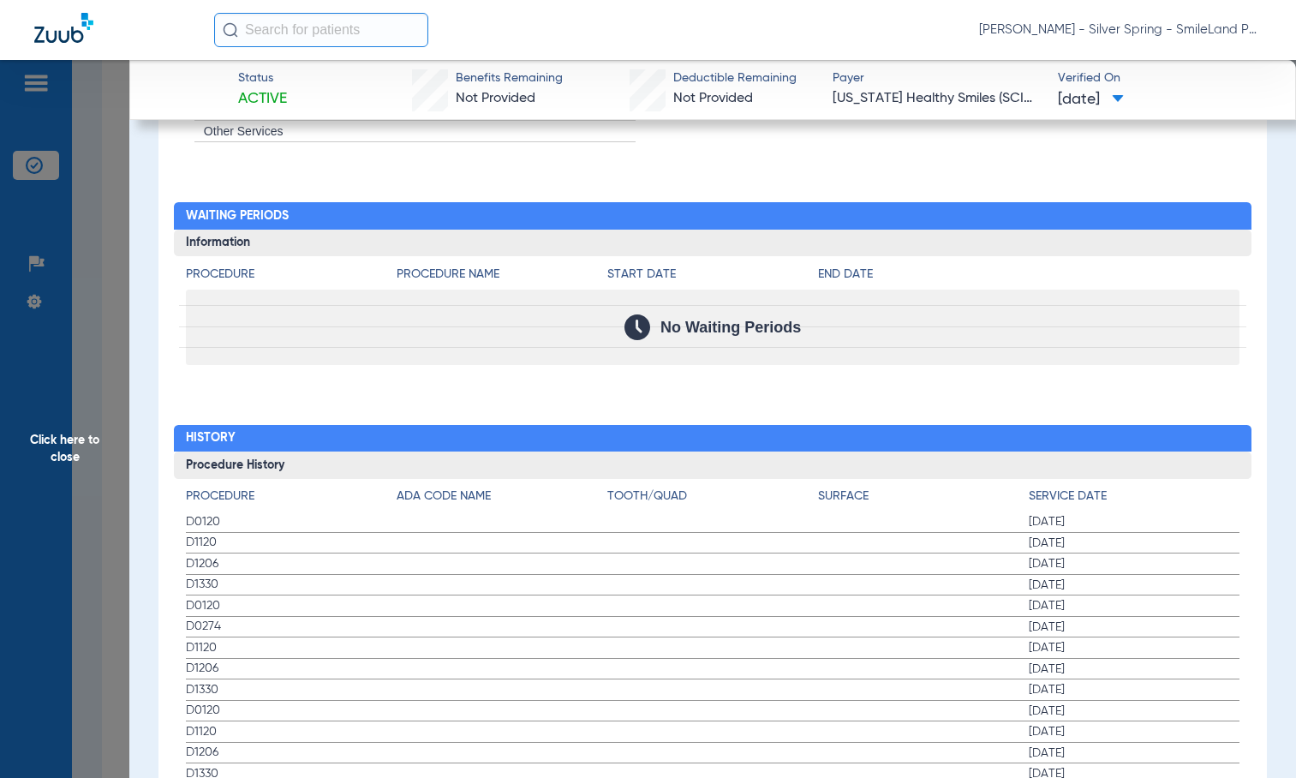
drag, startPoint x: 1060, startPoint y: 259, endPoint x: 605, endPoint y: 10, distance: 518.9
click at [1060, 265] on h4 "End Date" at bounding box center [1028, 274] width 421 height 18
click at [95, 270] on span "Click here to close" at bounding box center [64, 449] width 129 height 778
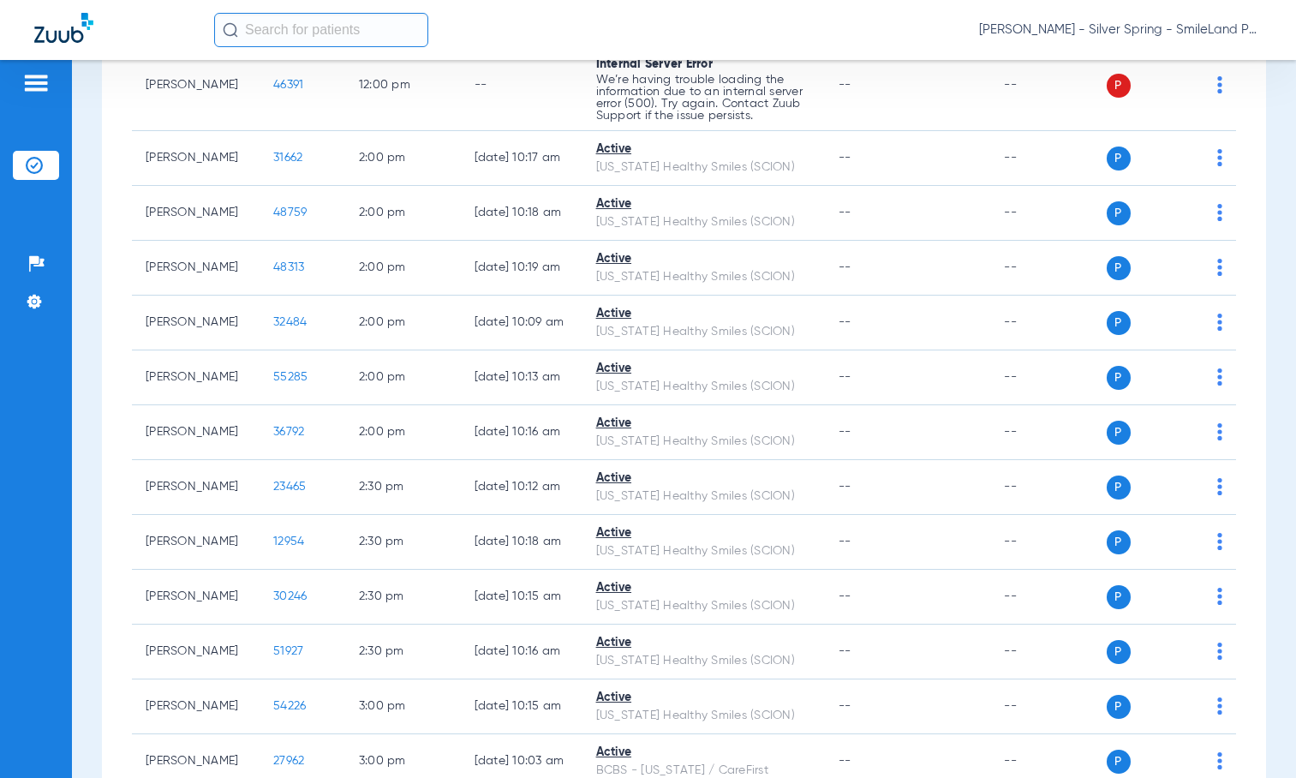
scroll to position [2655, 0]
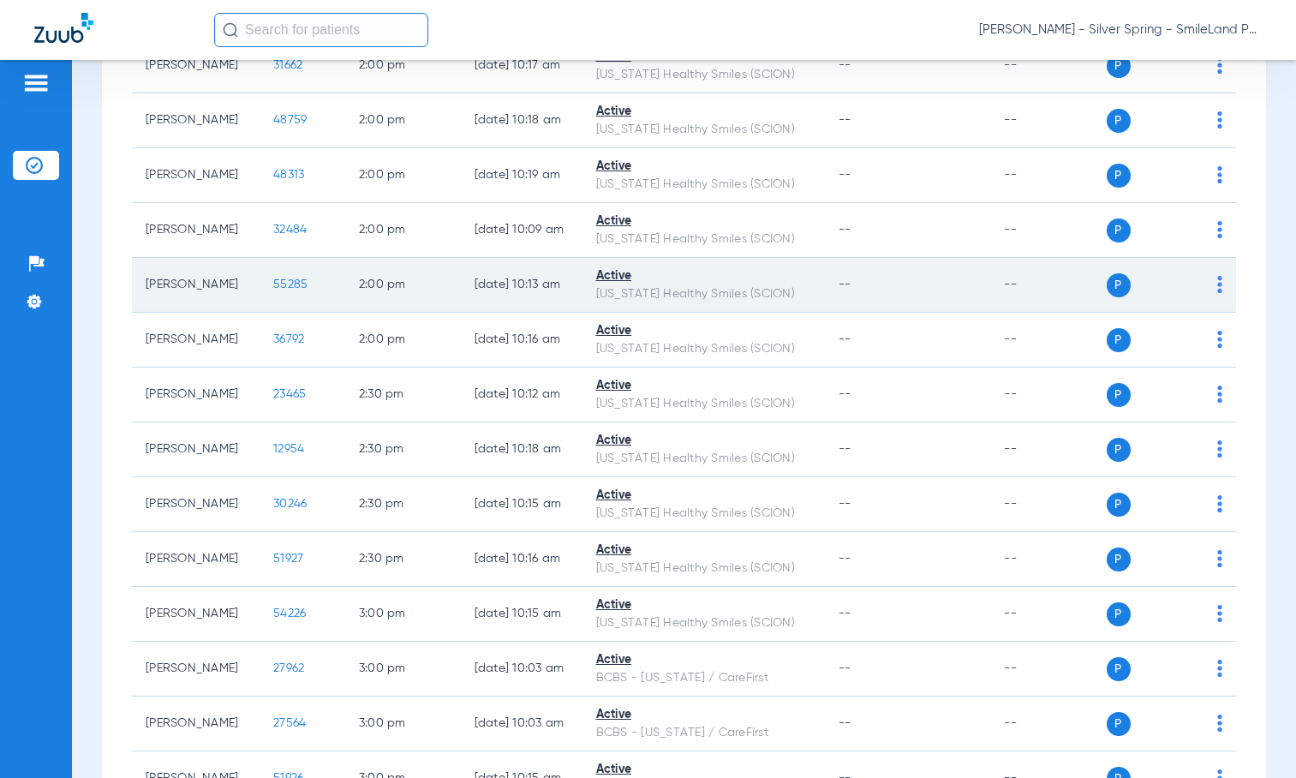
click at [273, 290] on span "55285" at bounding box center [290, 284] width 34 height 12
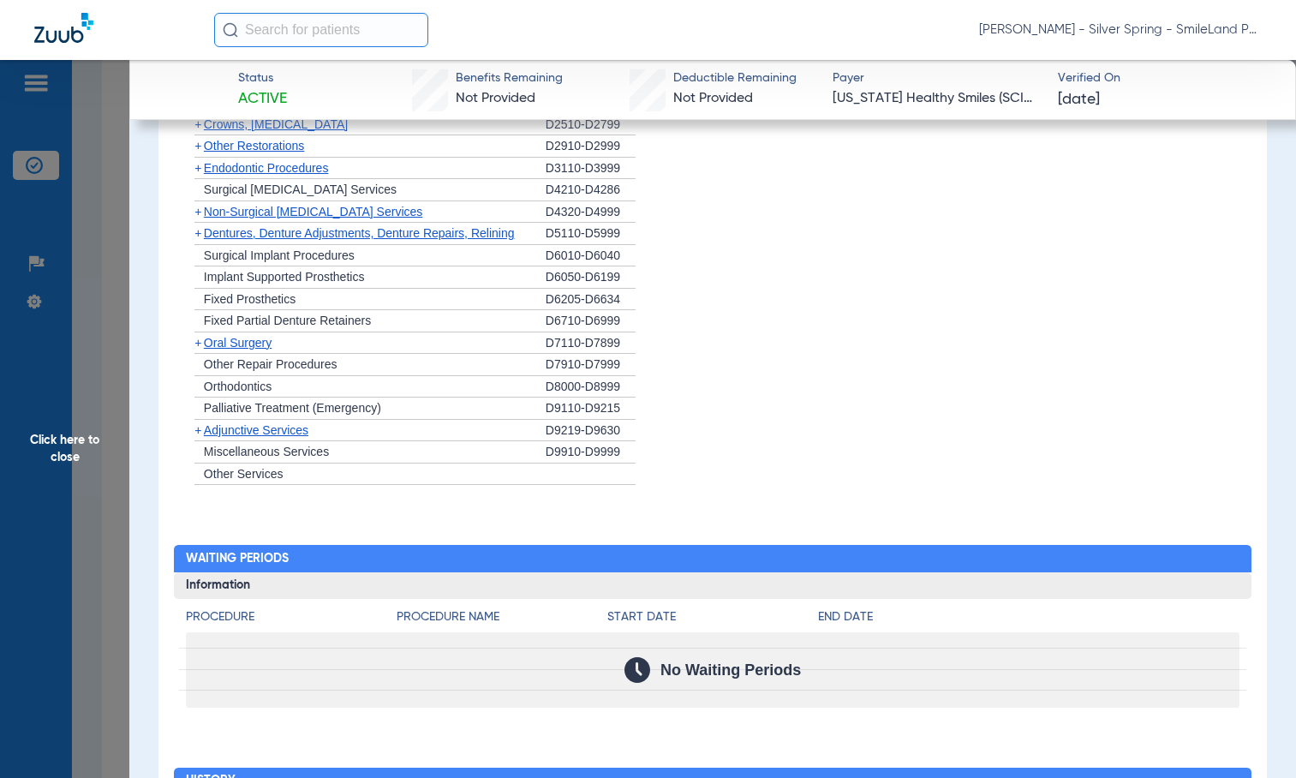
scroll to position [1494, 0]
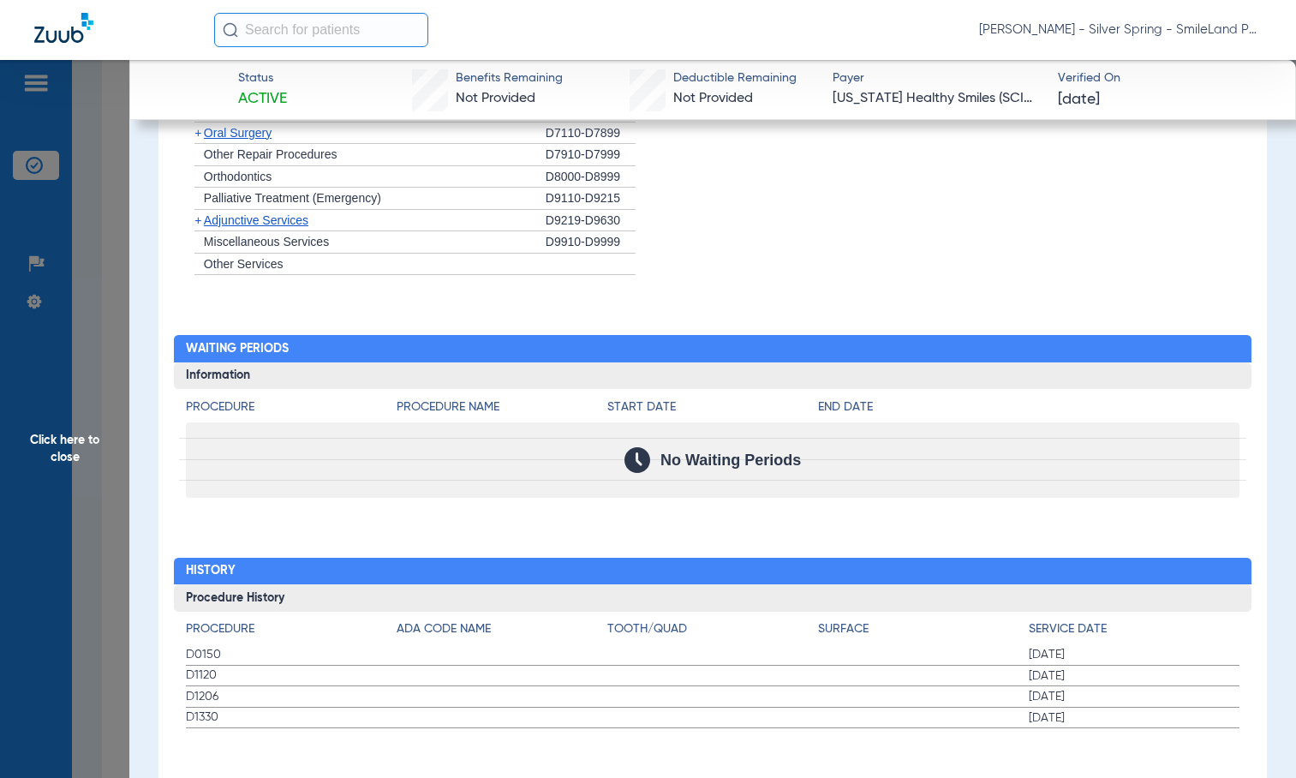
click at [1142, 240] on li "+ Miscellaneous Services D9910-D9999" at bounding box center [713, 242] width 1054 height 22
click at [121, 303] on span "Click here to close" at bounding box center [64, 449] width 129 height 778
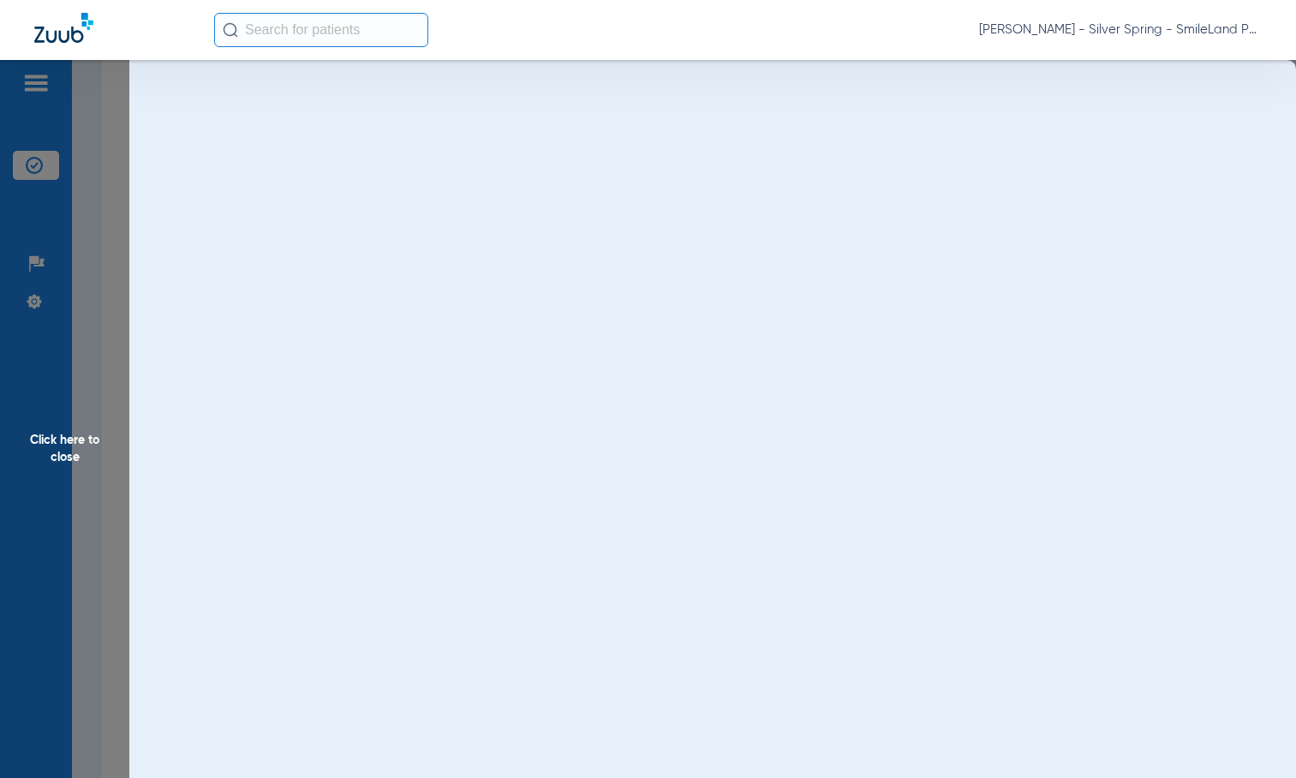
scroll to position [0, 0]
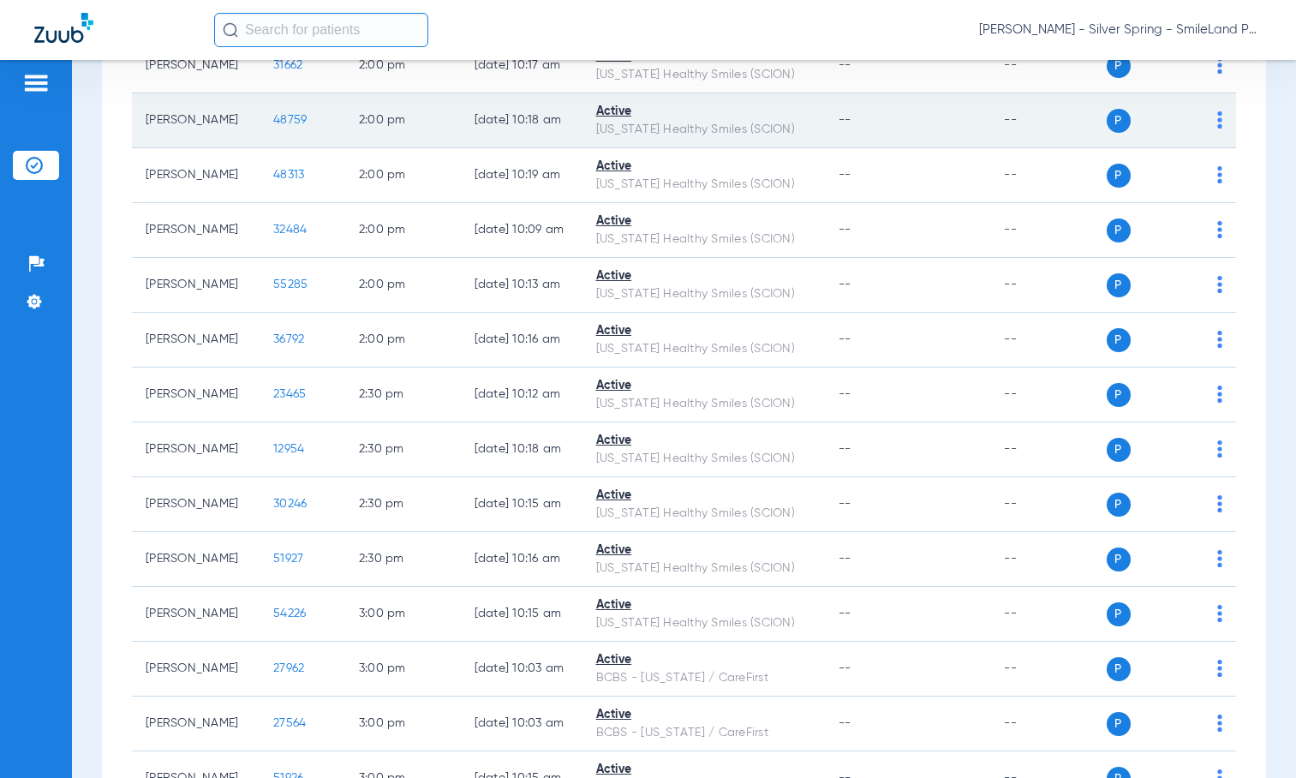
click at [273, 126] on span "48759" at bounding box center [289, 120] width 33 height 12
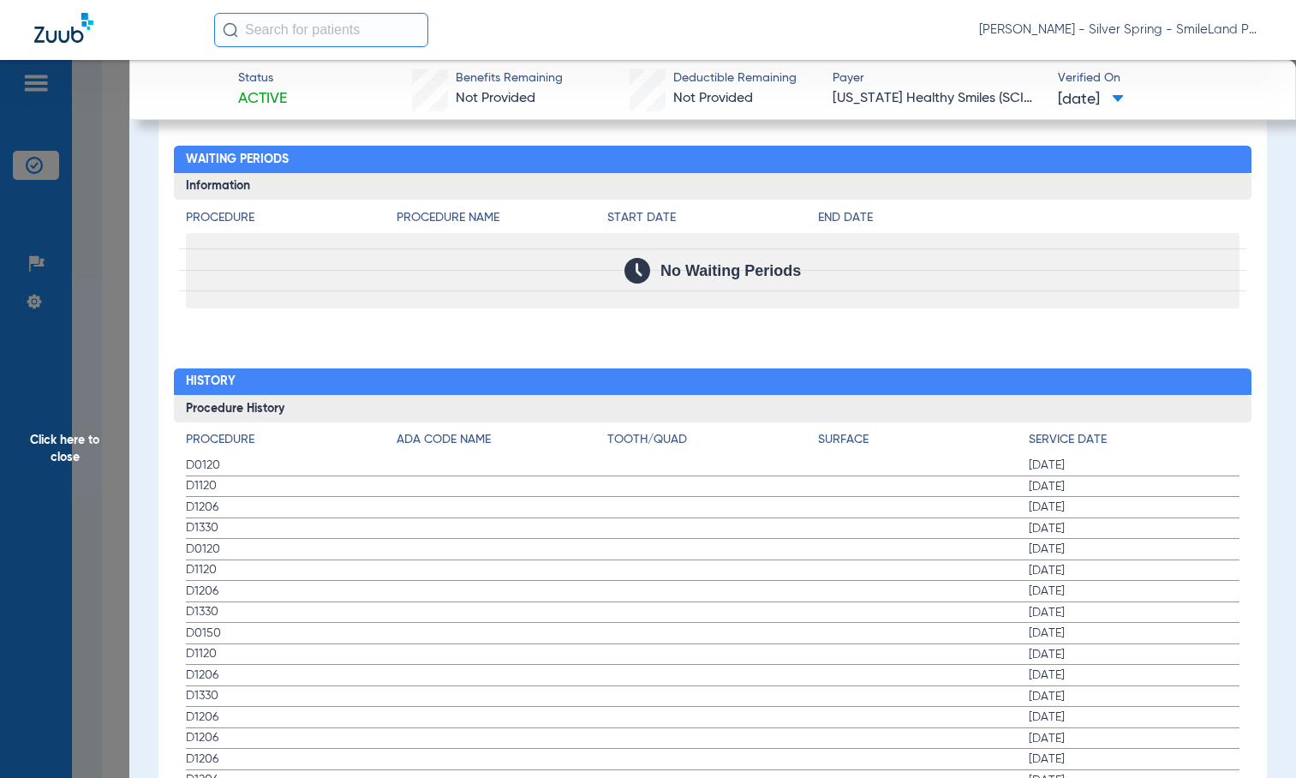
scroll to position [1788, 0]
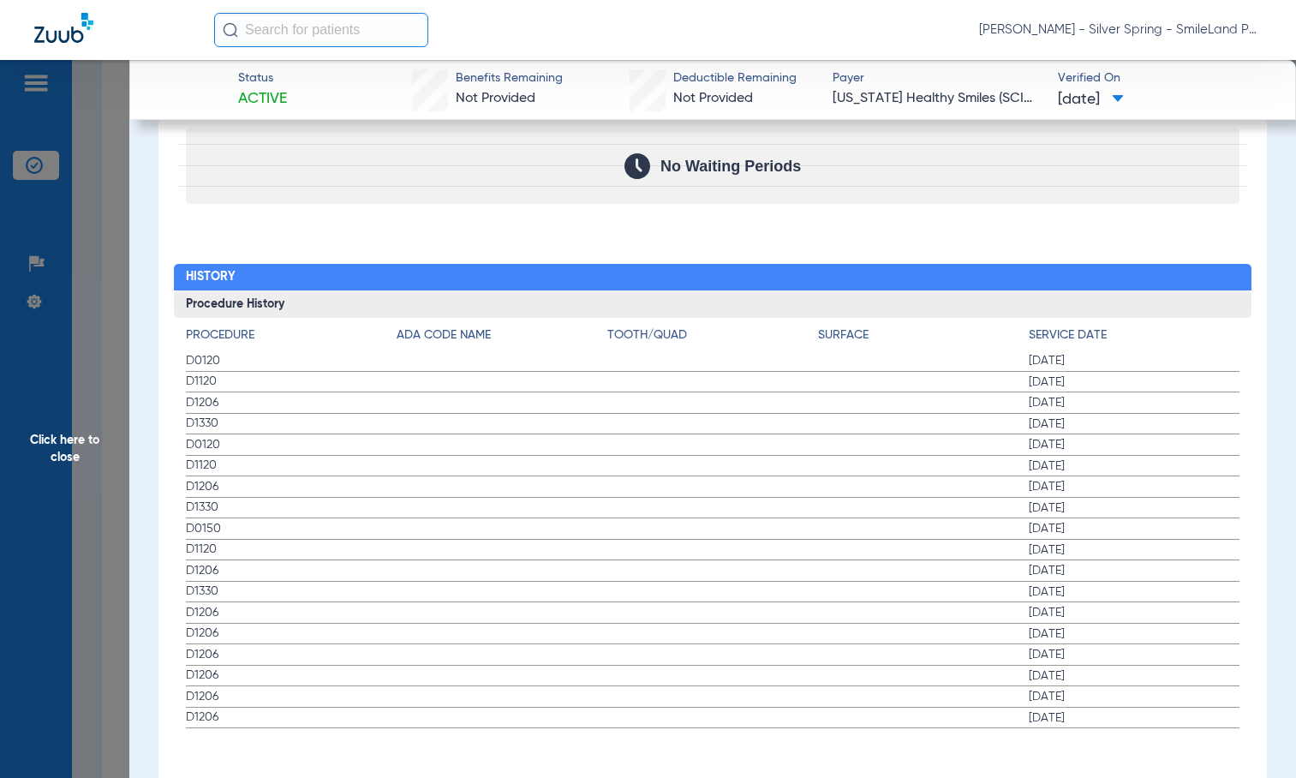
drag, startPoint x: 1127, startPoint y: 308, endPoint x: 763, endPoint y: 318, distance: 364.1
click at [1127, 307] on h3 "Procedure History" at bounding box center [713, 303] width 1078 height 27
click at [92, 335] on span "Click here to close" at bounding box center [64, 449] width 129 height 778
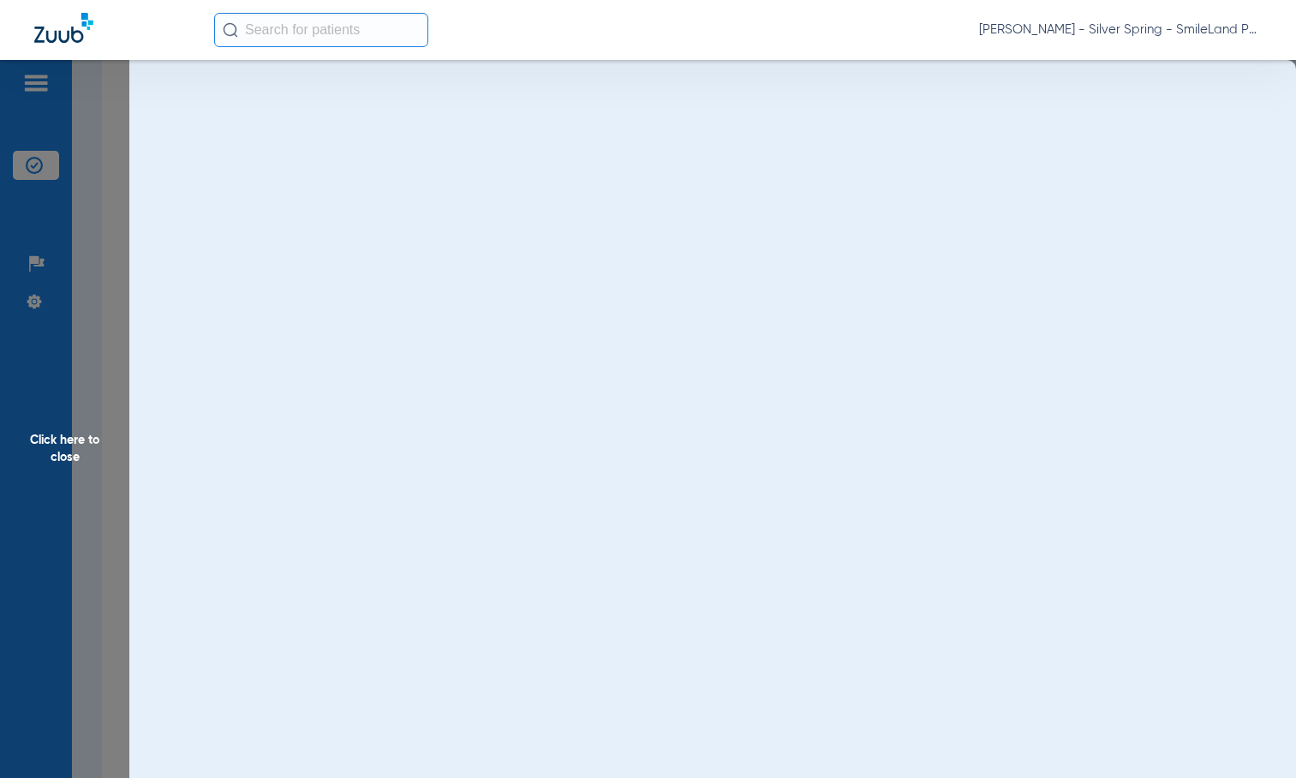
scroll to position [0, 0]
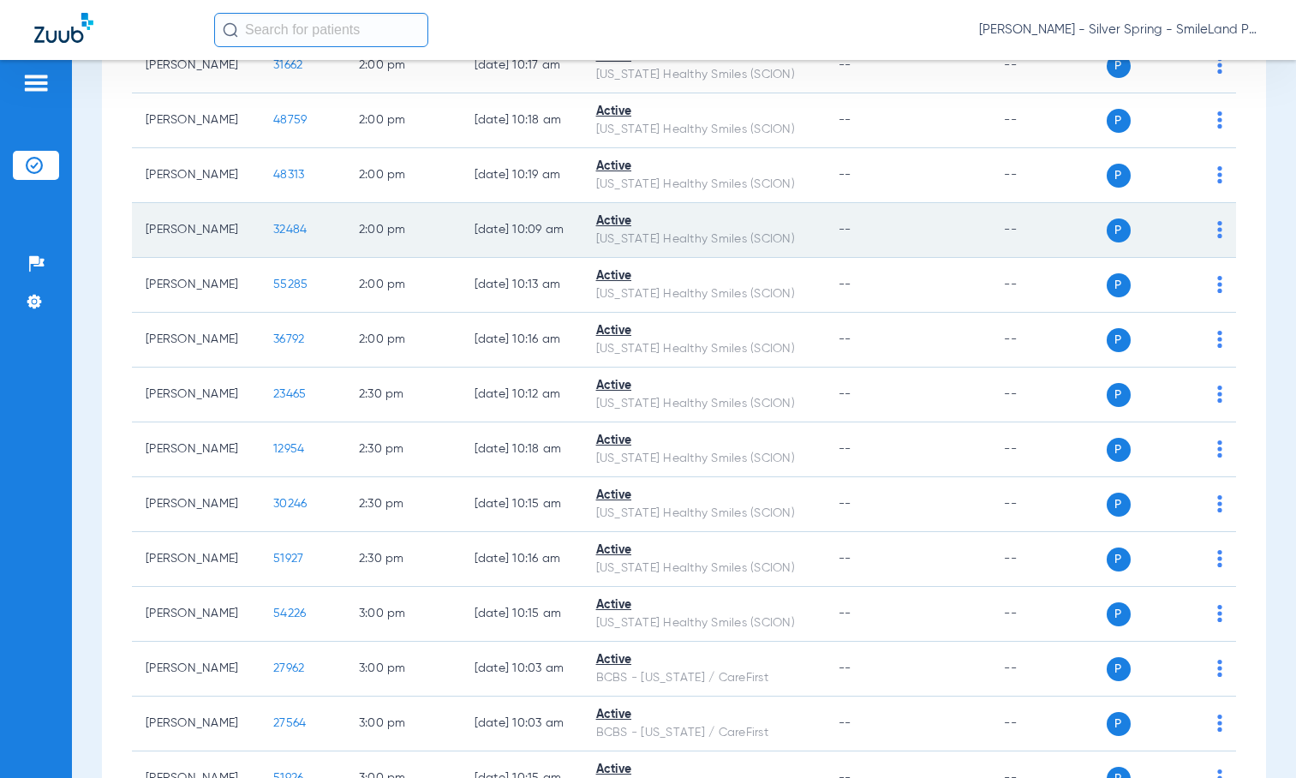
click at [262, 258] on td "32484" at bounding box center [302, 230] width 86 height 55
click at [263, 258] on td "32484" at bounding box center [302, 230] width 86 height 55
click at [273, 235] on span "32484" at bounding box center [289, 230] width 33 height 12
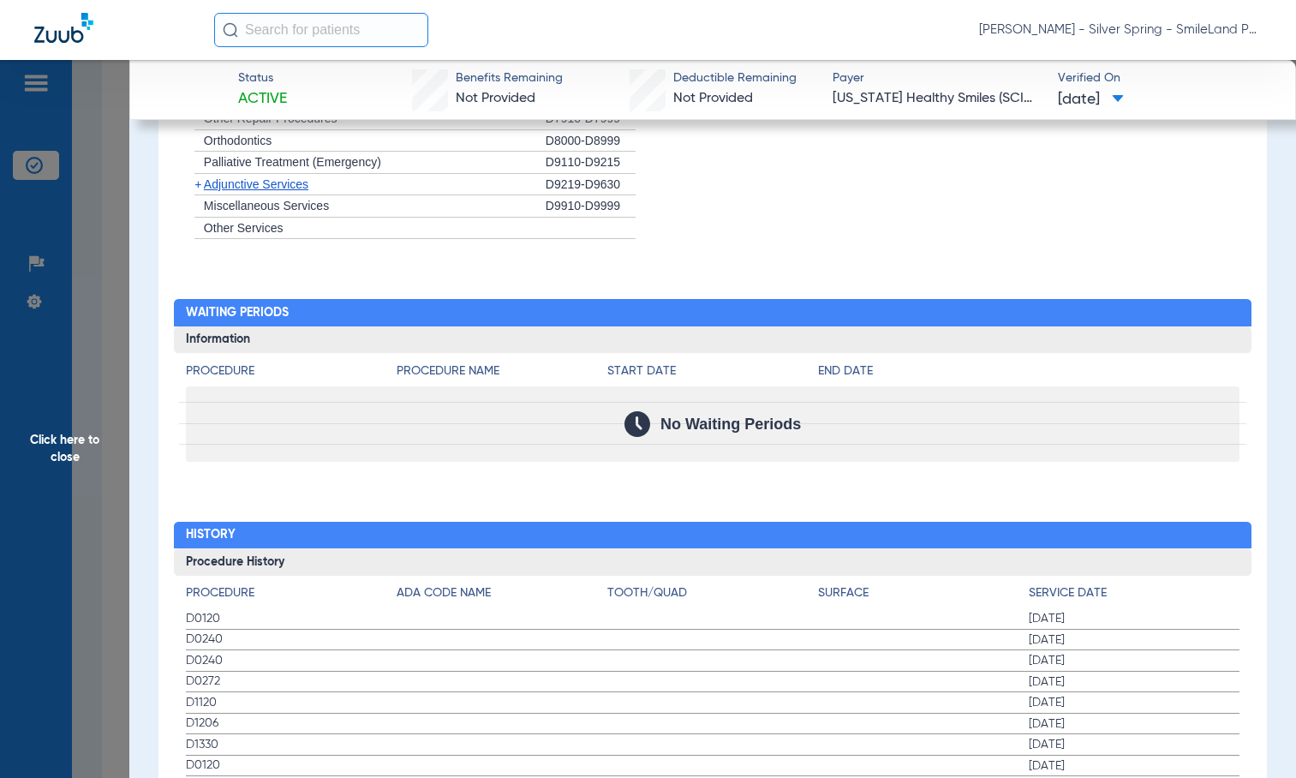
scroll to position [1713, 0]
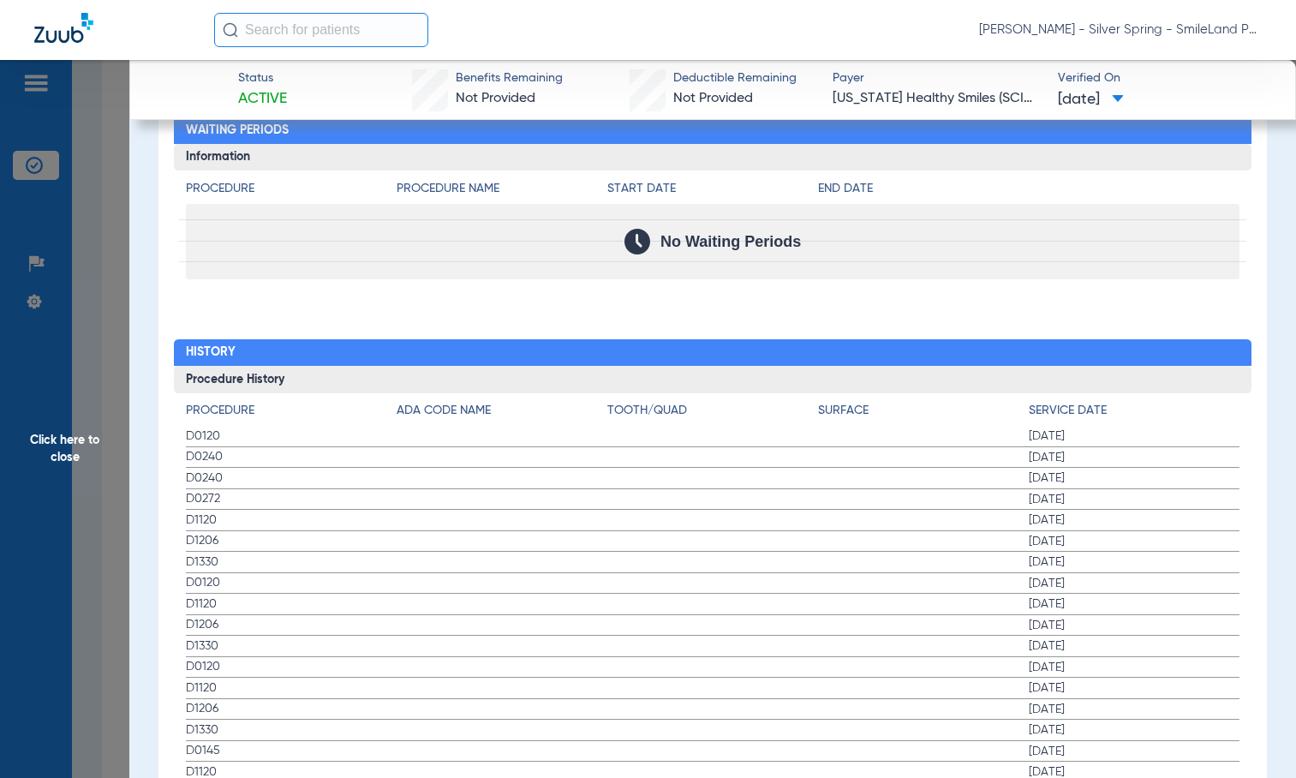
click at [1106, 279] on div "Procedure Benefits Disclaimers The Service History displayed above is the last …" at bounding box center [712, 192] width 1108 height 1833
click at [117, 249] on span "Click here to close" at bounding box center [64, 449] width 129 height 778
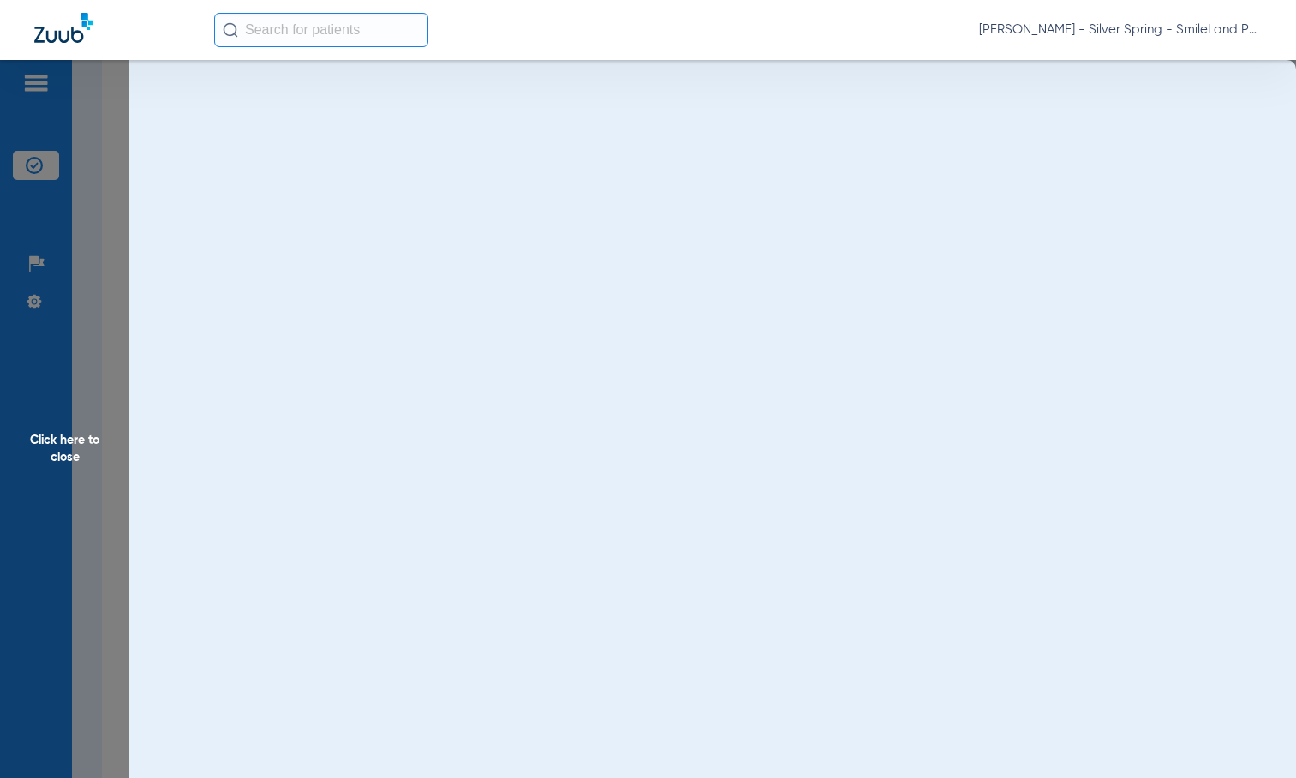
scroll to position [0, 0]
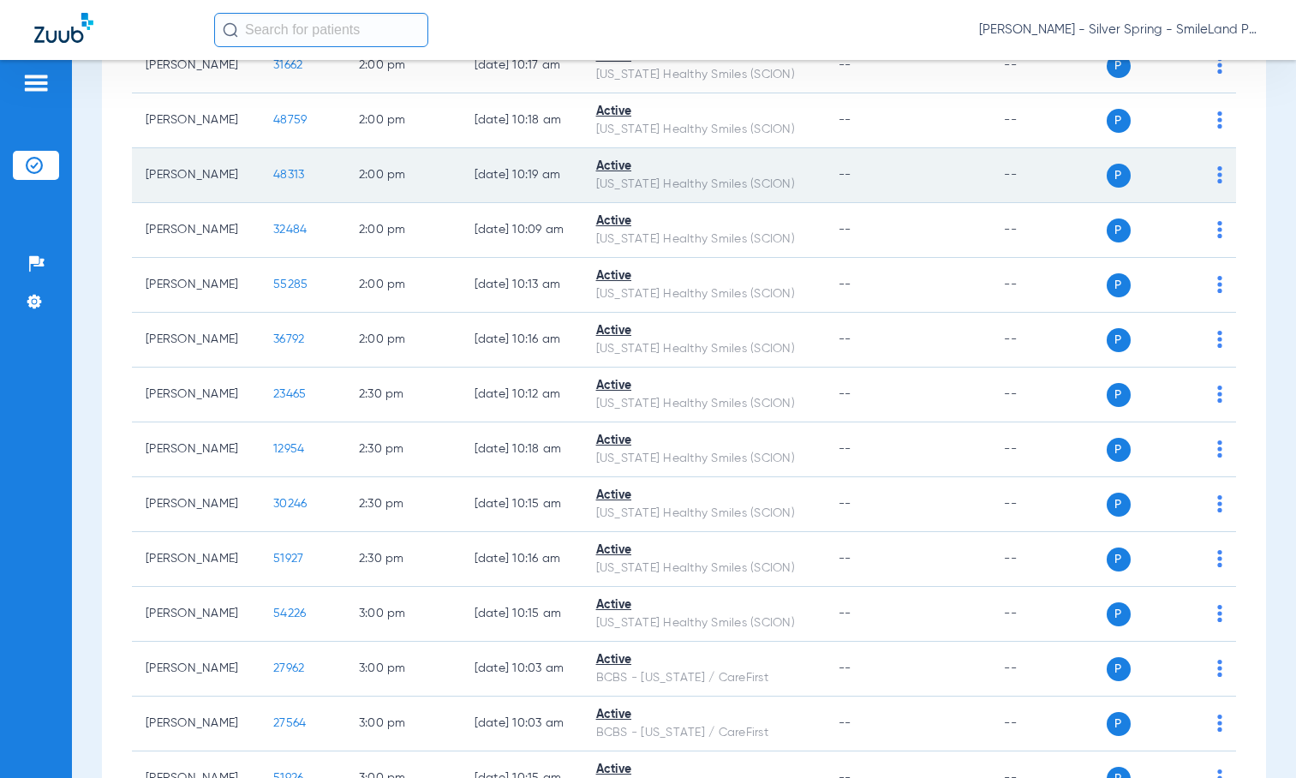
click at [259, 203] on td "48313" at bounding box center [302, 175] width 86 height 55
click at [273, 181] on span "48313" at bounding box center [288, 175] width 31 height 12
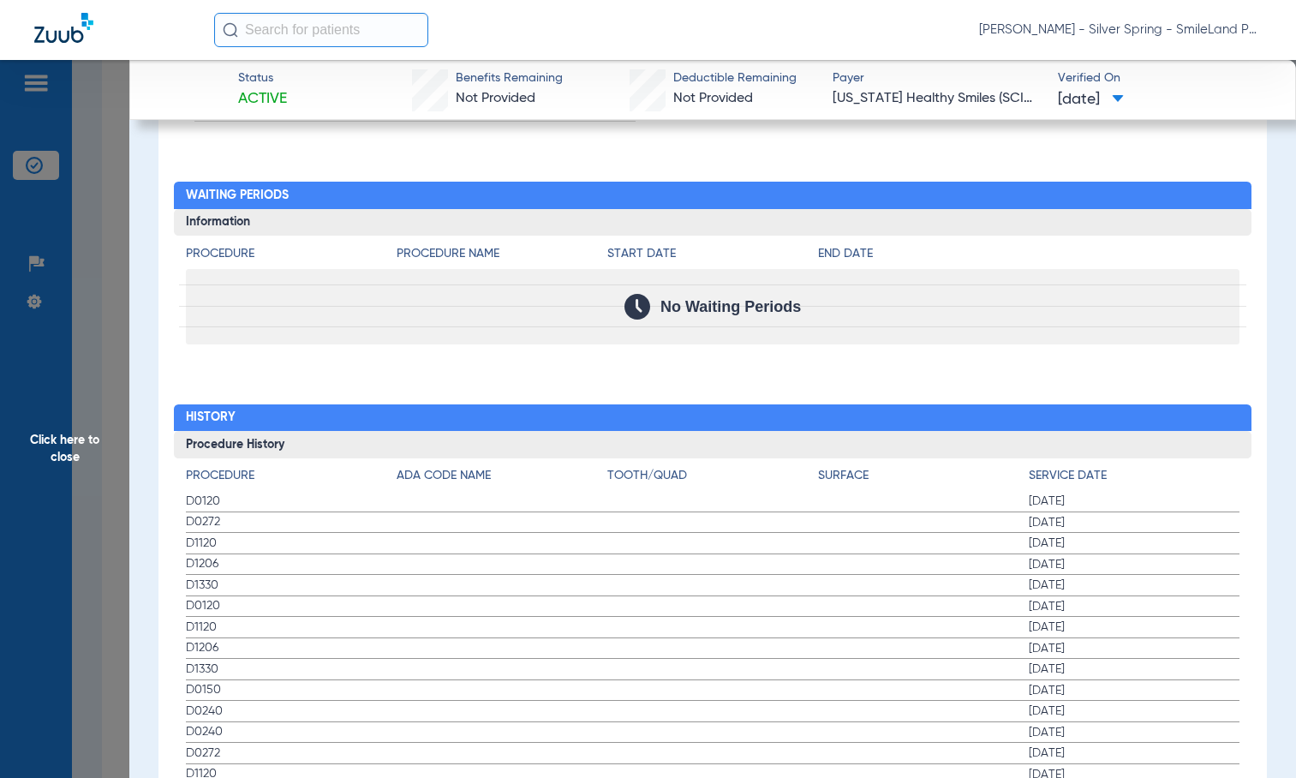
scroll to position [1768, 0]
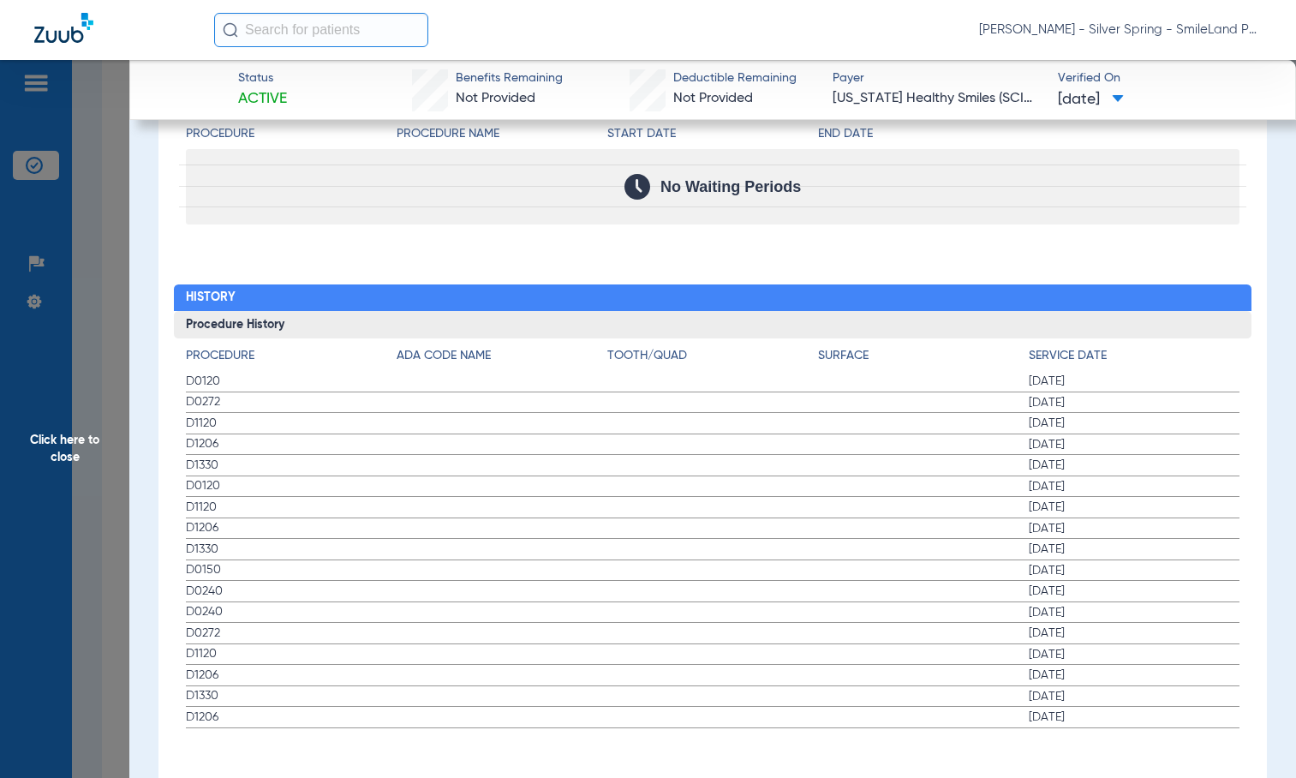
click at [1152, 149] on div "No Waiting Periods" at bounding box center [713, 186] width 1054 height 75
click at [50, 322] on span "Click here to close" at bounding box center [64, 449] width 129 height 778
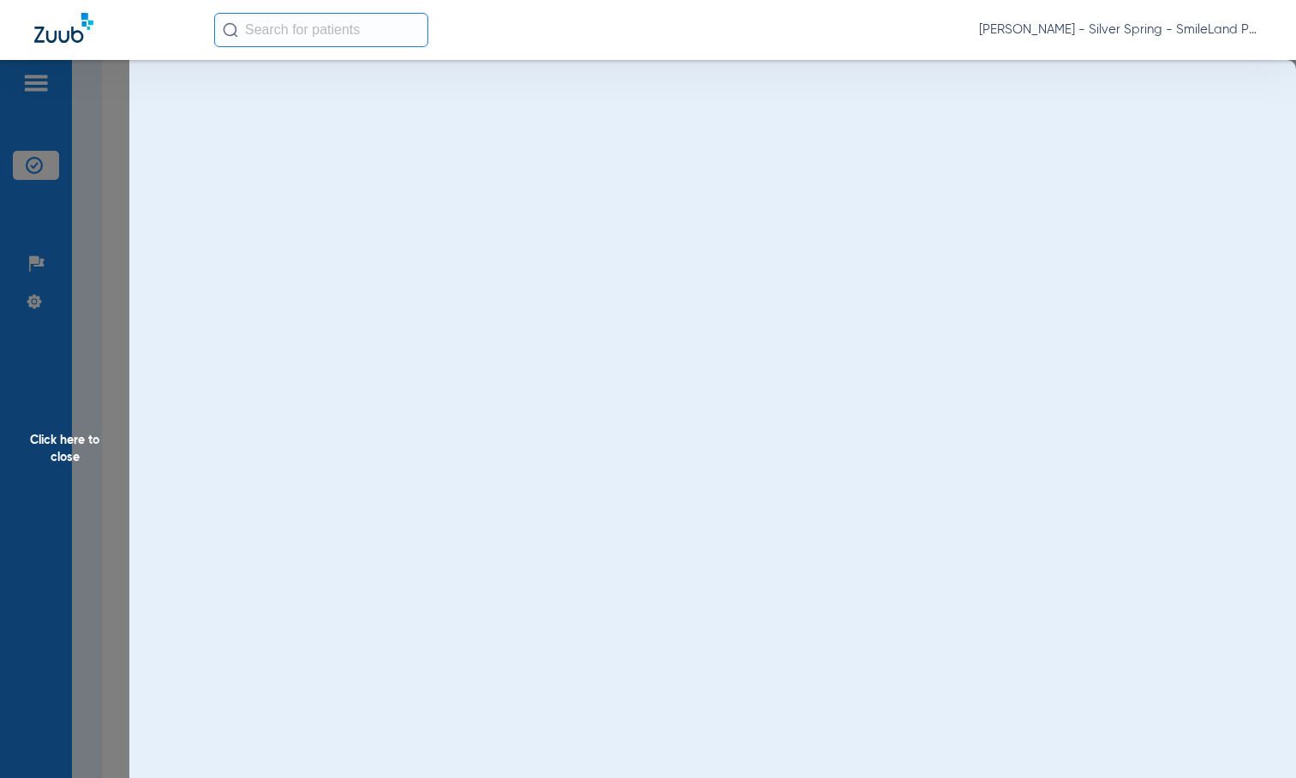
scroll to position [0, 0]
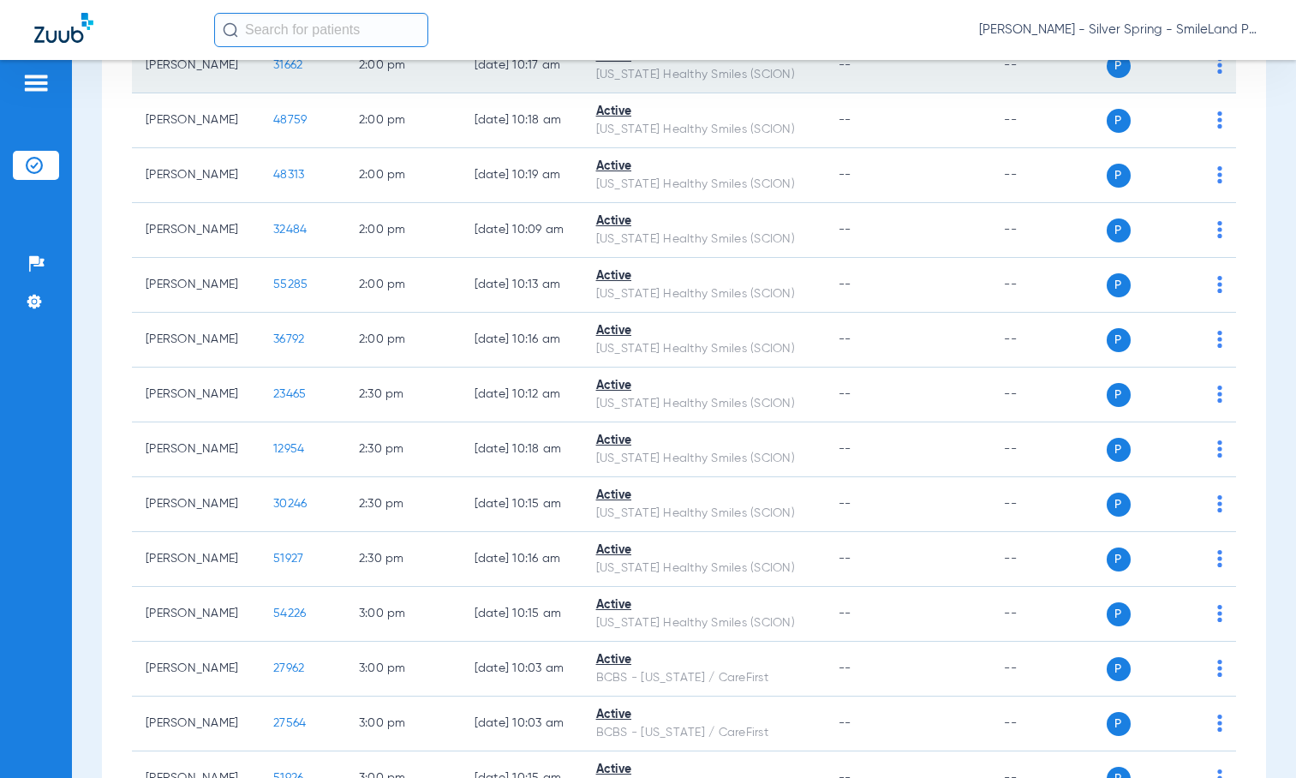
click at [273, 71] on span "31662" at bounding box center [287, 65] width 29 height 12
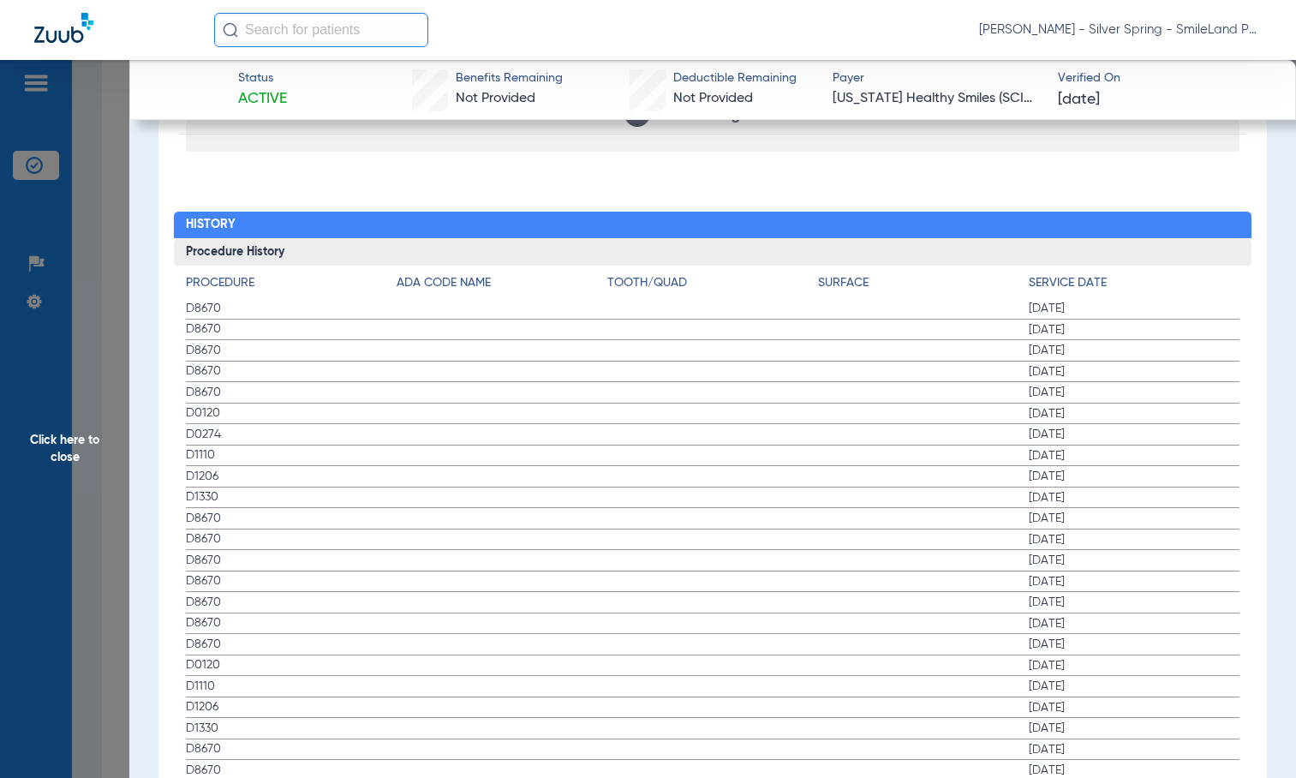
scroll to position [1884, 0]
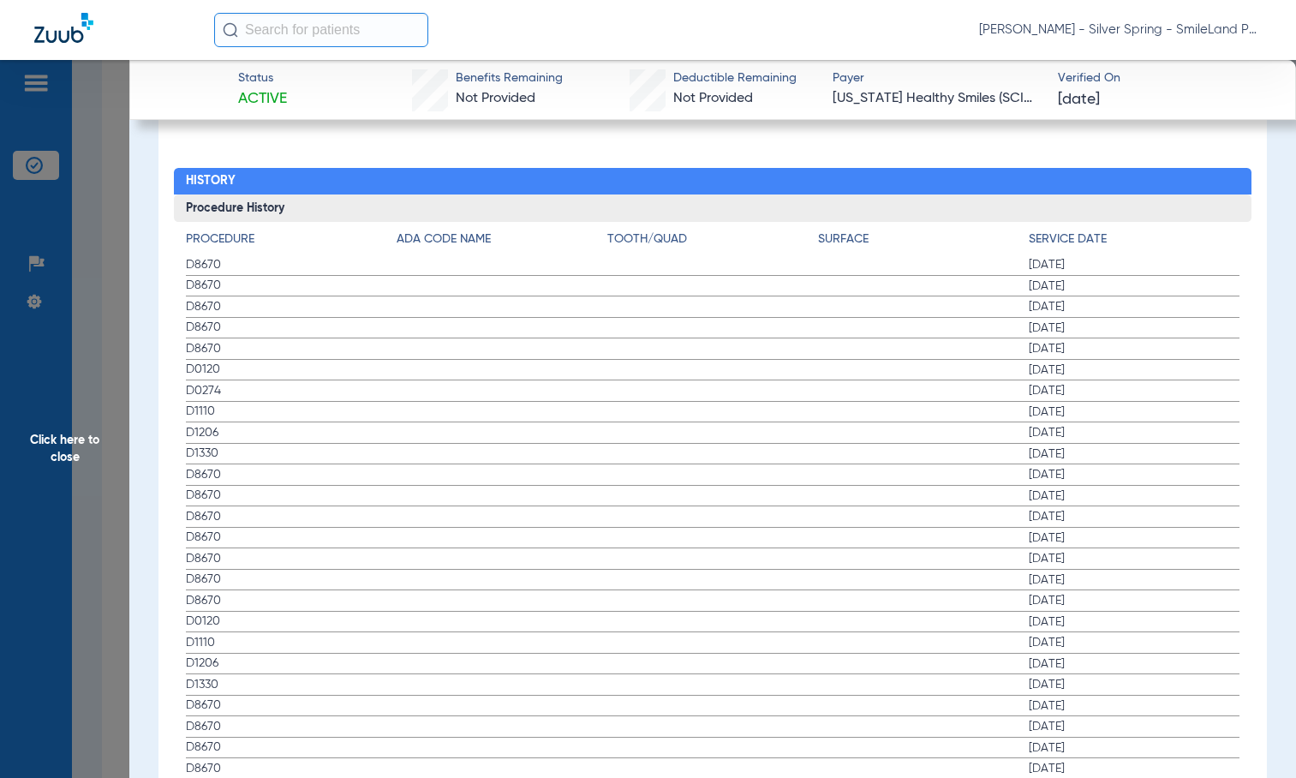
click at [209, 413] on label "D1110 02/25/2025" at bounding box center [713, 412] width 1054 height 21
click at [1105, 320] on span "[DATE]" at bounding box center [1133, 327] width 211 height 17
click at [142, 246] on app-member-insurance-verification-view "Status Active Benefits Remaining Not Provided Deductible Remaining Not Provided…" at bounding box center [712, 92] width 1166 height 3832
click at [105, 246] on span "Click here to close" at bounding box center [64, 449] width 129 height 778
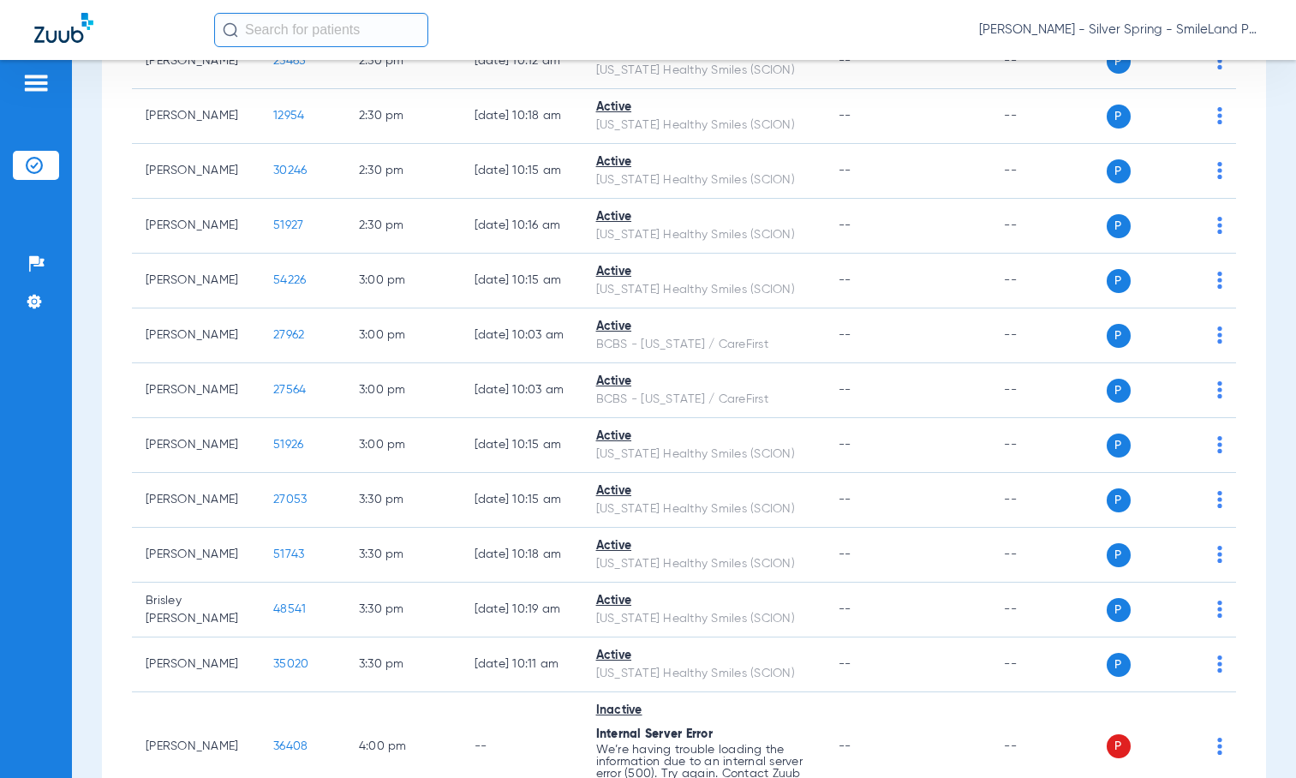
scroll to position [2997, 0]
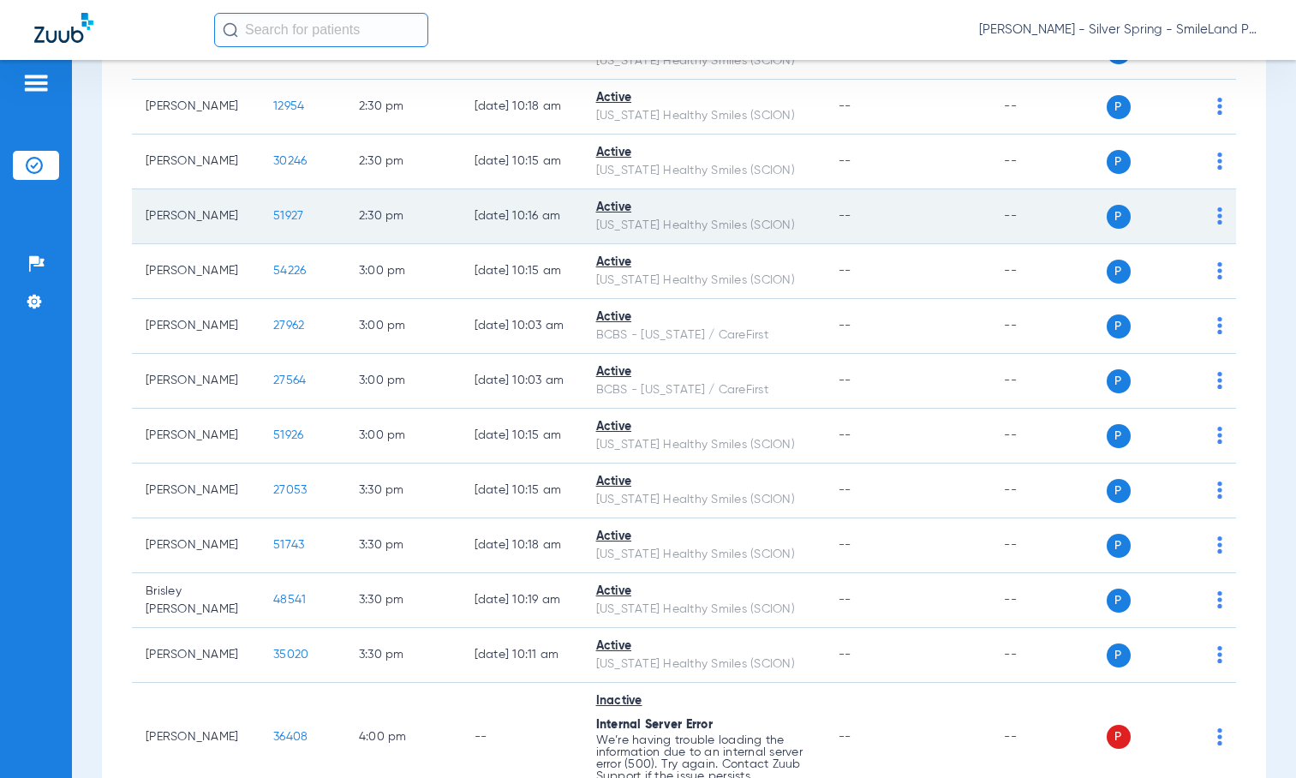
click at [282, 244] on td "51927" at bounding box center [302, 216] width 86 height 55
click at [273, 222] on span "51927" at bounding box center [288, 216] width 30 height 12
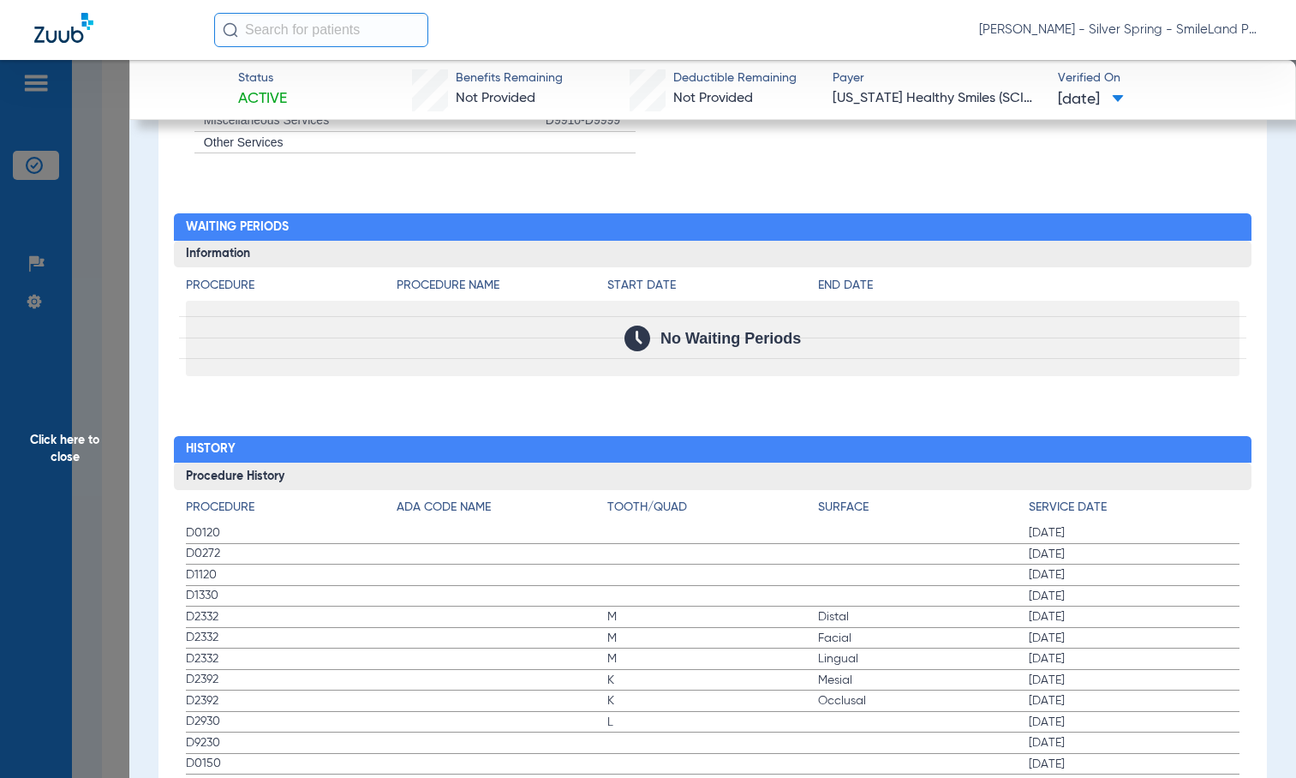
scroll to position [1734, 0]
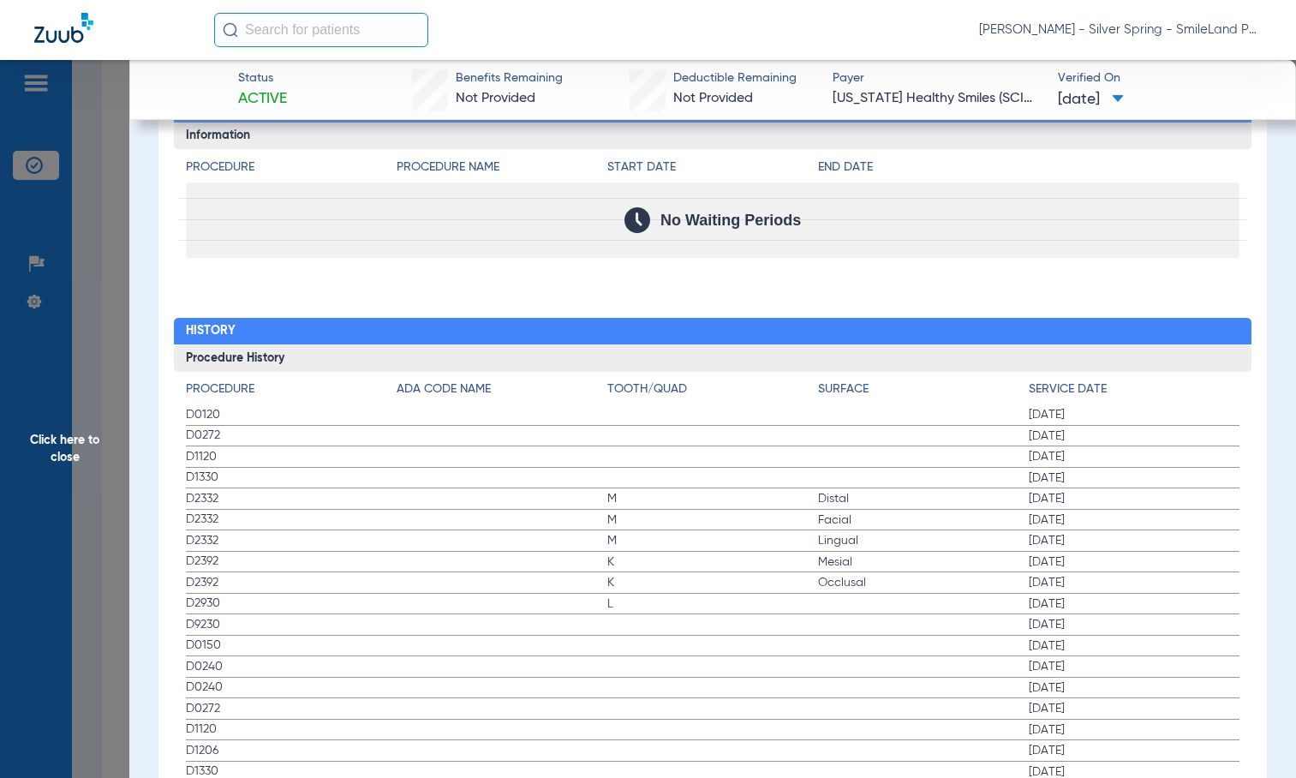
click at [1143, 260] on div "Procedure Benefits Disclaimers The Service History displayed above is the last …" at bounding box center [712, 77] width 1108 height 1644
click at [128, 359] on span "Click here to close" at bounding box center [64, 449] width 129 height 778
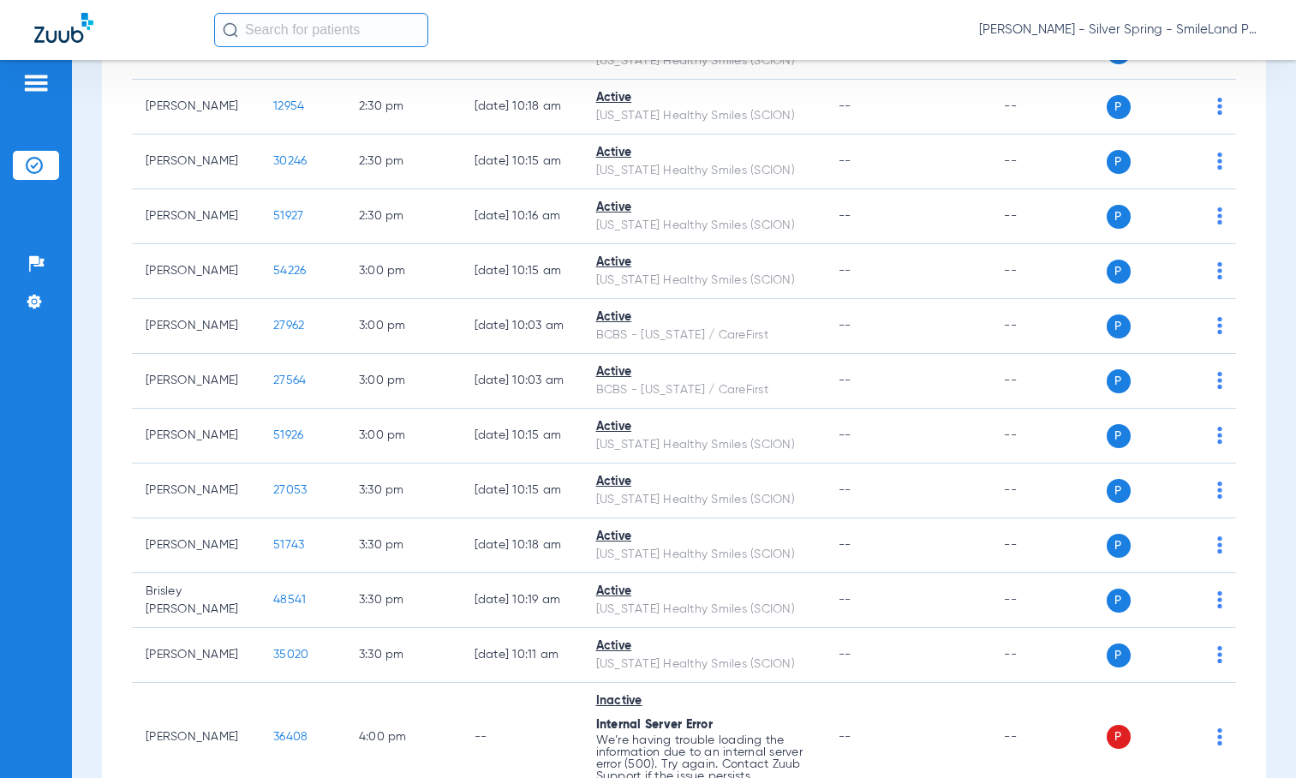
scroll to position [0, 0]
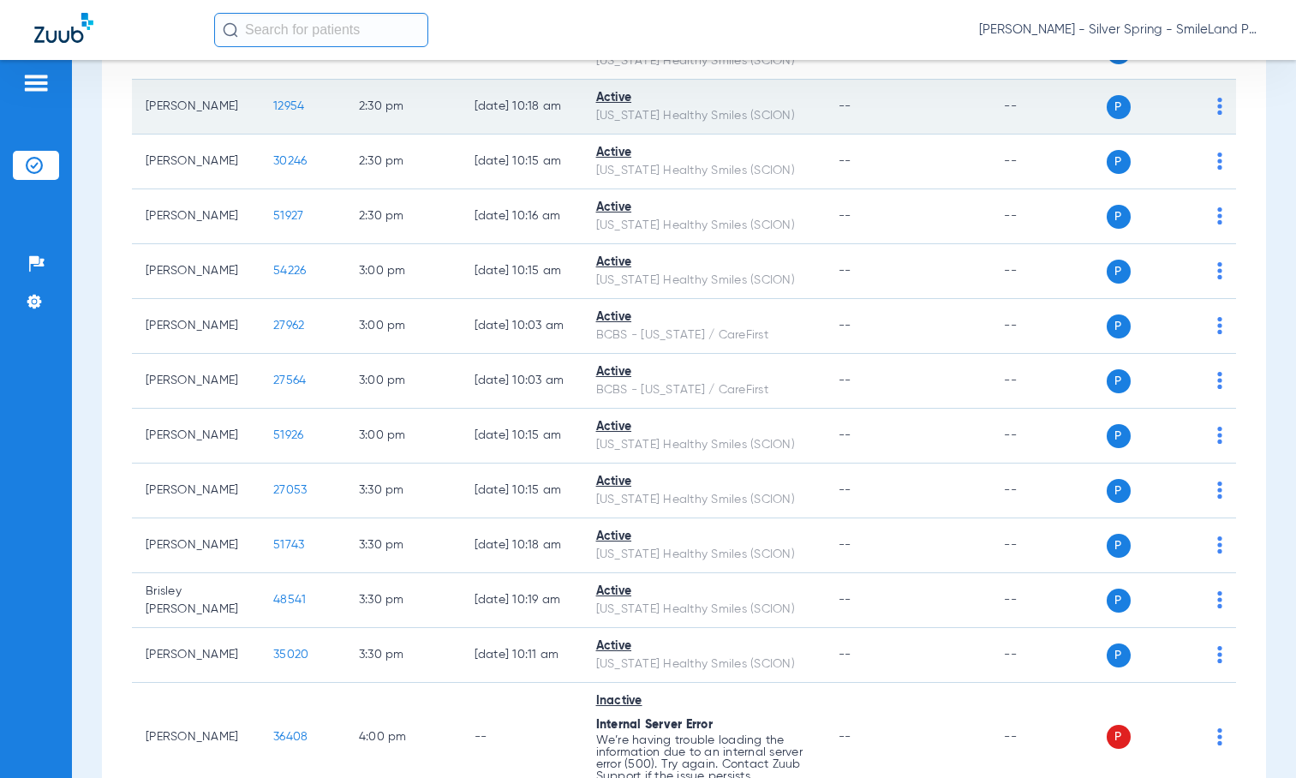
click at [271, 134] on td "12954" at bounding box center [302, 107] width 86 height 55
click at [273, 112] on span "12954" at bounding box center [288, 106] width 31 height 12
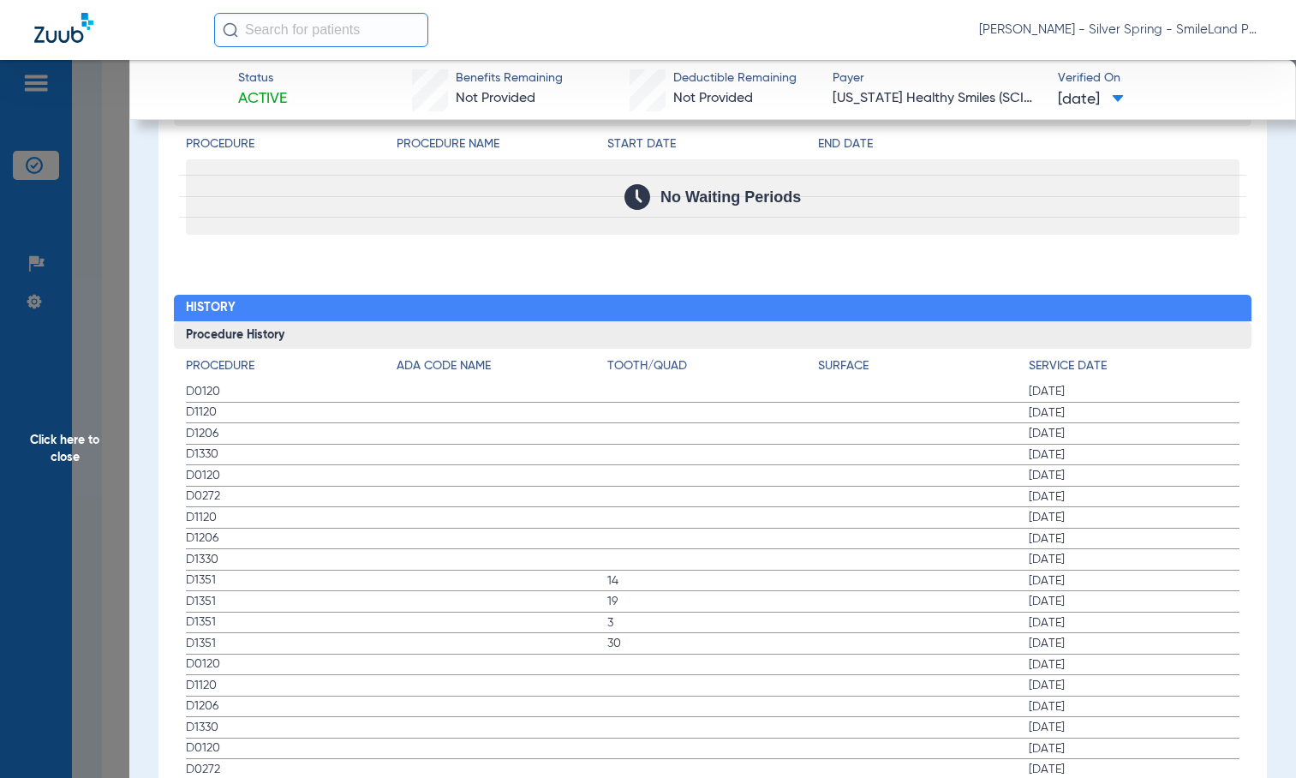
scroll to position [1970, 0]
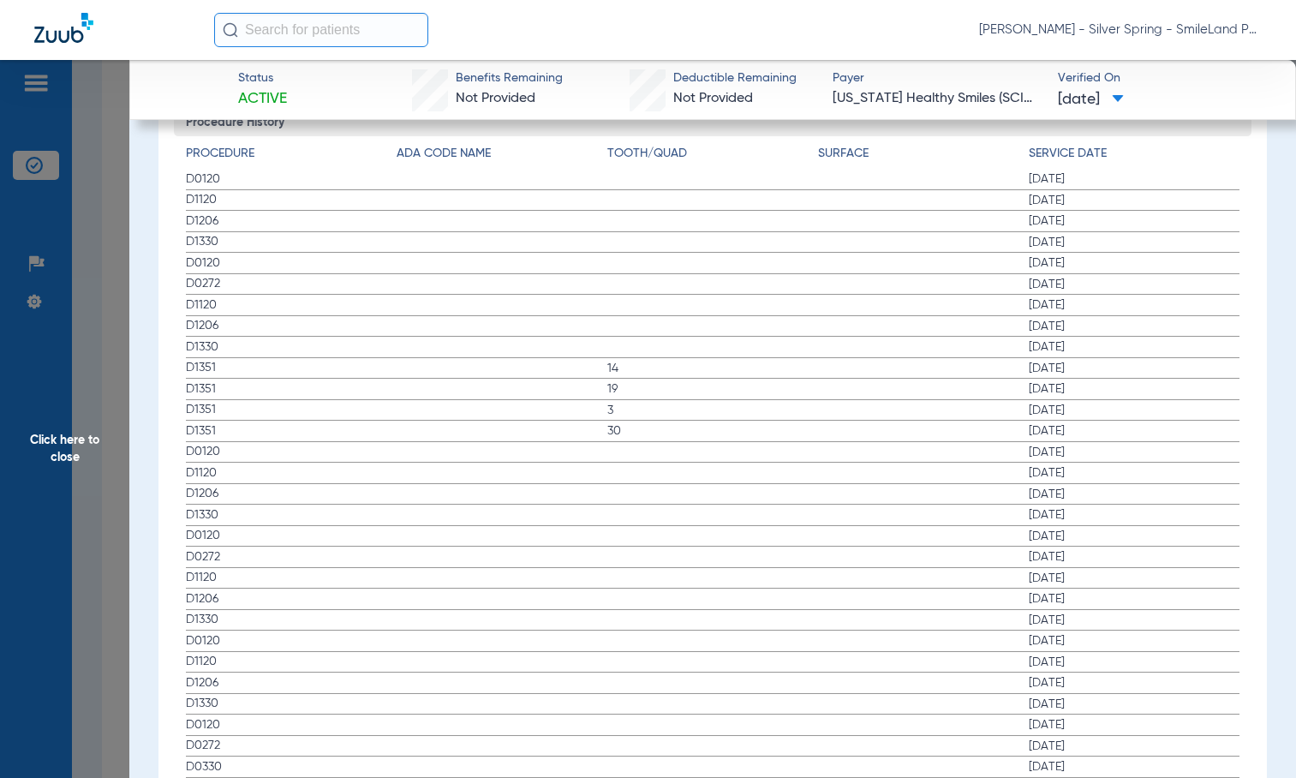
click at [1157, 212] on span "[DATE]" at bounding box center [1133, 220] width 211 height 17
click at [118, 339] on span "Click here to close" at bounding box center [64, 449] width 129 height 778
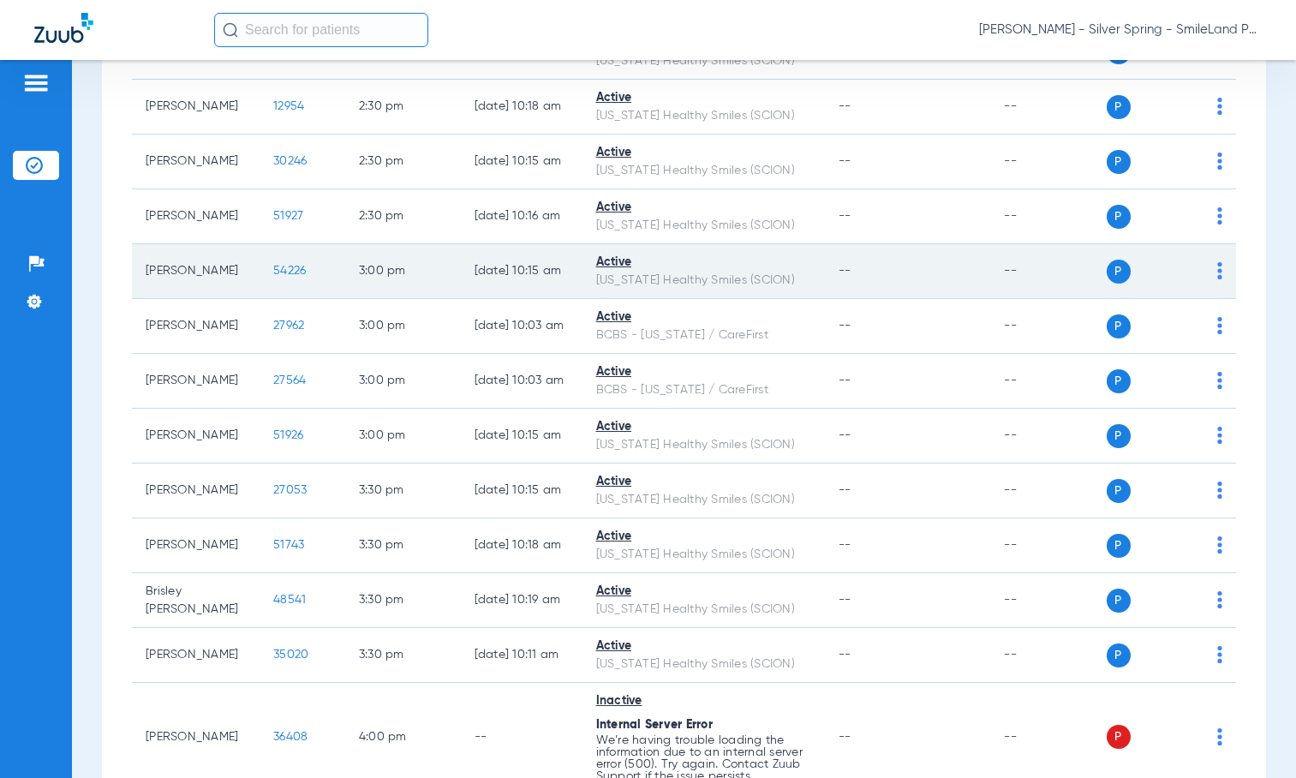
scroll to position [3083, 0]
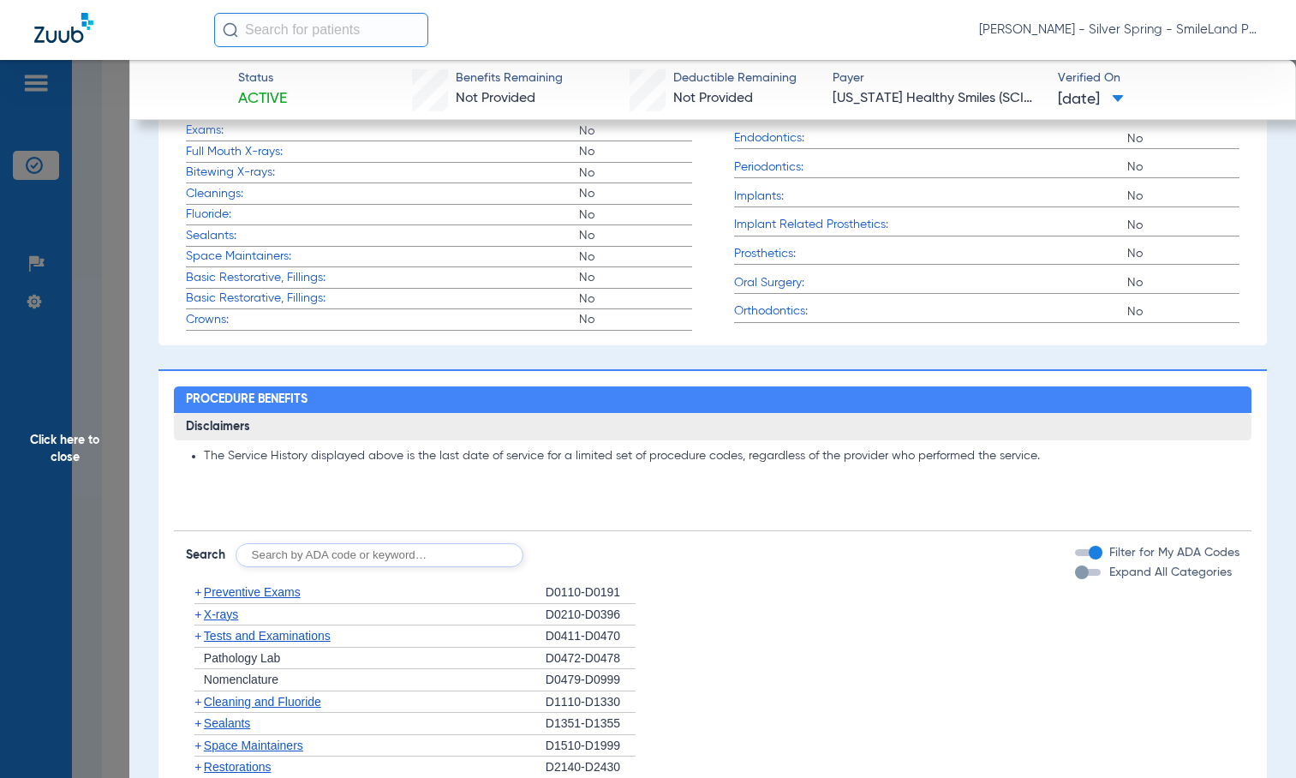
scroll to position [1562, 0]
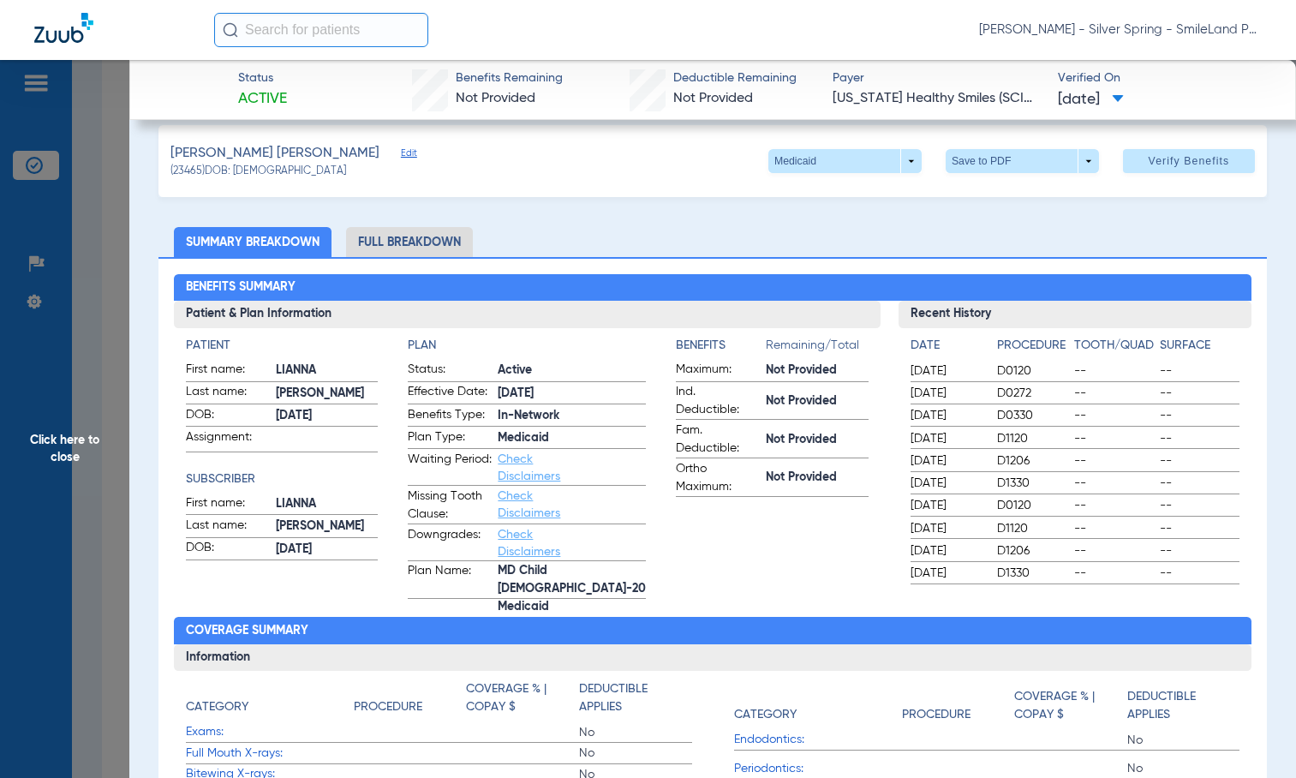
scroll to position [0, 0]
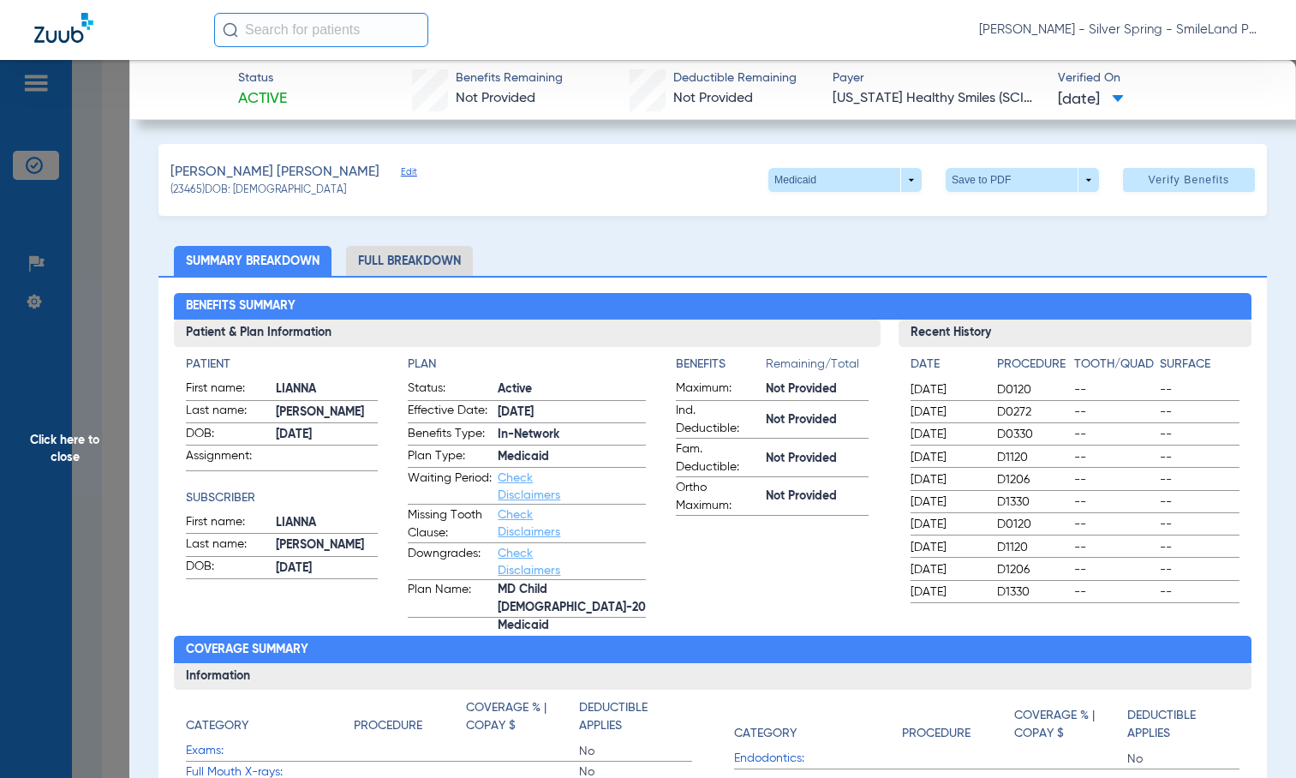
click at [75, 259] on span "Click here to close" at bounding box center [64, 449] width 129 height 778
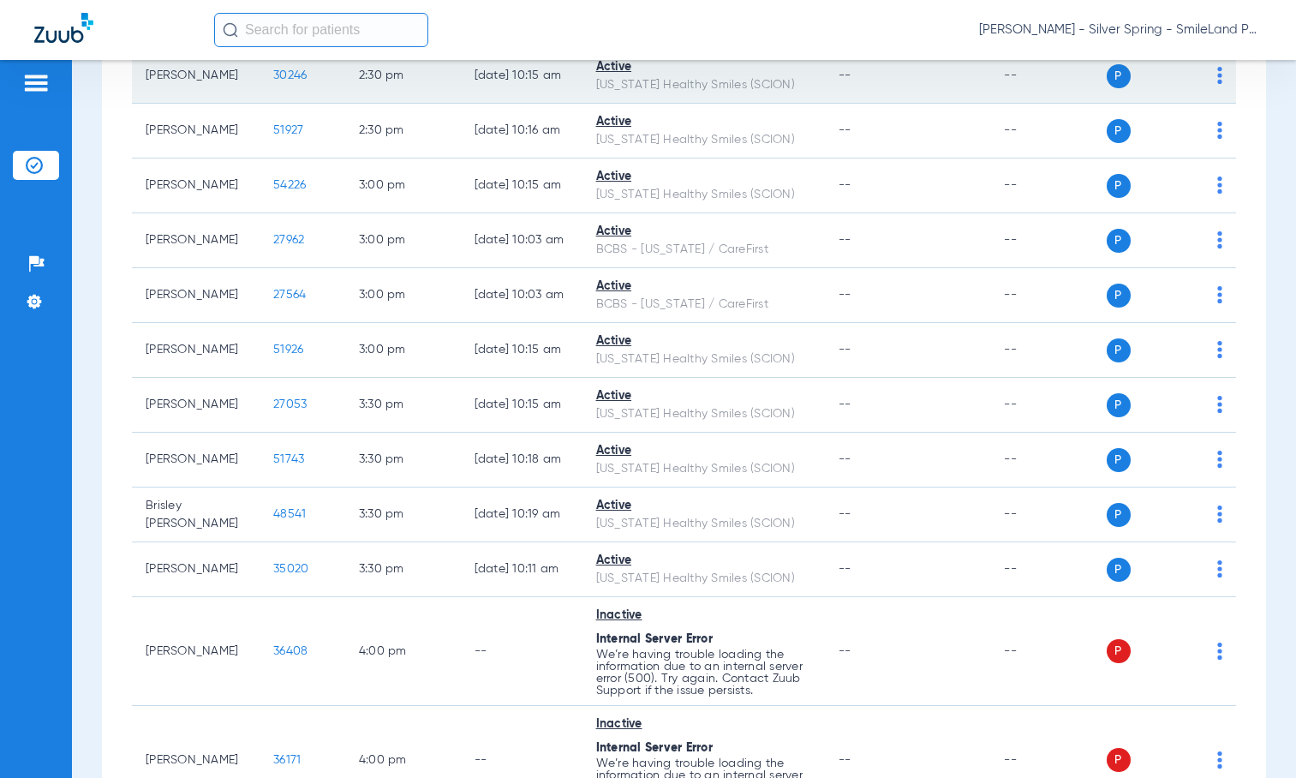
click at [273, 81] on span "30246" at bounding box center [289, 75] width 33 height 12
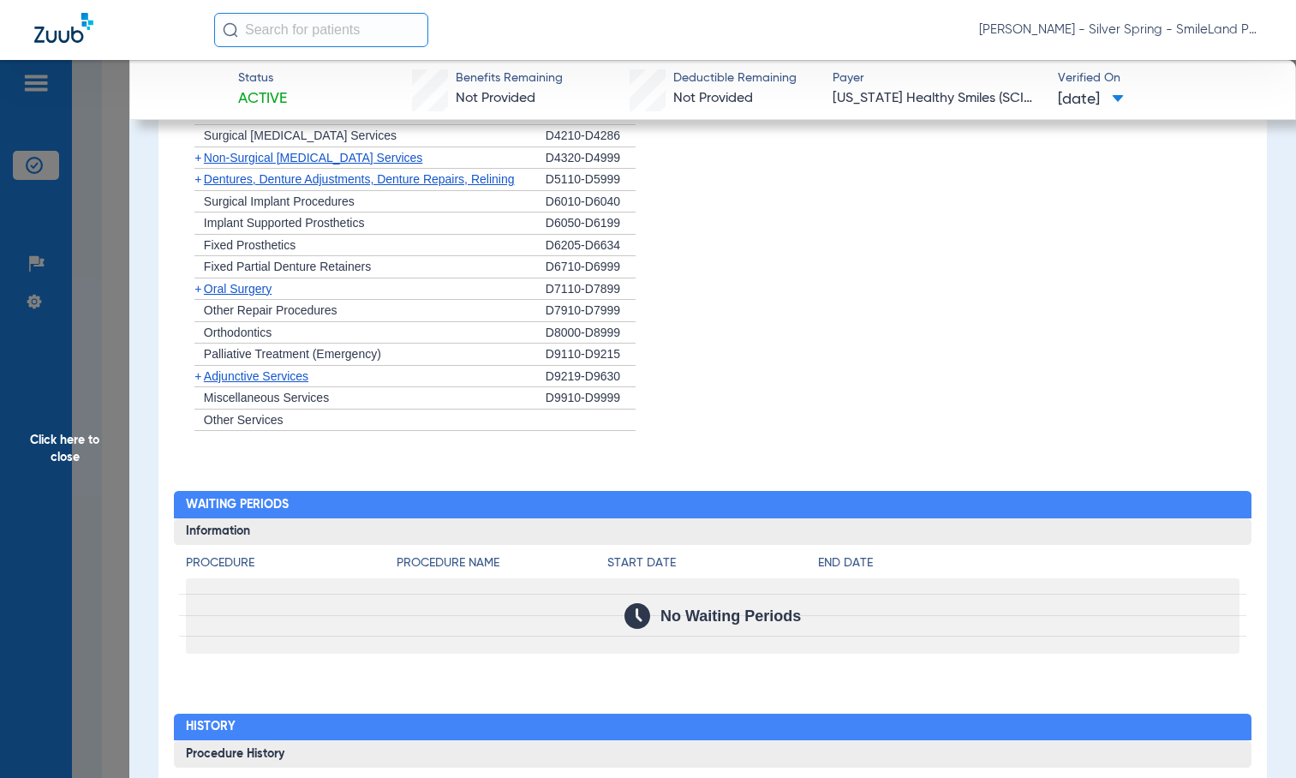
scroll to position [1627, 0]
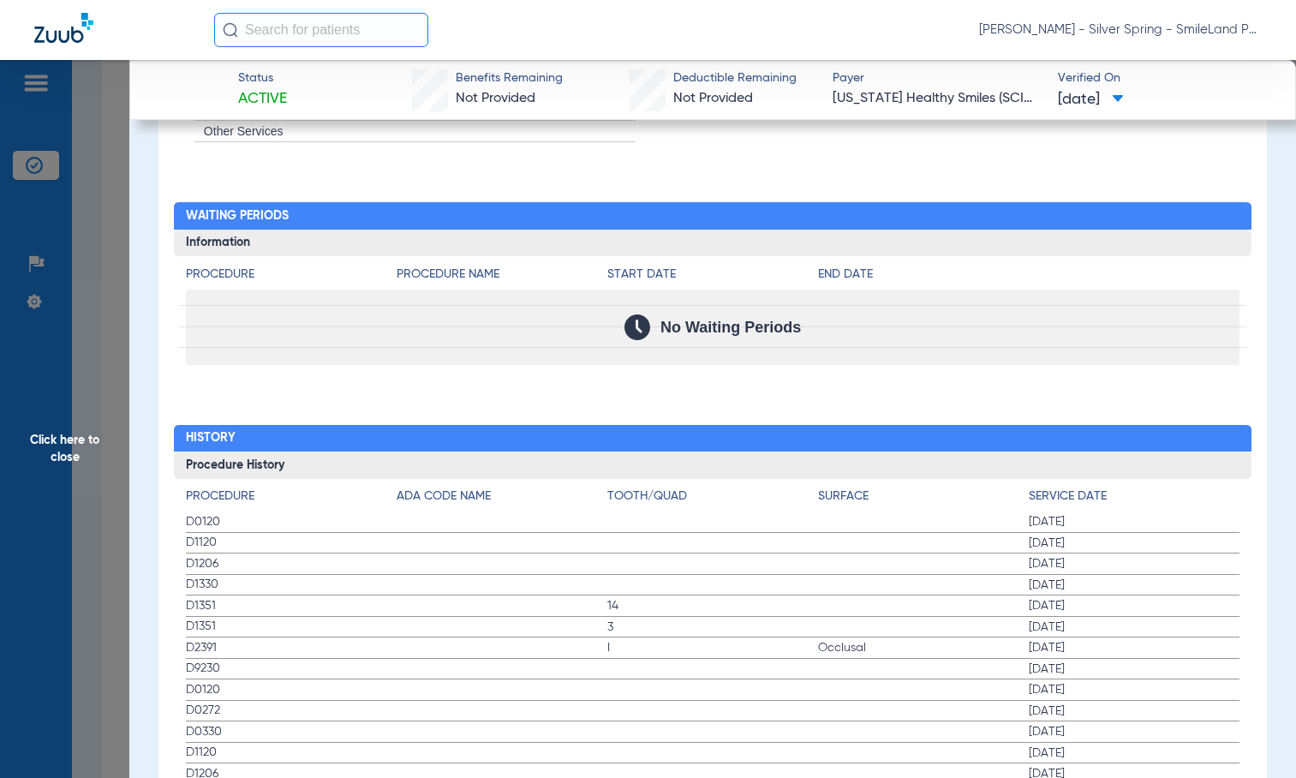
drag, startPoint x: 1124, startPoint y: 264, endPoint x: 254, endPoint y: 323, distance: 872.1
click at [1122, 265] on h4 "End Date" at bounding box center [1028, 274] width 421 height 18
click at [89, 308] on span "Click here to close" at bounding box center [64, 449] width 129 height 778
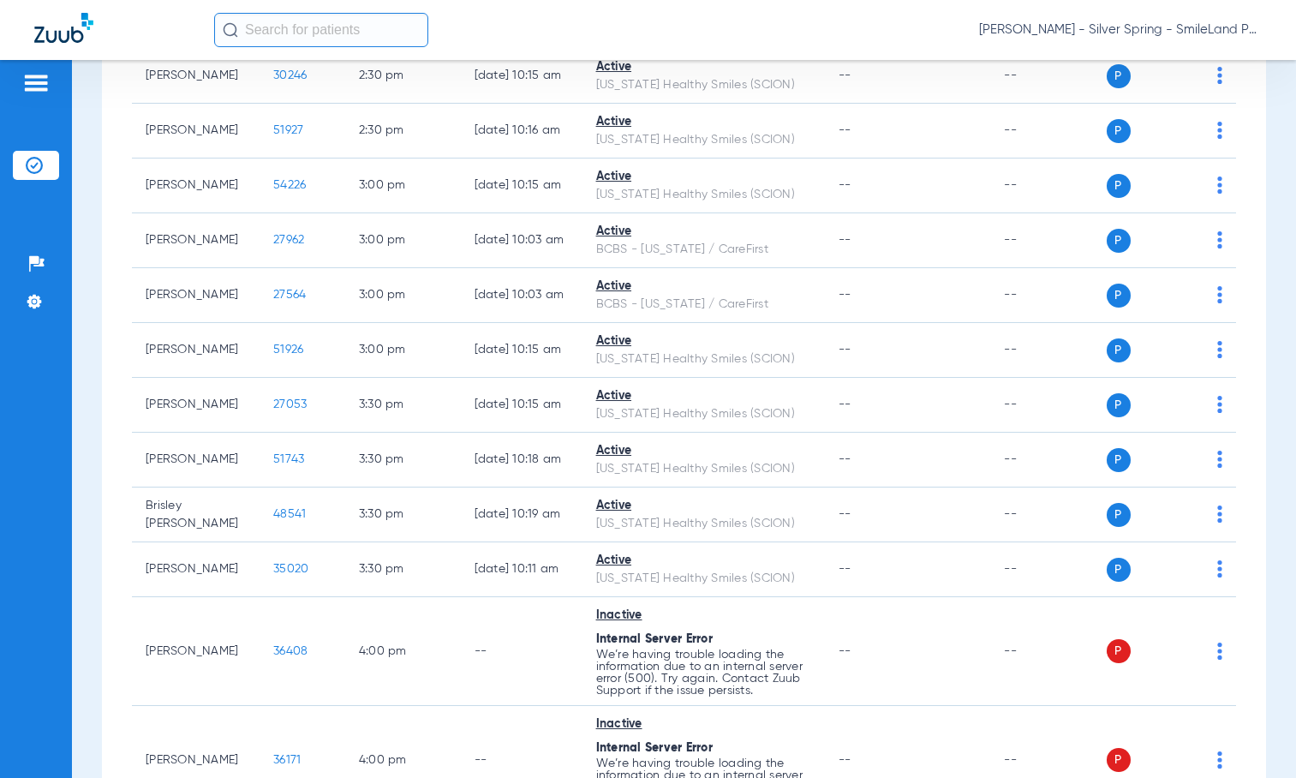
scroll to position [0, 0]
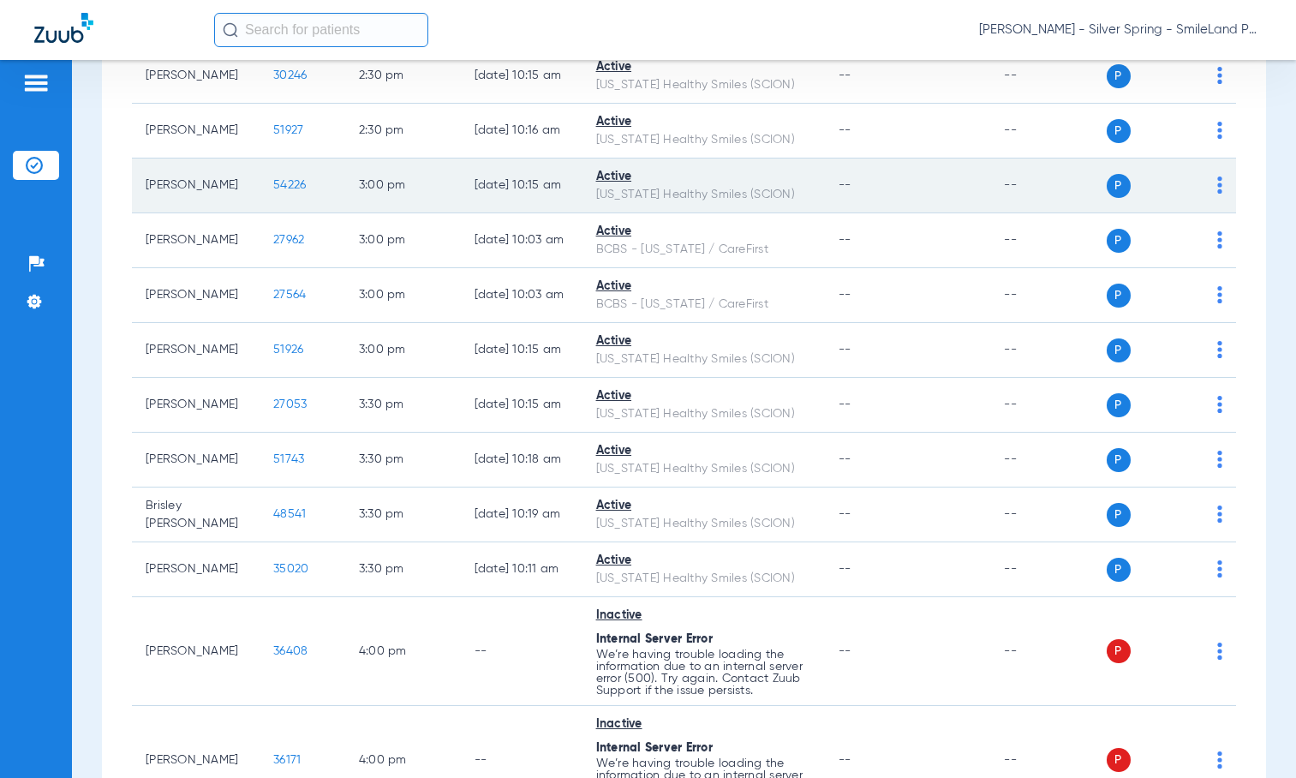
click at [273, 191] on span "54226" at bounding box center [289, 185] width 33 height 12
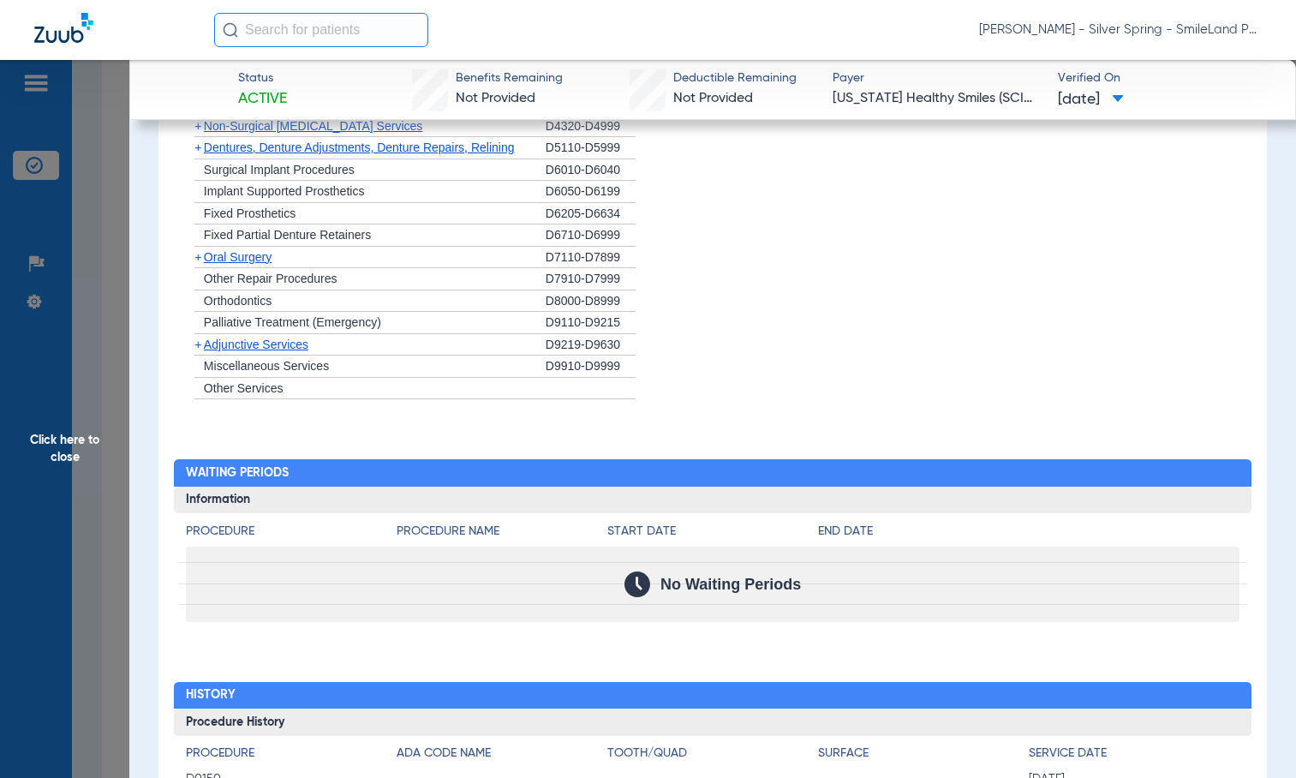
scroll to position [1494, 0]
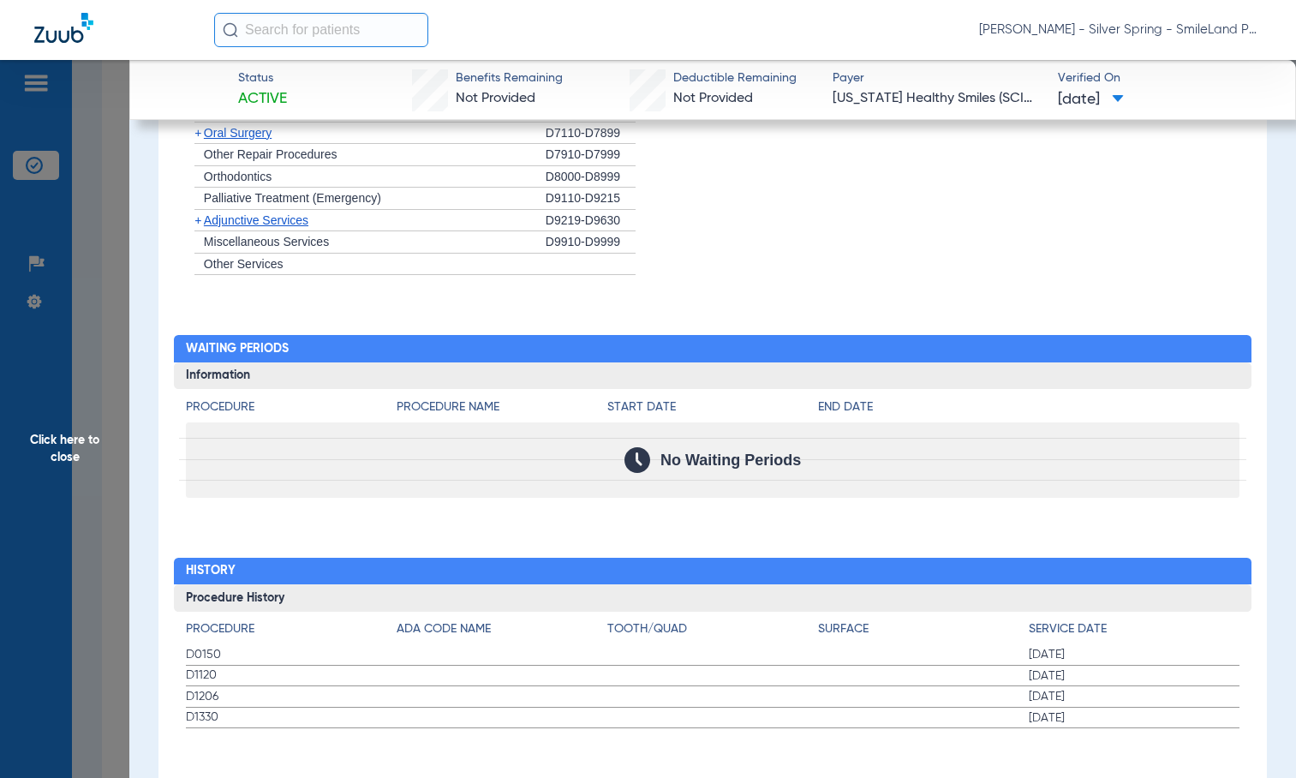
click at [1106, 260] on li "+ Other Services" at bounding box center [713, 264] width 1054 height 22
click at [120, 349] on span "Click here to close" at bounding box center [64, 449] width 129 height 778
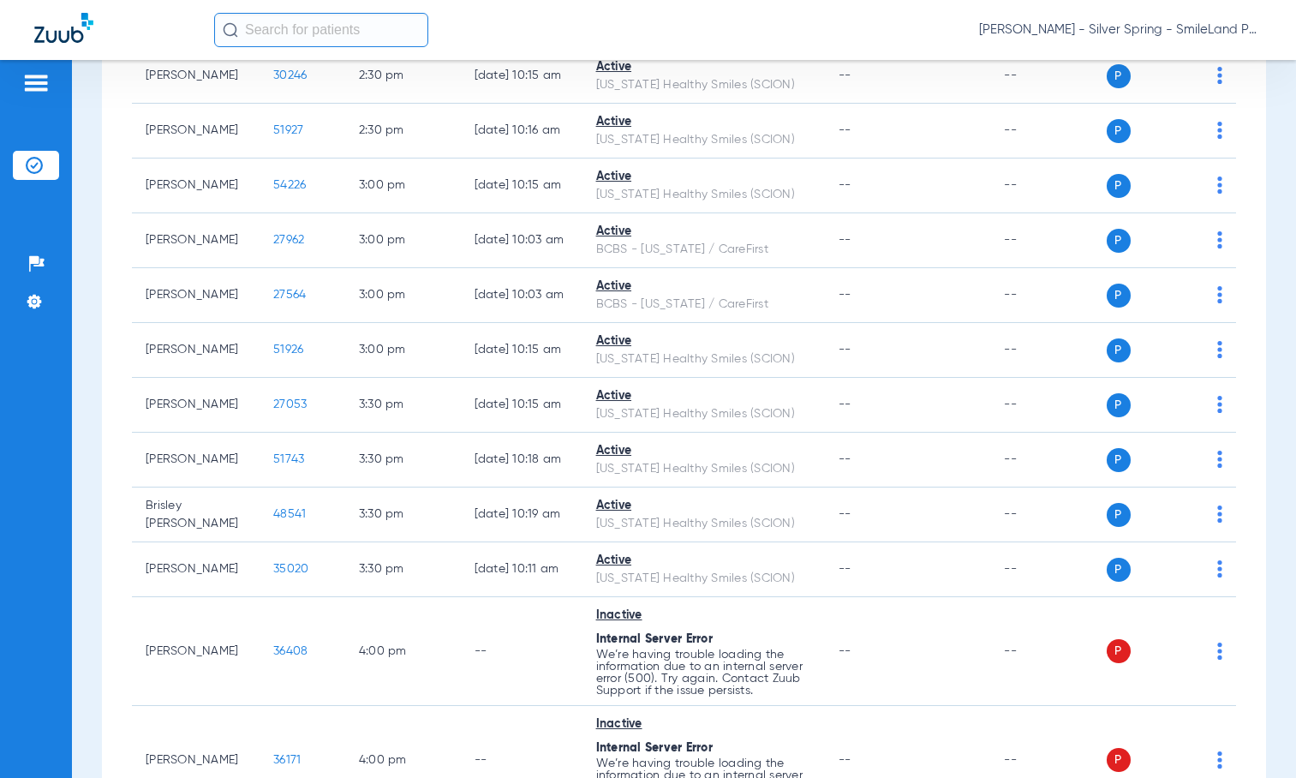
scroll to position [0, 0]
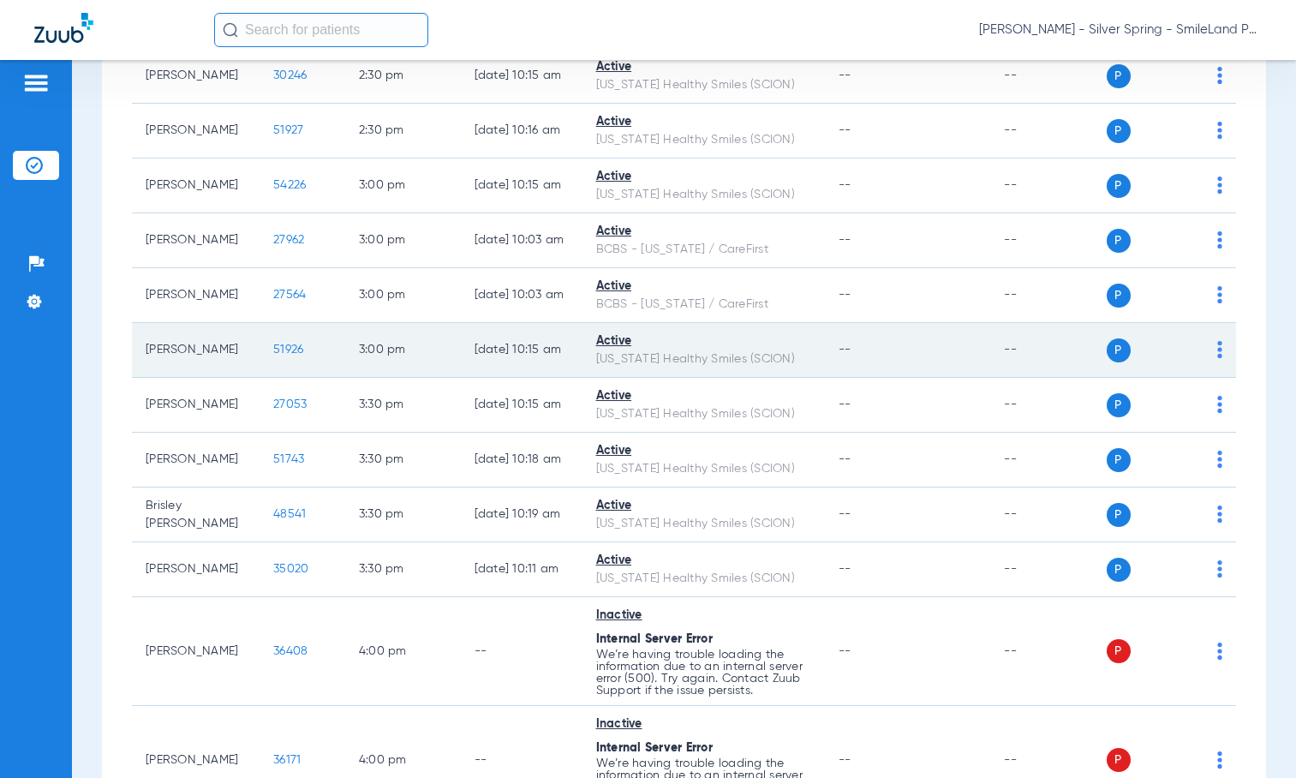
click at [273, 355] on span "51926" at bounding box center [288, 349] width 30 height 12
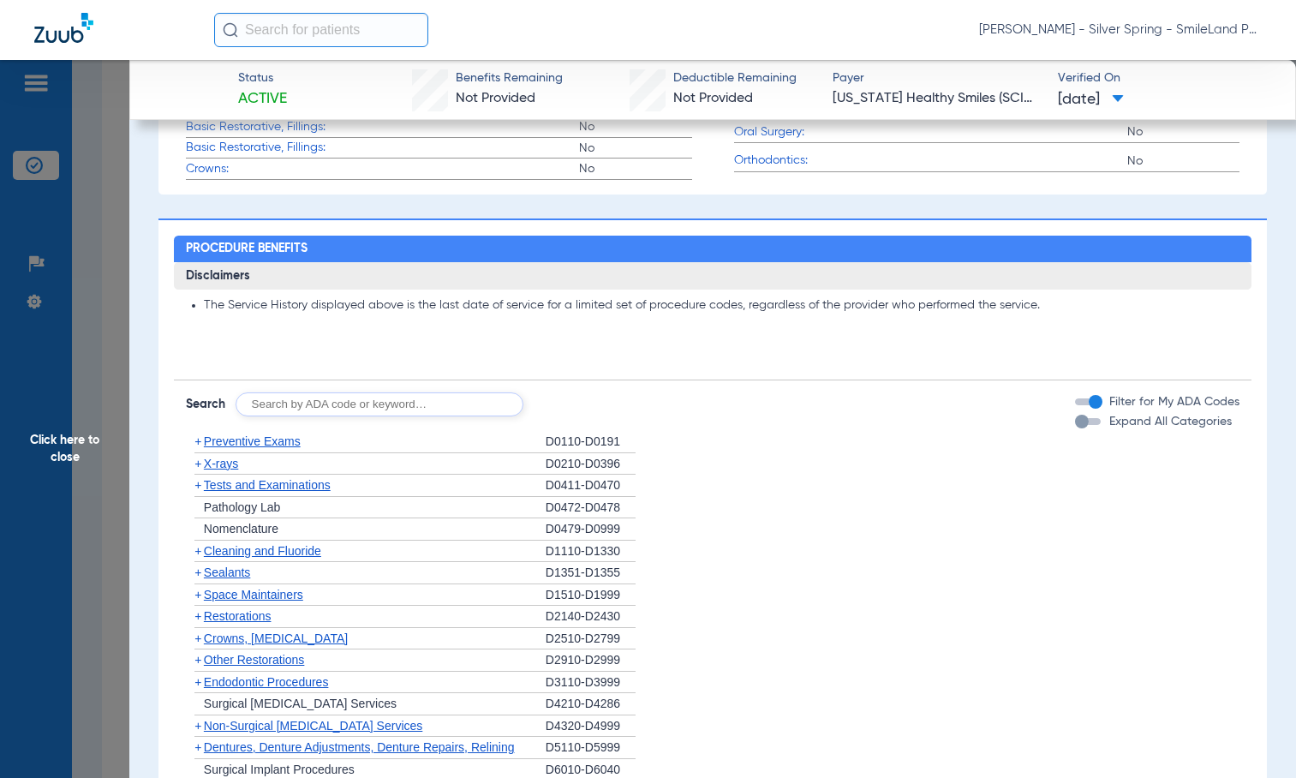
scroll to position [1704, 0]
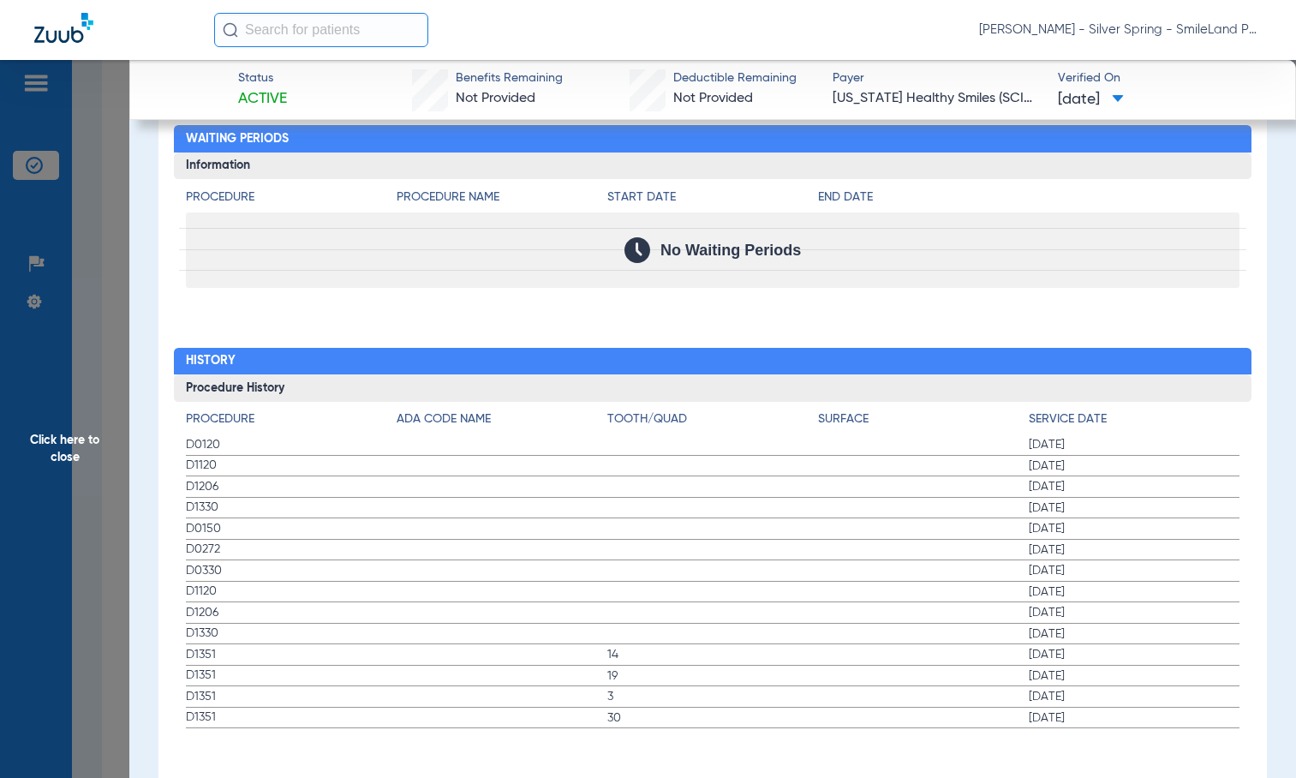
click at [1147, 348] on h2 "History" at bounding box center [713, 361] width 1078 height 27
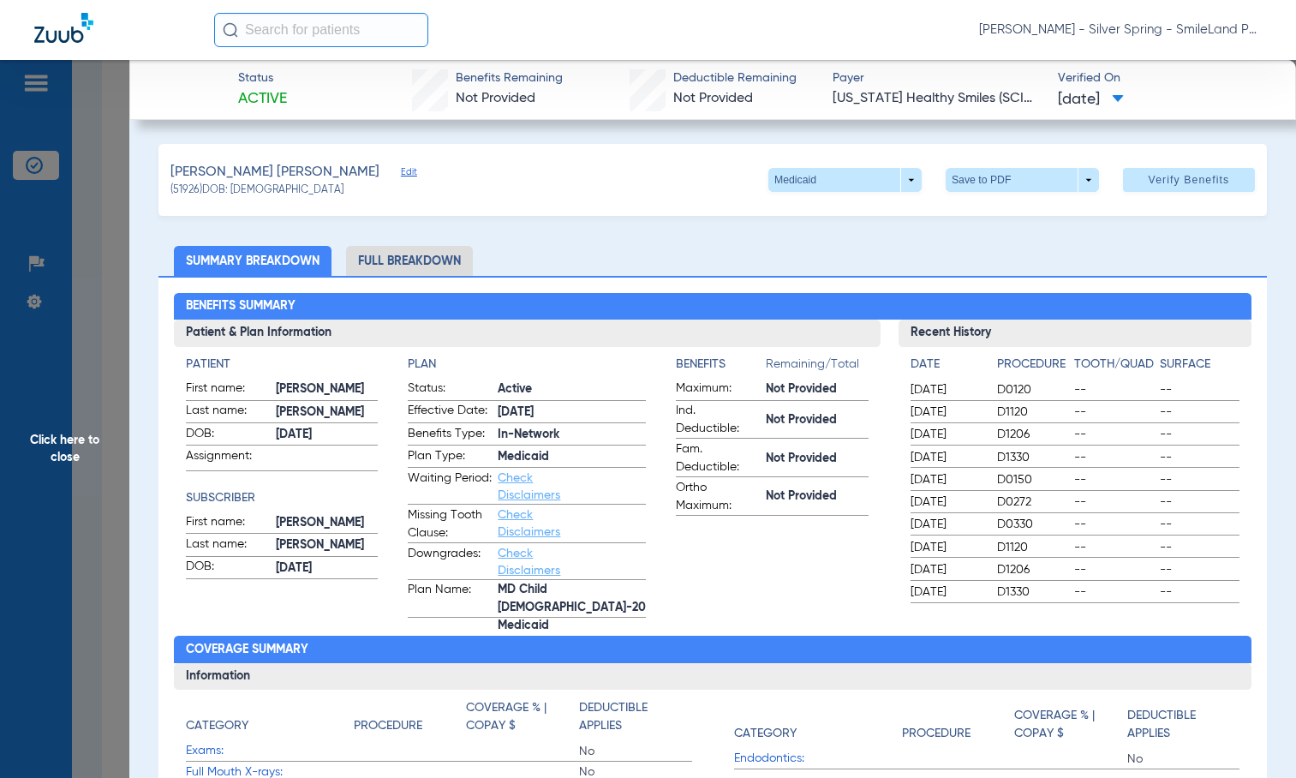
scroll to position [1113, 0]
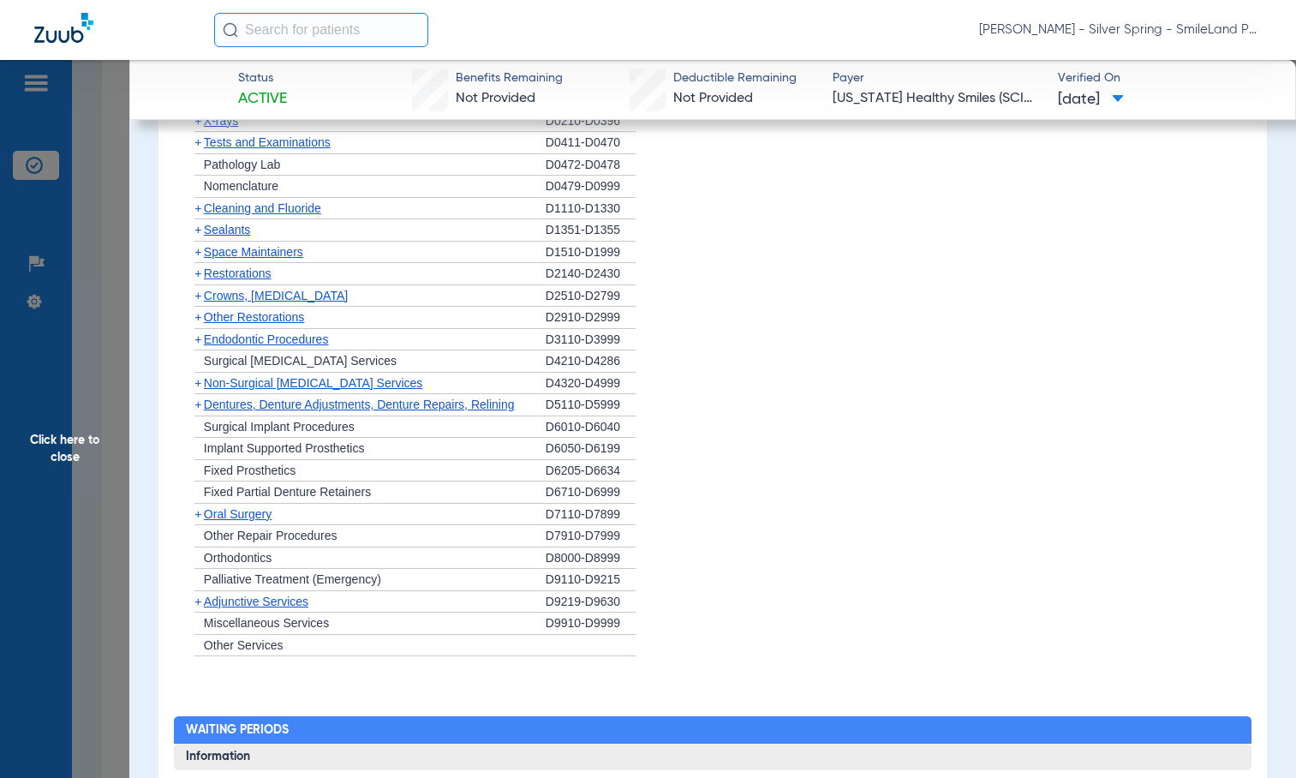
click at [53, 237] on span "Click here to close" at bounding box center [64, 449] width 129 height 778
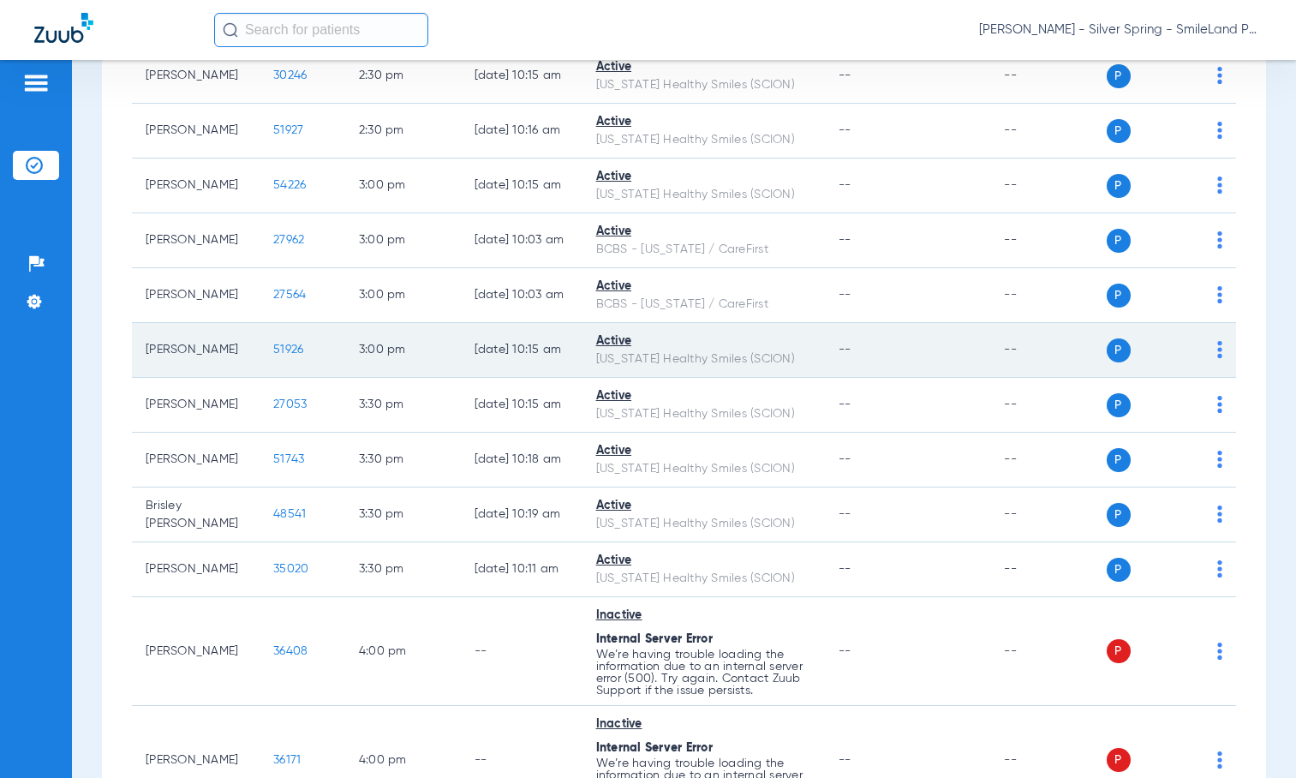
scroll to position [3169, 0]
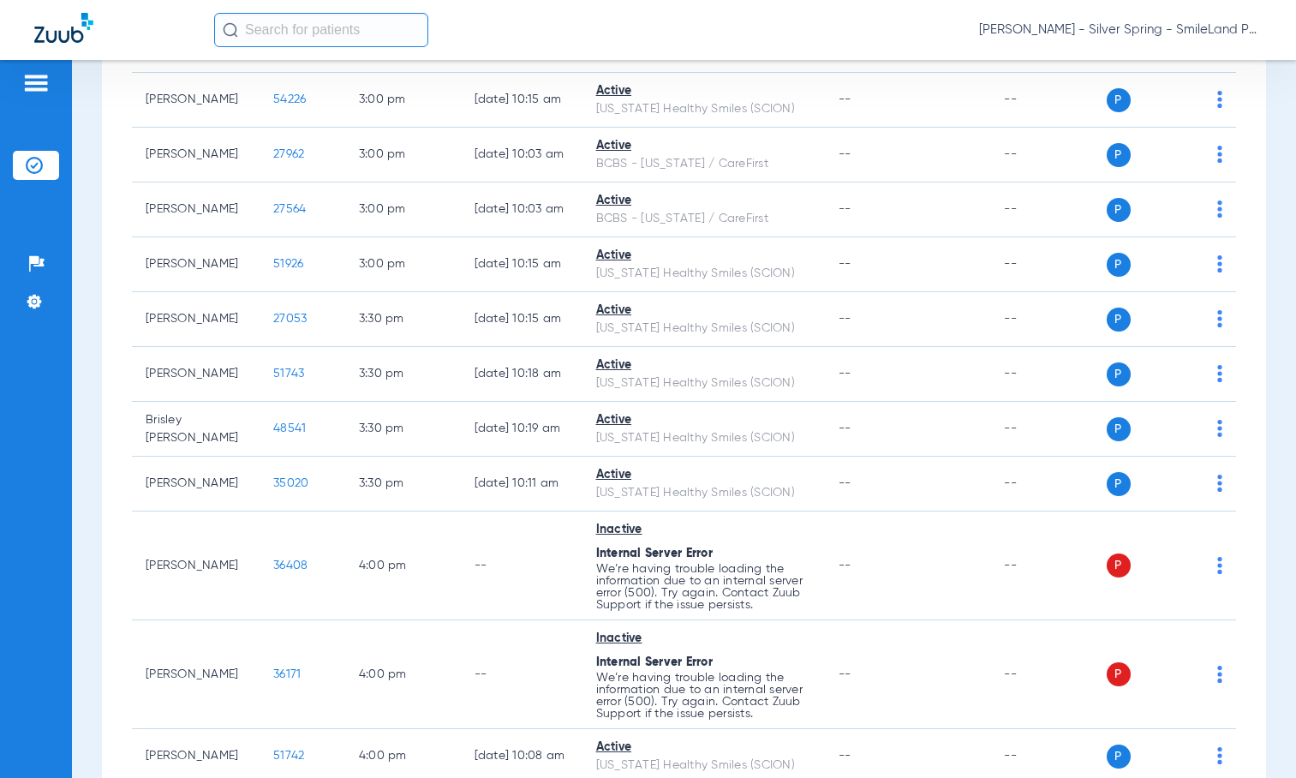
drag, startPoint x: 1246, startPoint y: 127, endPoint x: 1173, endPoint y: 193, distance: 98.2
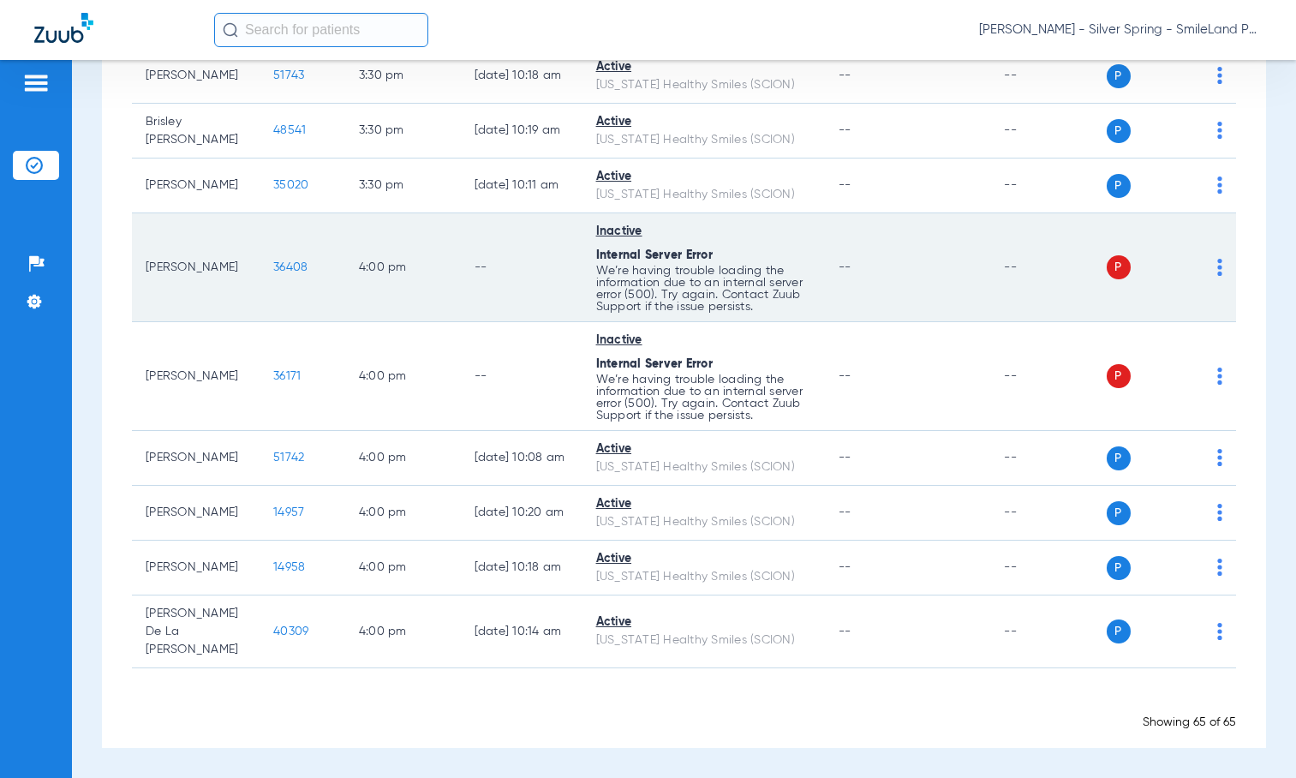
scroll to position [3597, 0]
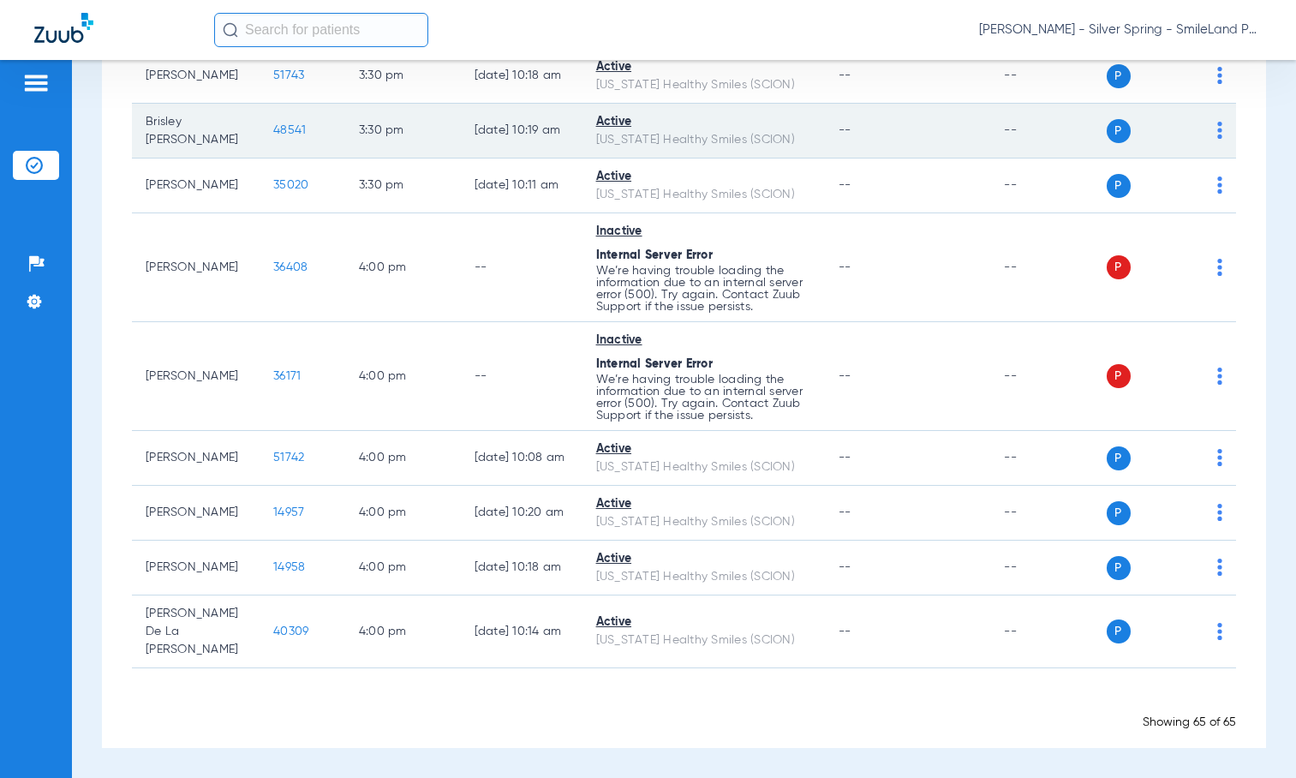
click at [282, 136] on span "48541" at bounding box center [289, 130] width 33 height 12
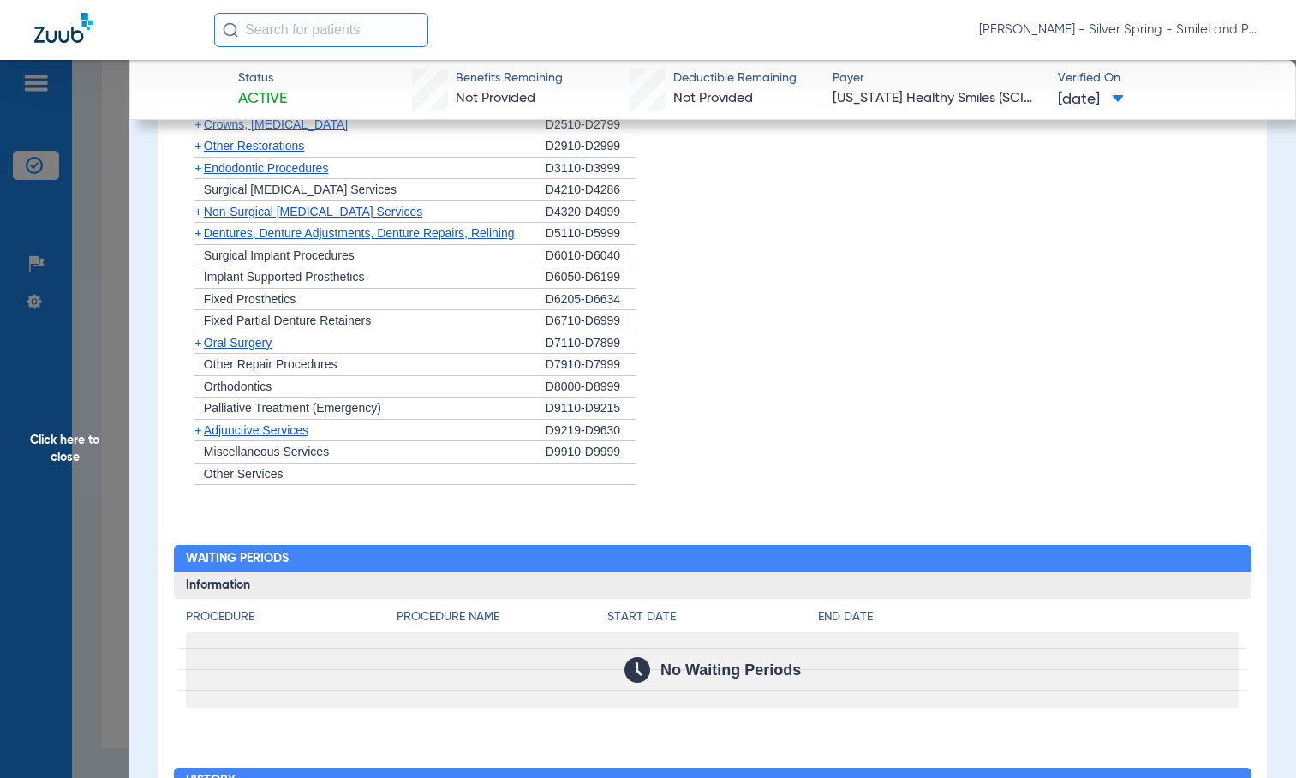
scroll to position [1662, 0]
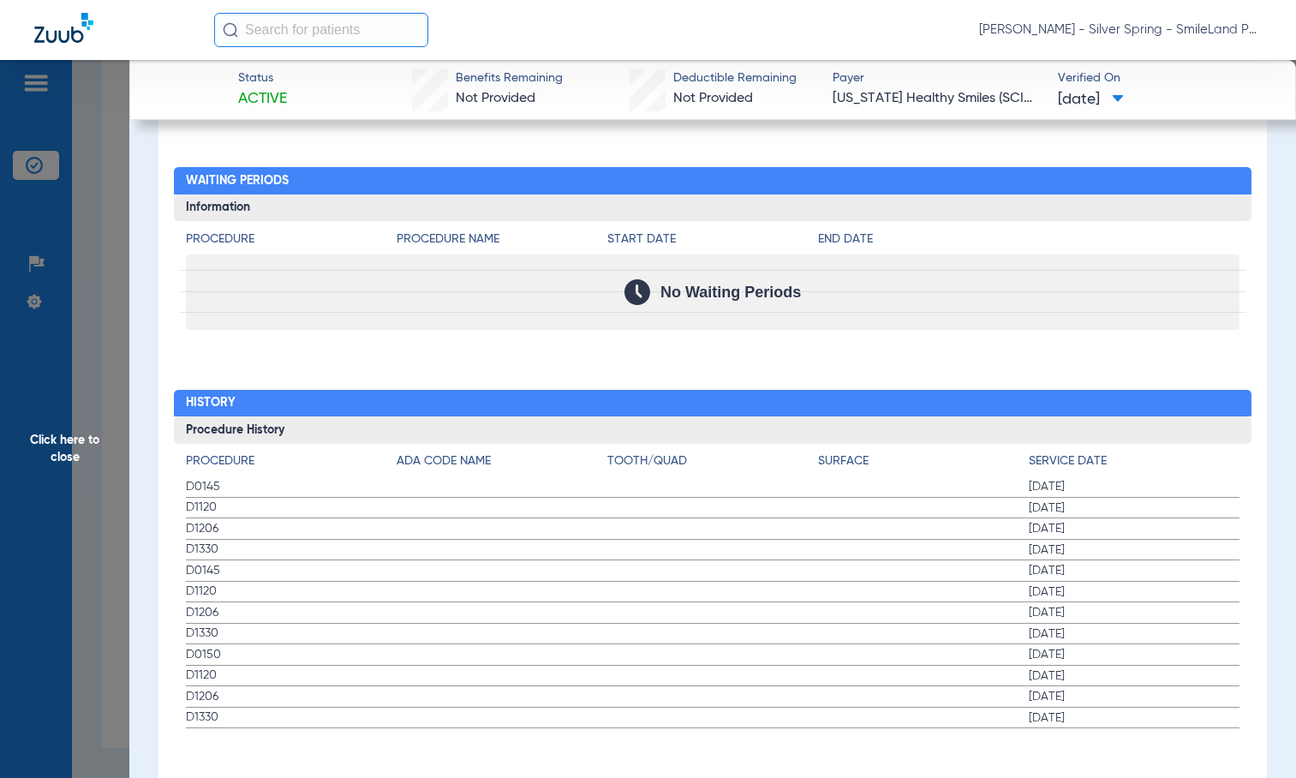
click at [1125, 221] on div "Procedure Procedure Name Start Date End Date No Waiting Periods" at bounding box center [713, 275] width 1078 height 109
drag, startPoint x: 114, startPoint y: 339, endPoint x: 188, endPoint y: 406, distance: 99.4
click at [114, 338] on span "Click here to close" at bounding box center [64, 449] width 129 height 778
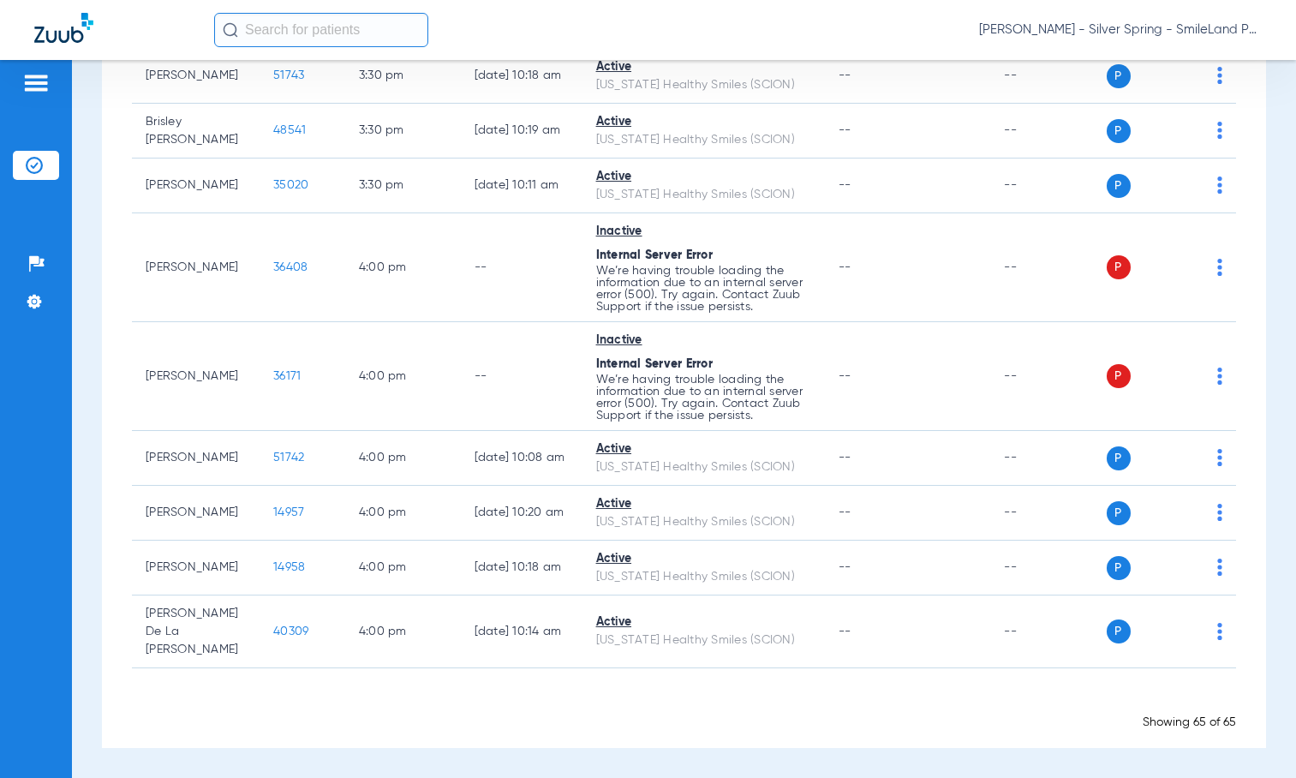
scroll to position [0, 0]
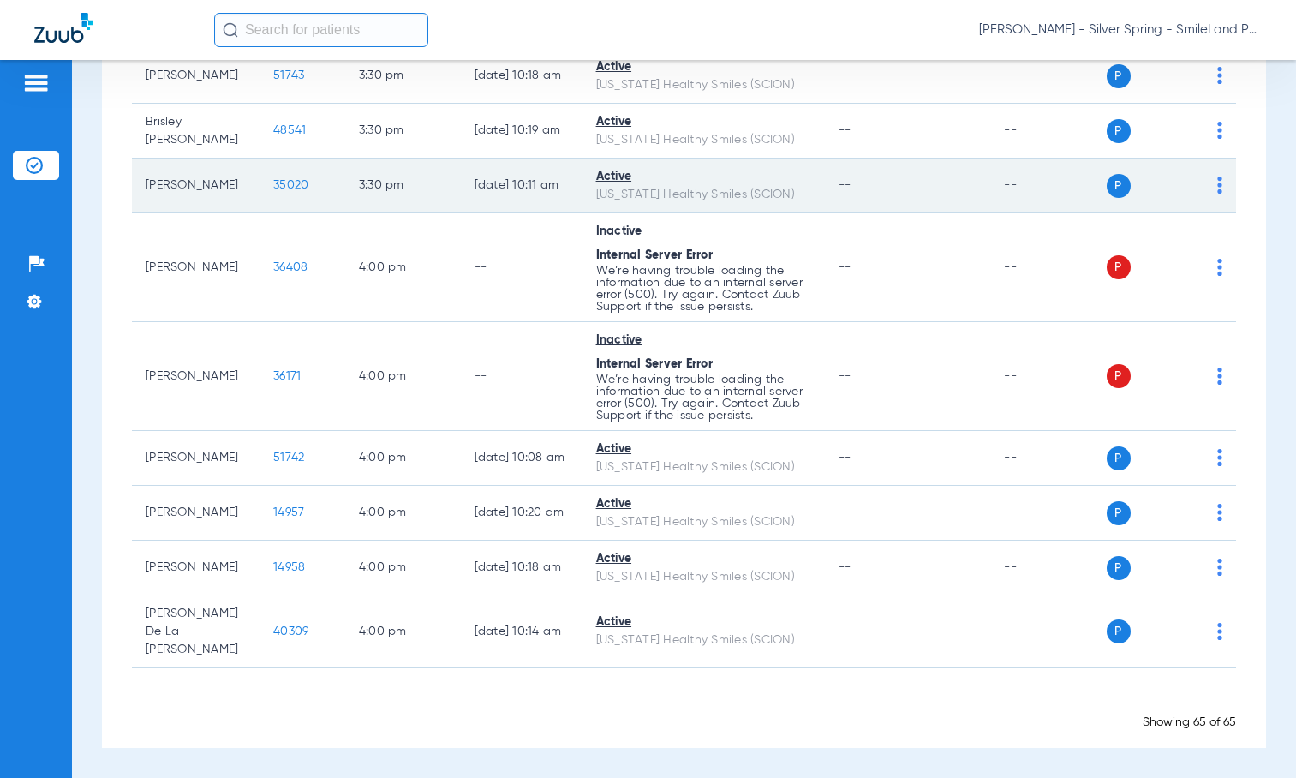
click at [259, 213] on td "35020" at bounding box center [302, 185] width 86 height 55
click at [273, 191] on span "35020" at bounding box center [290, 185] width 35 height 12
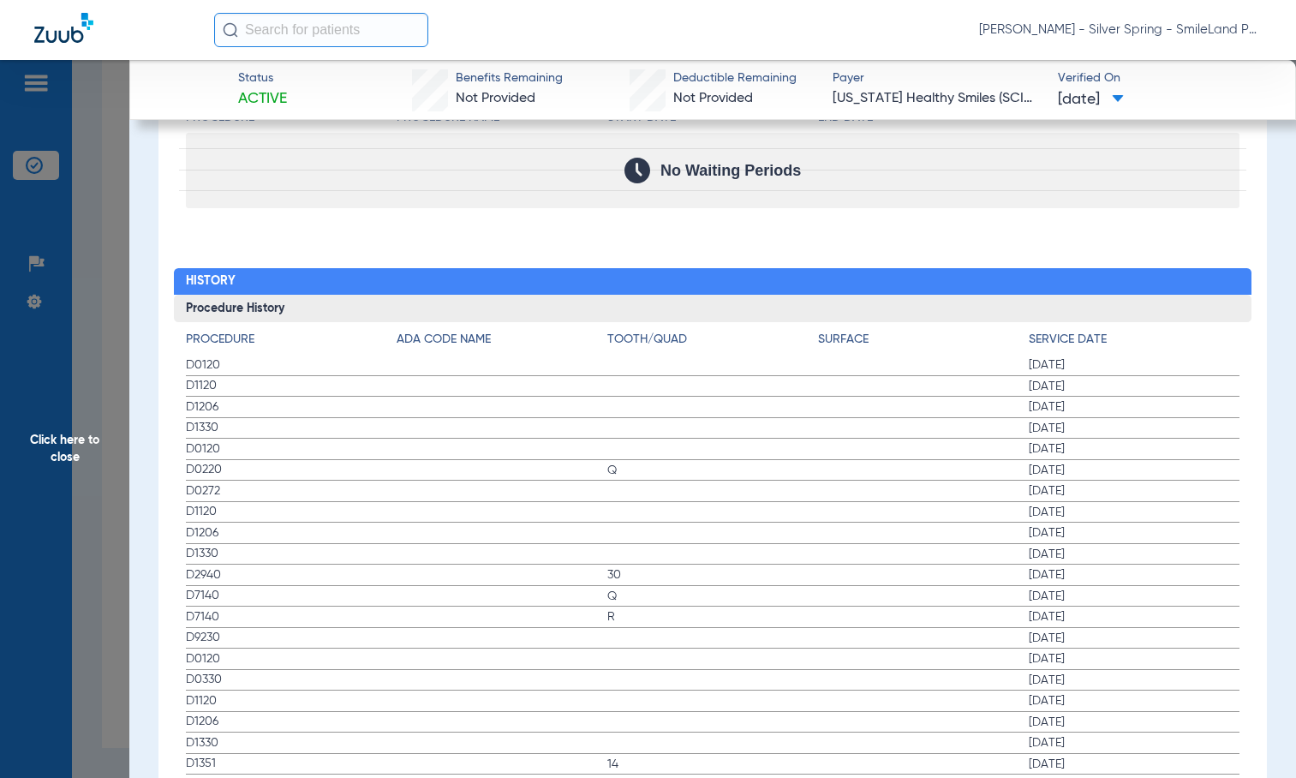
scroll to position [1798, 0]
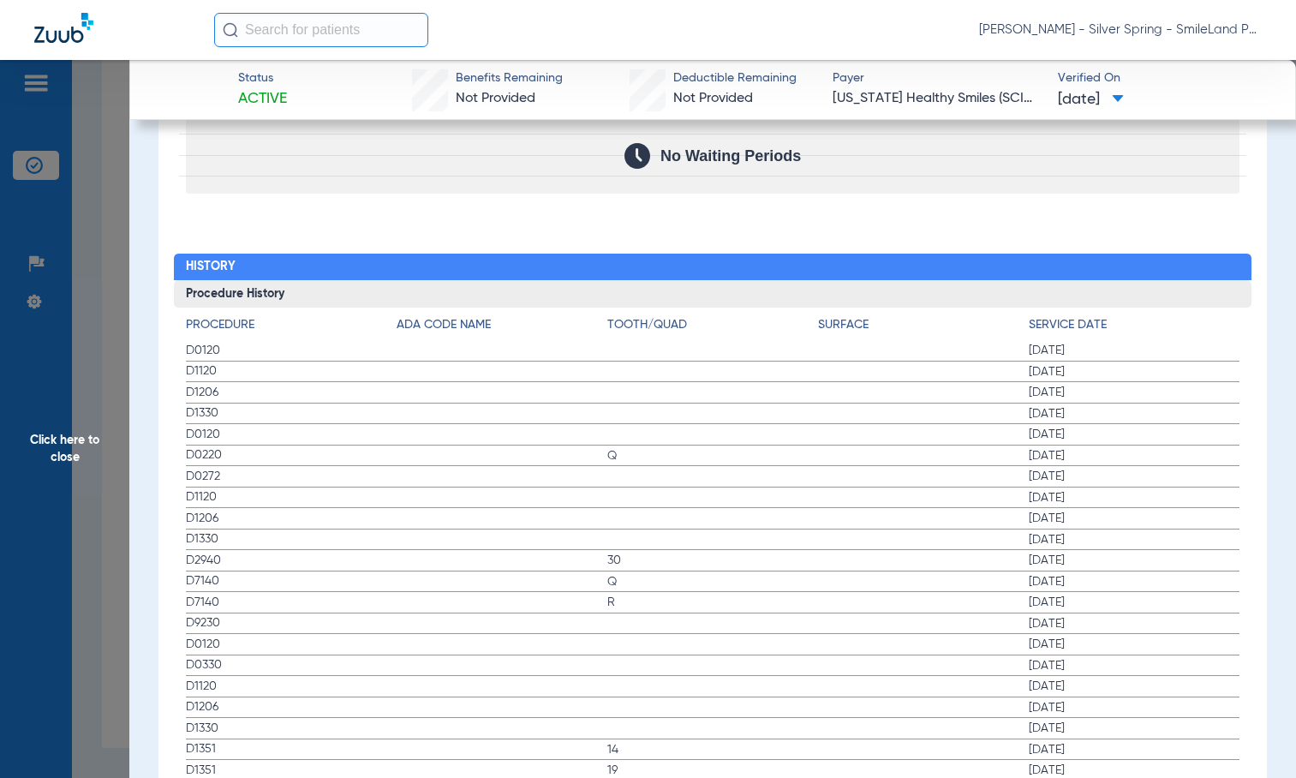
click at [1112, 384] on span "[DATE]" at bounding box center [1133, 392] width 211 height 17
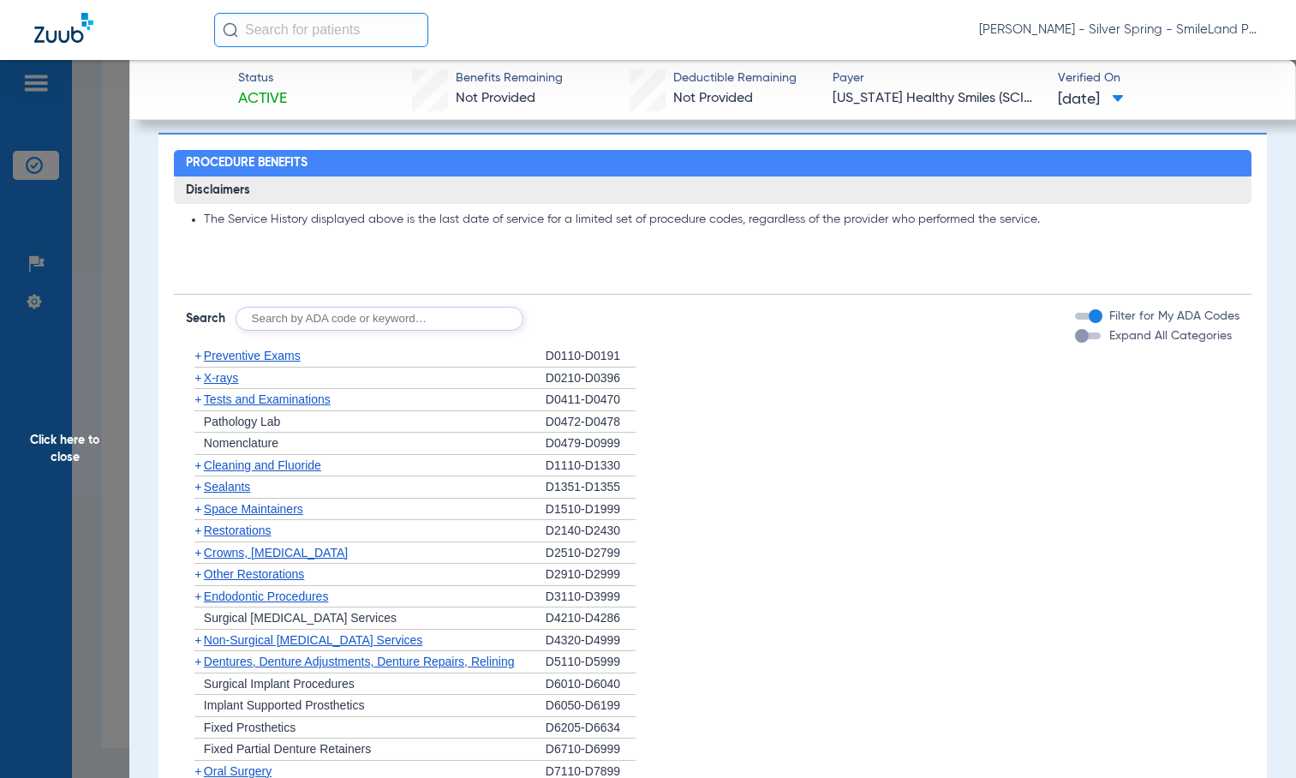
scroll to position [0, 0]
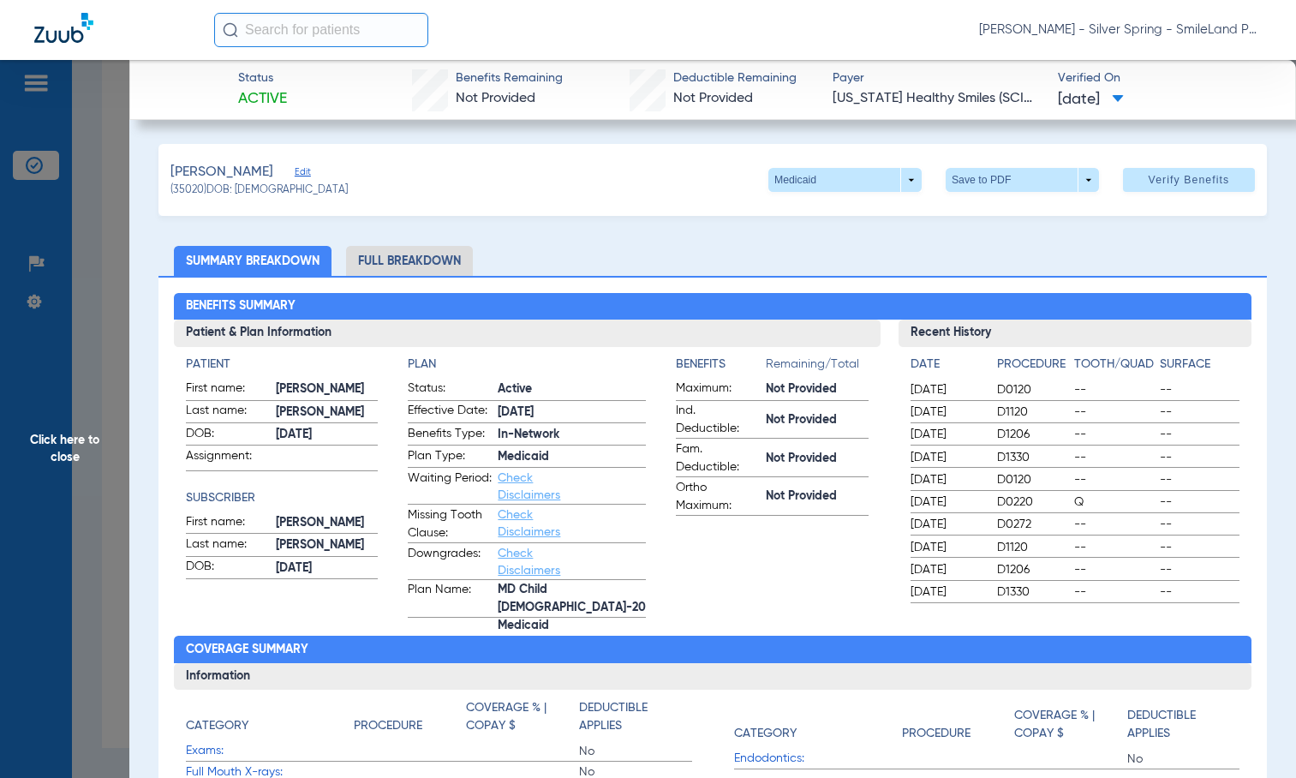
click at [90, 294] on span "Click here to close" at bounding box center [64, 449] width 129 height 778
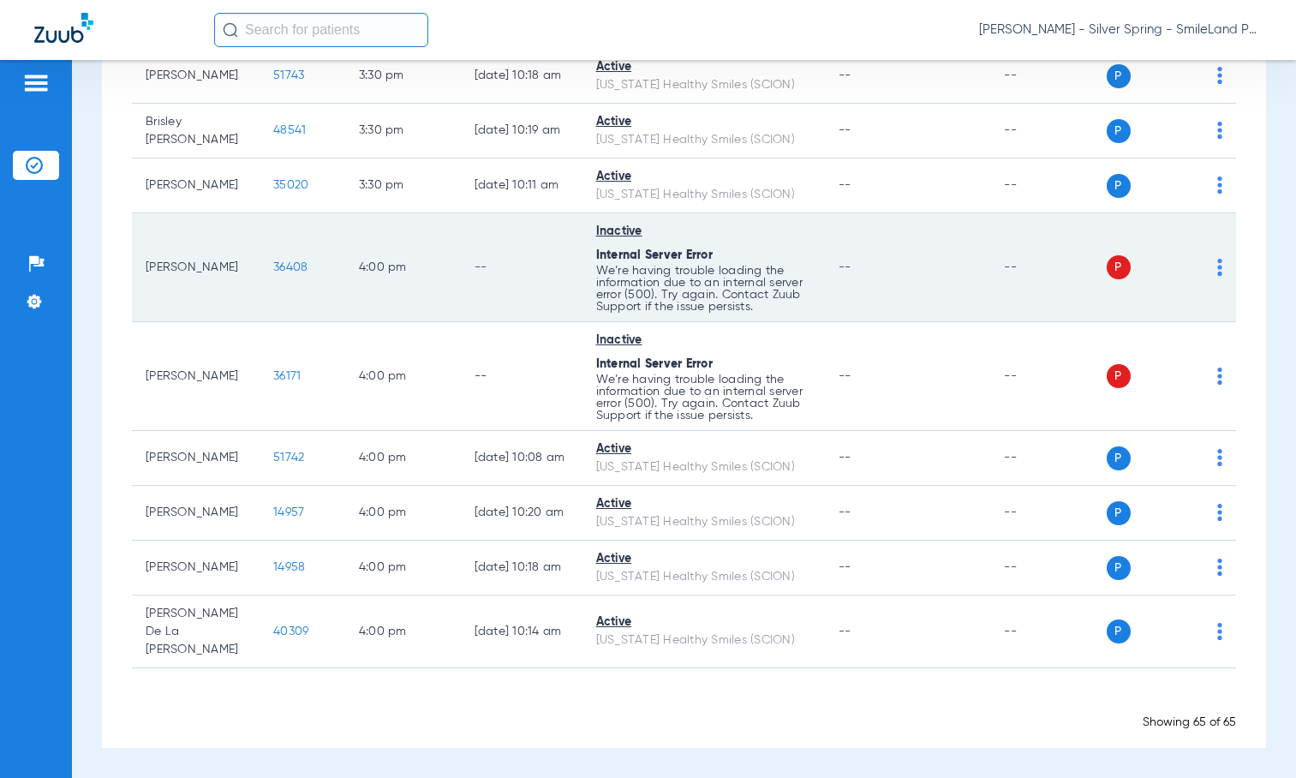
scroll to position [3754, 0]
click at [1212, 313] on td "P S" at bounding box center [1171, 267] width 130 height 109
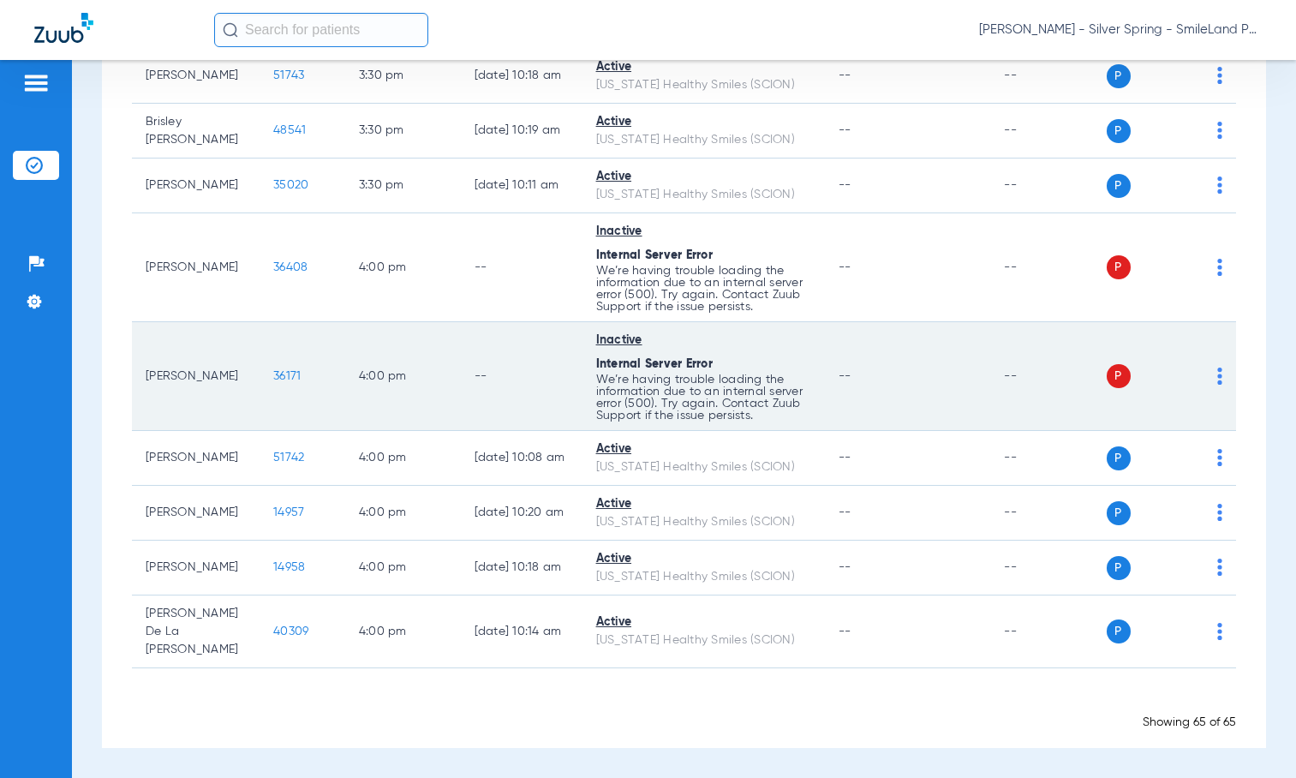
scroll to position [3583, 0]
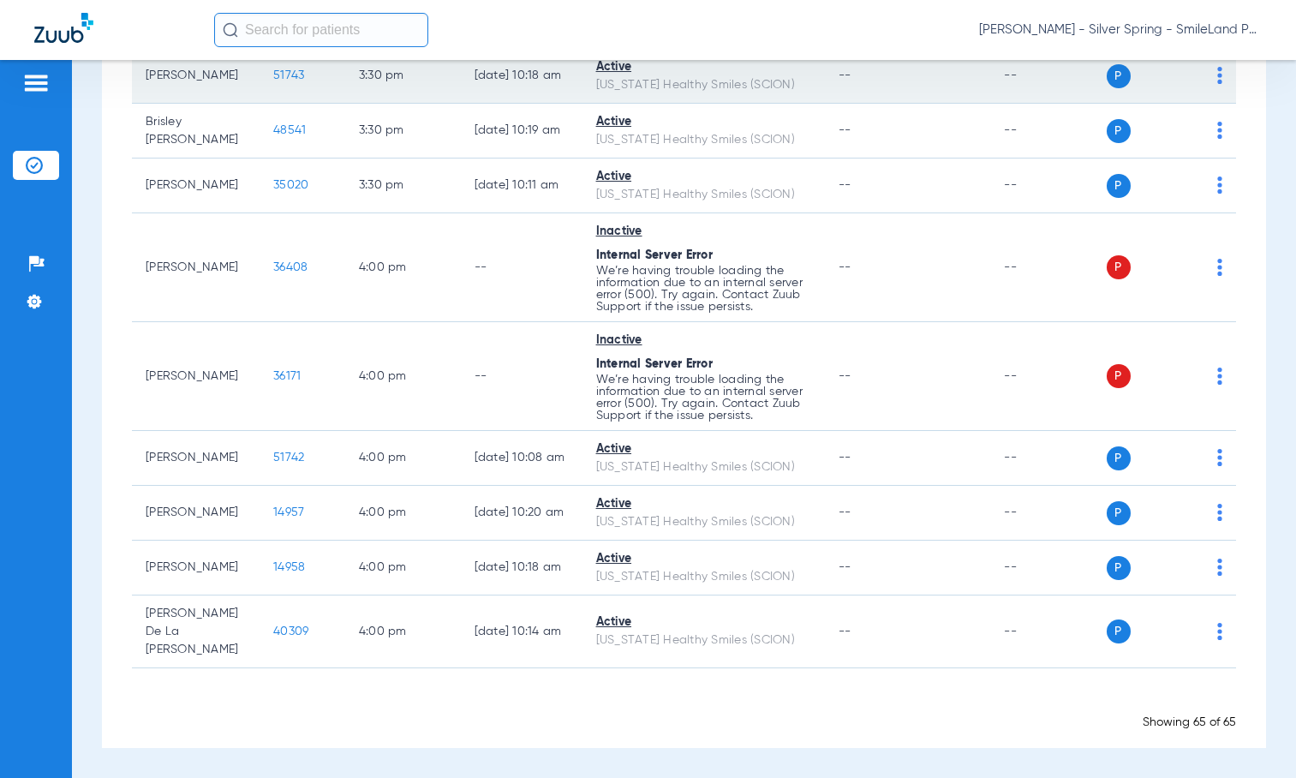
click at [259, 104] on td "51743" at bounding box center [302, 76] width 86 height 55
click at [273, 81] on span "51743" at bounding box center [288, 75] width 31 height 12
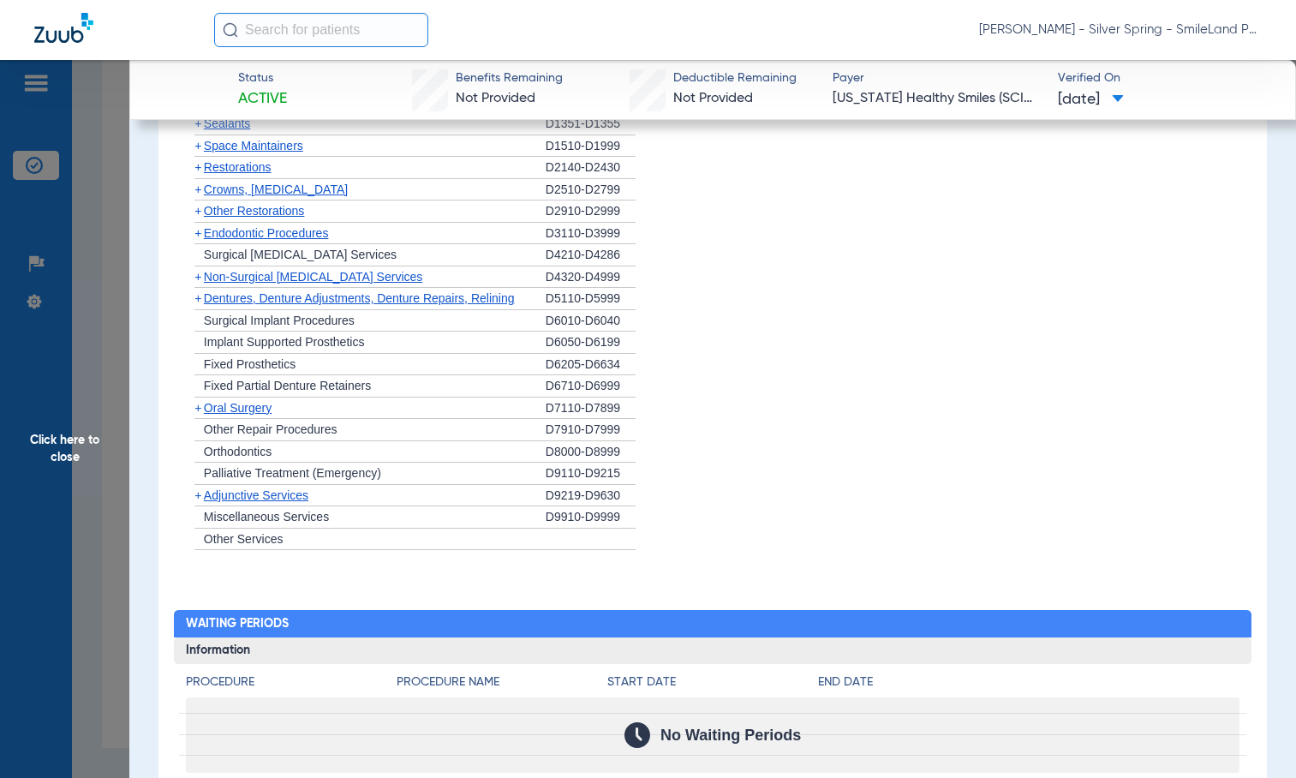
scroll to position [1905, 0]
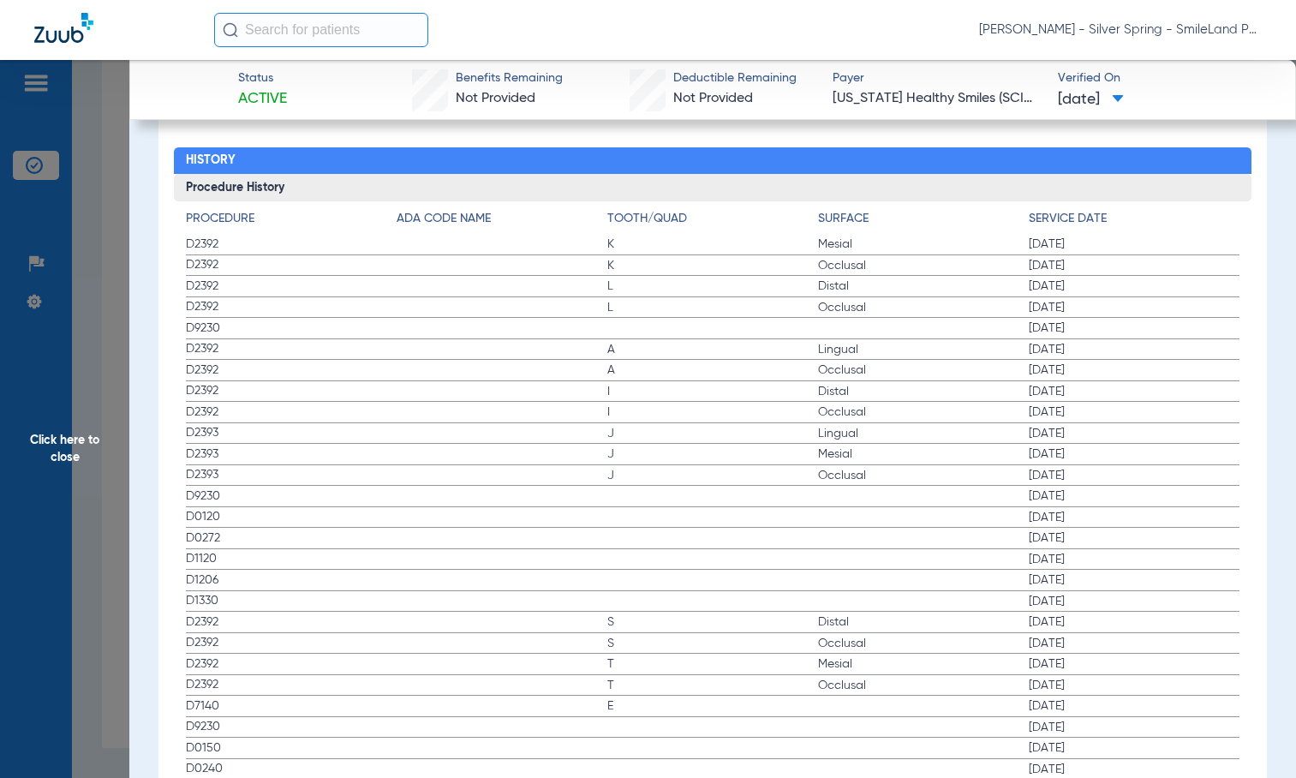
click at [1124, 236] on span "03/20/2025" at bounding box center [1133, 243] width 211 height 17
click at [1158, 329] on span "03/20/2025" at bounding box center [1133, 327] width 211 height 17
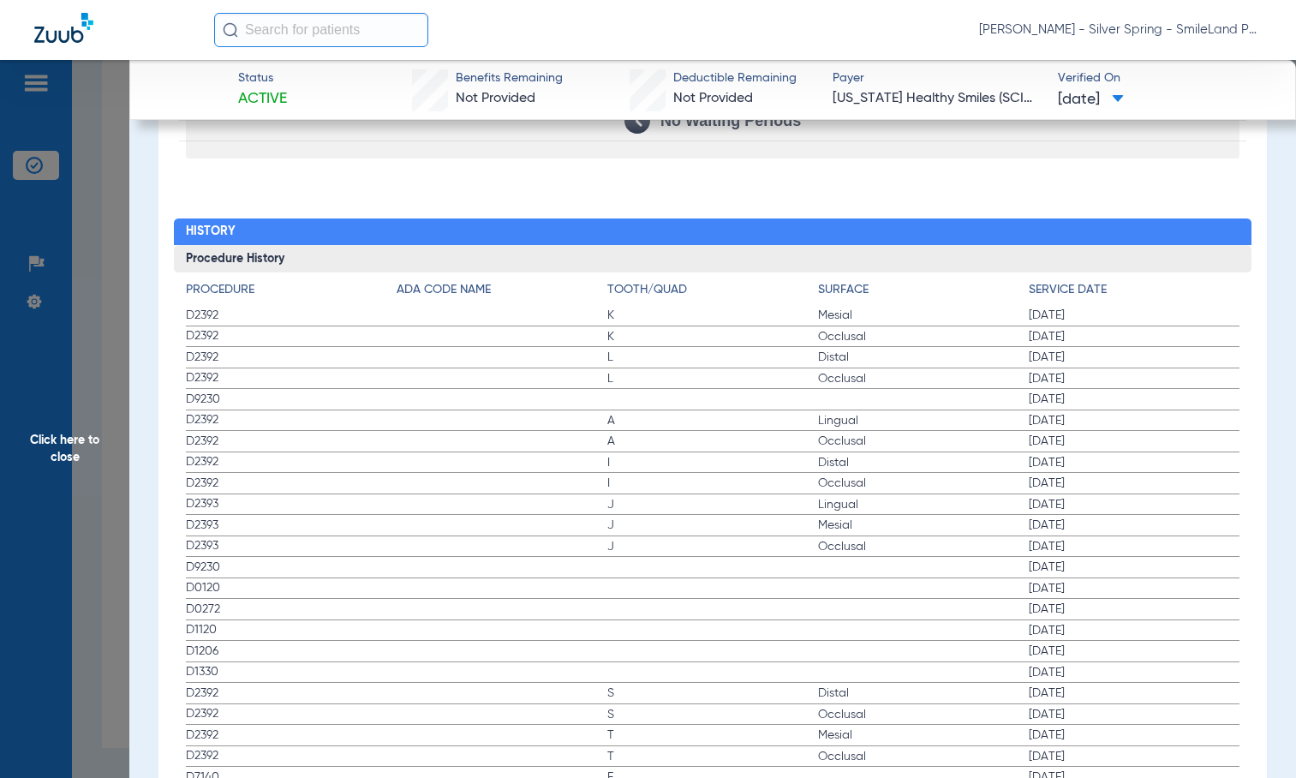
scroll to position [1819, 0]
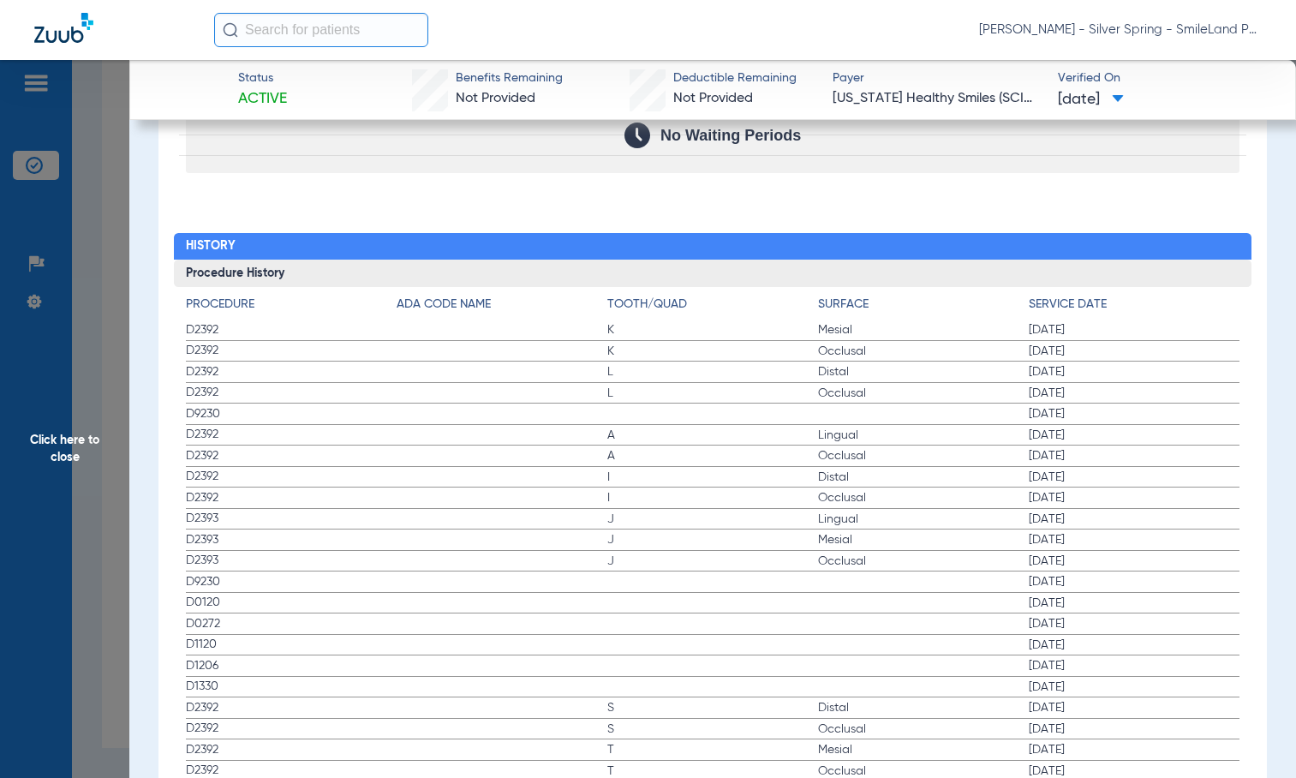
drag, startPoint x: 1154, startPoint y: 194, endPoint x: 603, endPoint y: 361, distance: 576.2
click at [1154, 194] on div "Procedure Benefits Disclaimers The Service History displayed above is the last …" at bounding box center [712, 275] width 1108 height 2210
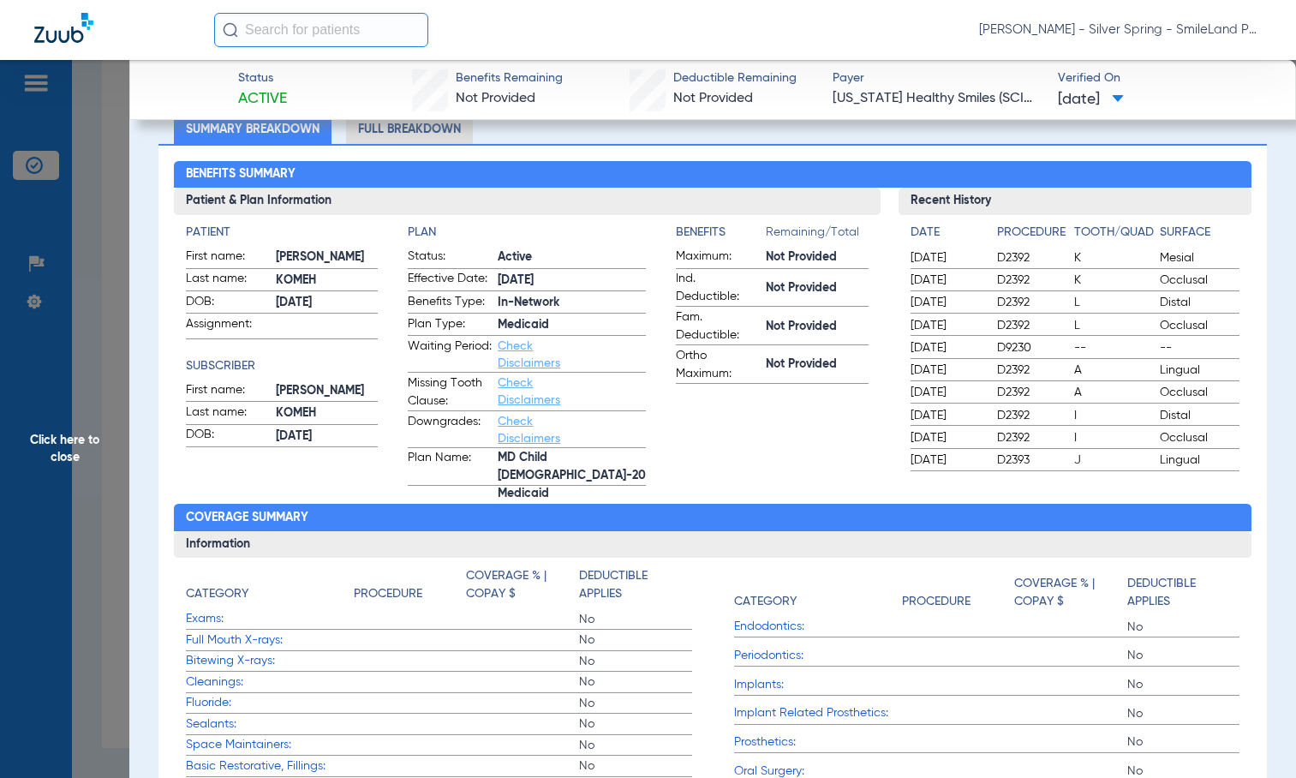
scroll to position [171, 0]
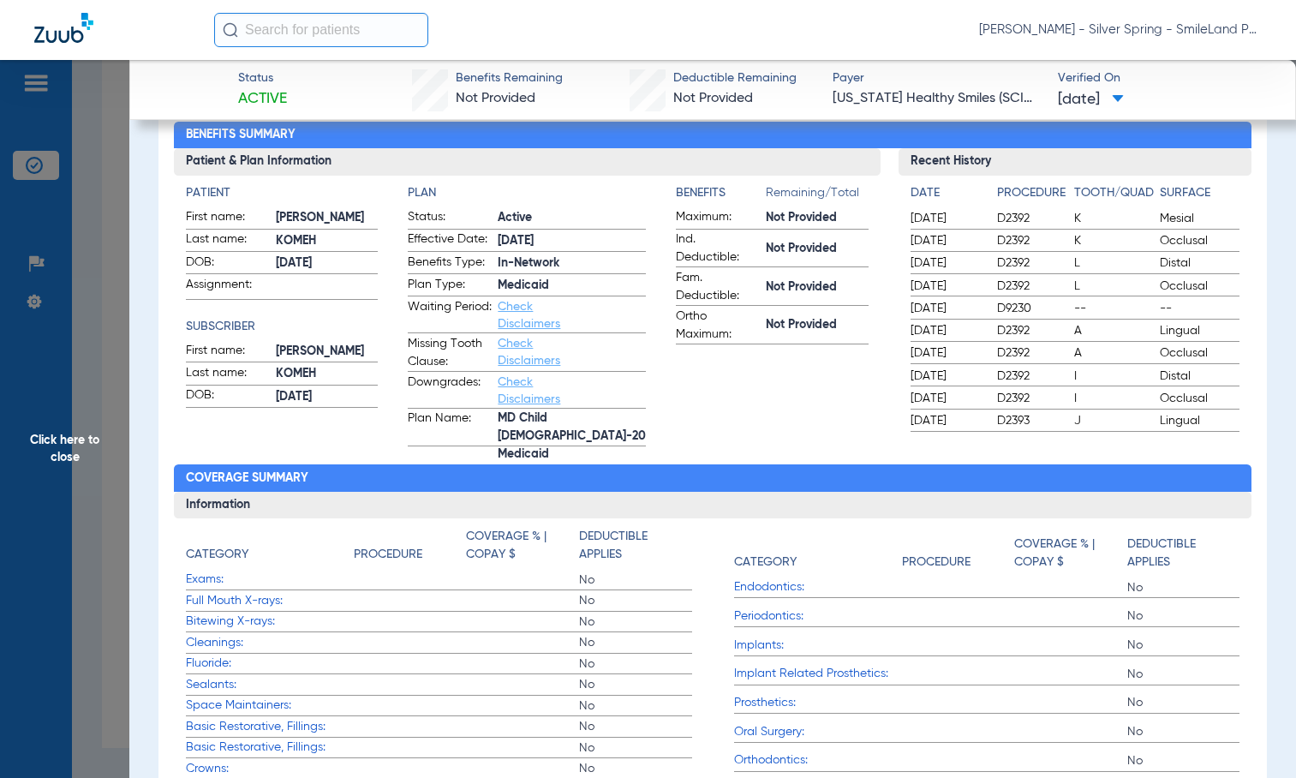
click at [109, 328] on span "Click here to close" at bounding box center [64, 449] width 129 height 778
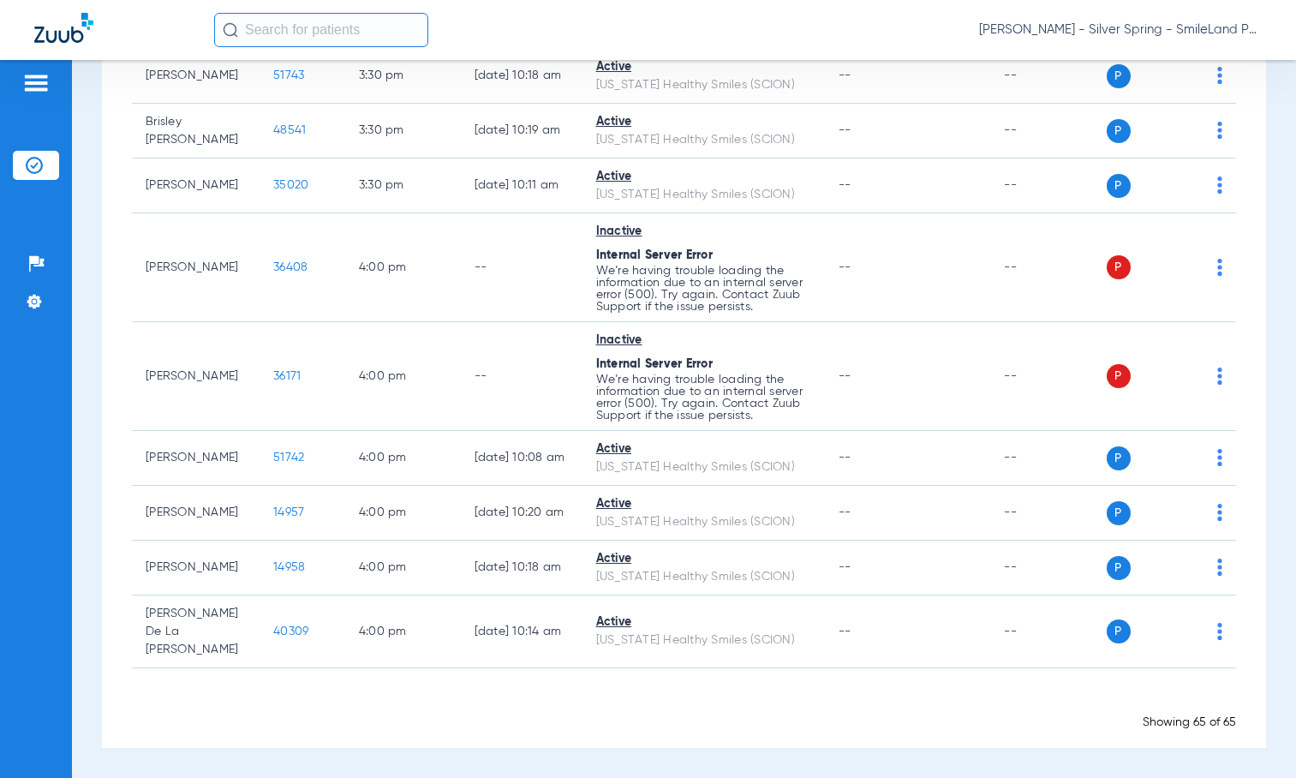
scroll to position [0, 0]
click at [273, 27] on span "27053" at bounding box center [289, 21] width 33 height 12
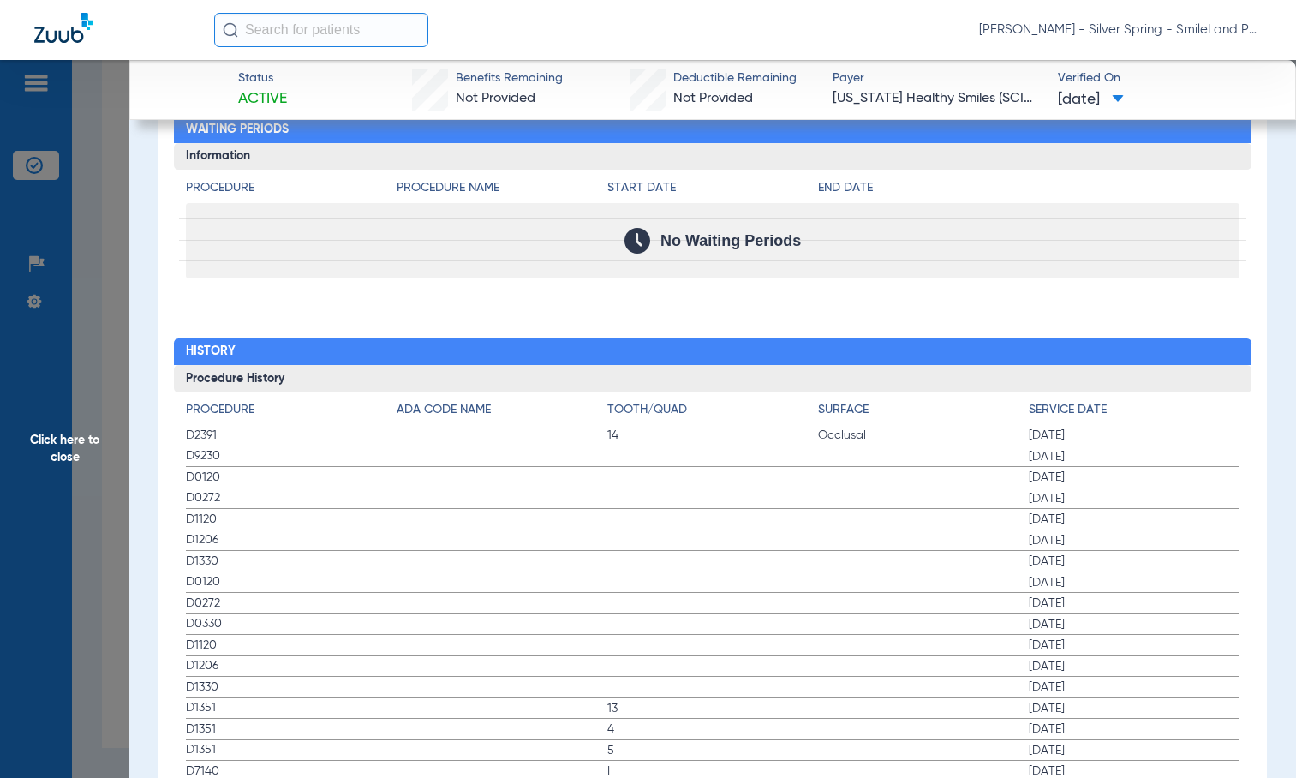
scroll to position [1712, 0]
